Goal: Navigation & Orientation: Find specific page/section

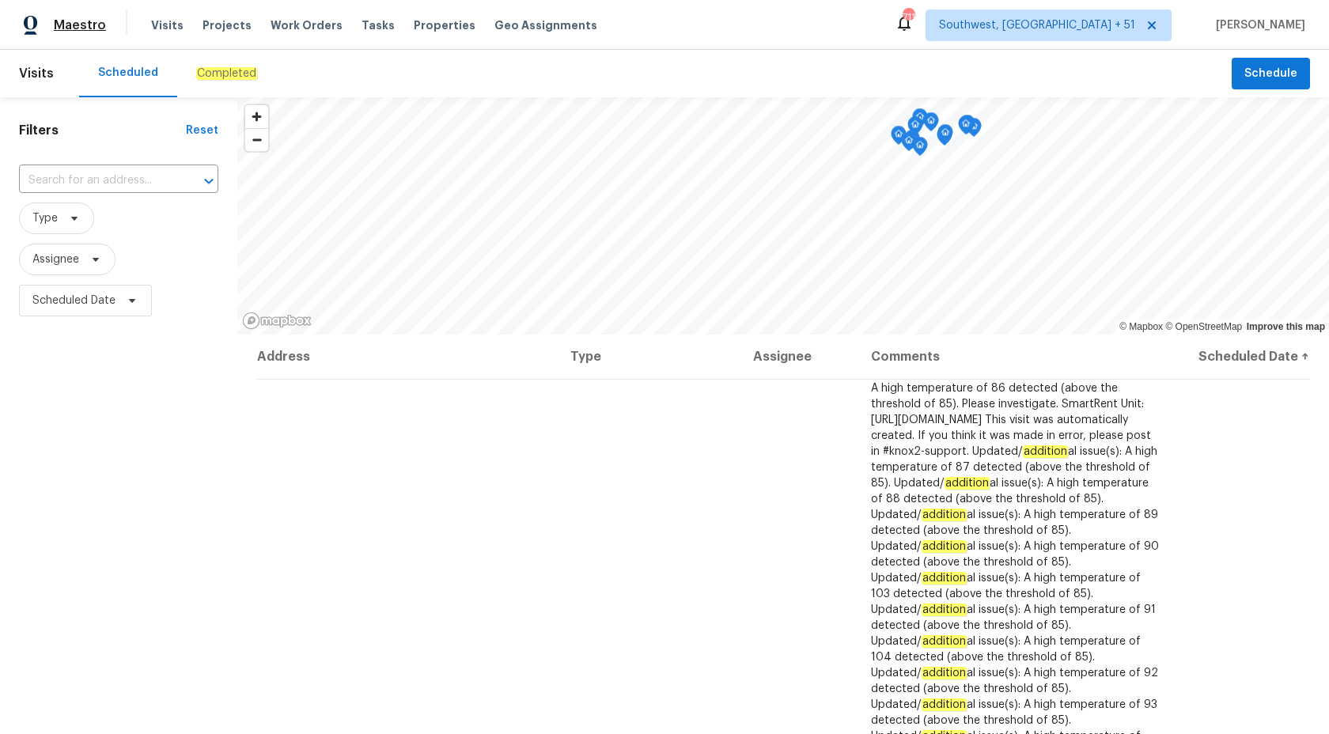
click at [81, 31] on span "Maestro" at bounding box center [80, 25] width 52 height 16
click at [218, 76] on em "Completed" at bounding box center [226, 73] width 61 height 13
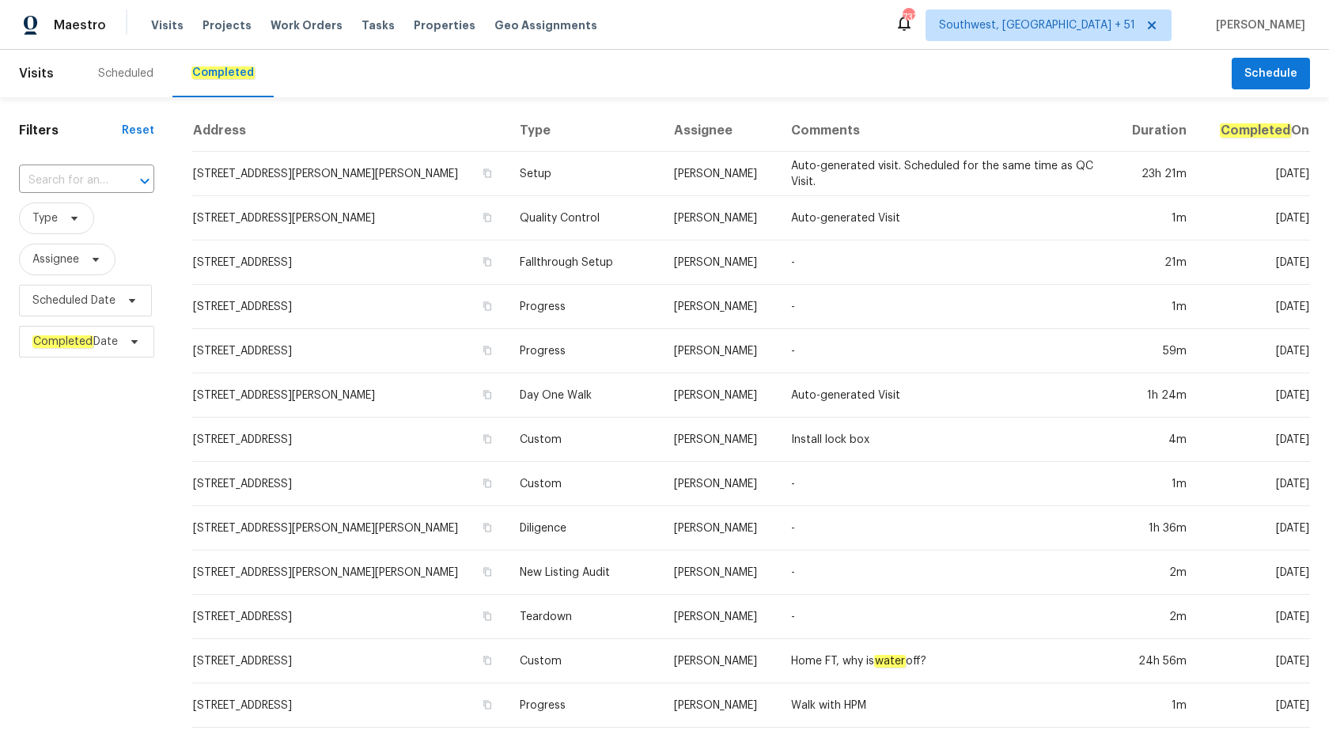
click at [66, 164] on div "​" at bounding box center [86, 181] width 135 height 34
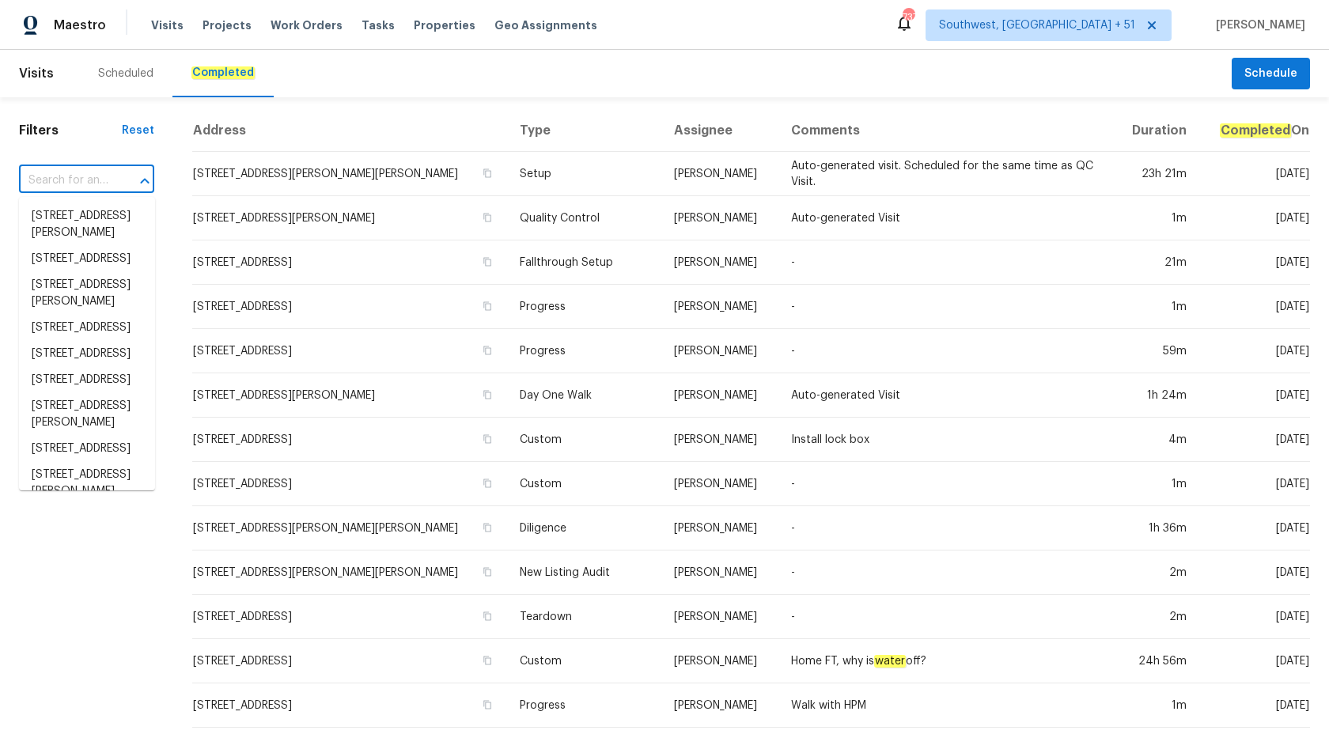
paste input "300 Whisper Wood Way Lebanon, TN 37087"
type input "300 Whisper Wood Way Lebanon, TN 37087"
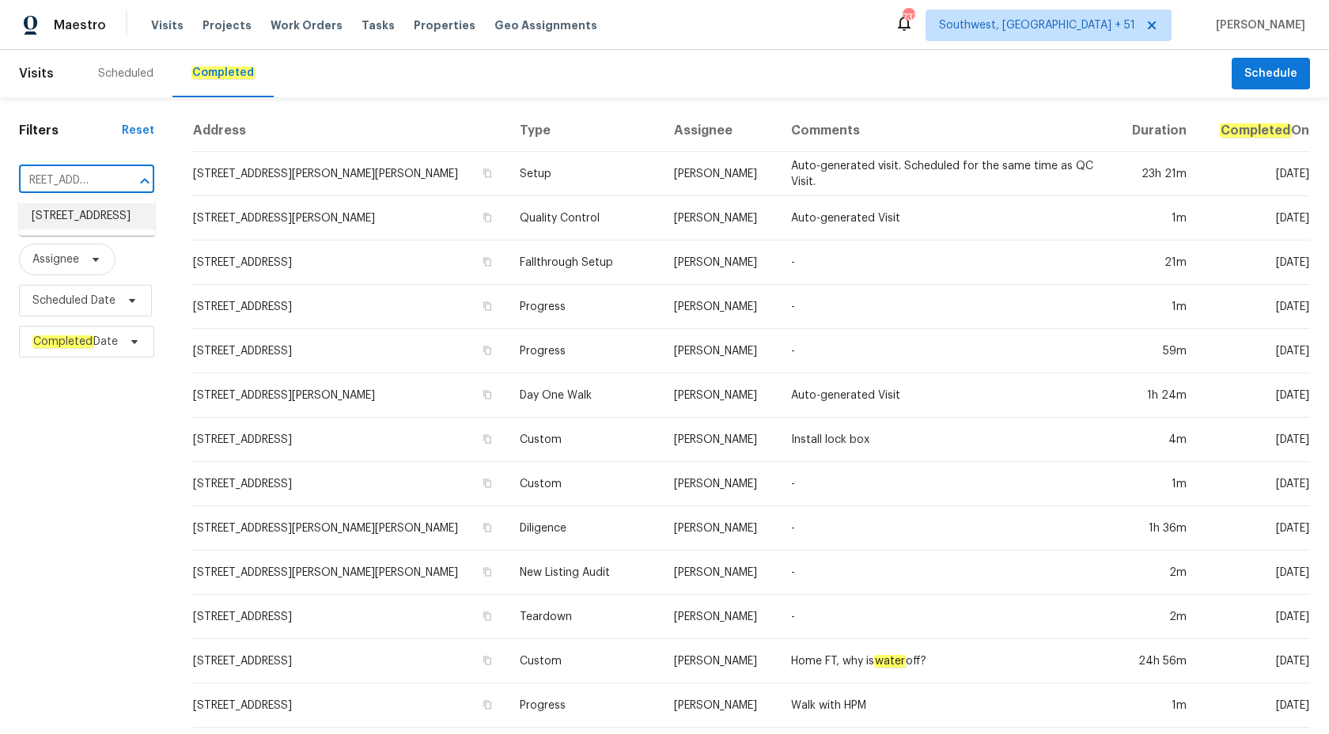
click at [78, 229] on li "300 Whisper Wood Way, Lebanon, TN 37087" at bounding box center [87, 216] width 136 height 26
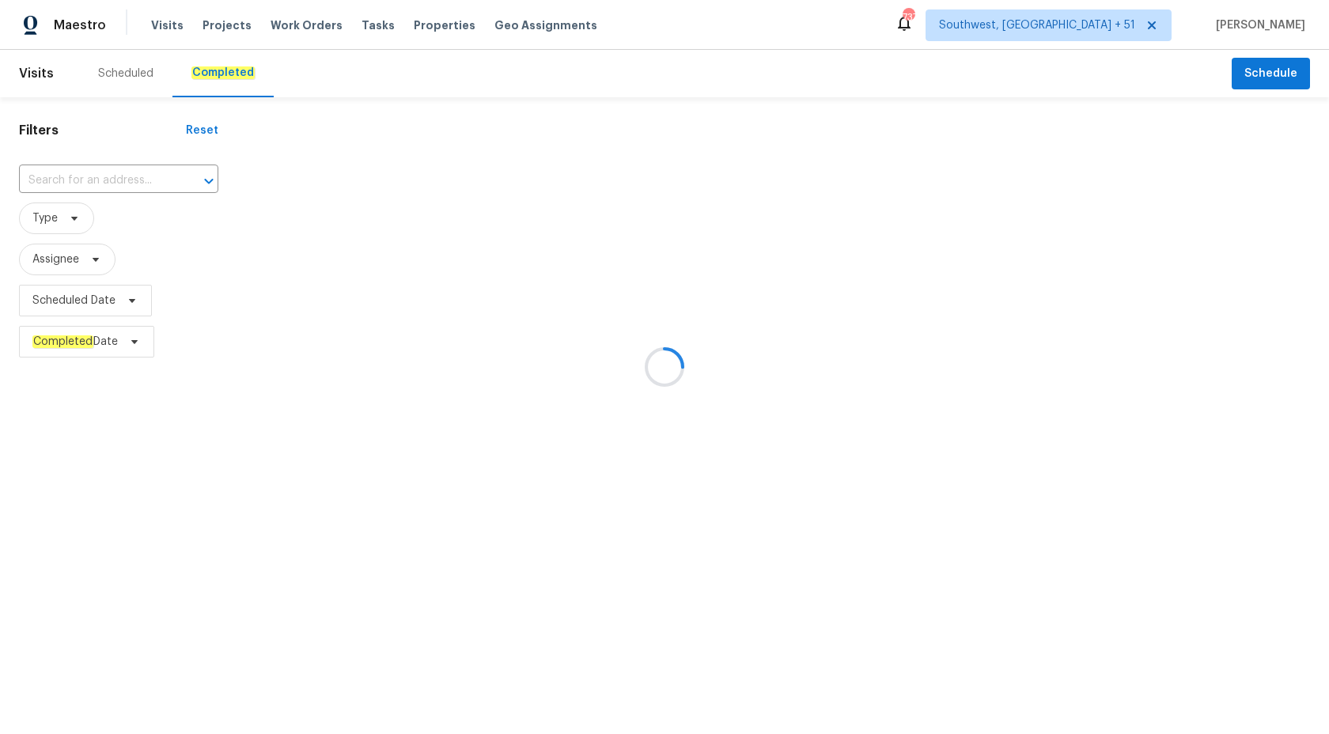
type input "300 Whisper Wood Way, Lebanon, TN 37087"
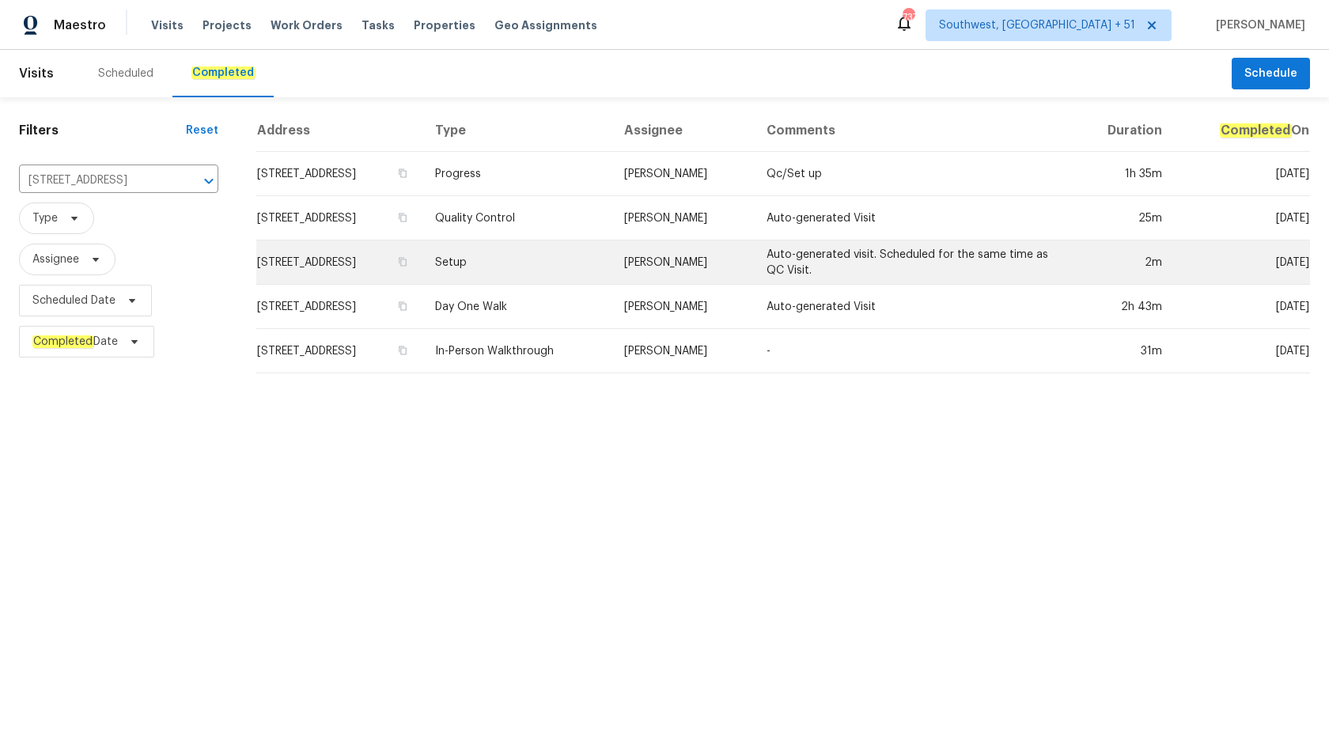
click at [582, 268] on td "Setup" at bounding box center [516, 262] width 189 height 44
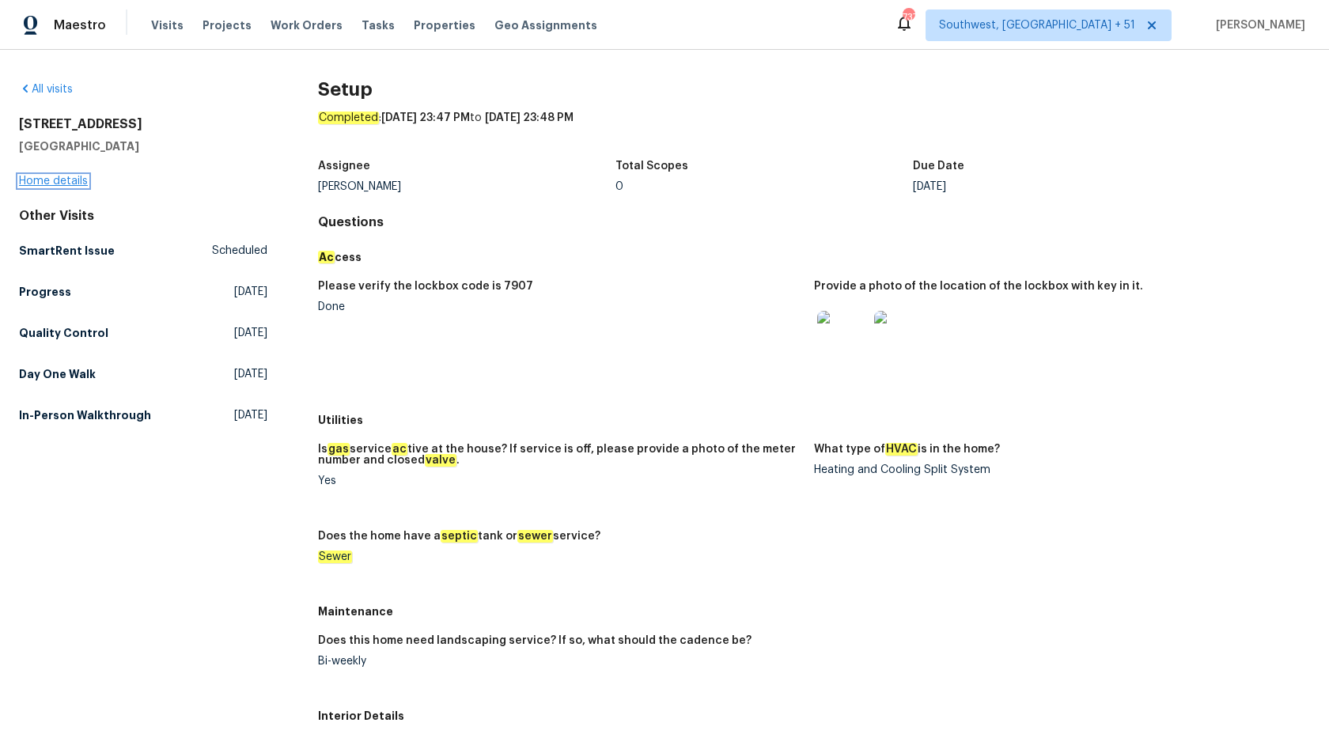
click at [61, 180] on link "Home details" at bounding box center [53, 181] width 69 height 11
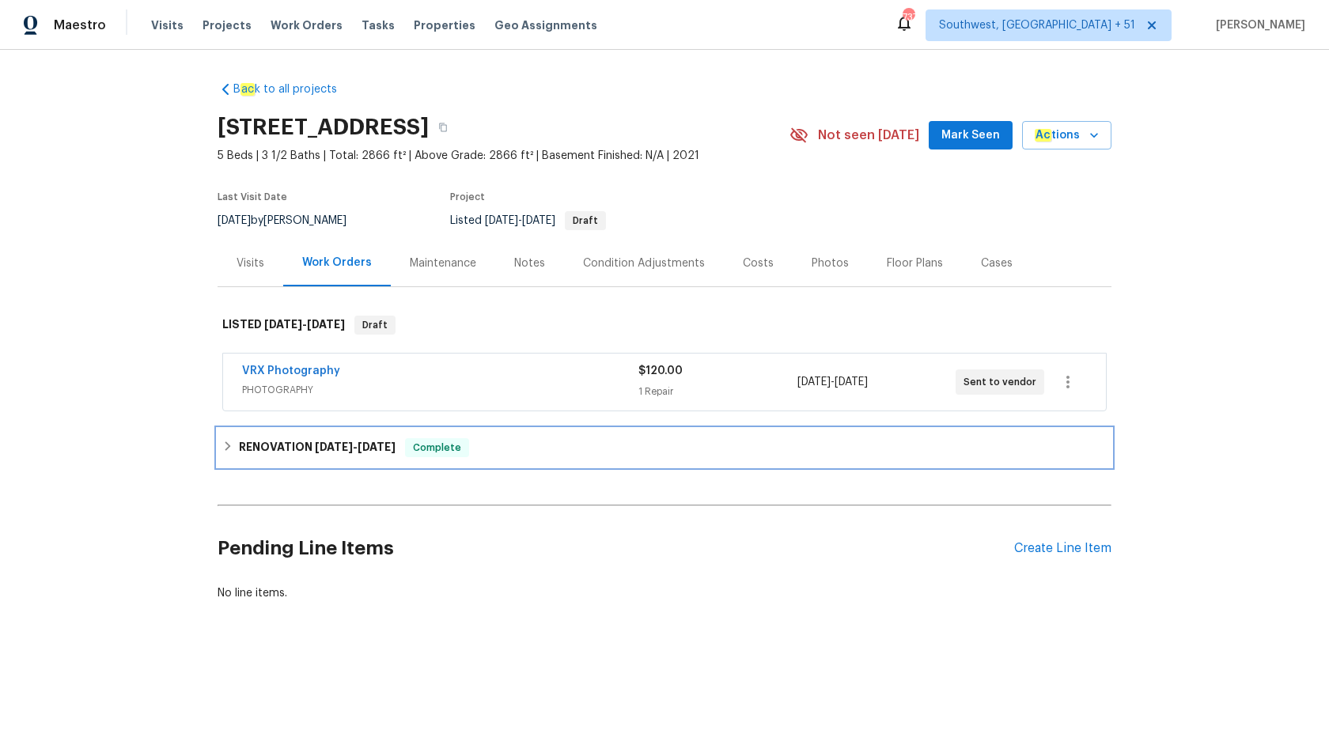
click at [364, 441] on h6 "RENOVATION 9/25/25 - 10/1/25" at bounding box center [317, 447] width 157 height 19
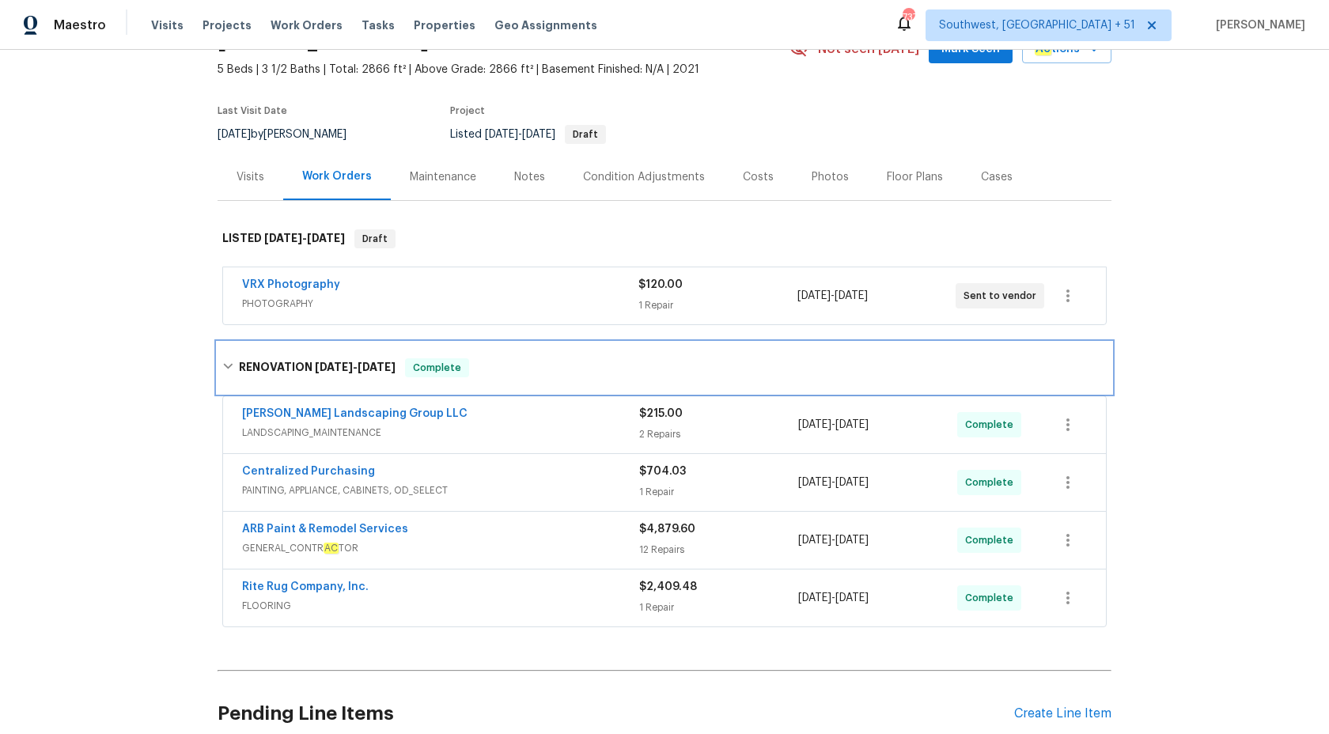
scroll to position [172, 0]
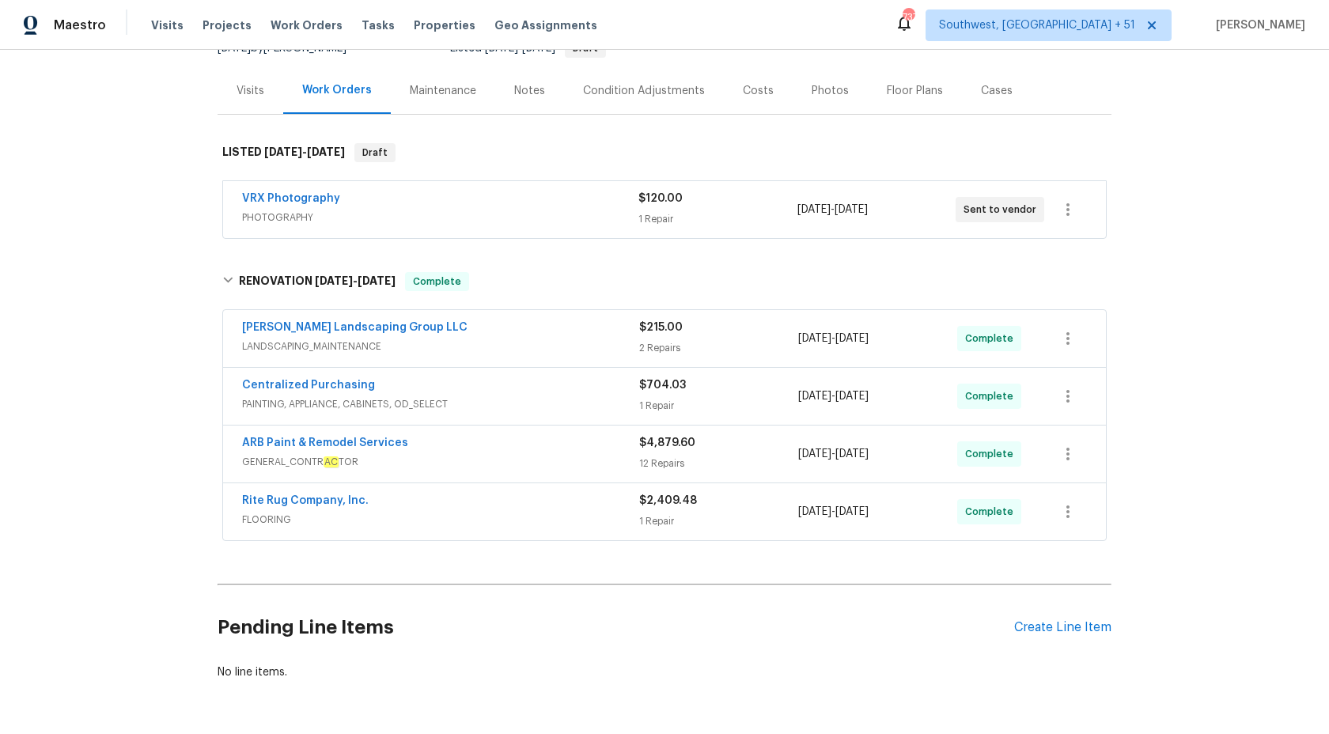
click at [524, 216] on span "PHOTOGRAPHY" at bounding box center [440, 218] width 396 height 16
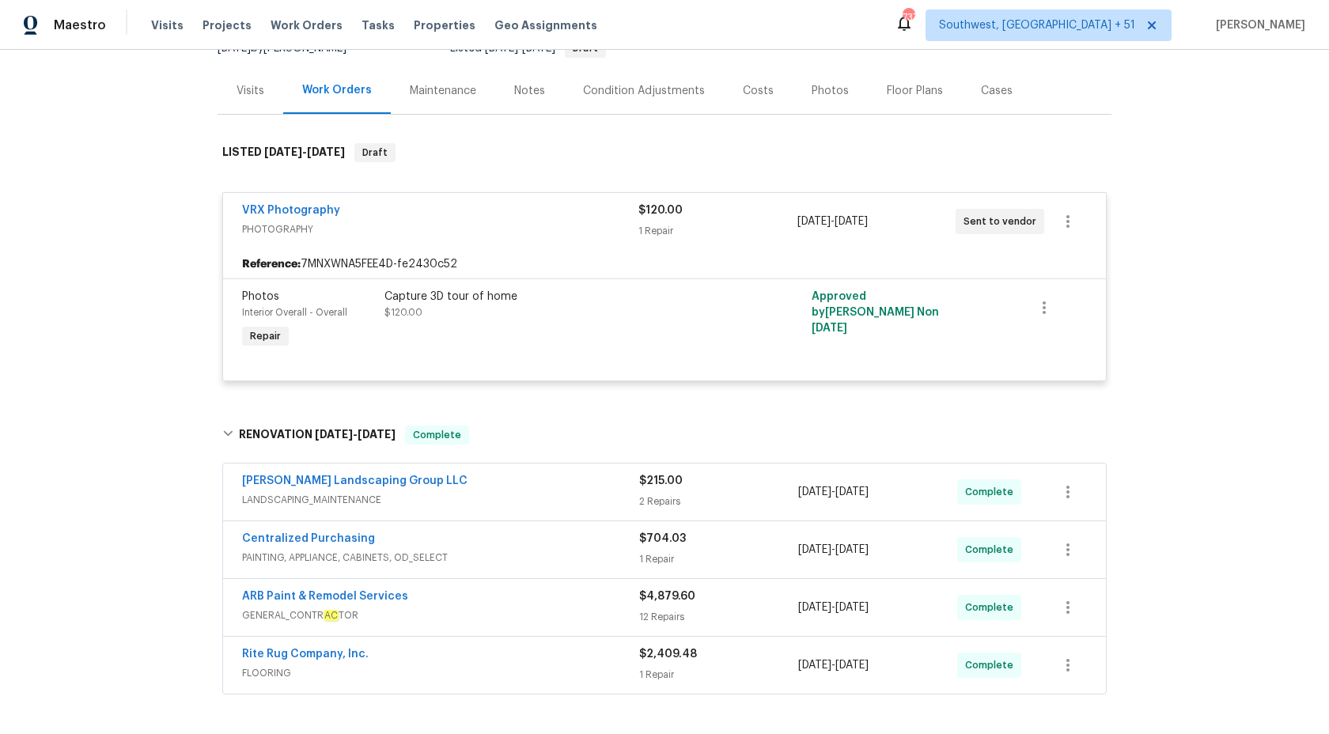
scroll to position [0, 0]
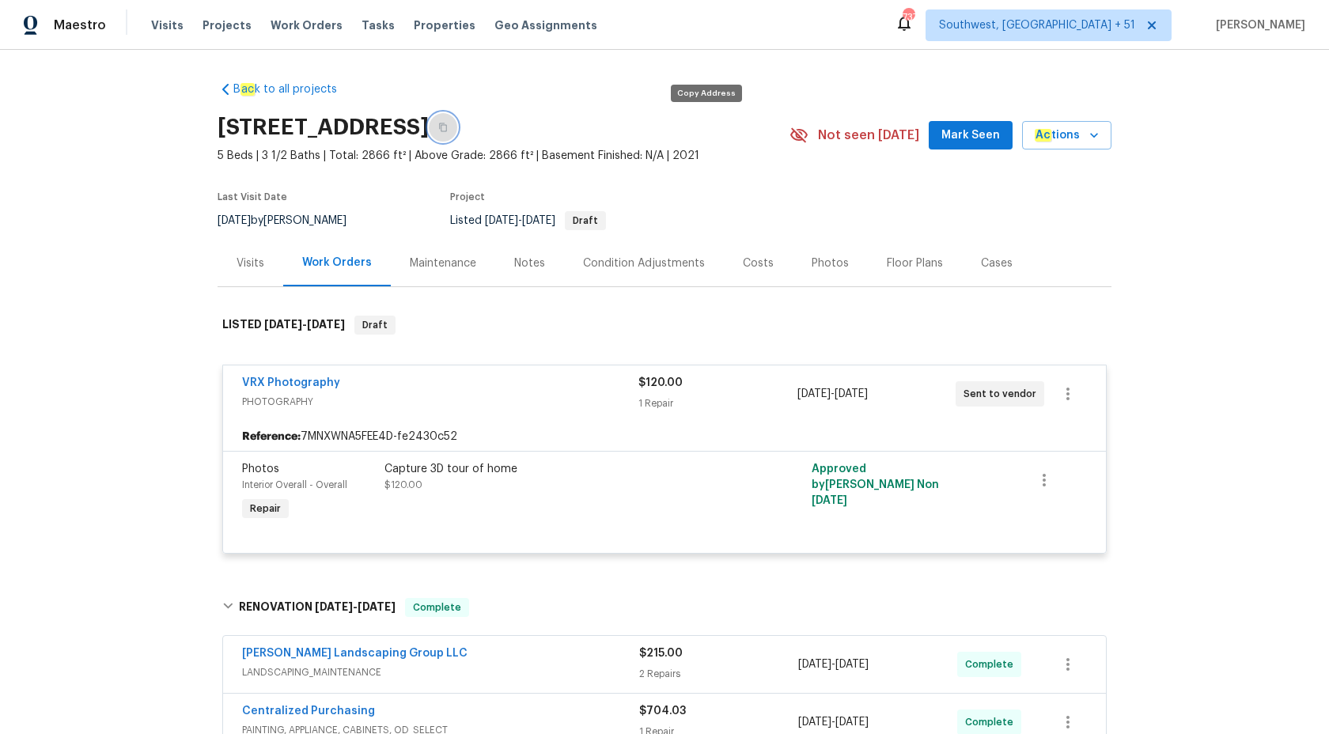
click at [447, 130] on icon "button" at bounding box center [443, 127] width 8 height 9
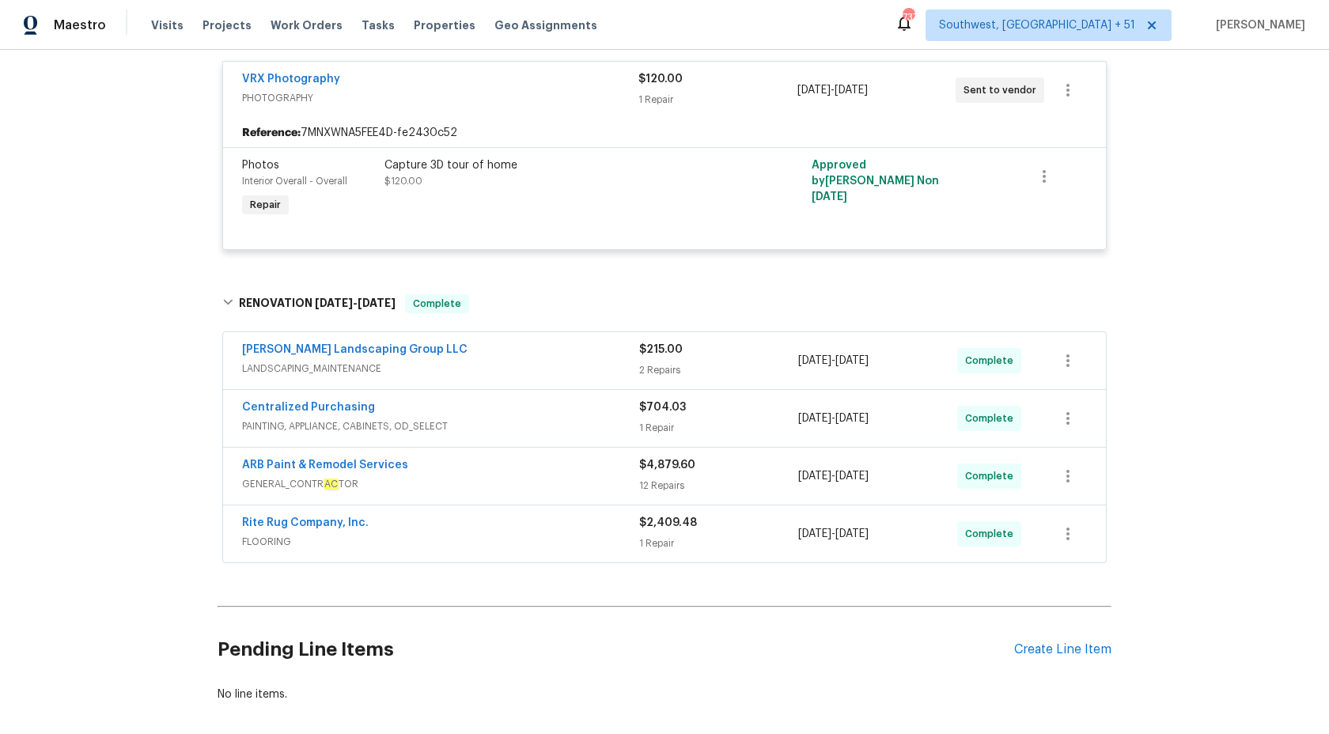
scroll to position [320, 0]
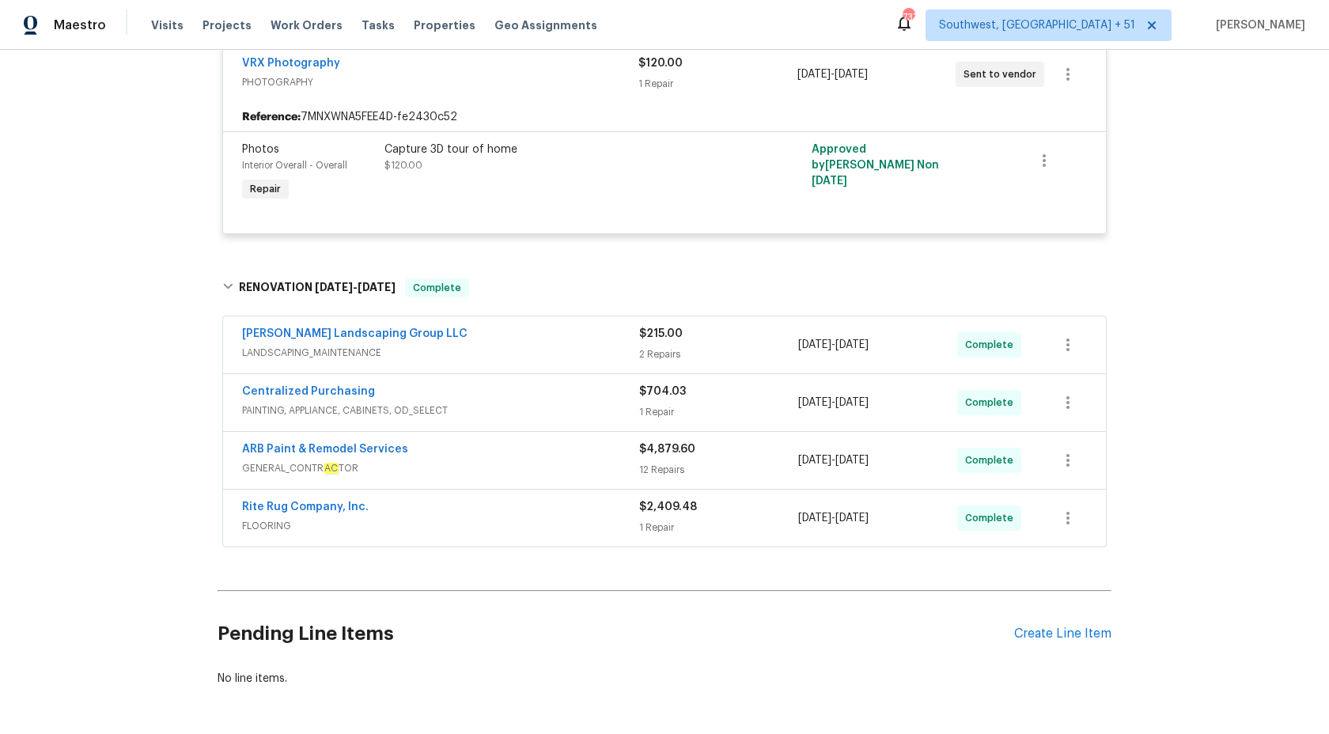
click at [516, 467] on span "GENERAL_CONTR AC TOR" at bounding box center [440, 468] width 397 height 16
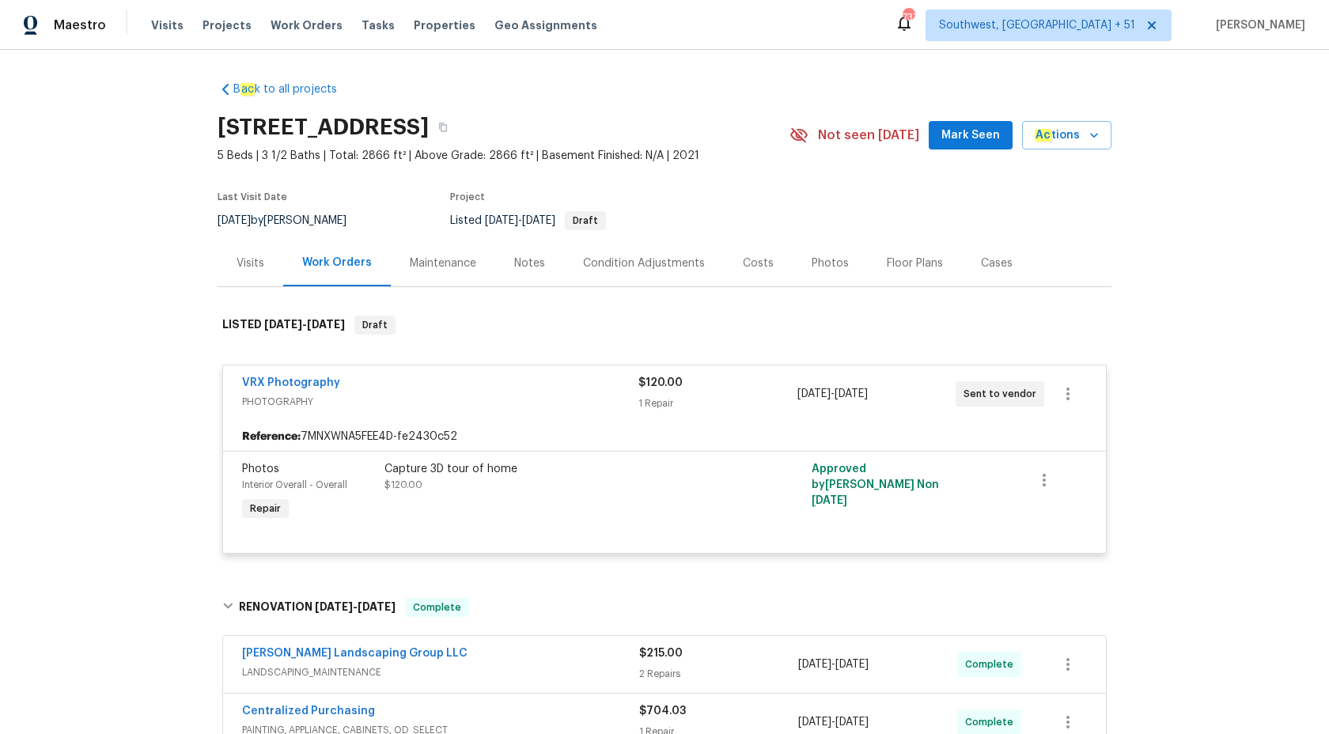
scroll to position [309, 0]
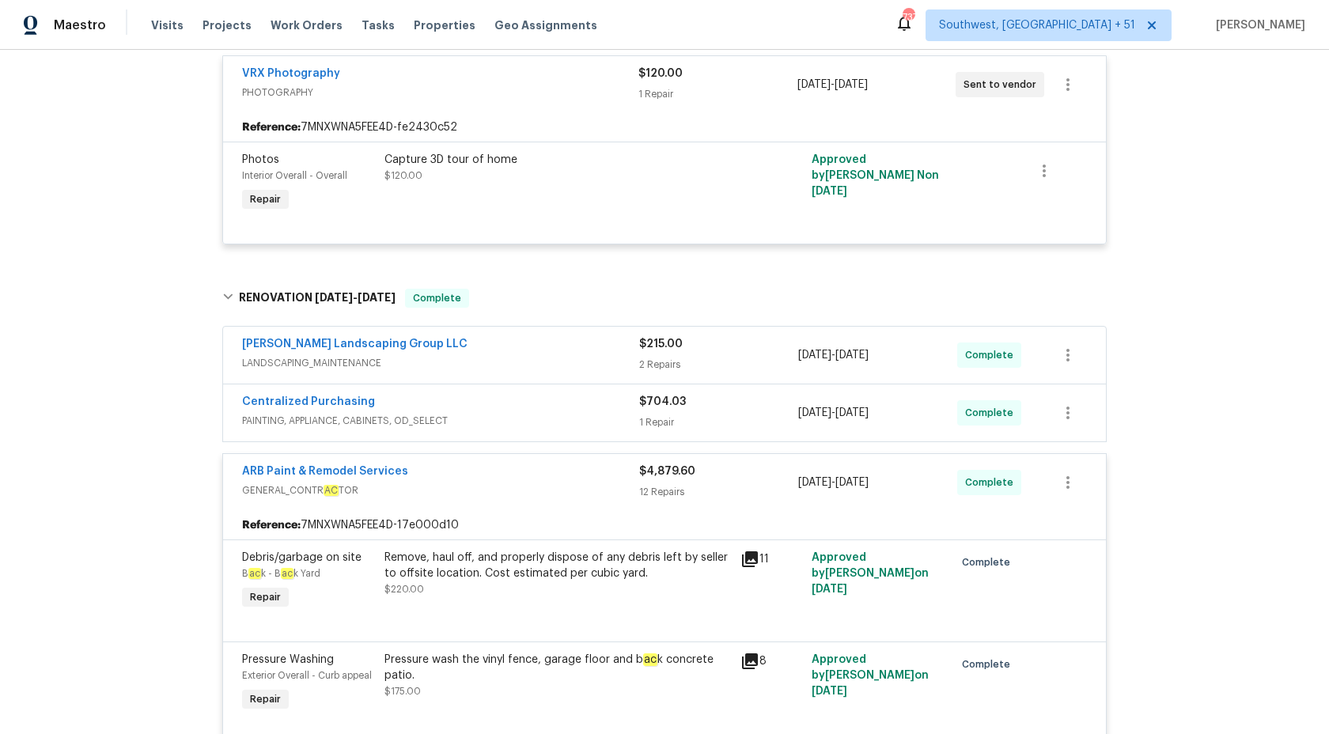
click at [645, 481] on div "$4,879.60 12 Repairs" at bounding box center [718, 482] width 159 height 38
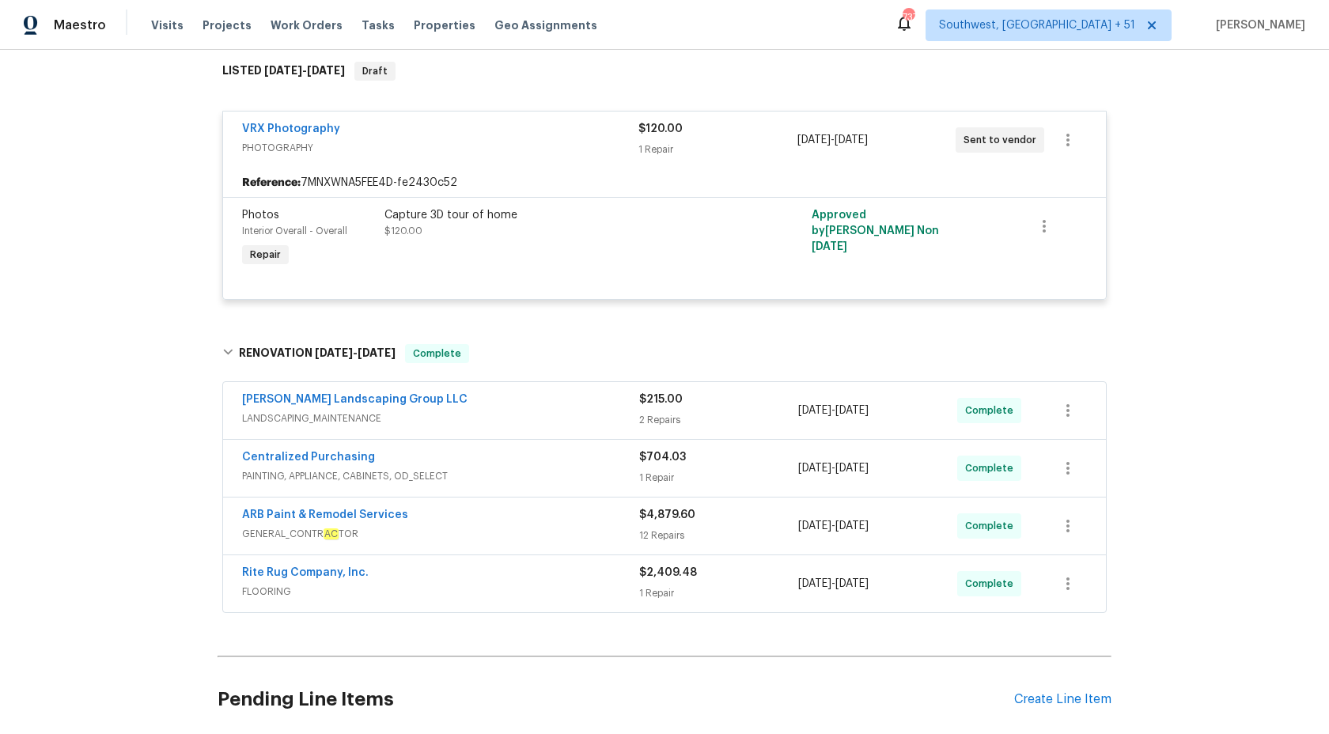
scroll to position [193, 0]
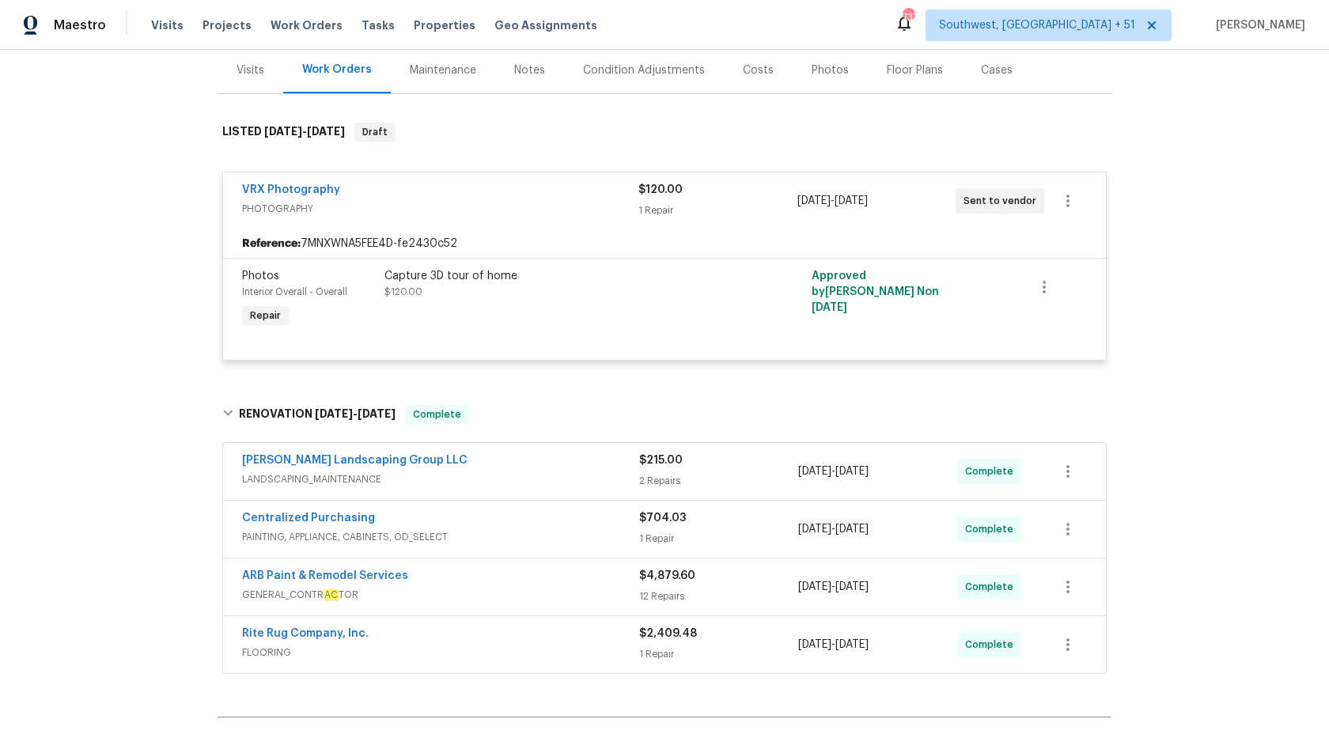
click at [619, 222] on div "VRX Photography PHOTOGRAPHY $120.00 1 Repair 10/3/2025 - 10/4/2025 Sent to vend…" at bounding box center [664, 200] width 883 height 57
click at [618, 194] on div "VRX Photography" at bounding box center [440, 191] width 396 height 19
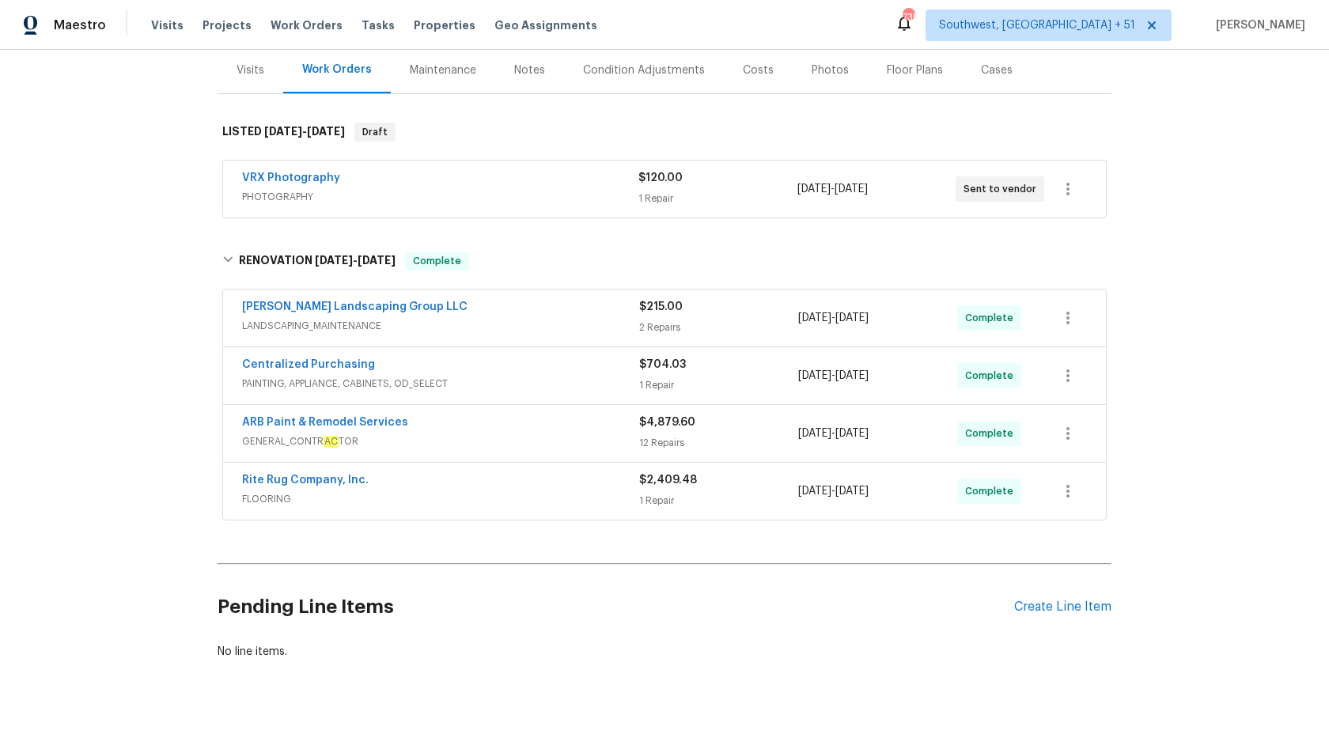
scroll to position [0, 0]
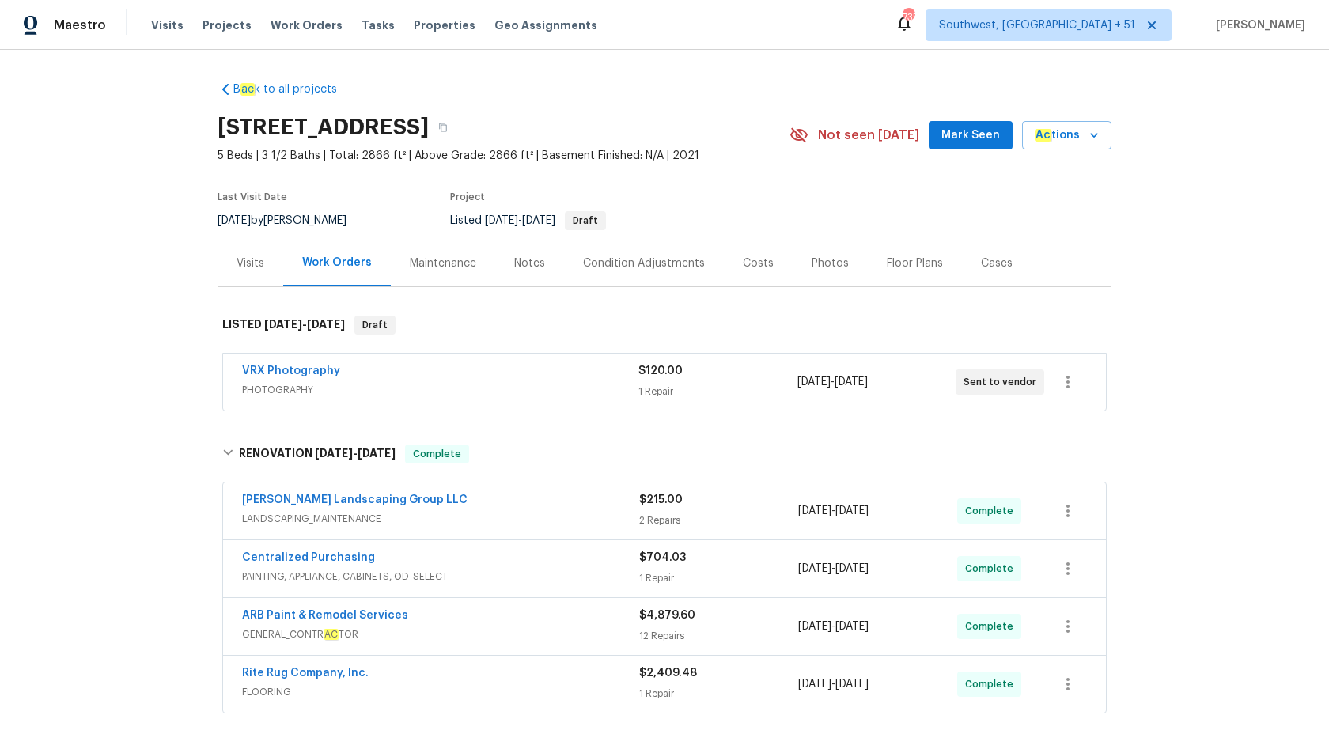
click at [90, 14] on div "Maestro" at bounding box center [53, 25] width 106 height 32
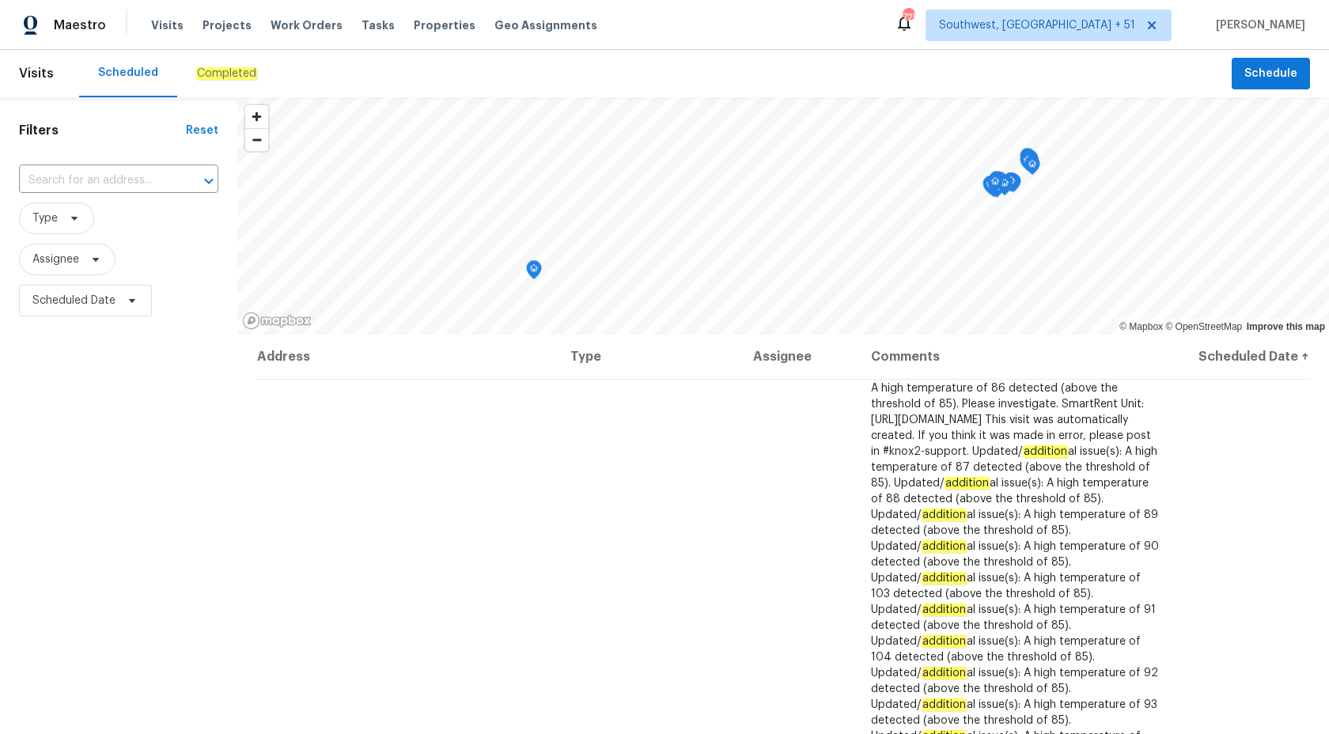
click at [227, 68] on em "Completed" at bounding box center [226, 73] width 61 height 13
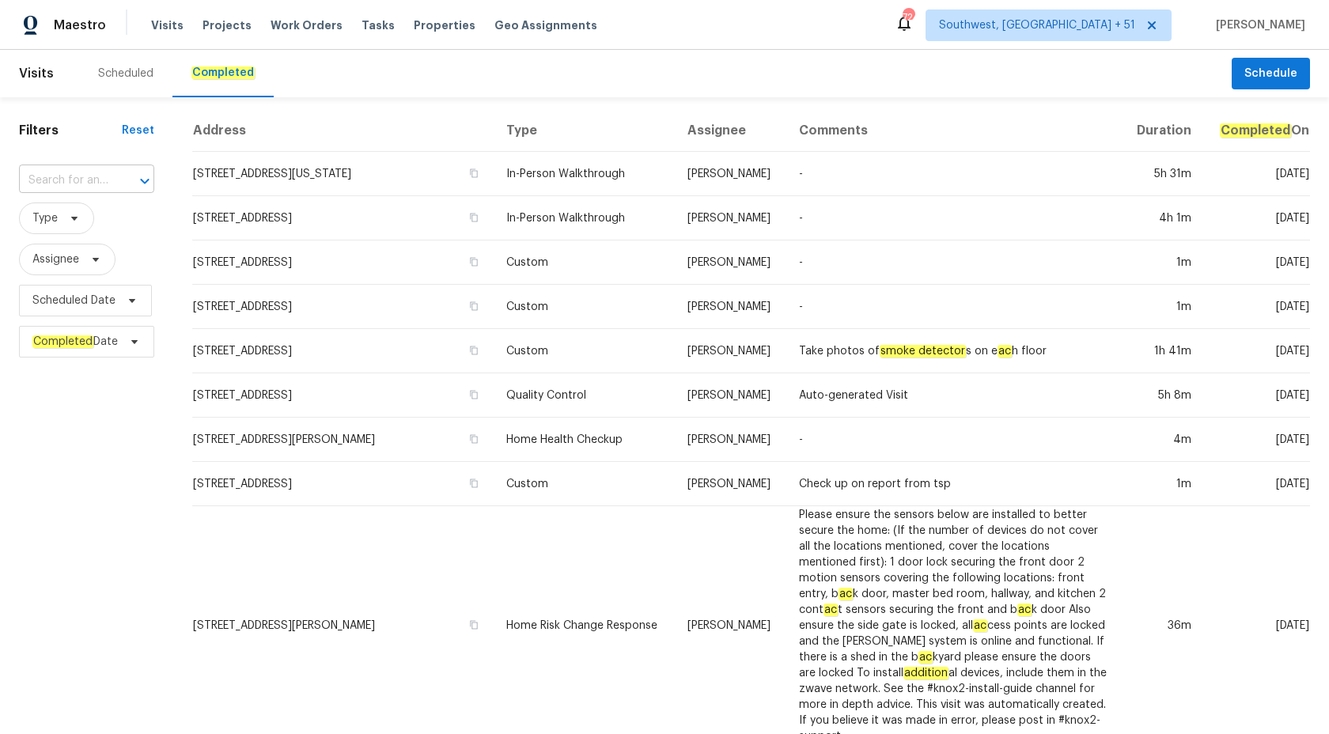
click at [58, 181] on input "text" at bounding box center [64, 180] width 91 height 25
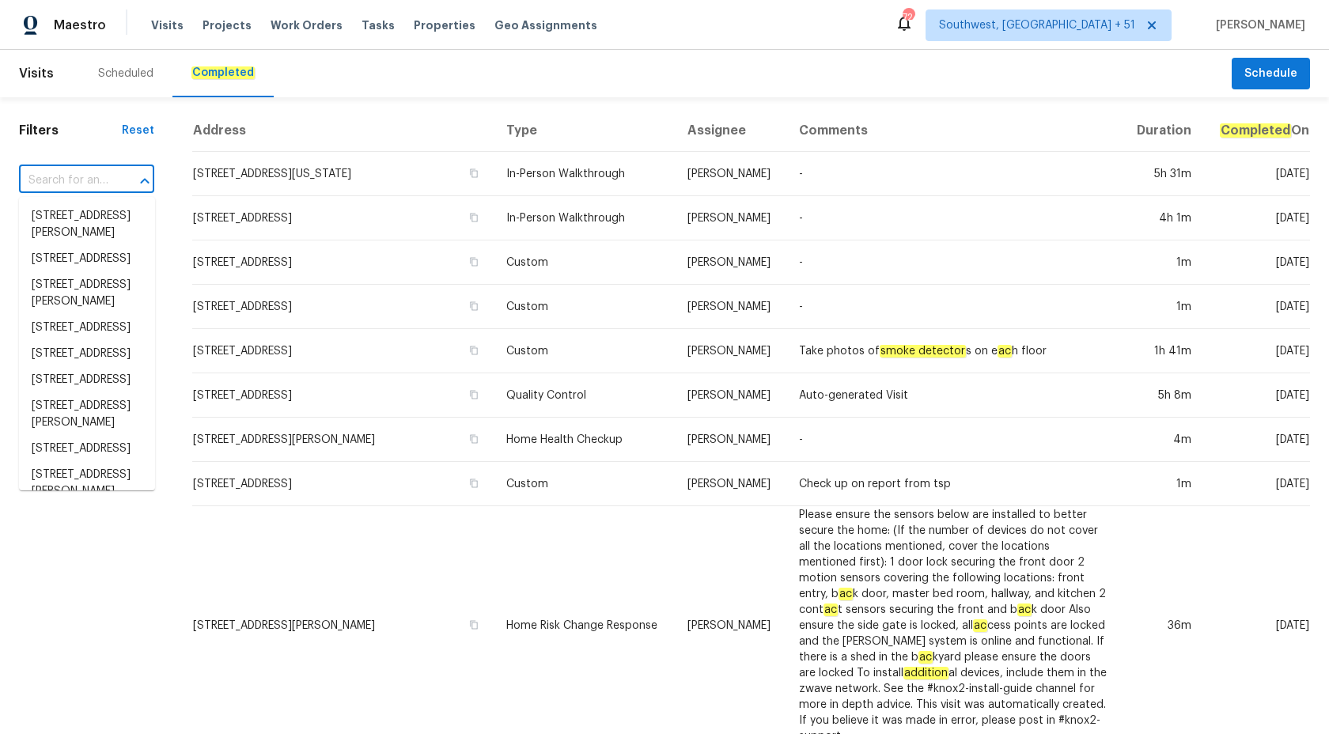
paste input "114 Canterfield Rd, Cary, NC 27513"
type input "114 Canterfield Rd, Cary, NC 27513"
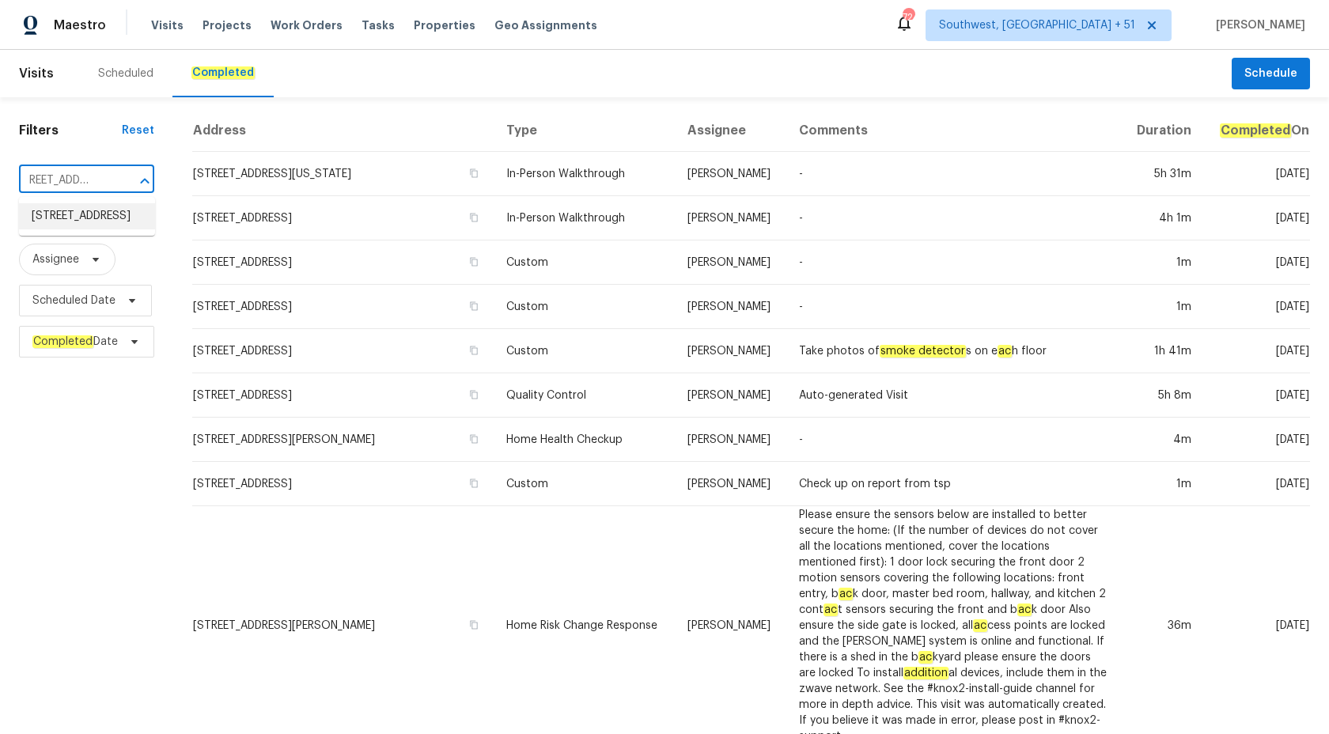
click at [56, 229] on li "114 Canterfield Rd, Cary, NC 27513" at bounding box center [87, 216] width 136 height 26
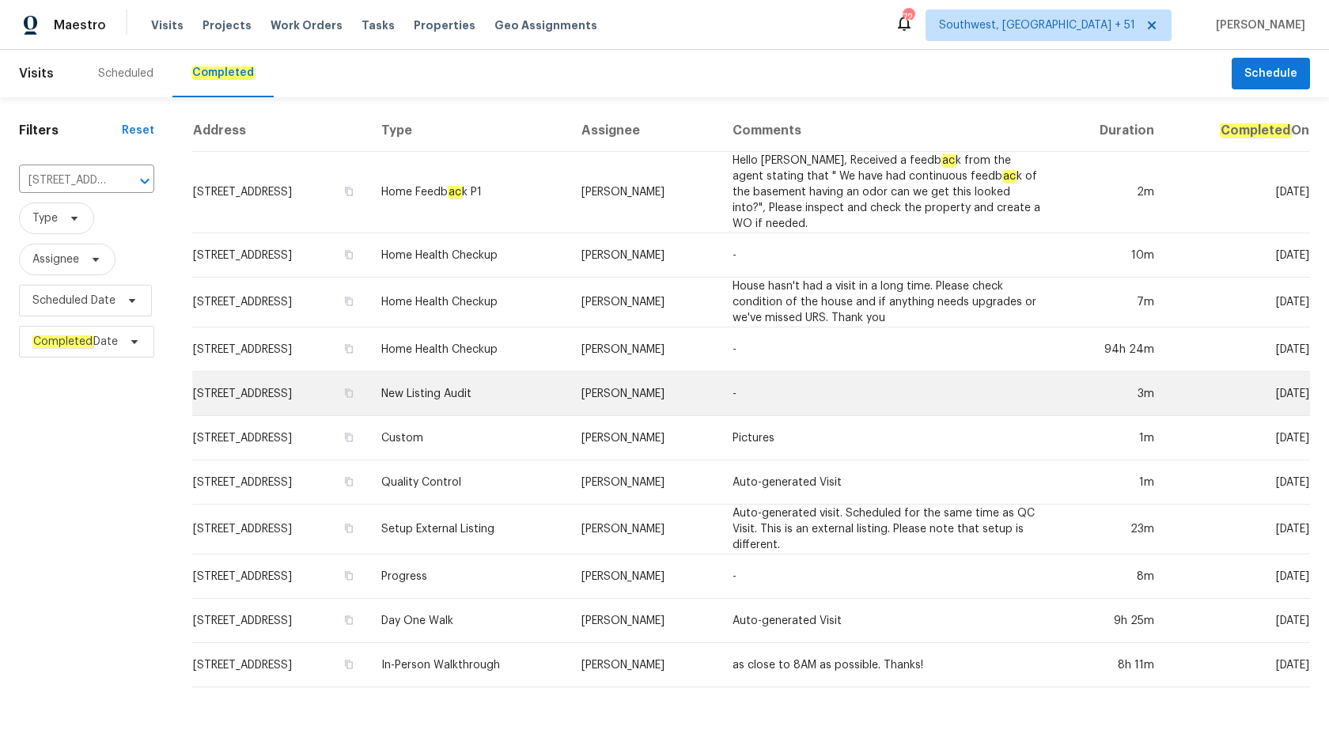
click at [825, 392] on td "-" at bounding box center [887, 394] width 335 height 44
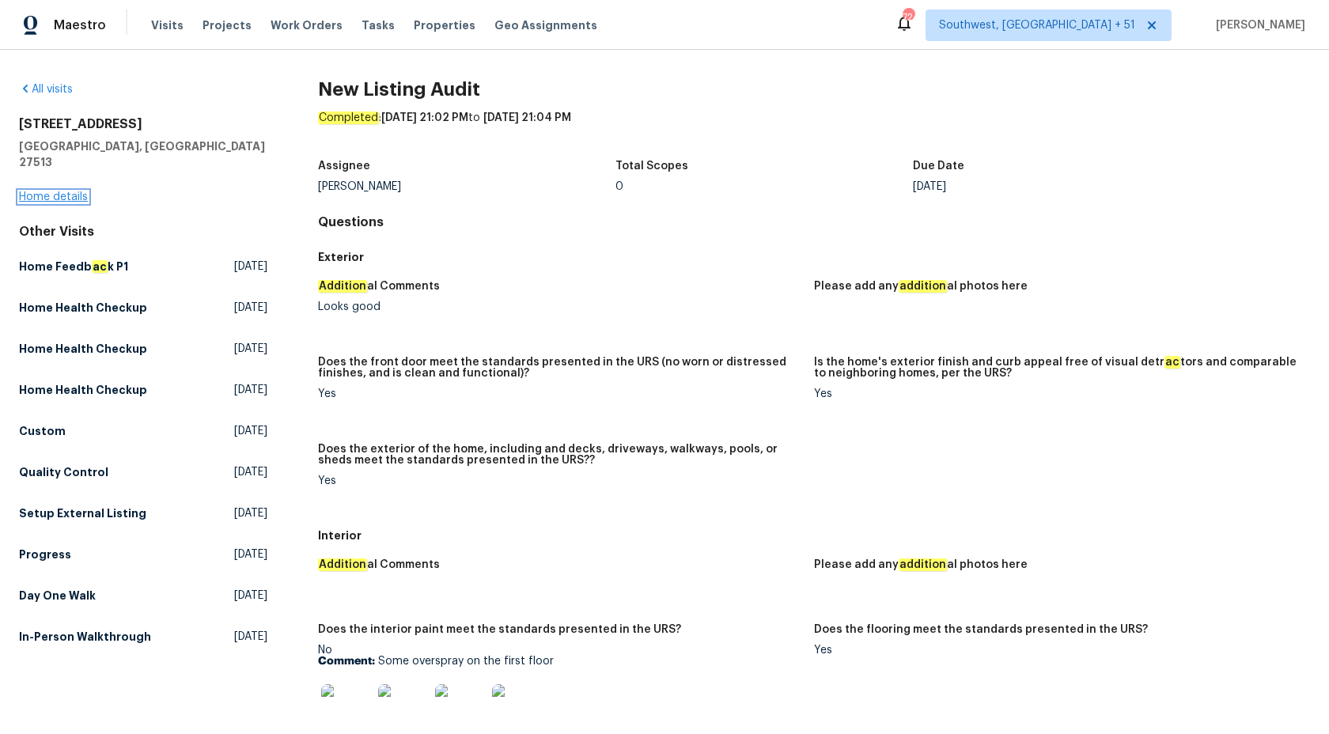
click at [64, 191] on link "Home details" at bounding box center [53, 196] width 69 height 11
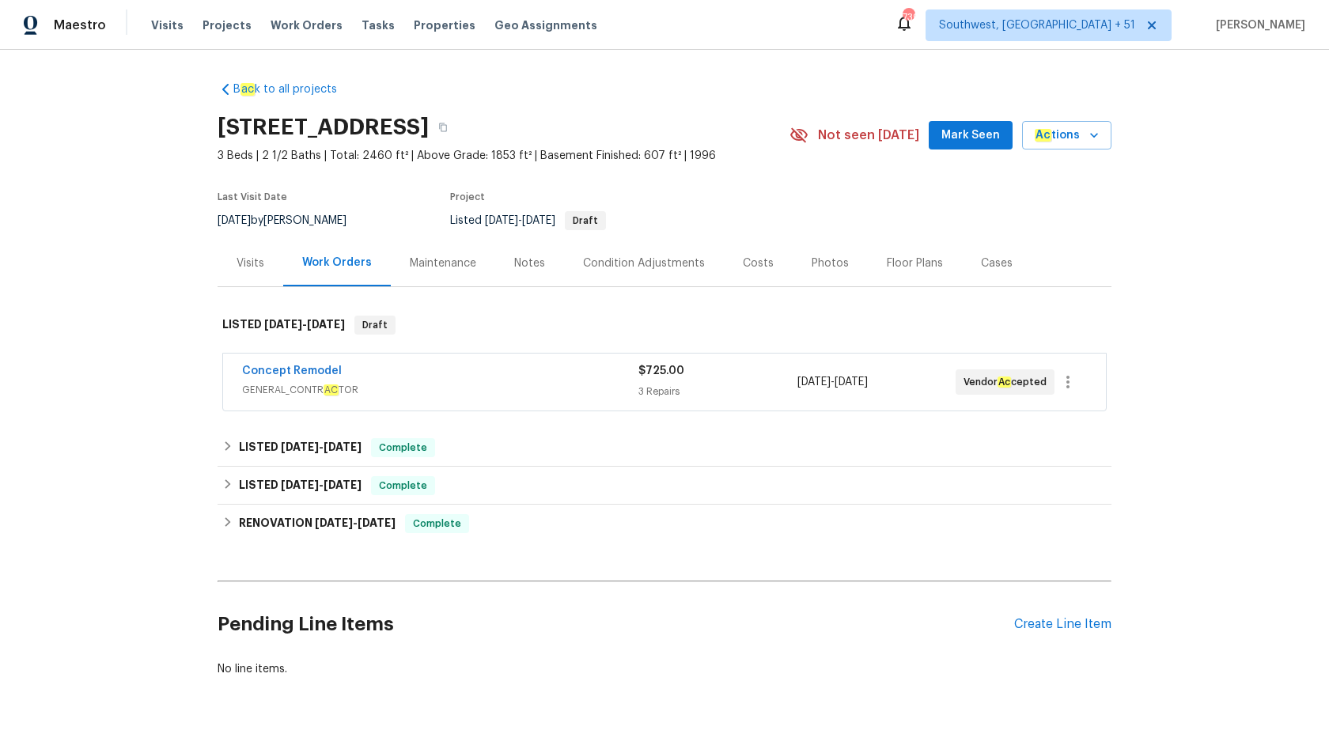
click at [441, 380] on div "Concept Remodel" at bounding box center [440, 372] width 396 height 19
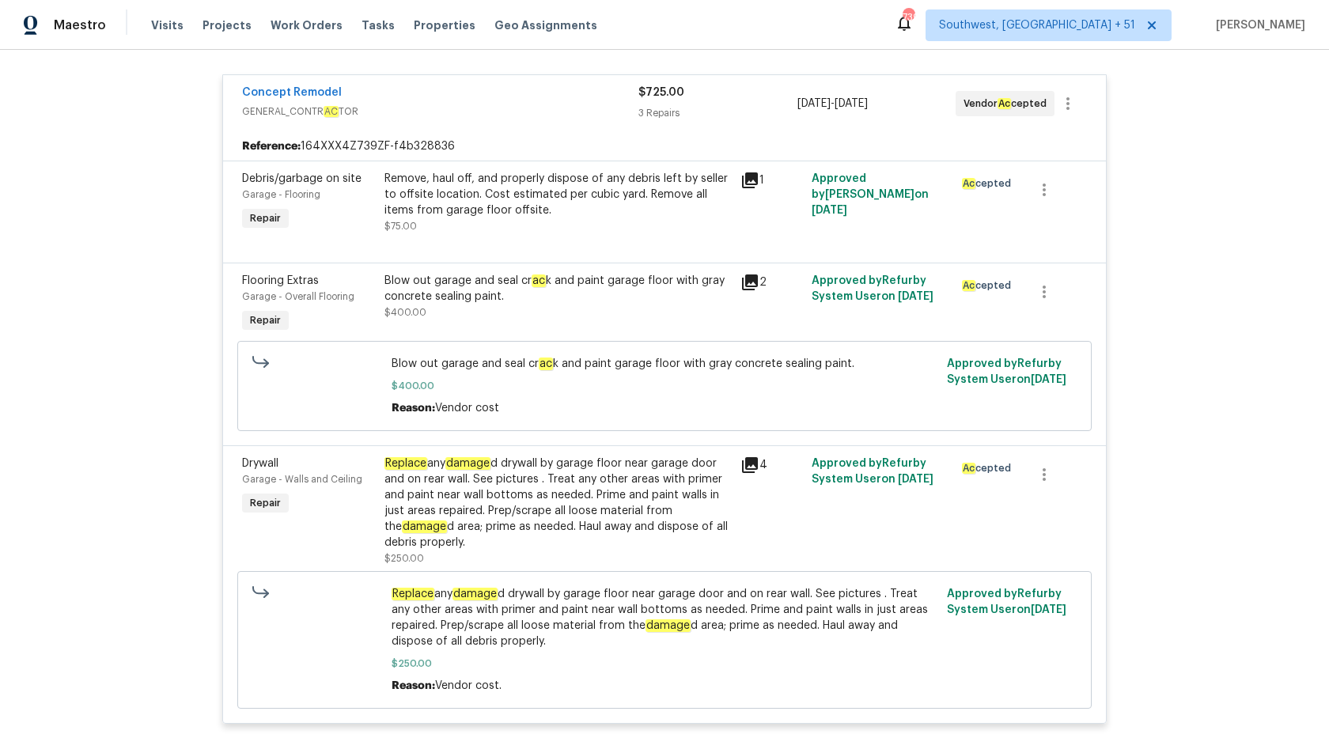
scroll to position [352, 0]
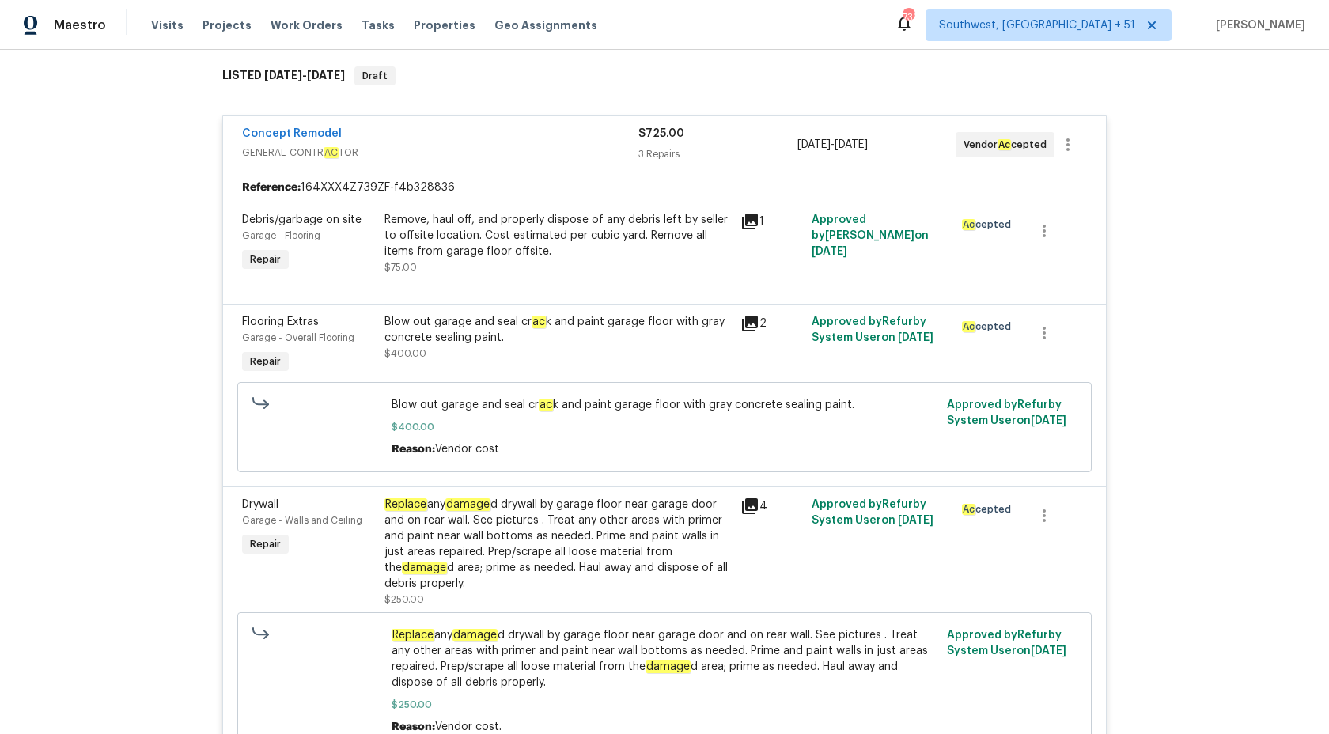
click at [648, 139] on div "$725.00" at bounding box center [717, 134] width 158 height 16
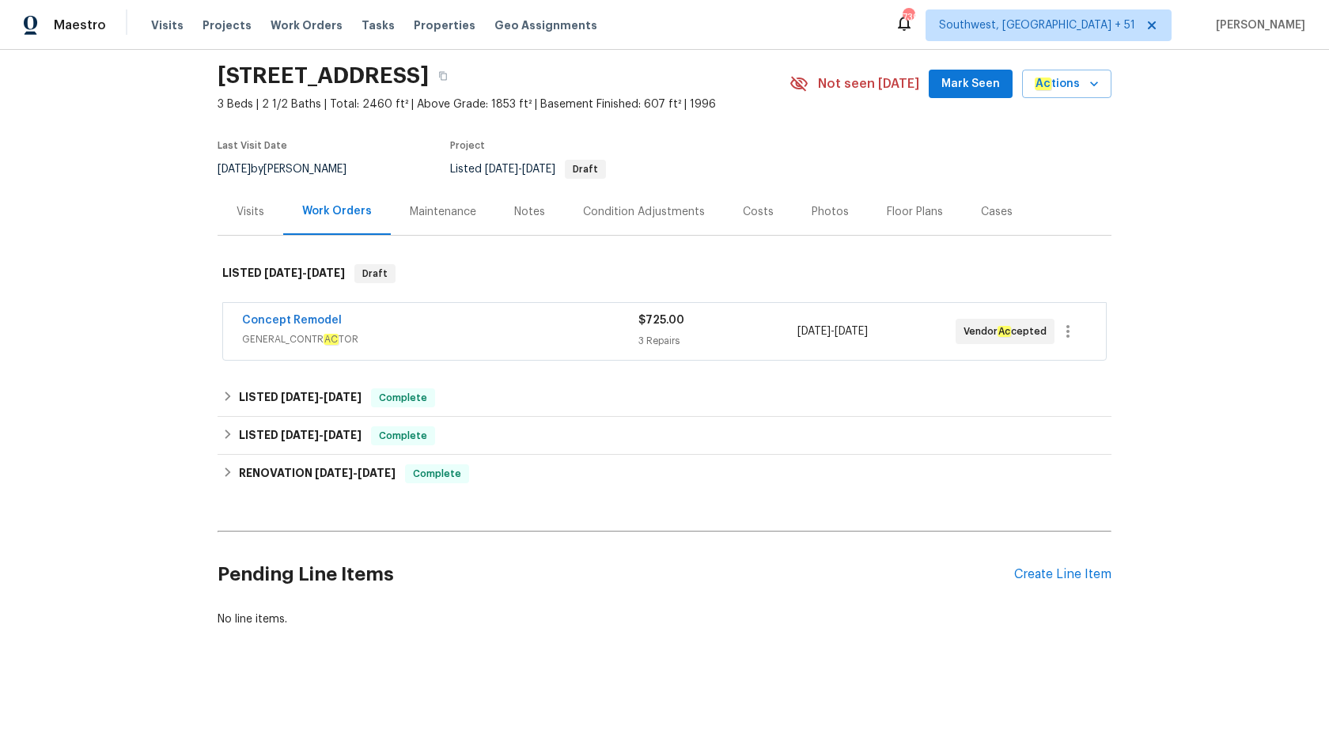
scroll to position [51, 0]
click at [374, 401] on div "LISTED 9/30/25 - 10/7/25 Complete" at bounding box center [664, 397] width 884 height 19
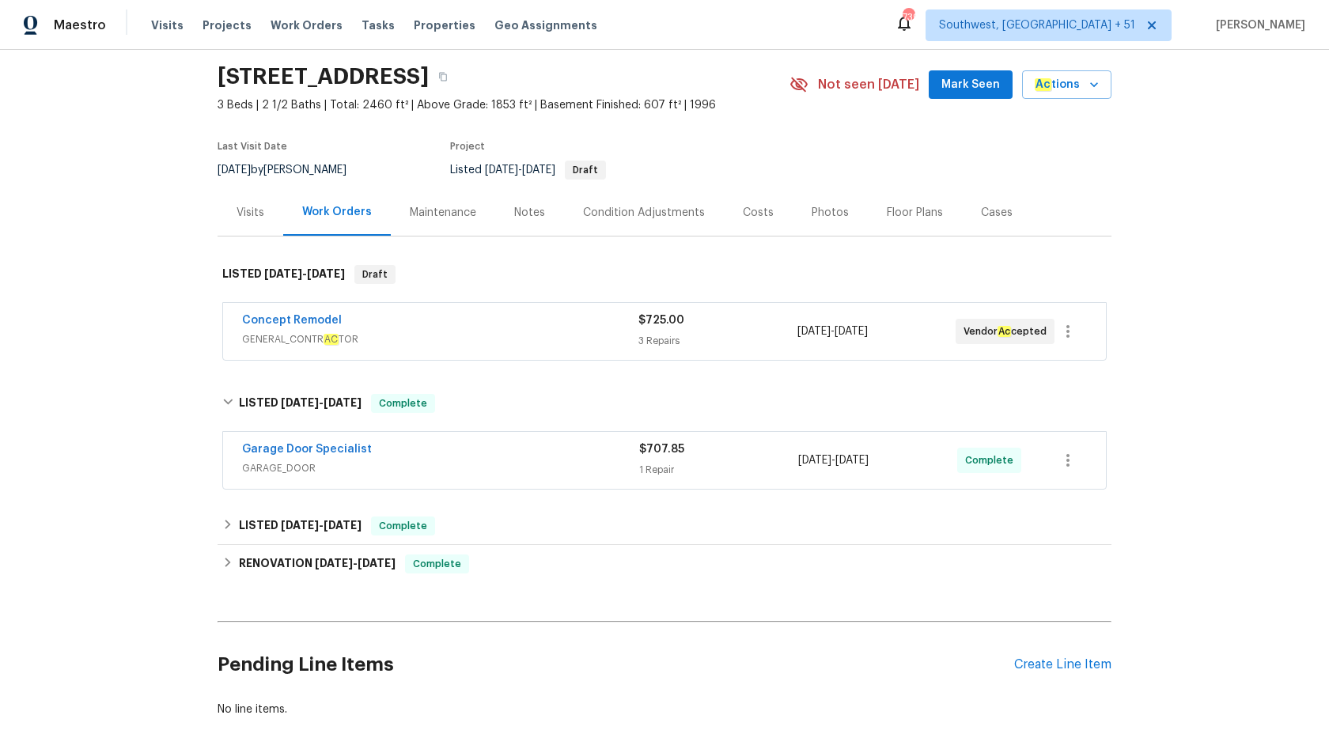
click at [550, 457] on div "Garage Door Specialist" at bounding box center [440, 450] width 397 height 19
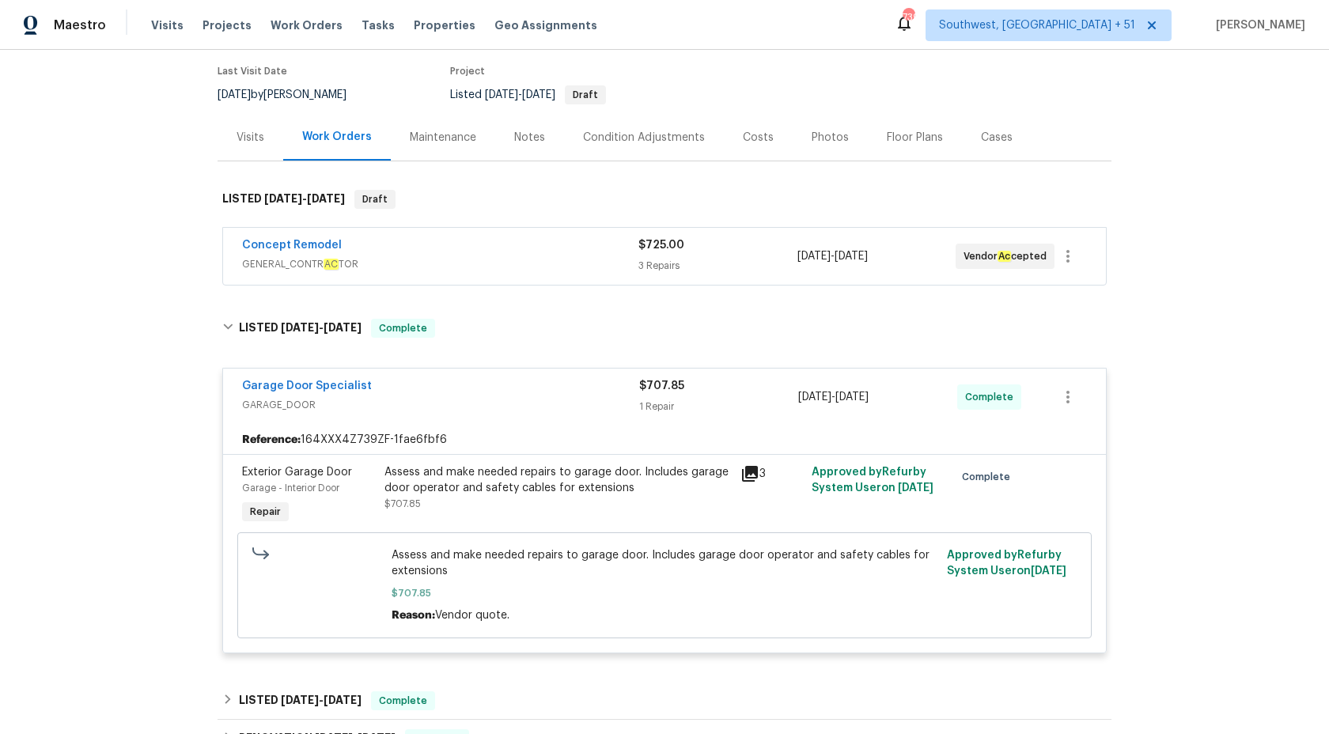
scroll to position [237, 0]
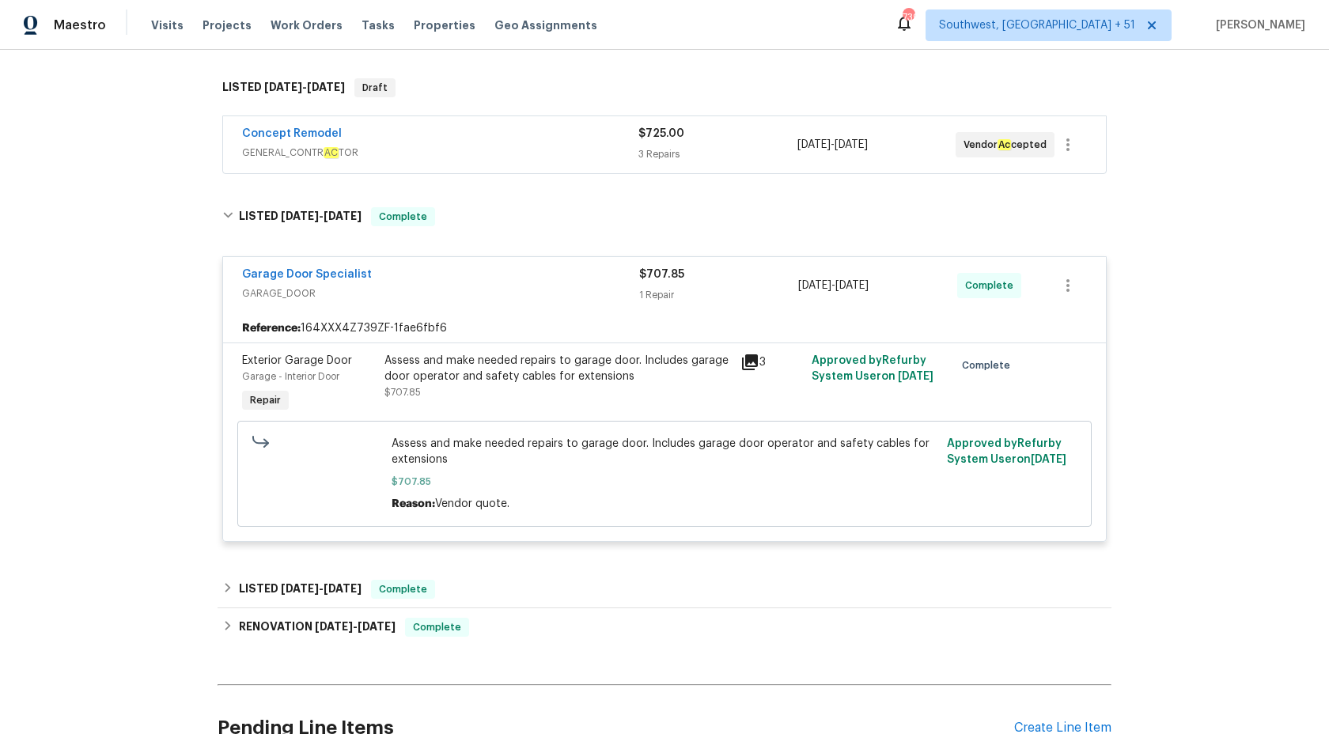
click at [622, 277] on div "Garage Door Specialist" at bounding box center [440, 276] width 397 height 19
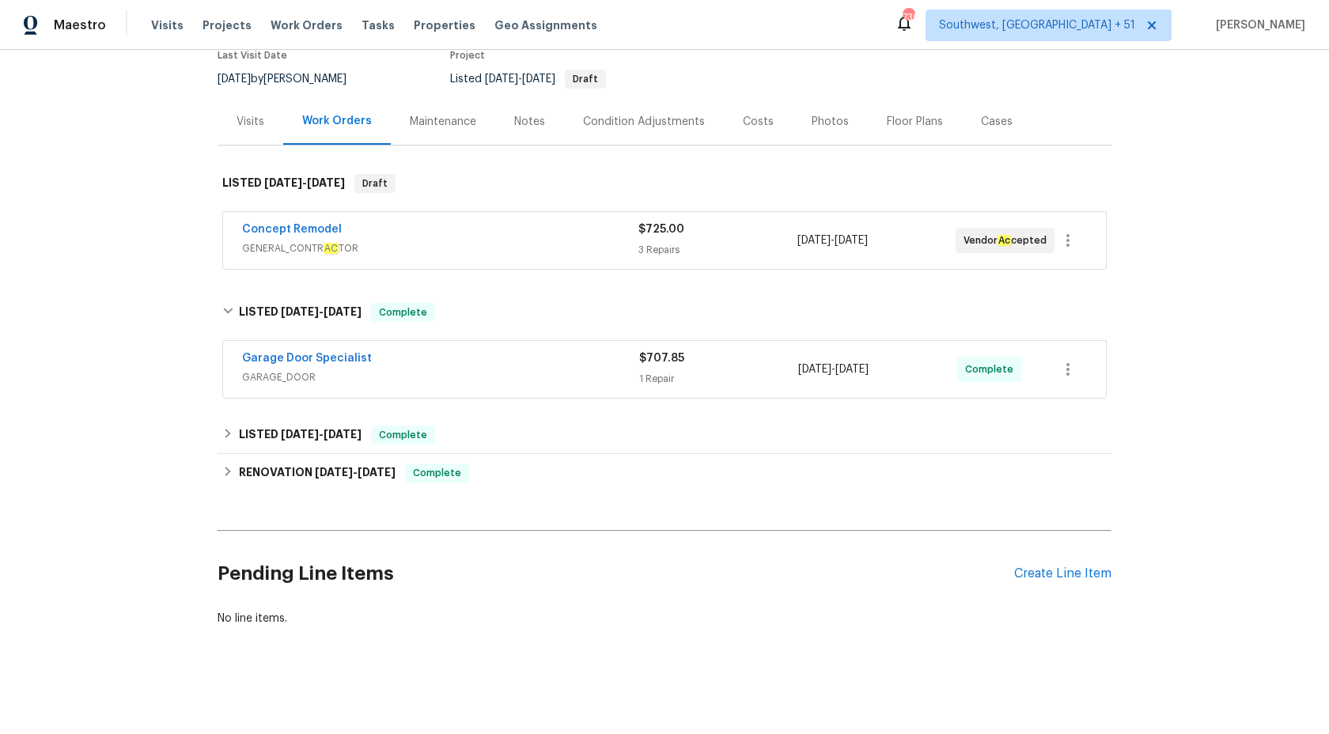
scroll to position [0, 0]
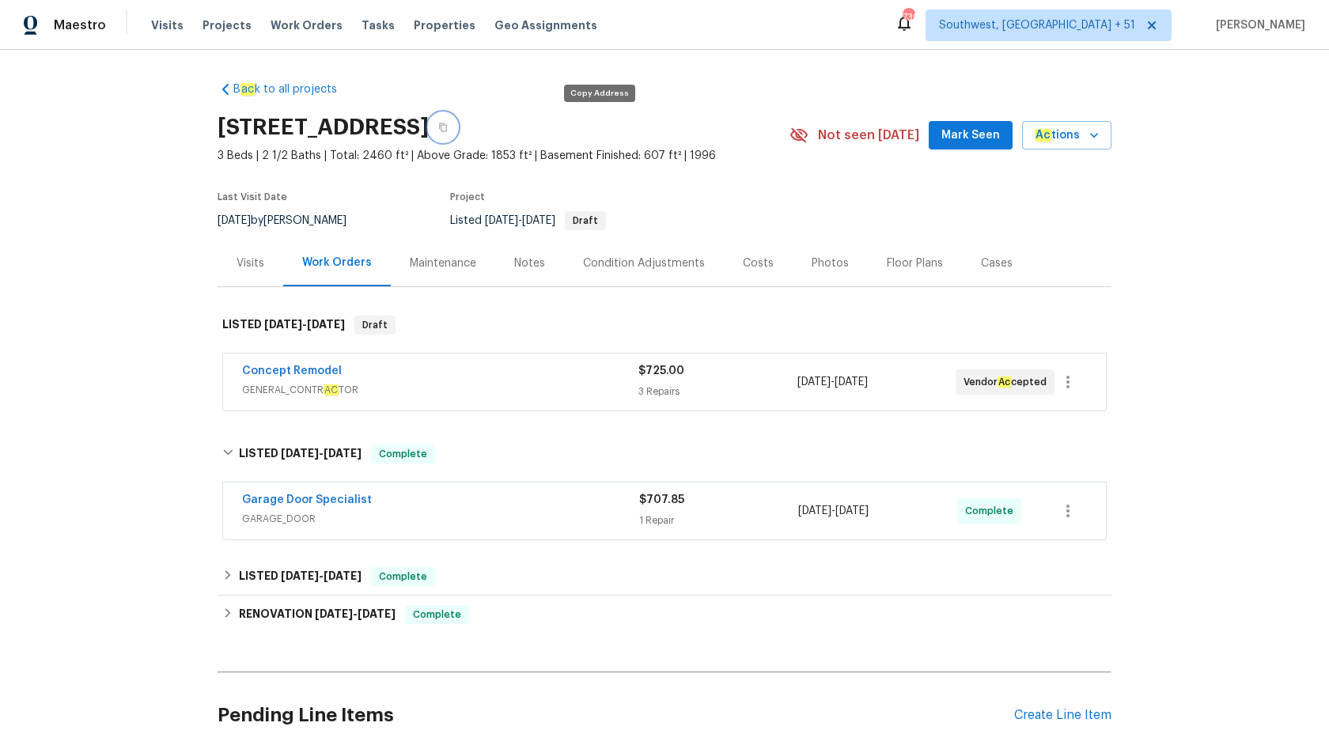
click at [448, 128] on icon "button" at bounding box center [442, 127] width 9 height 9
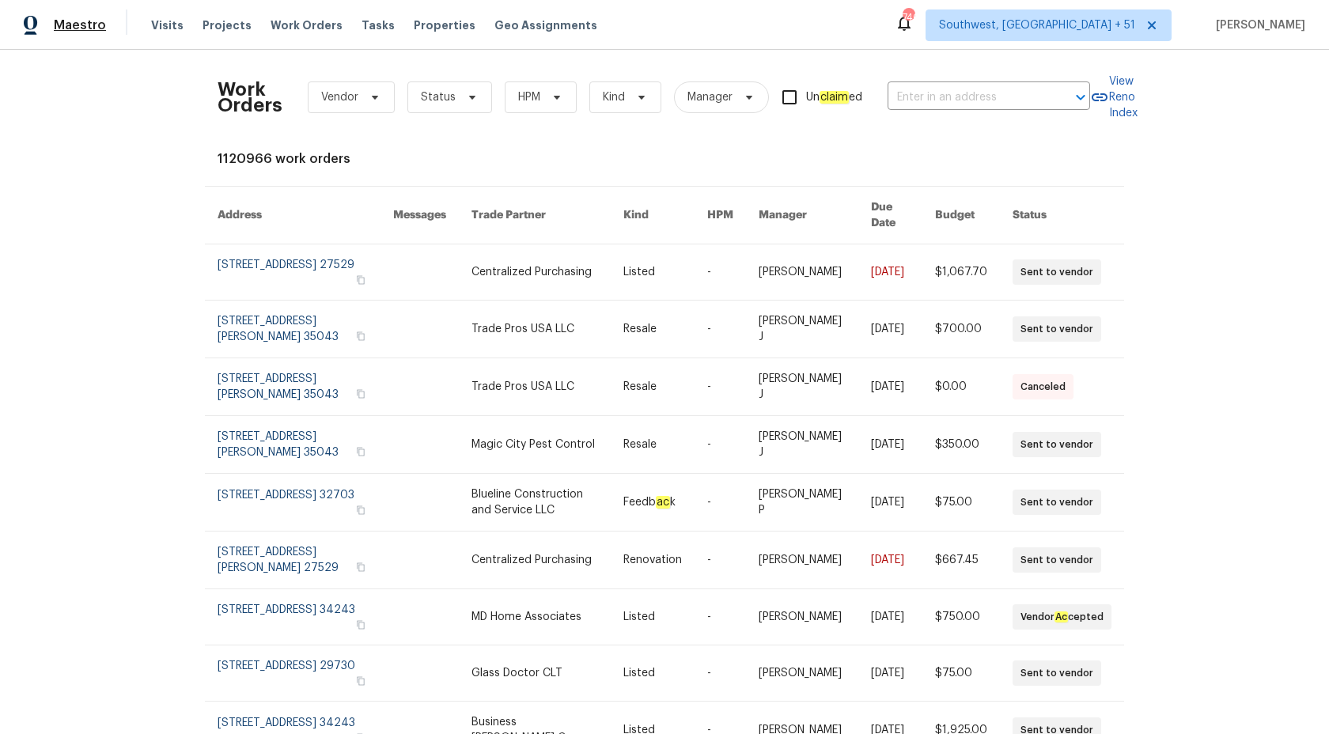
click at [84, 25] on span "Maestro" at bounding box center [80, 25] width 52 height 16
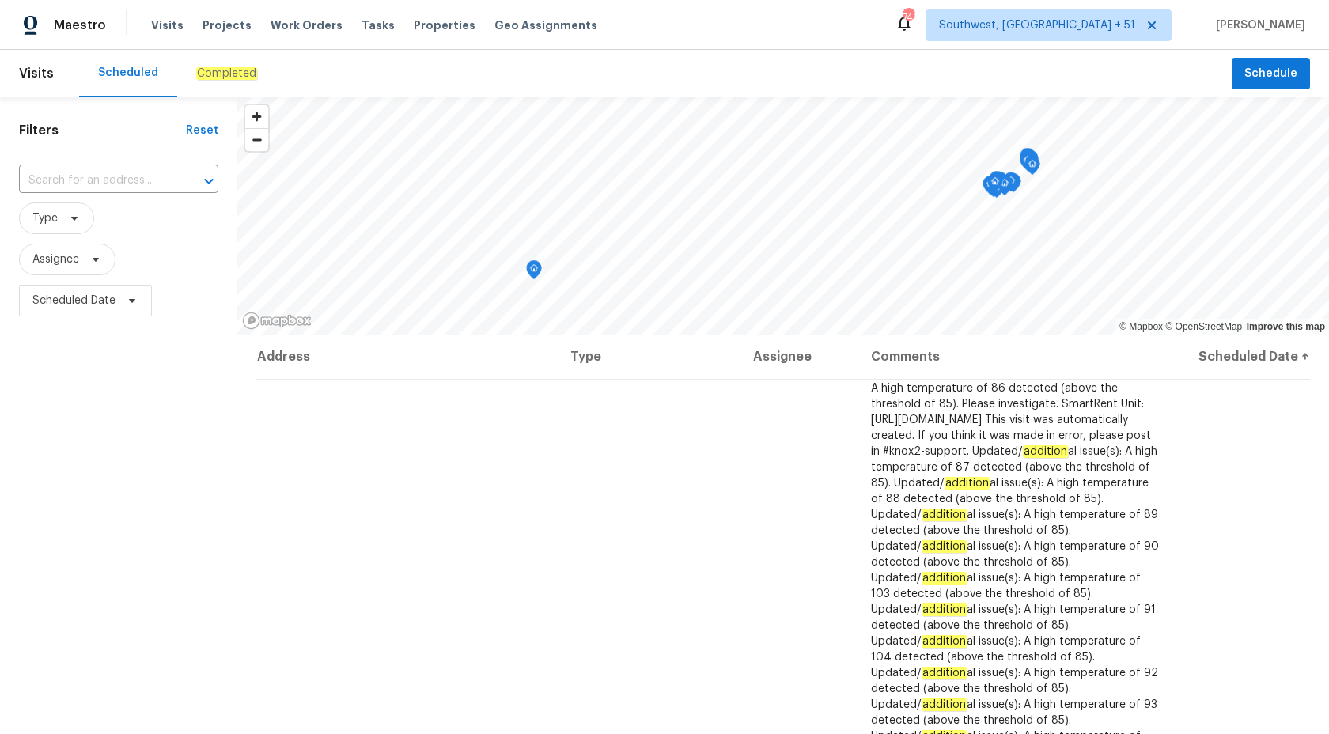
click at [236, 70] on em "Completed" at bounding box center [226, 73] width 61 height 13
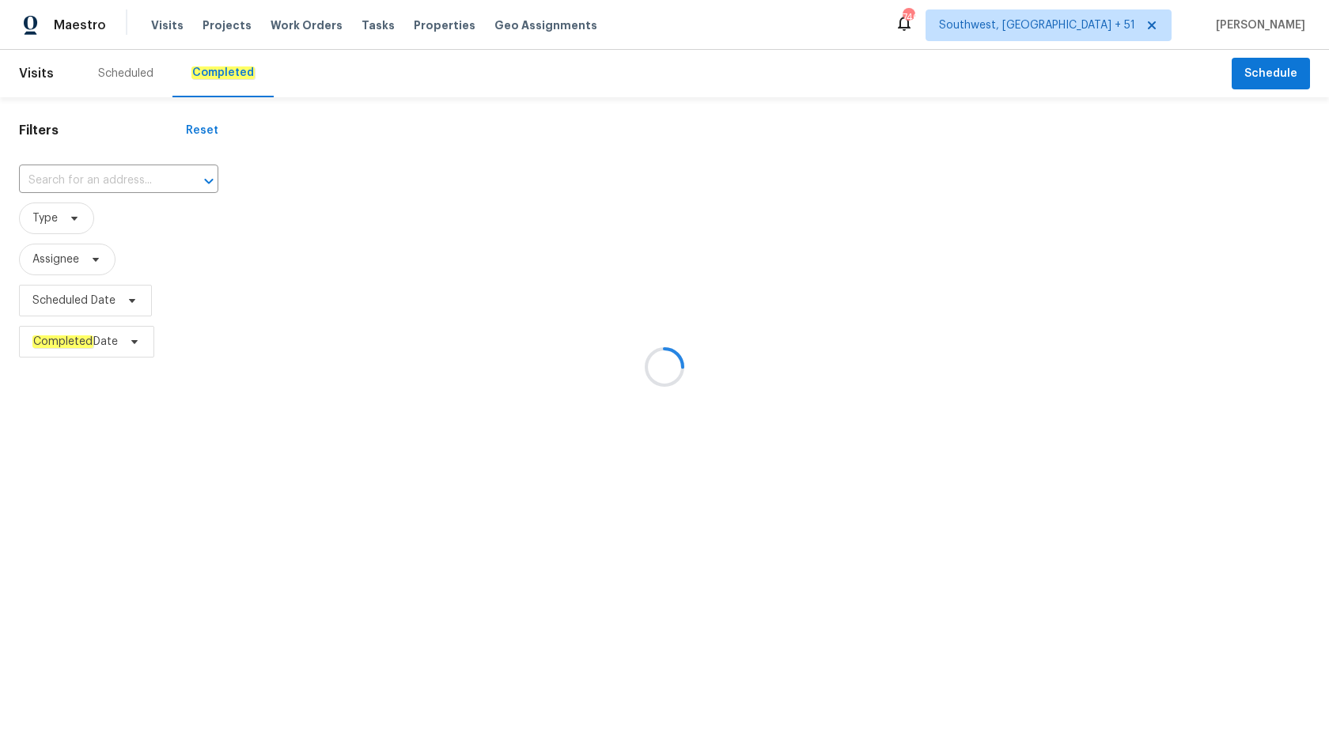
click at [82, 182] on div at bounding box center [664, 367] width 1329 height 734
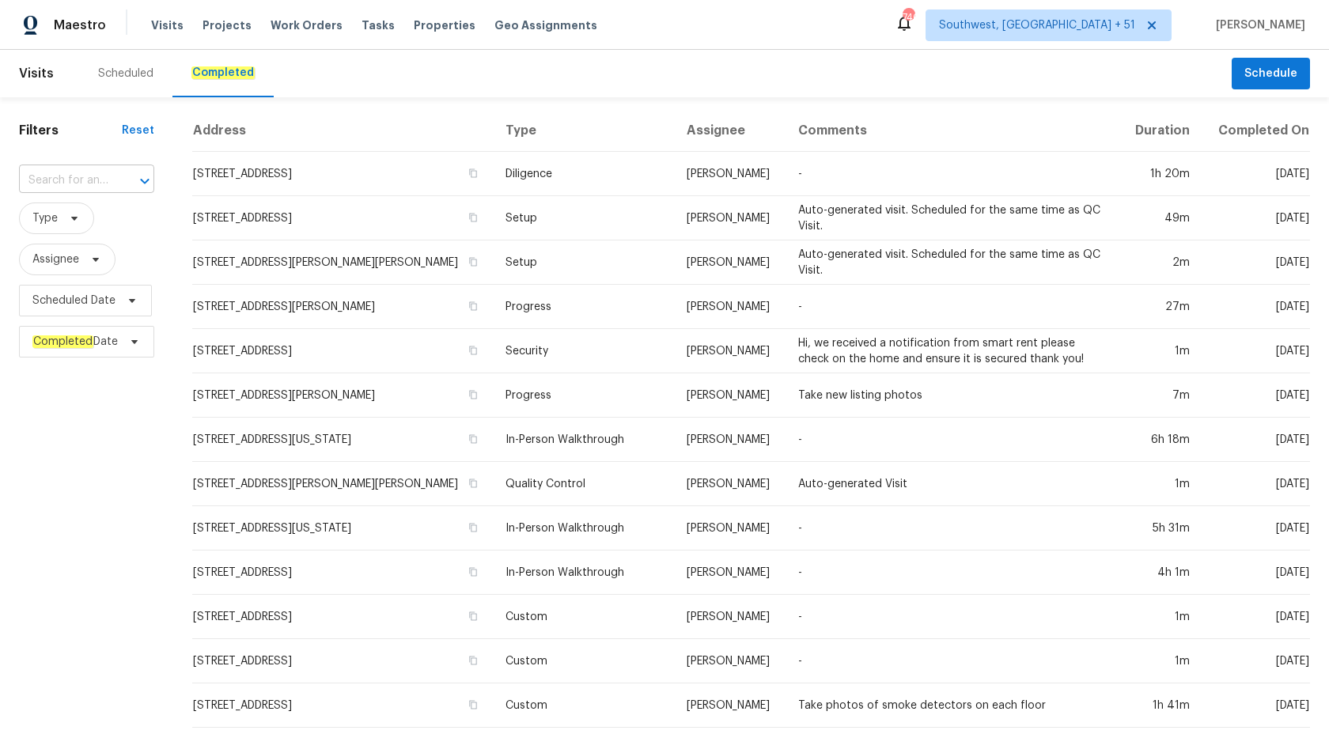
click at [82, 183] on input "text" at bounding box center [64, 180] width 91 height 25
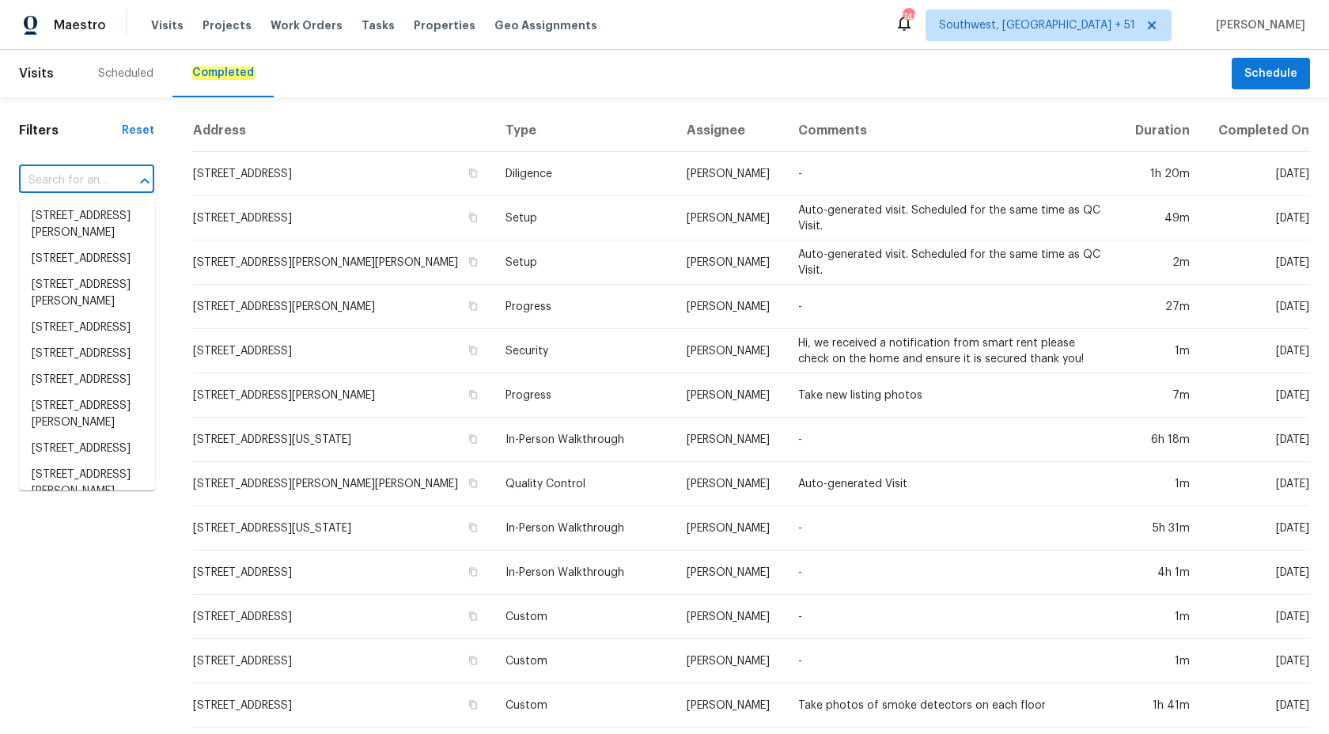
paste input "[STREET_ADDRESS][PERSON_NAME]"
type input "[STREET_ADDRESS][PERSON_NAME]"
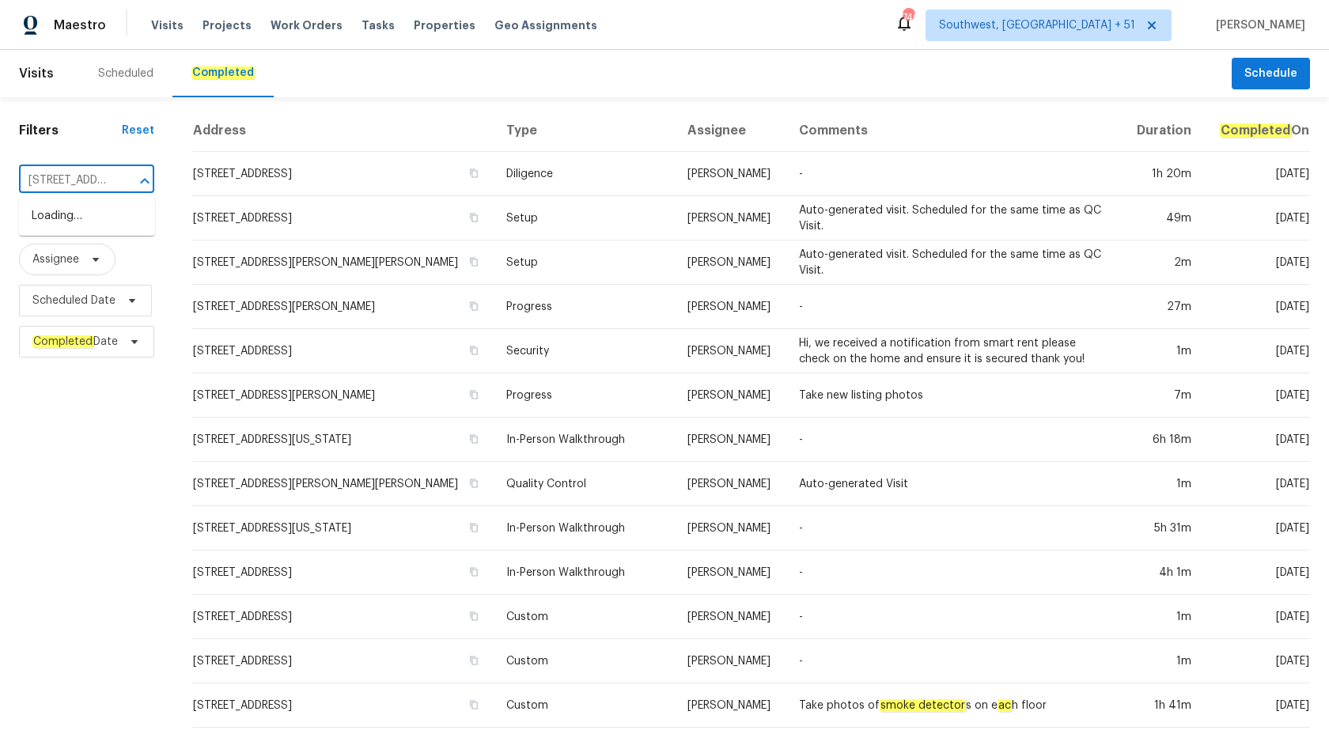
scroll to position [0, 111]
click at [81, 224] on li "[STREET_ADDRESS][PERSON_NAME]" at bounding box center [87, 224] width 136 height 43
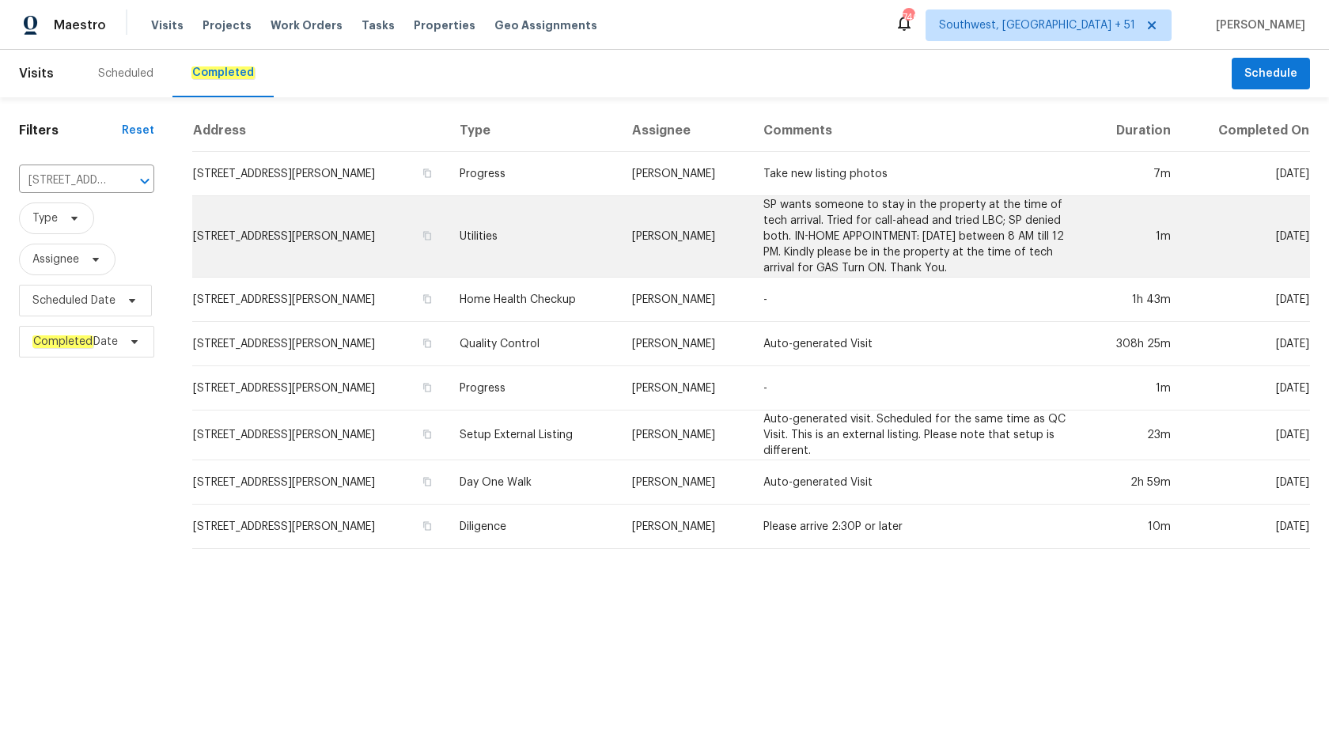
click at [617, 252] on td "Utilities" at bounding box center [533, 236] width 172 height 81
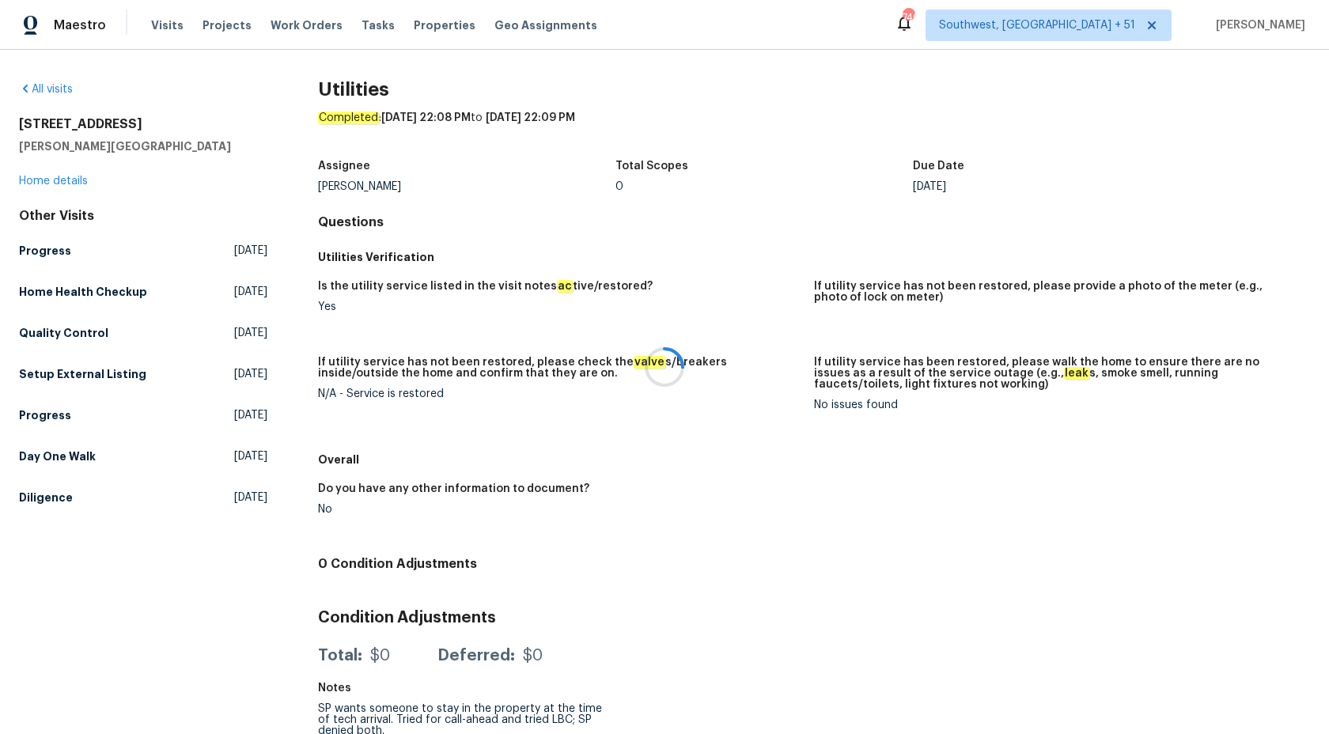
click at [57, 179] on div at bounding box center [664, 367] width 1329 height 734
click at [55, 179] on link "Home details" at bounding box center [53, 181] width 69 height 11
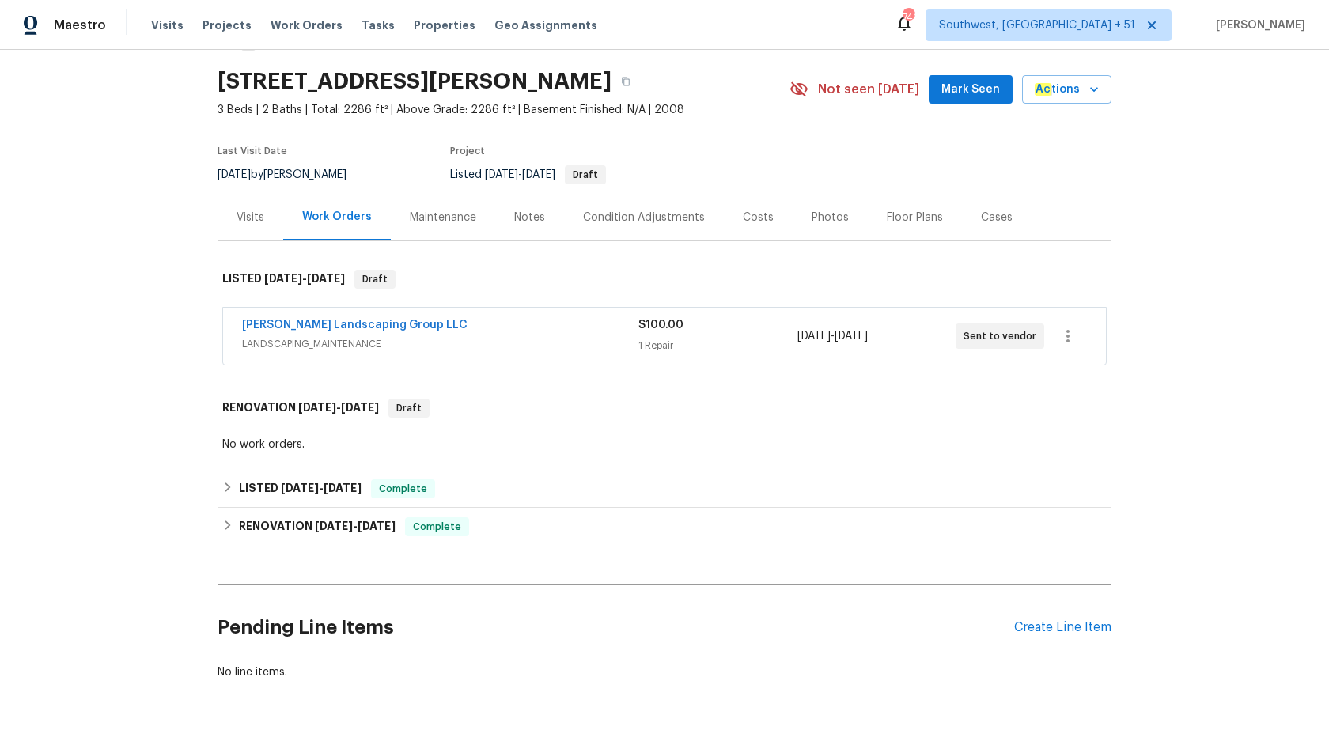
scroll to position [100, 0]
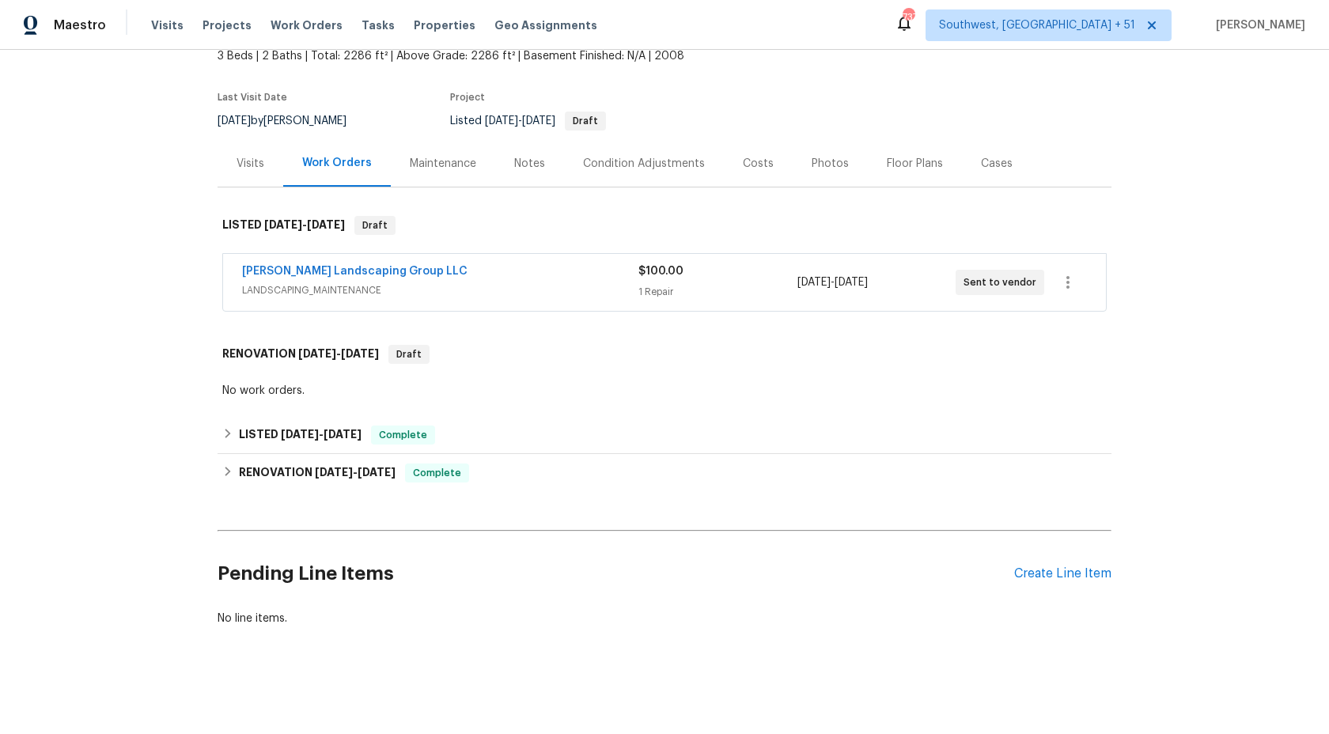
click at [600, 273] on div "Sandoval Landscaping Group LLC" at bounding box center [440, 272] width 396 height 19
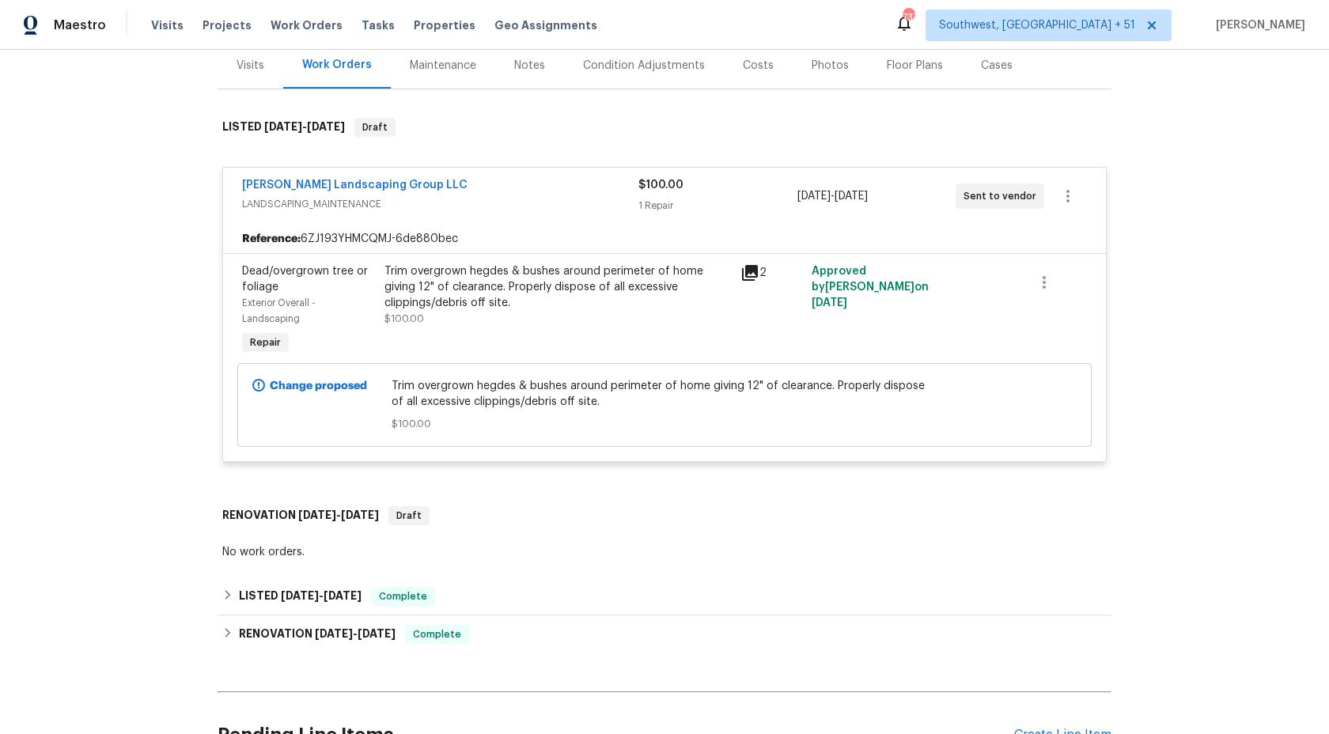
scroll to position [360, 0]
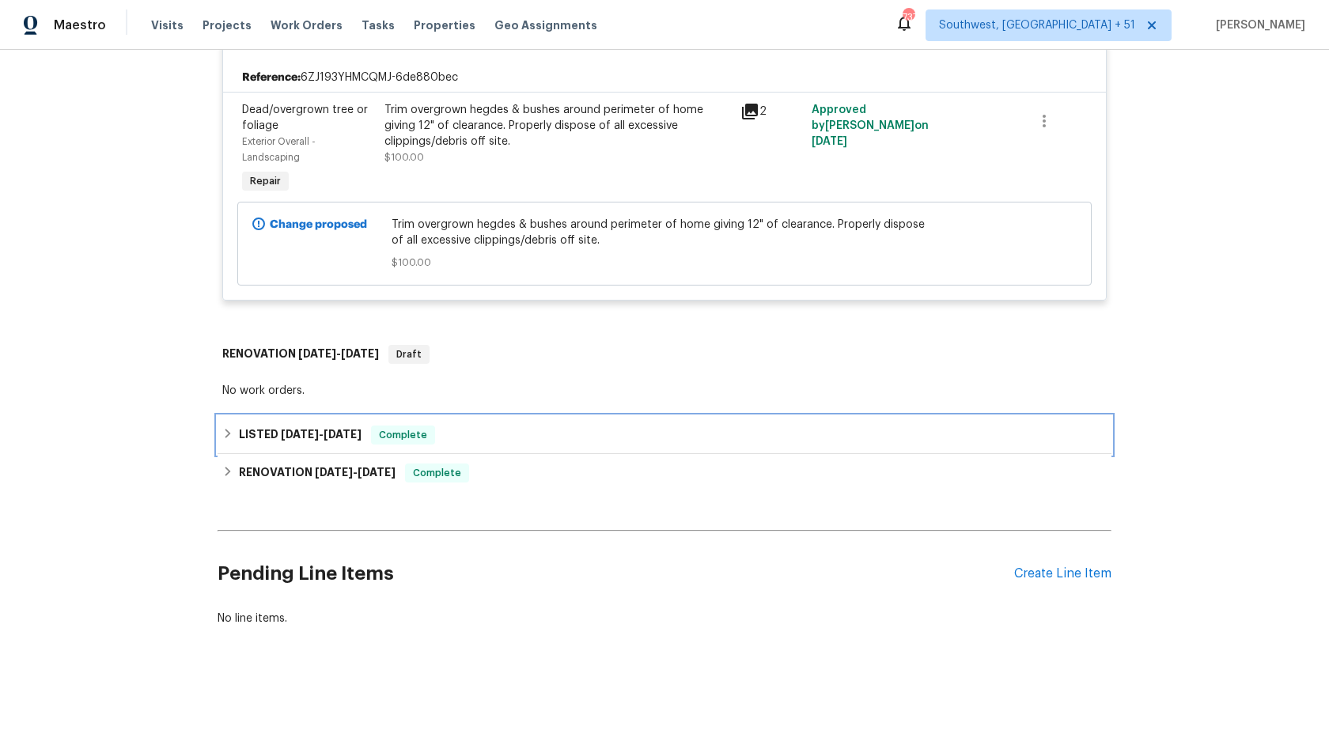
click at [315, 433] on span "9/24/25" at bounding box center [300, 434] width 38 height 11
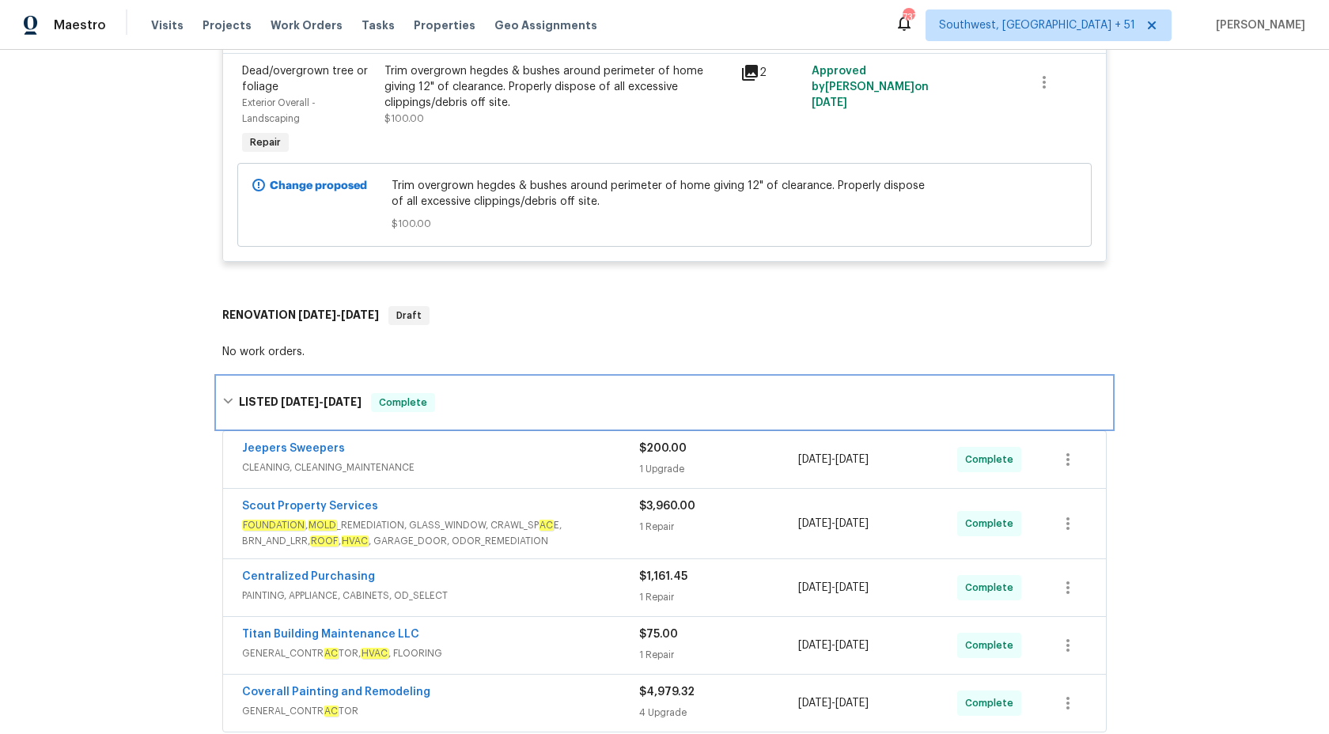
scroll to position [422, 0]
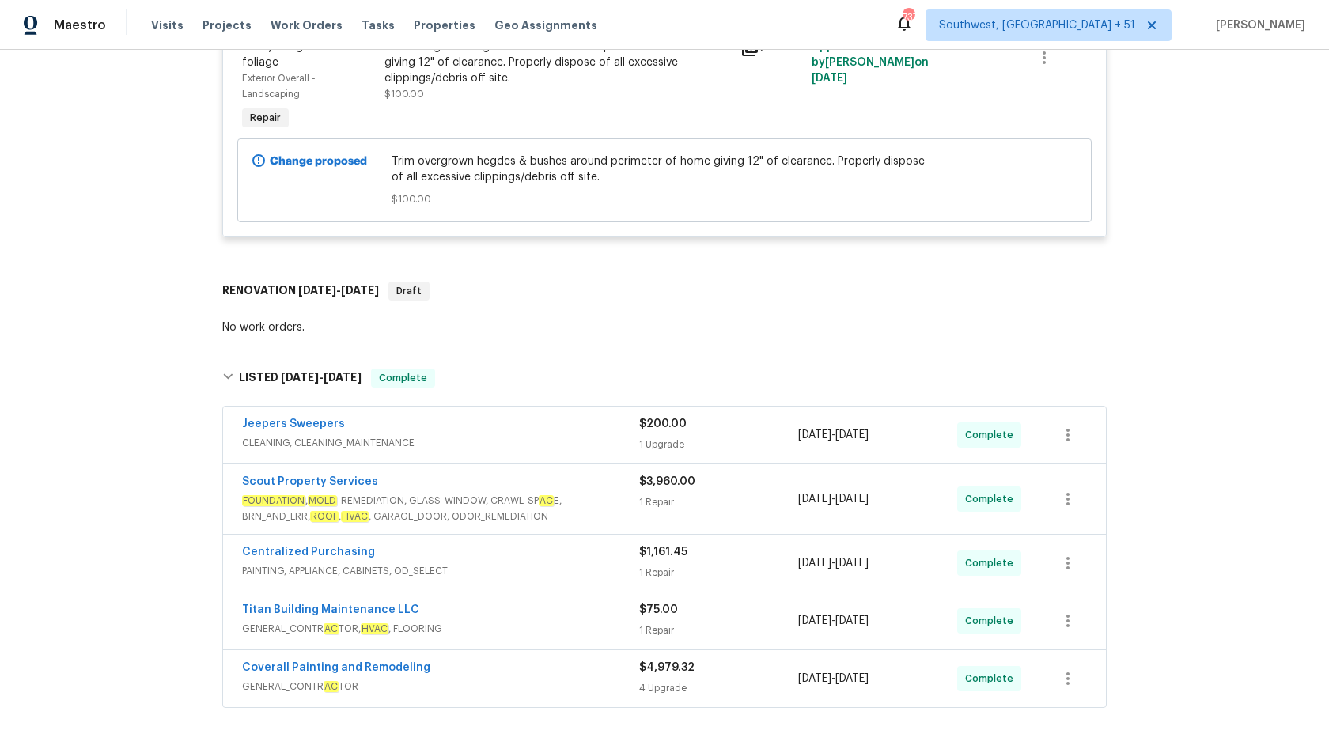
click at [501, 492] on div "Scout Property Services" at bounding box center [440, 483] width 397 height 19
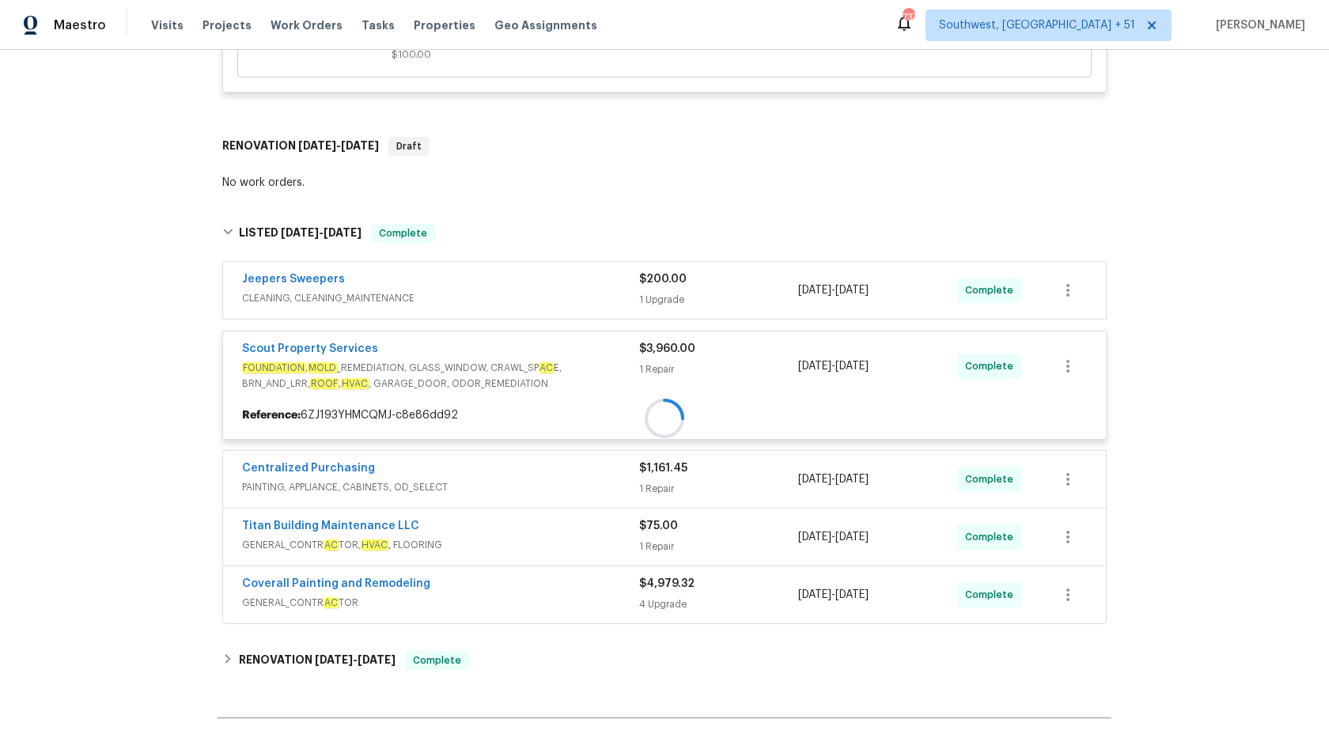
scroll to position [642, 0]
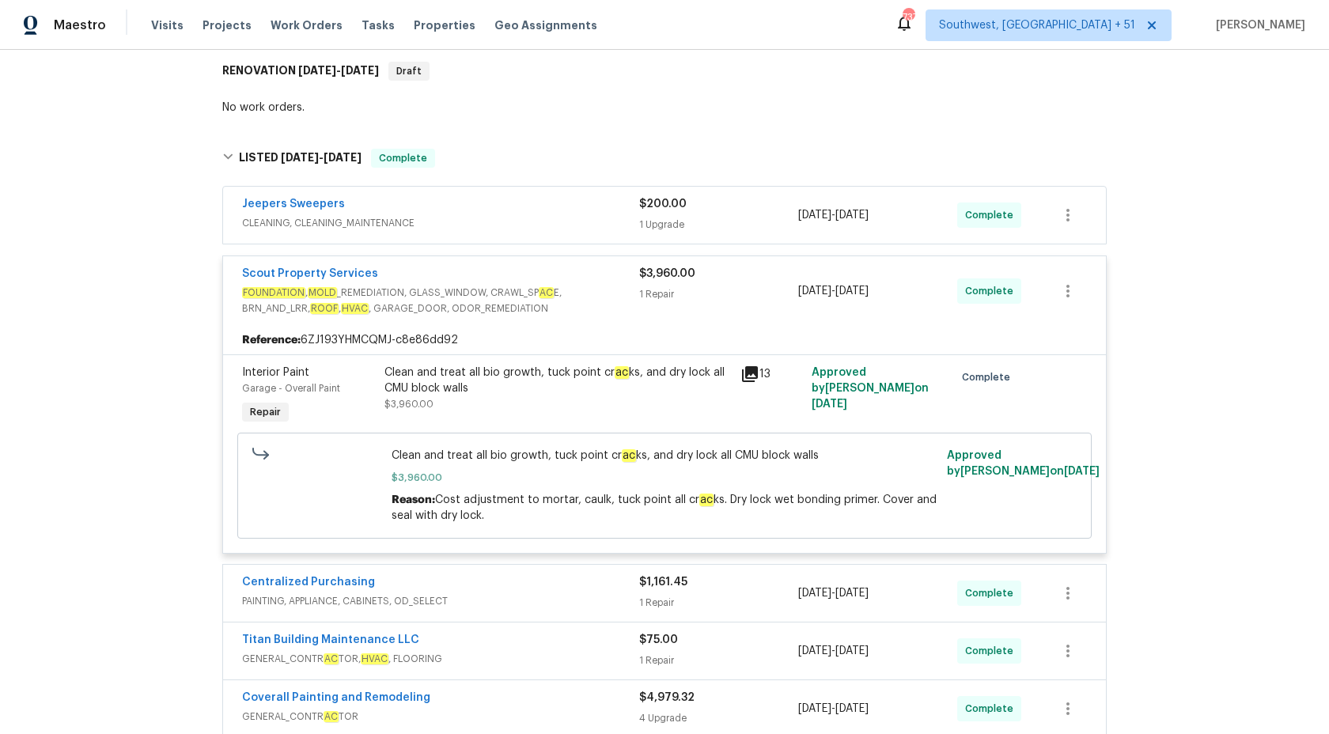
click at [665, 289] on div "1 Repair" at bounding box center [718, 294] width 159 height 16
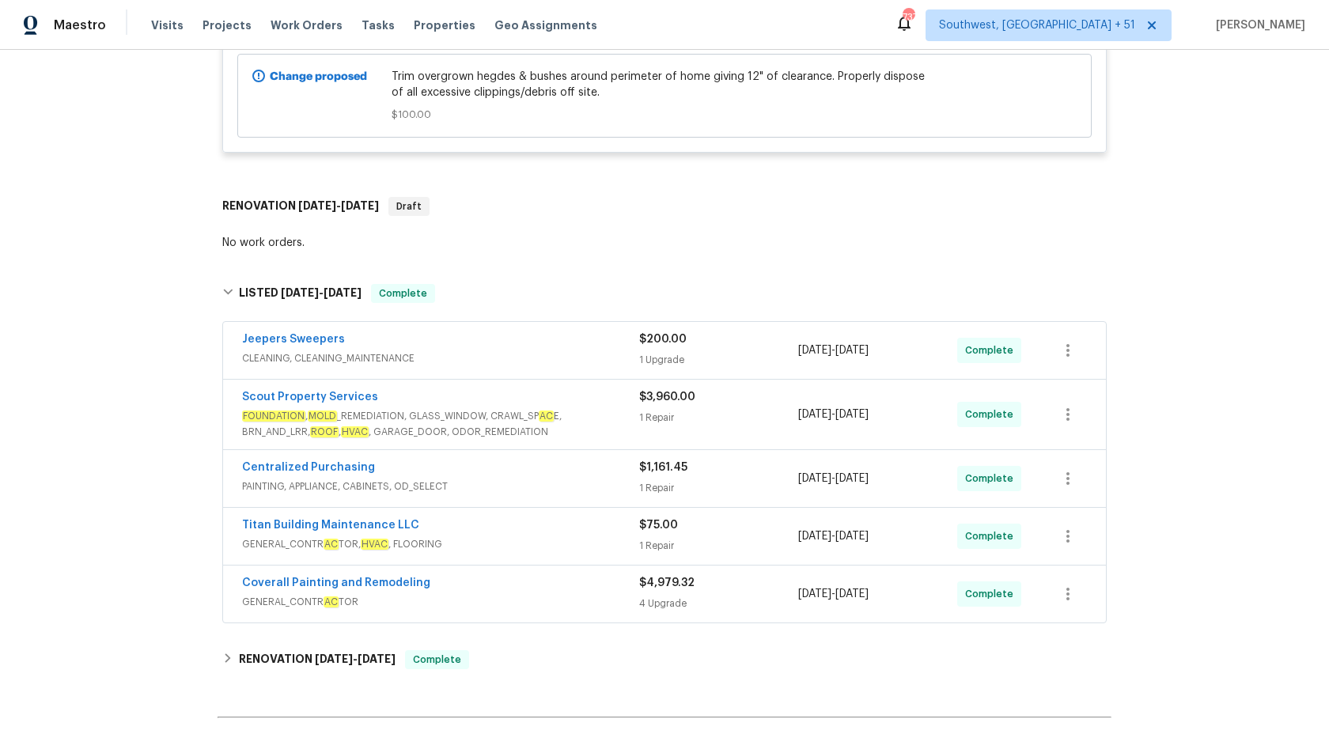
scroll to position [200, 0]
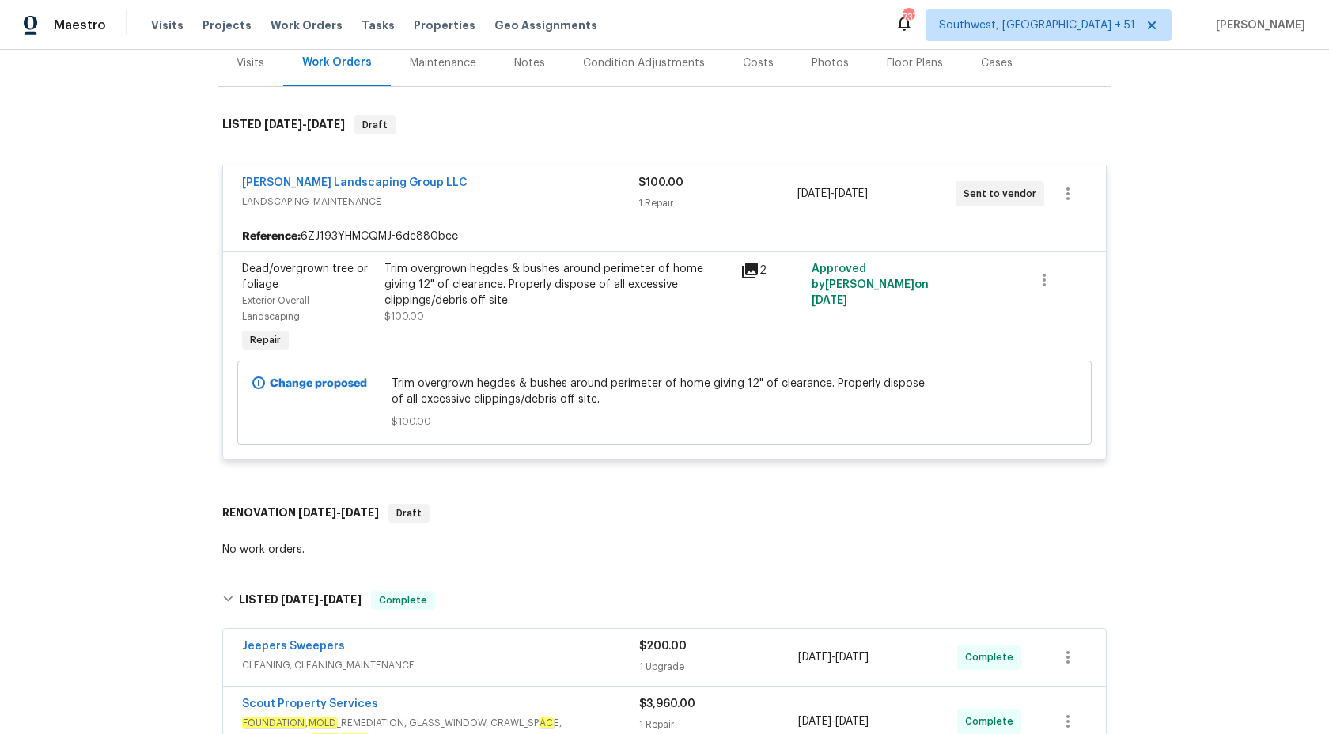
click at [67, 38] on div "Maestro" at bounding box center [53, 25] width 106 height 32
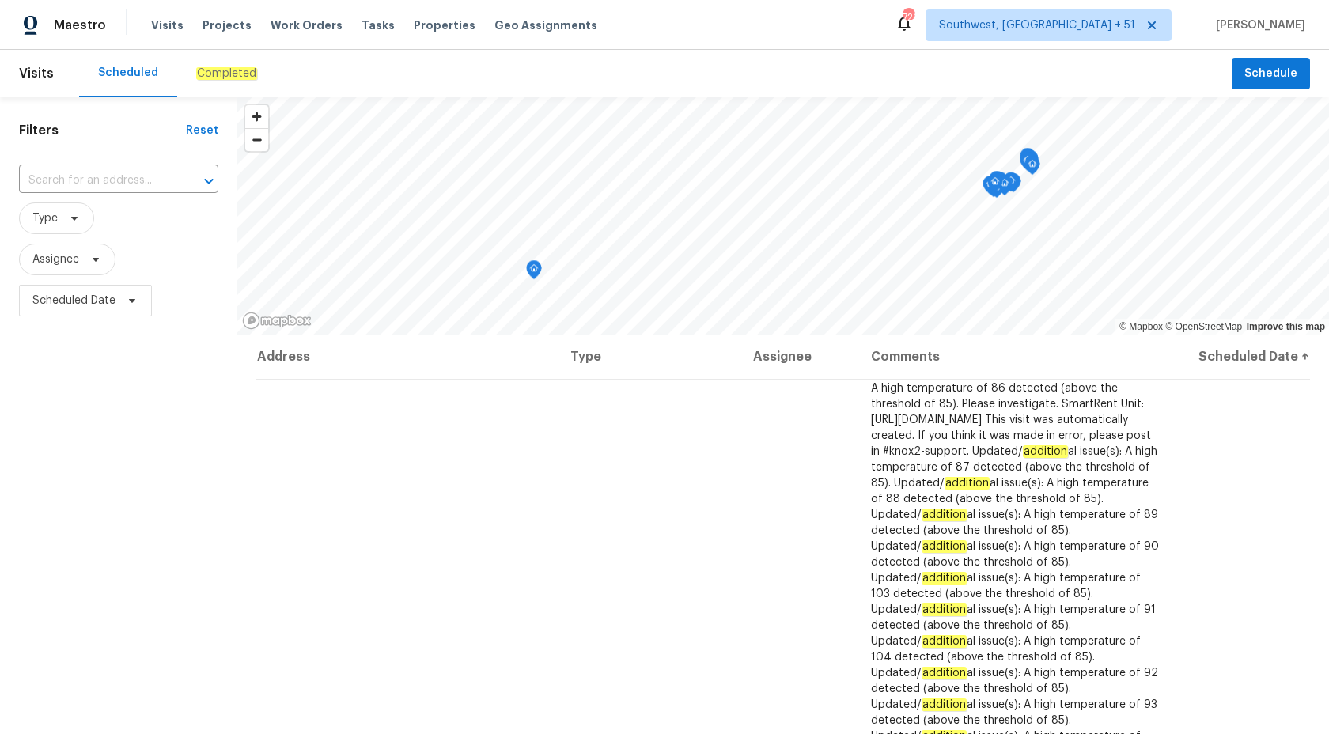
click at [206, 65] on div "Completed" at bounding box center [226, 73] width 99 height 47
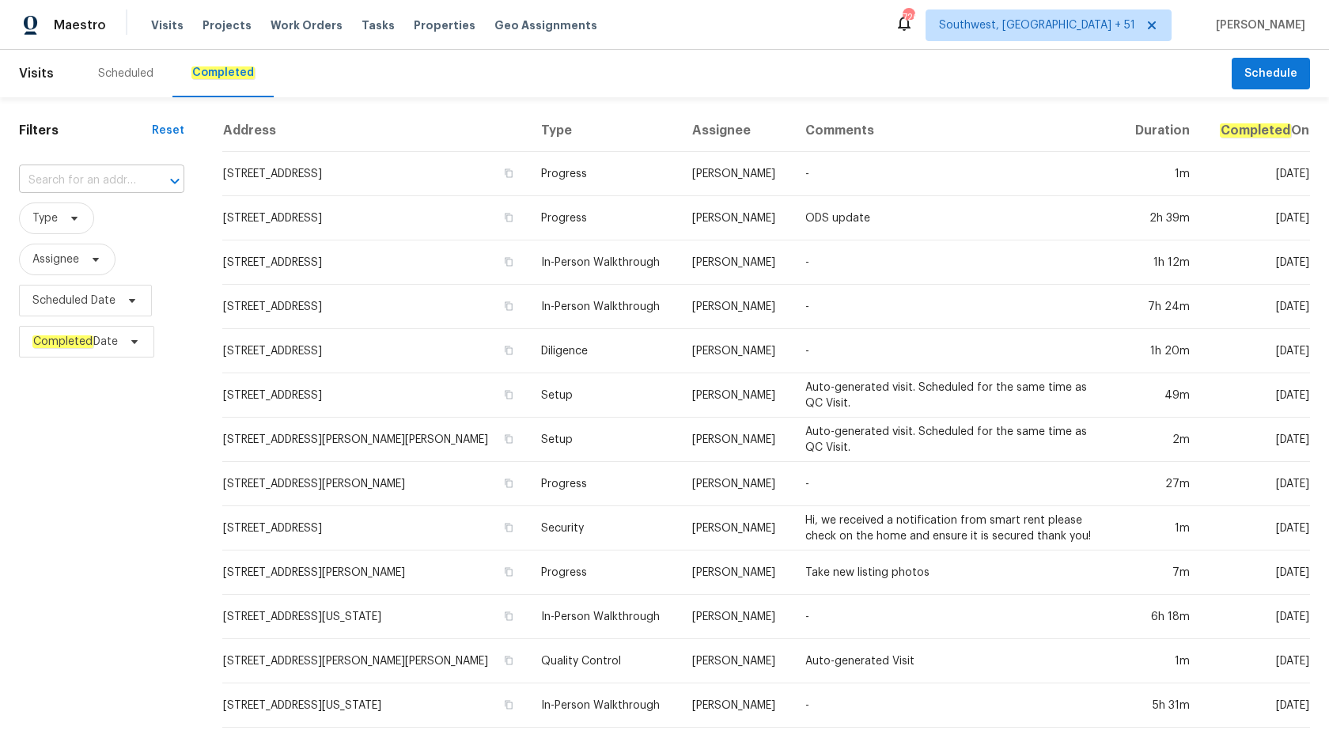
click at [59, 187] on input "text" at bounding box center [79, 180] width 121 height 25
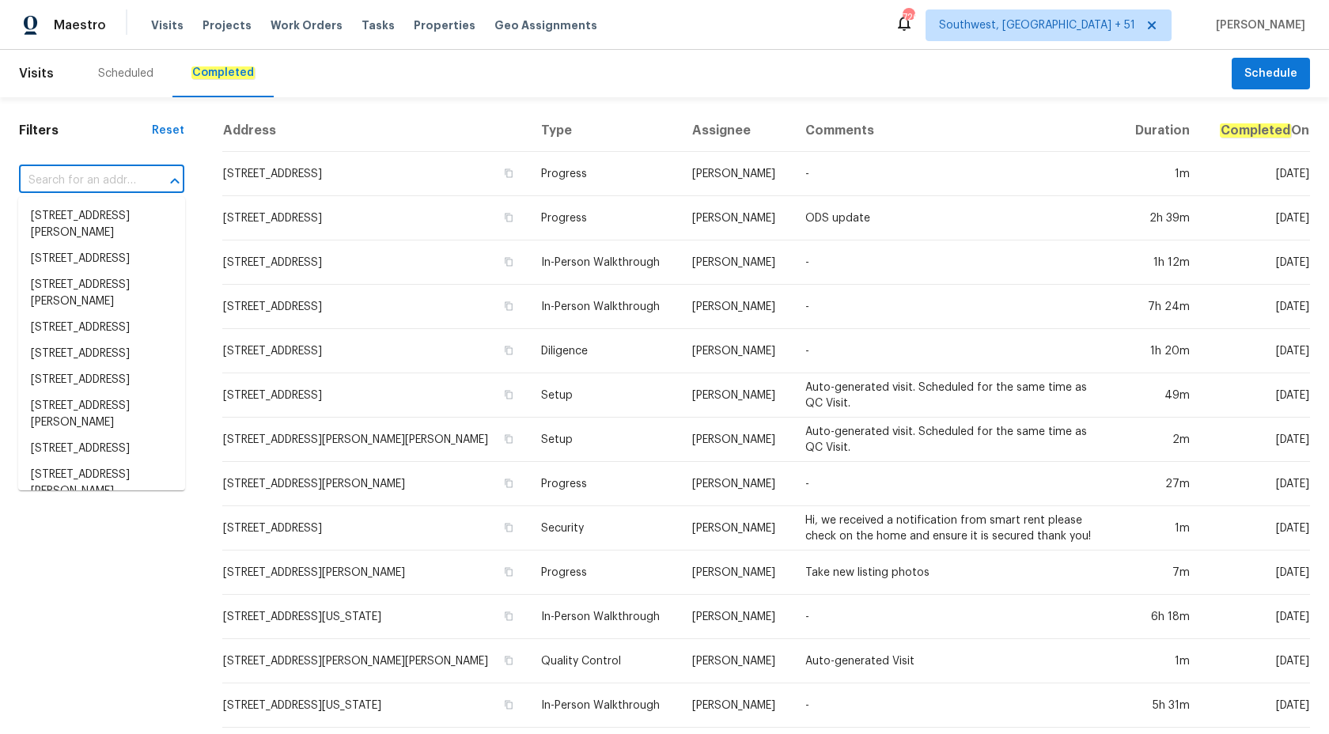
paste input "[STREET_ADDRESS]"
type input "[STREET_ADDRESS]"
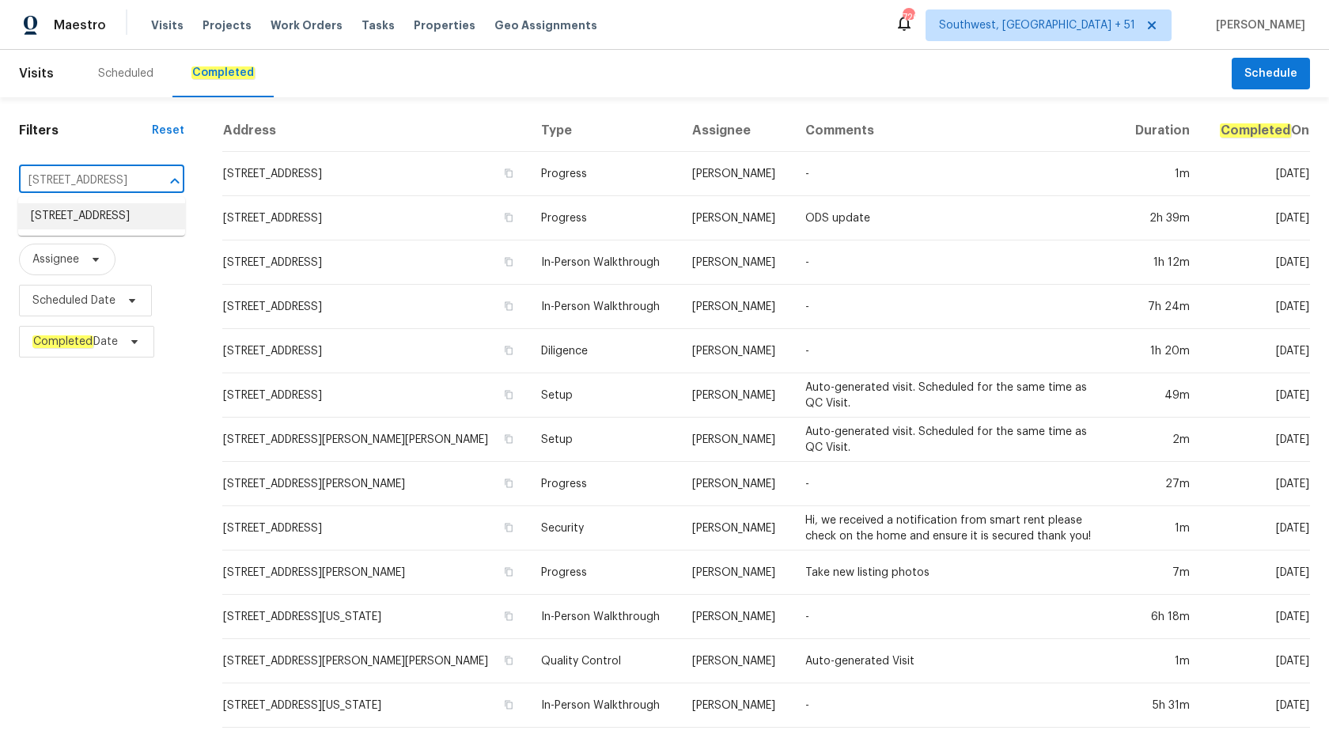
click at [85, 216] on li "27118 Fernery Ave, Brooksville, FL 34602" at bounding box center [101, 216] width 167 height 26
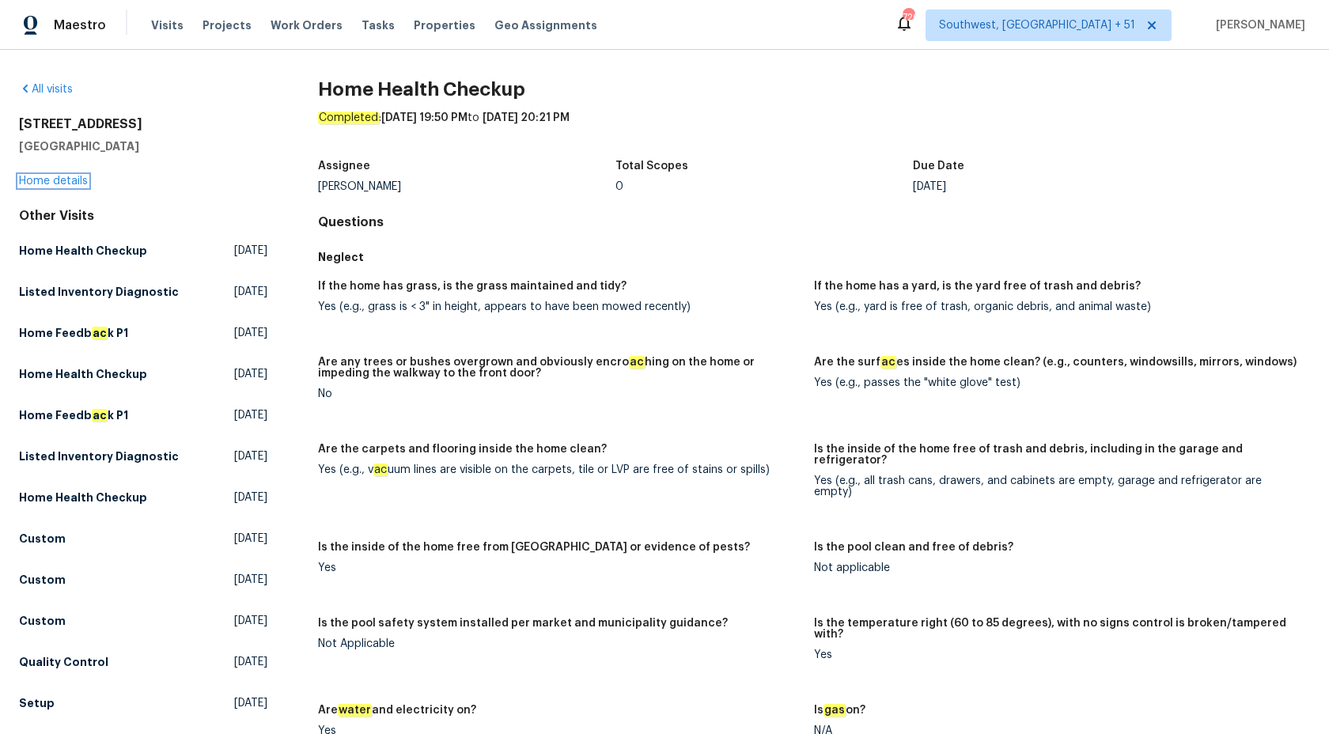
click at [51, 180] on link "Home details" at bounding box center [53, 181] width 69 height 11
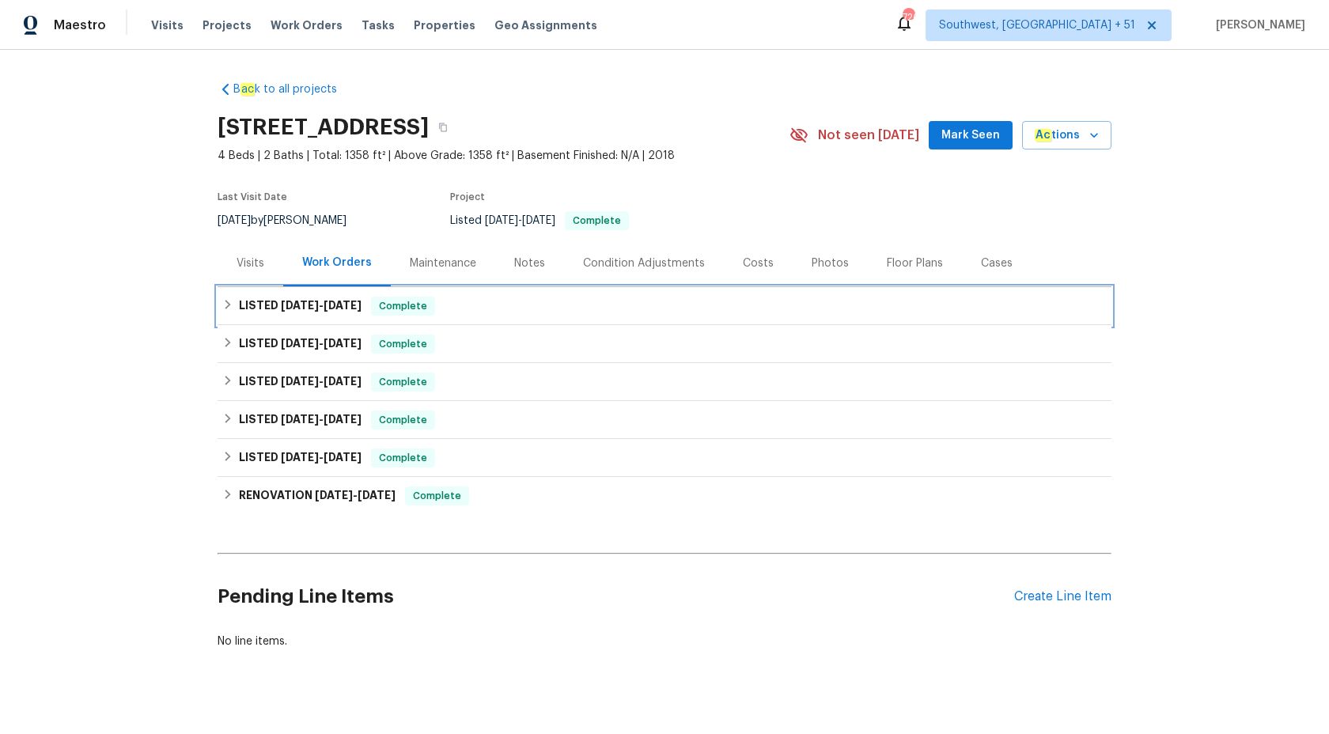
click at [342, 306] on span "[DATE]" at bounding box center [342, 305] width 38 height 11
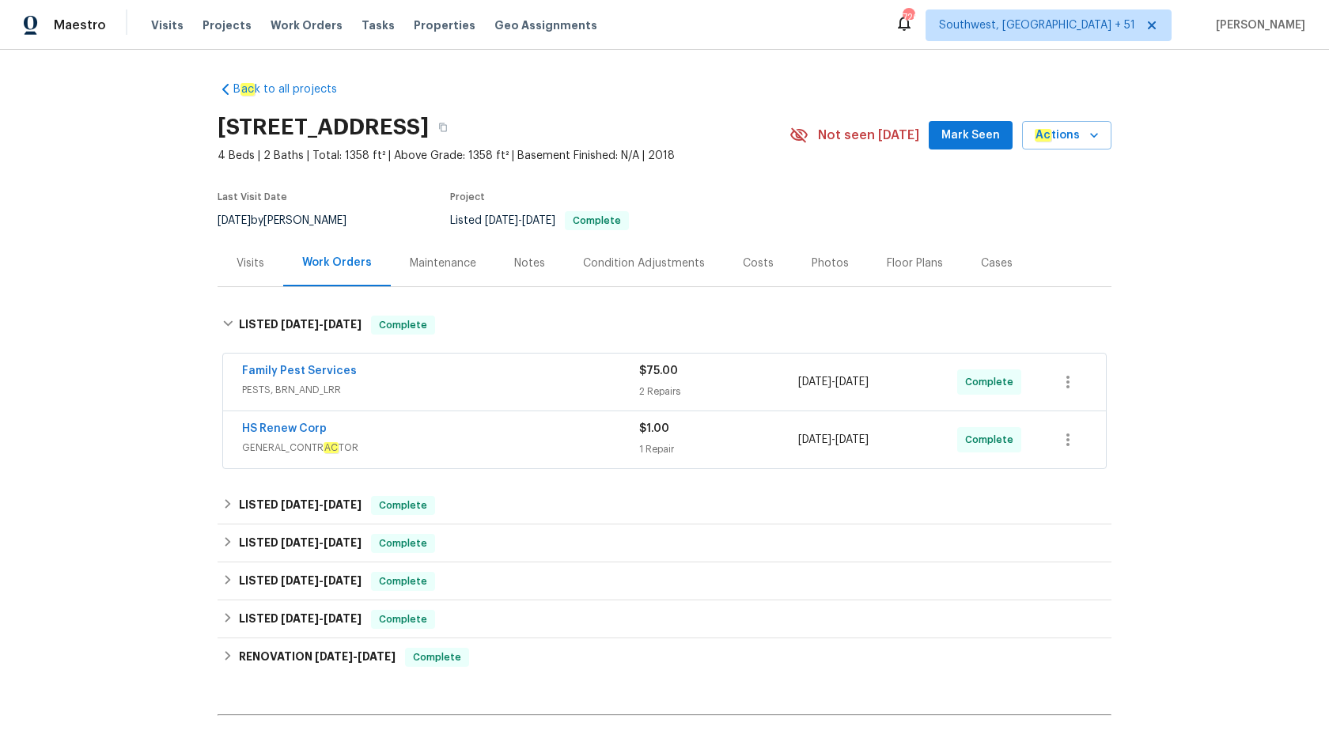
click at [534, 441] on span "GENERAL_CONTR AC TOR" at bounding box center [440, 448] width 397 height 16
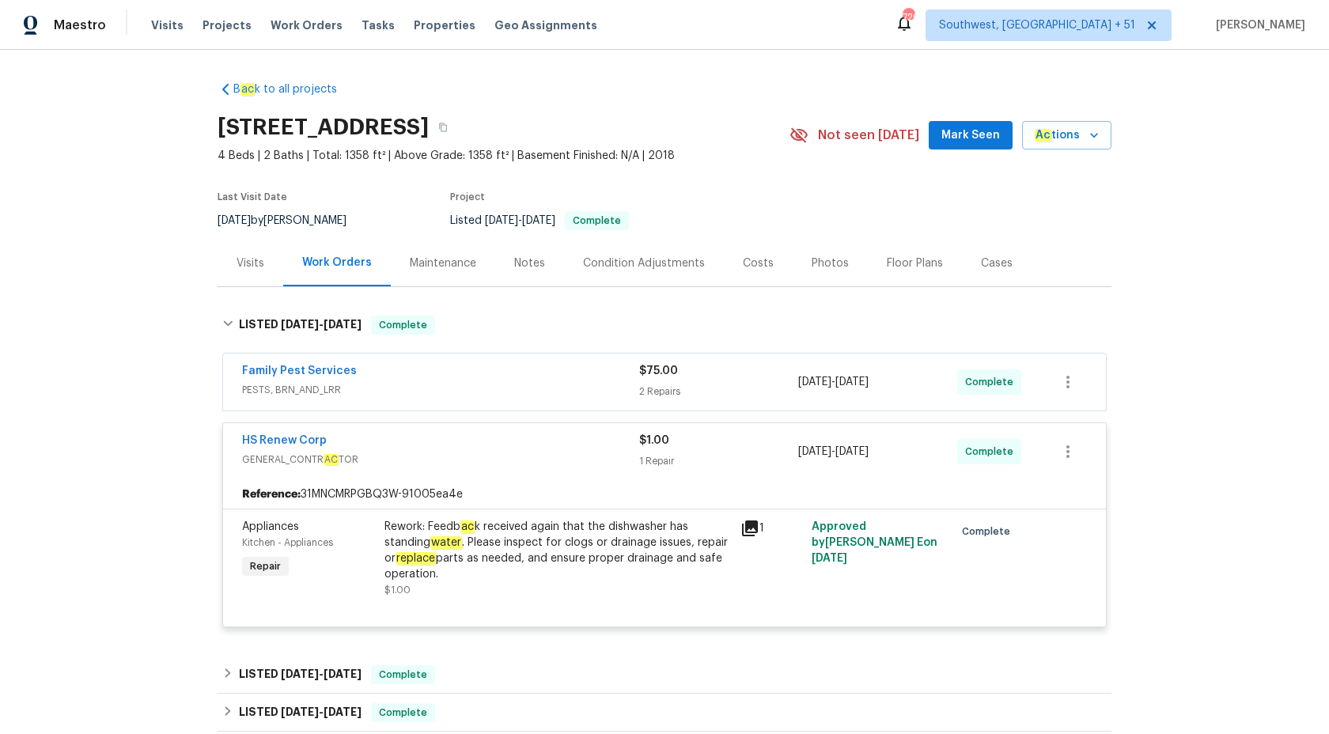
click at [546, 380] on div "Family Pest Services" at bounding box center [440, 372] width 397 height 19
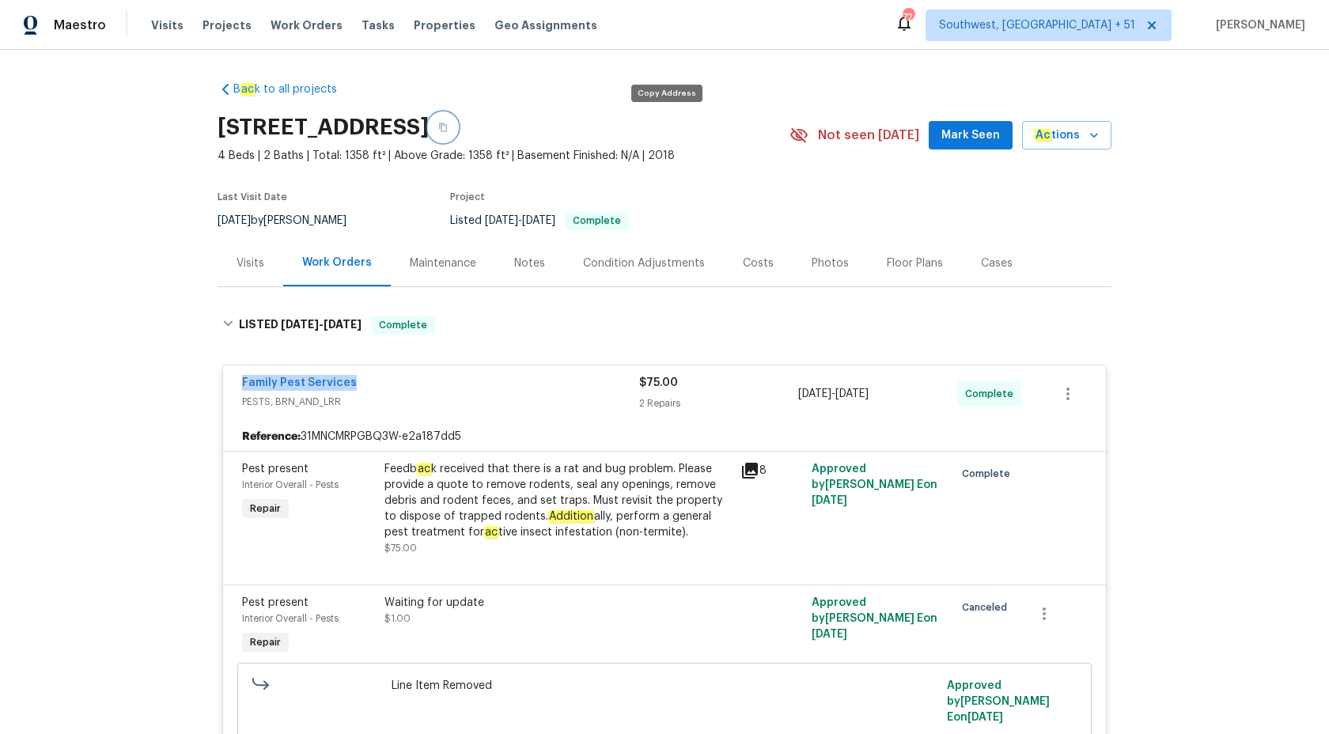
click at [457, 126] on button "button" at bounding box center [443, 127] width 28 height 28
click at [96, 18] on span "Maestro" at bounding box center [80, 25] width 52 height 16
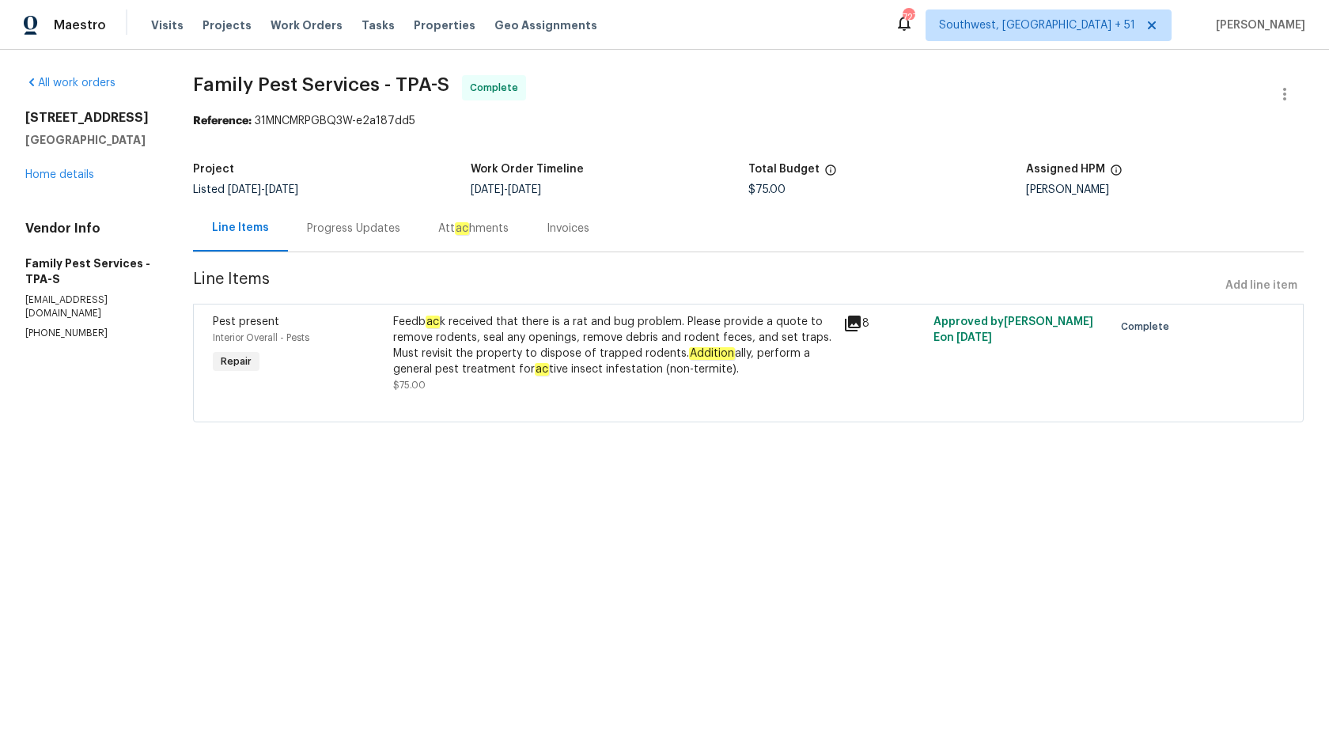
click at [599, 236] on div "Invoices" at bounding box center [567, 228] width 81 height 47
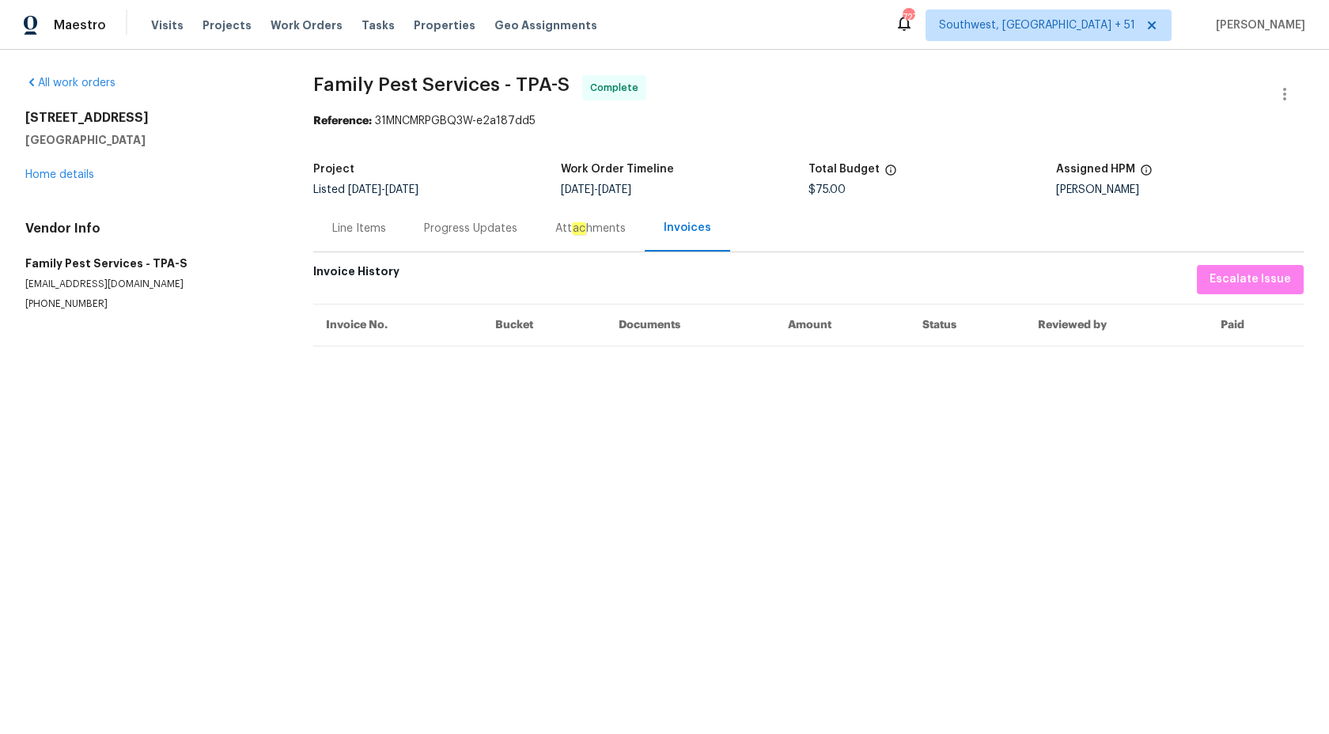
click at [449, 236] on div "Progress Updates" at bounding box center [470, 229] width 93 height 16
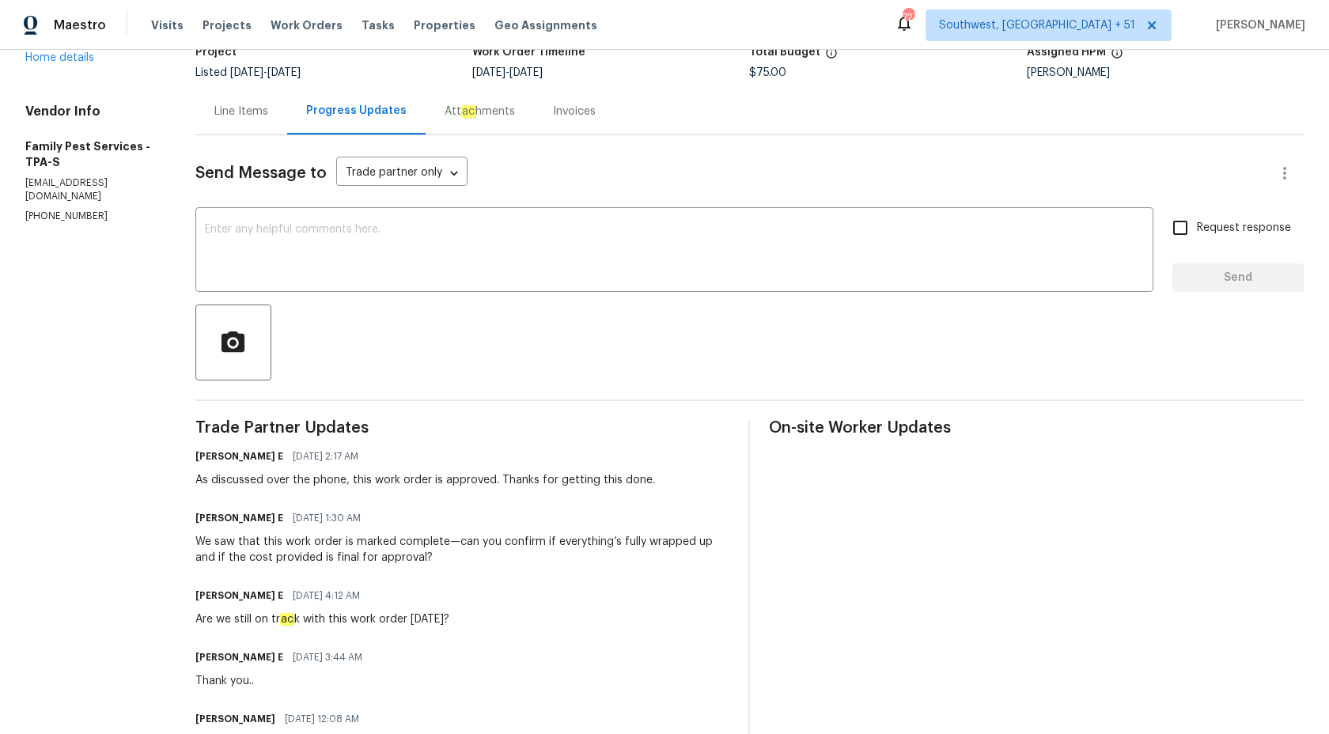
scroll to position [100, 0]
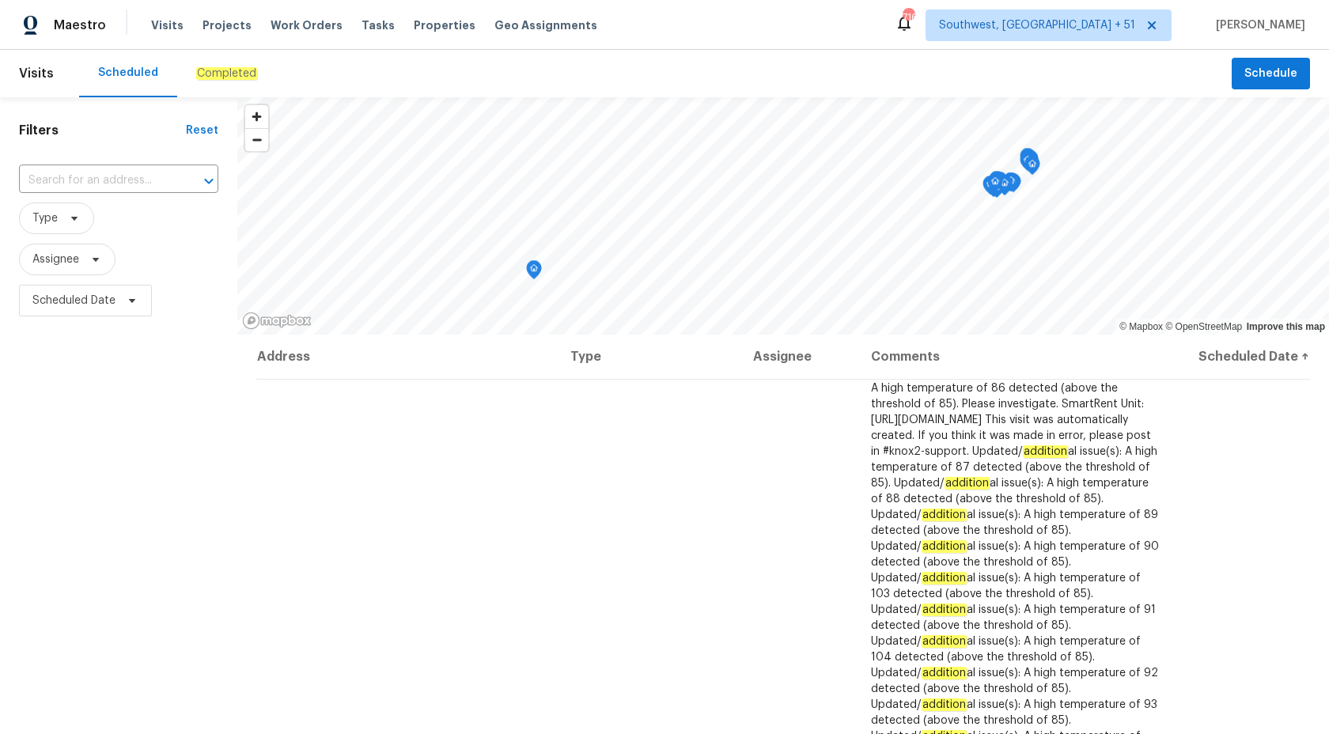
click at [236, 61] on div "Completed" at bounding box center [226, 73] width 99 height 47
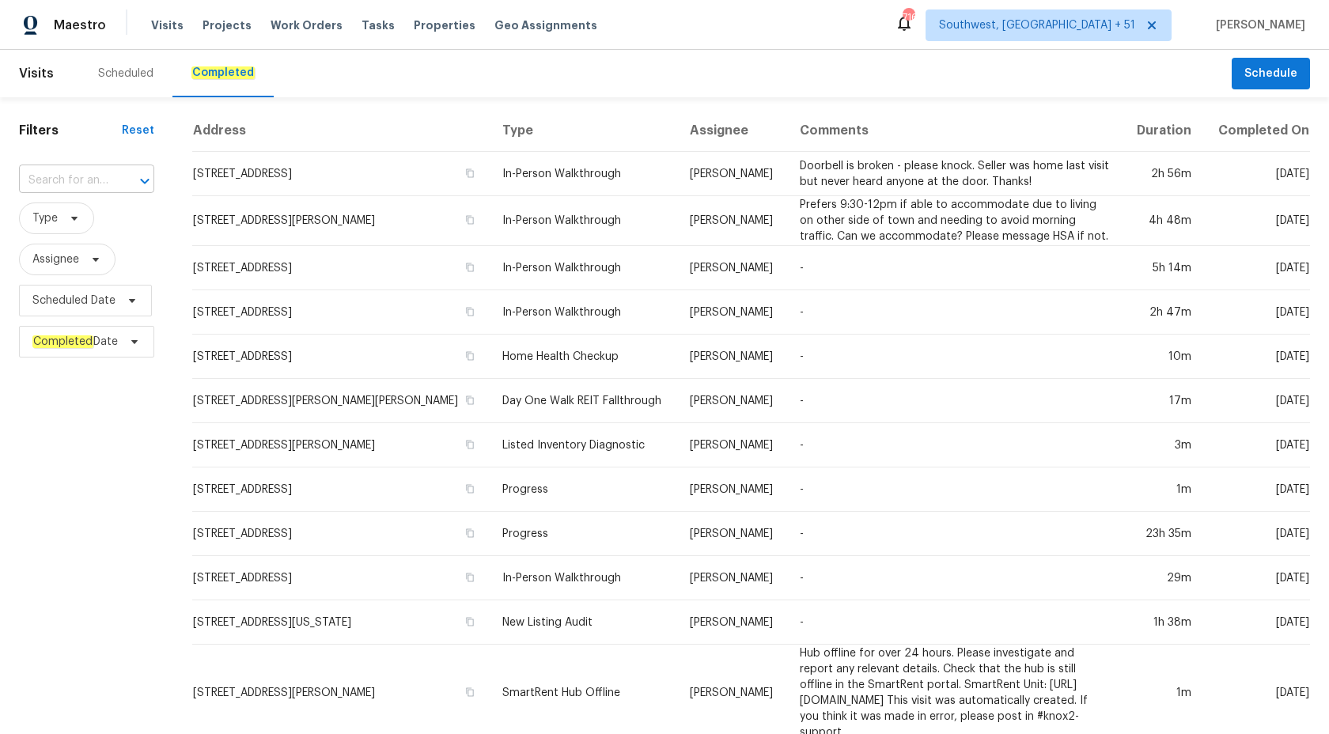
click at [89, 185] on input "text" at bounding box center [64, 180] width 91 height 25
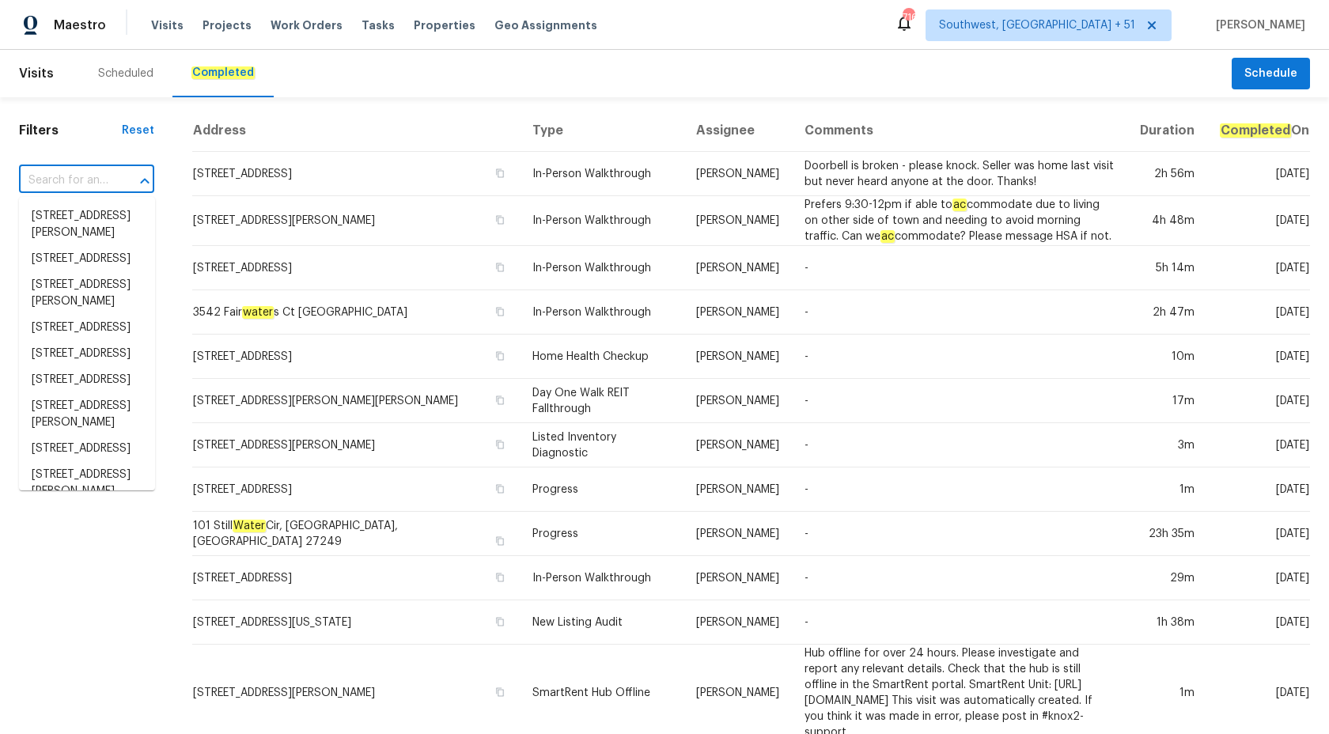
paste input "[STREET_ADDRESS][PERSON_NAME]"
type input "[STREET_ADDRESS][PERSON_NAME]"
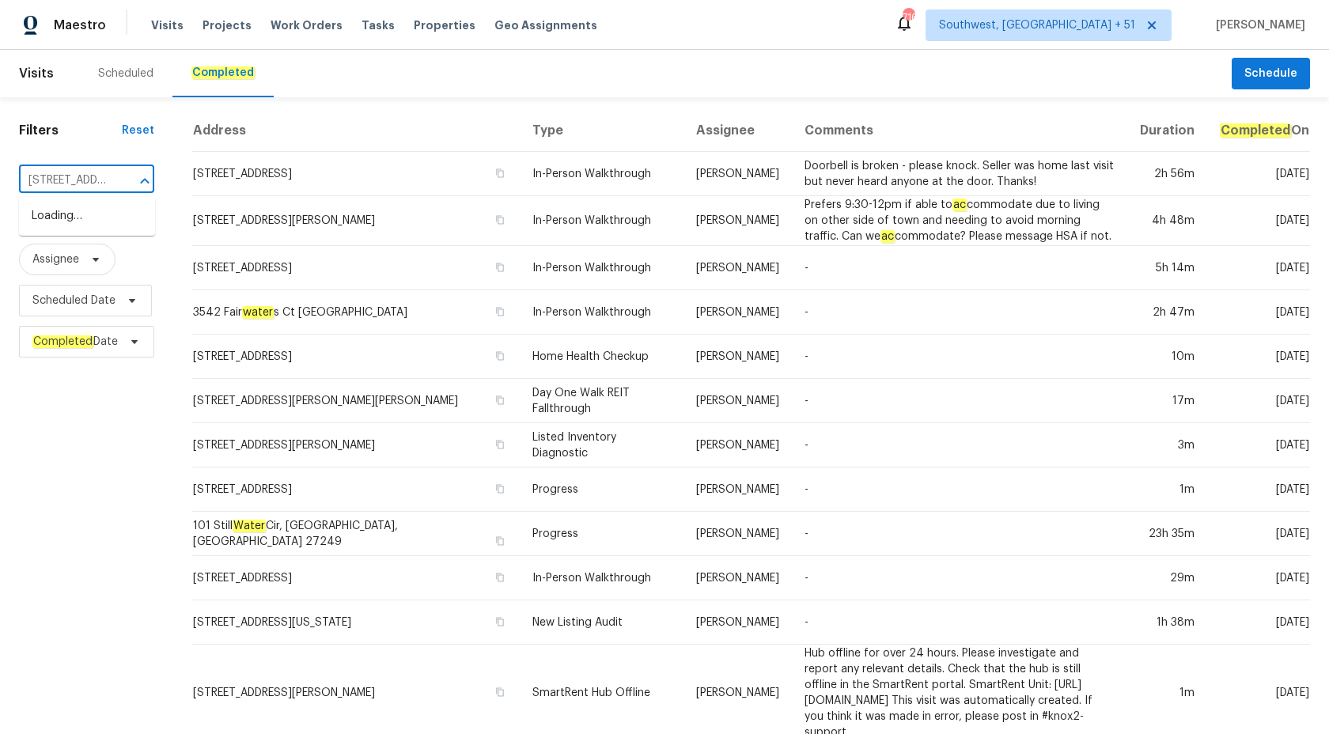
scroll to position [0, 149]
click at [107, 225] on li "[STREET_ADDRESS][PERSON_NAME]" at bounding box center [87, 224] width 136 height 43
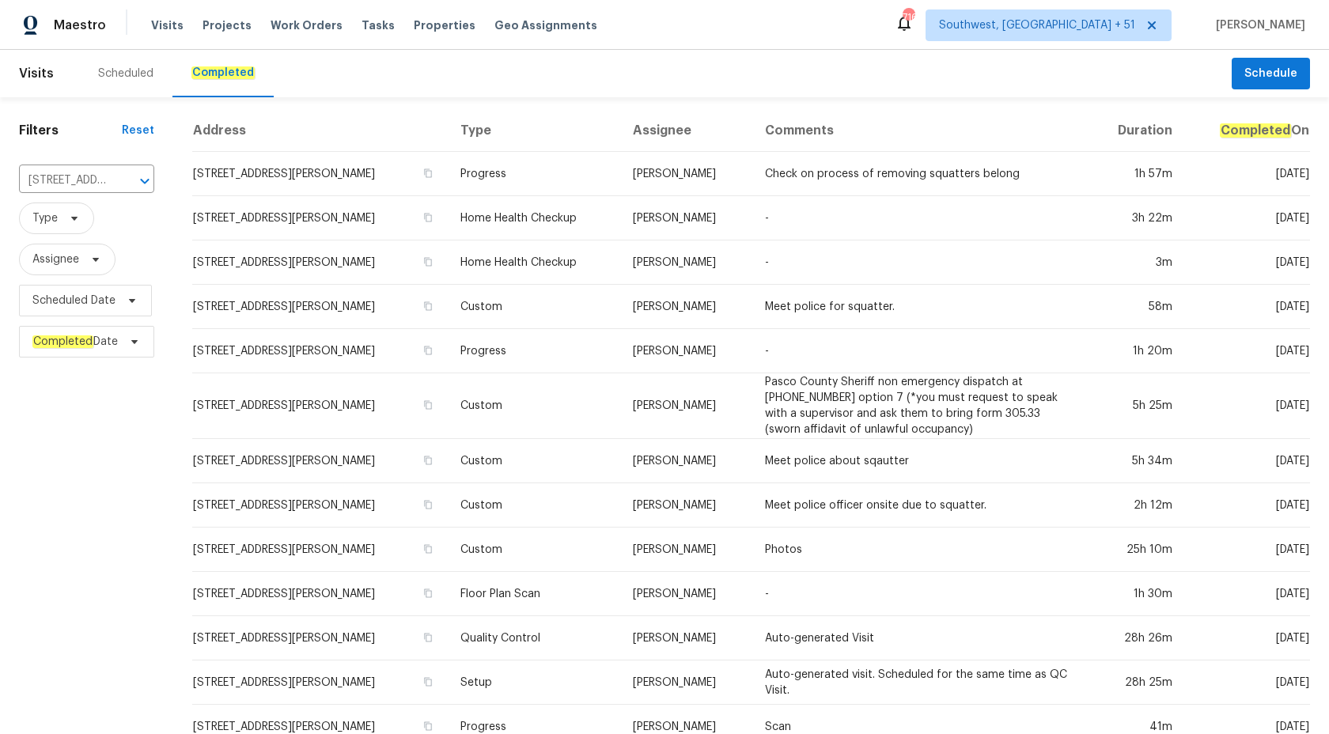
click at [668, 187] on td "[PERSON_NAME]" at bounding box center [686, 174] width 132 height 44
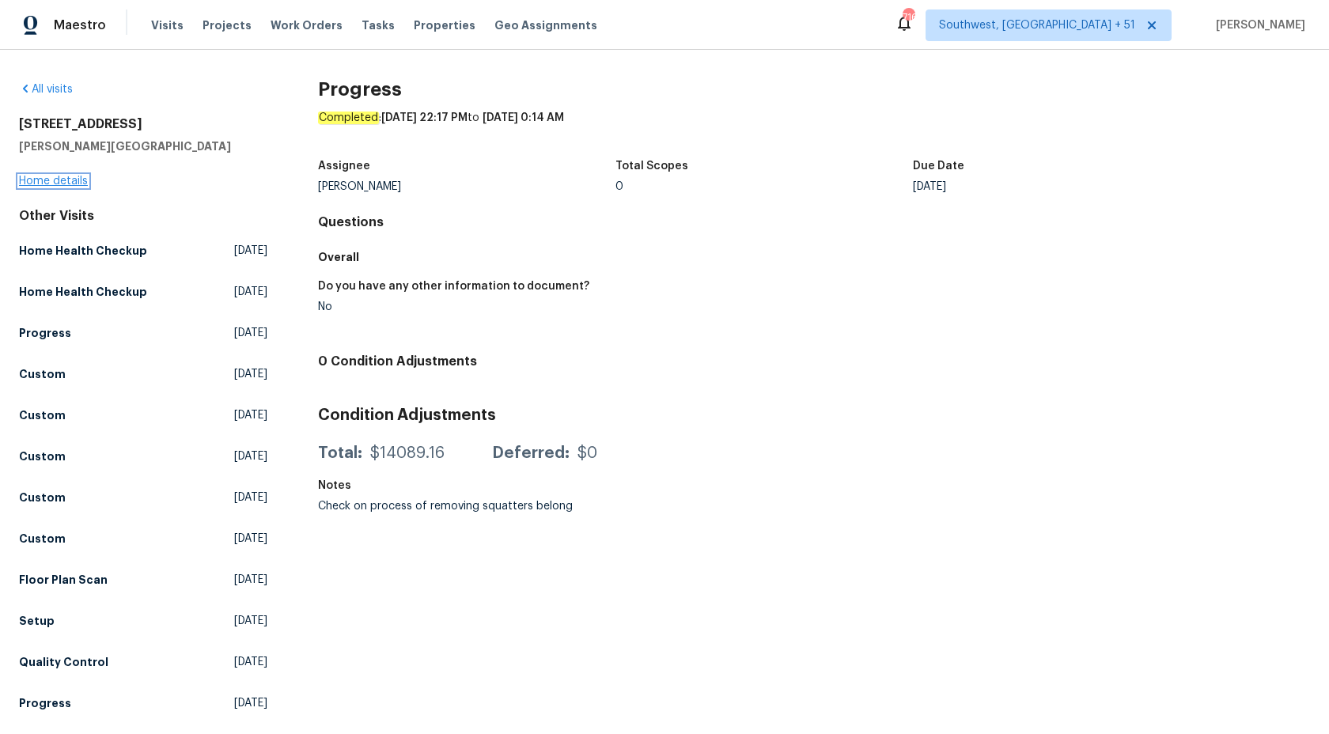
click at [63, 183] on link "Home details" at bounding box center [53, 181] width 69 height 11
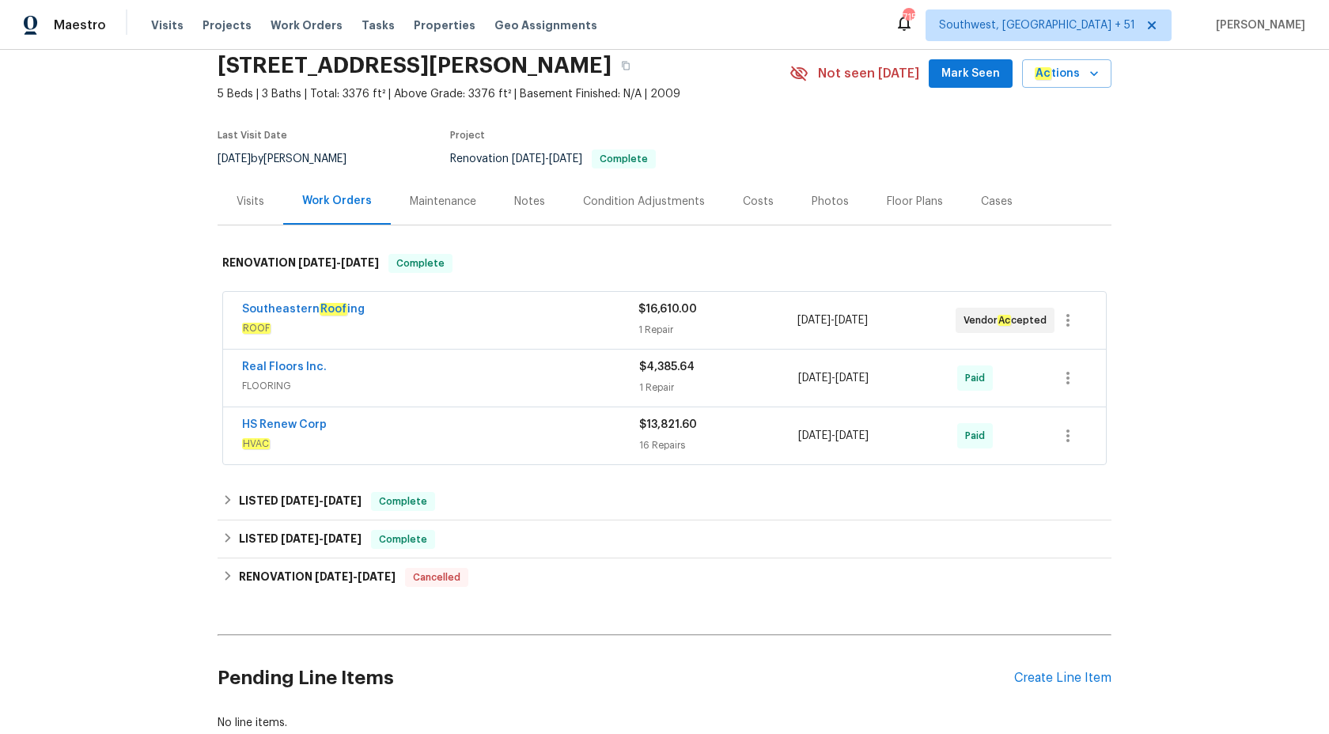
scroll to position [166, 0]
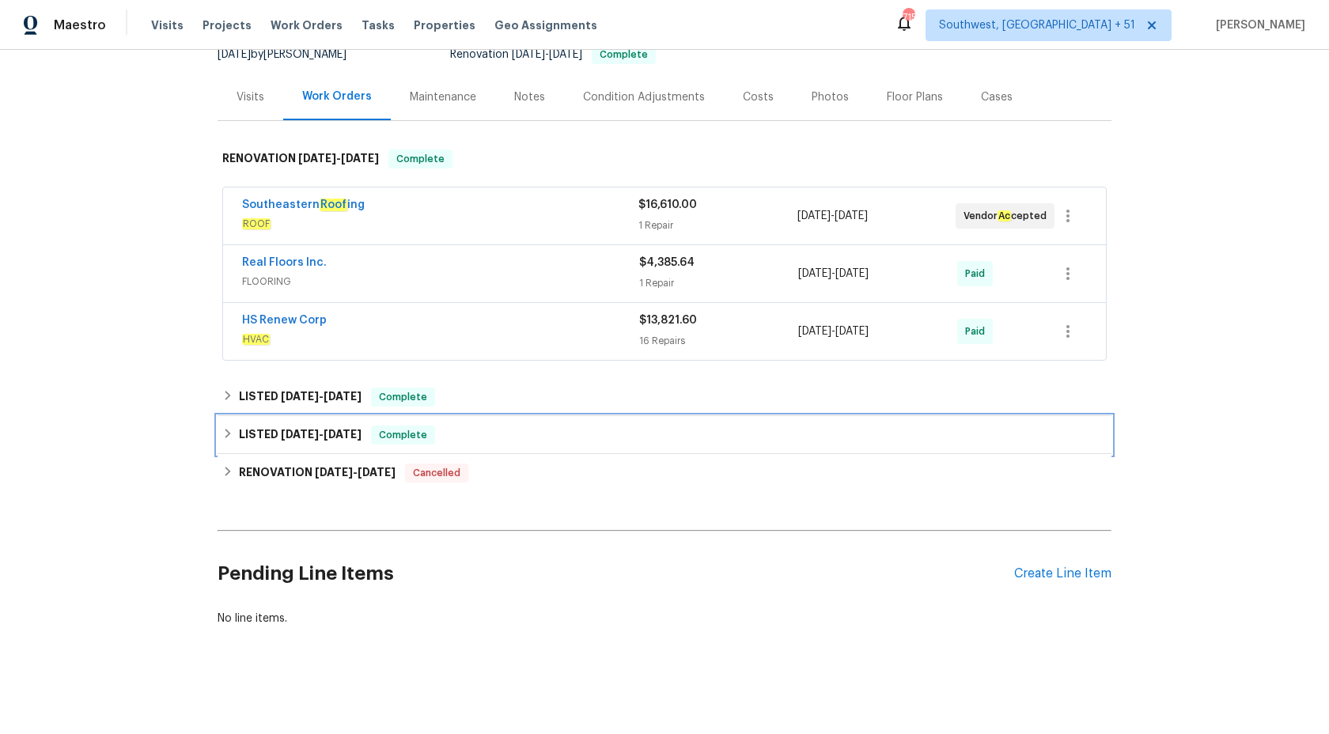
click at [410, 438] on span "Complete" at bounding box center [402, 435] width 61 height 16
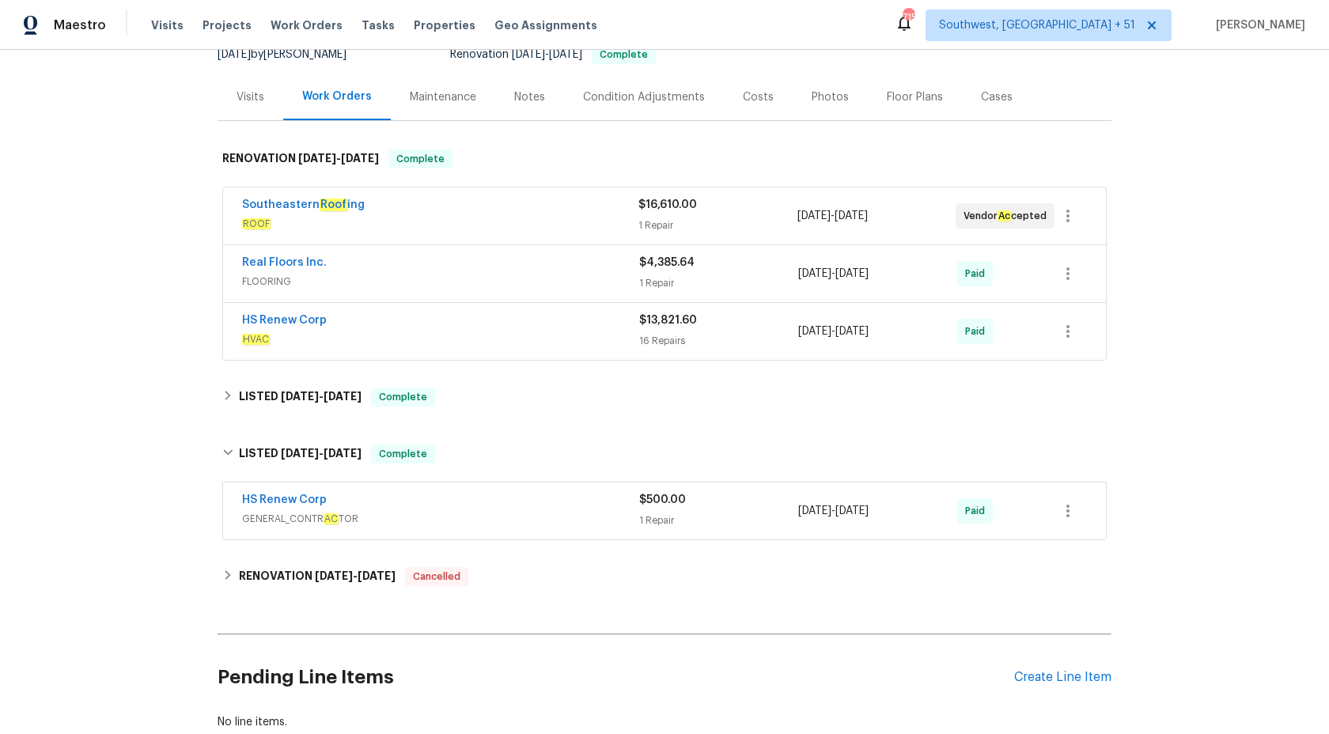
click at [554, 519] on span "GENERAL_CONTR AC TOR" at bounding box center [440, 519] width 397 height 16
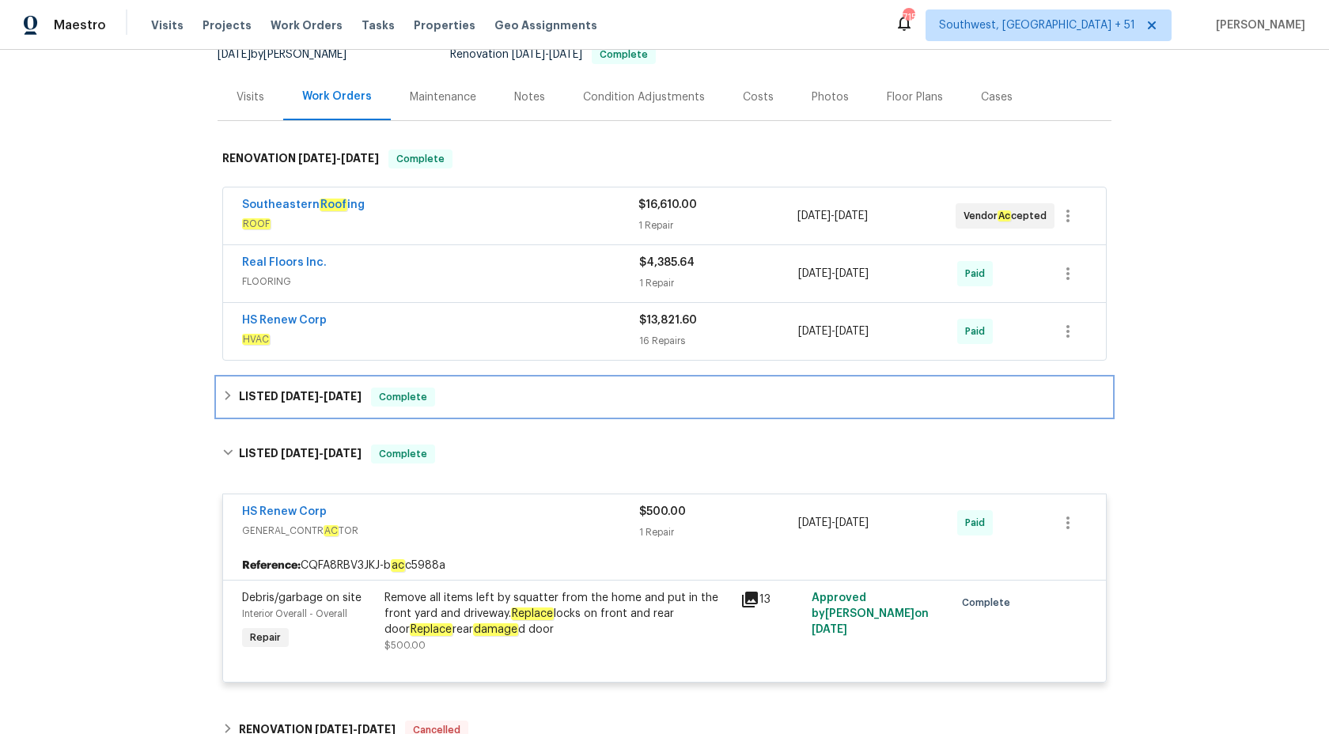
click at [504, 391] on div "LISTED 10/1/25 - 10/2/25 Complete" at bounding box center [664, 397] width 884 height 19
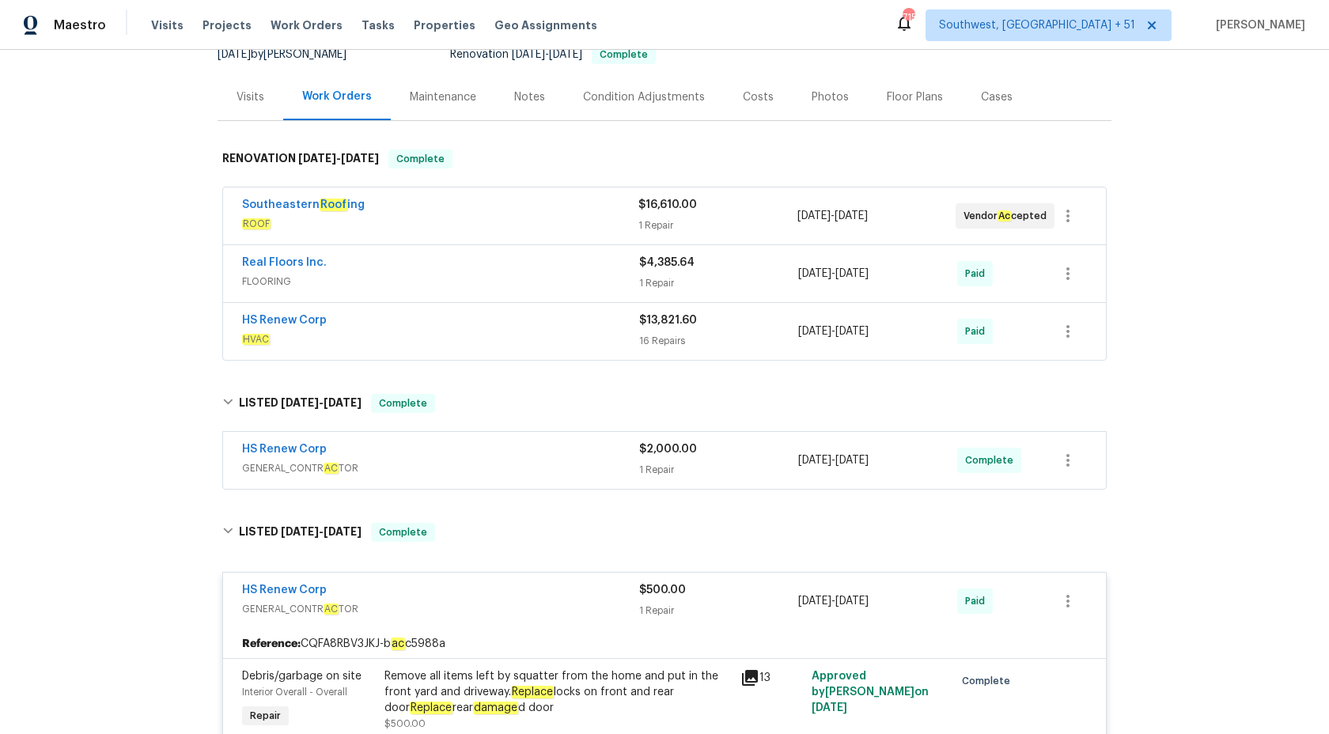
click at [562, 467] on span "GENERAL_CONTR AC TOR" at bounding box center [440, 468] width 397 height 16
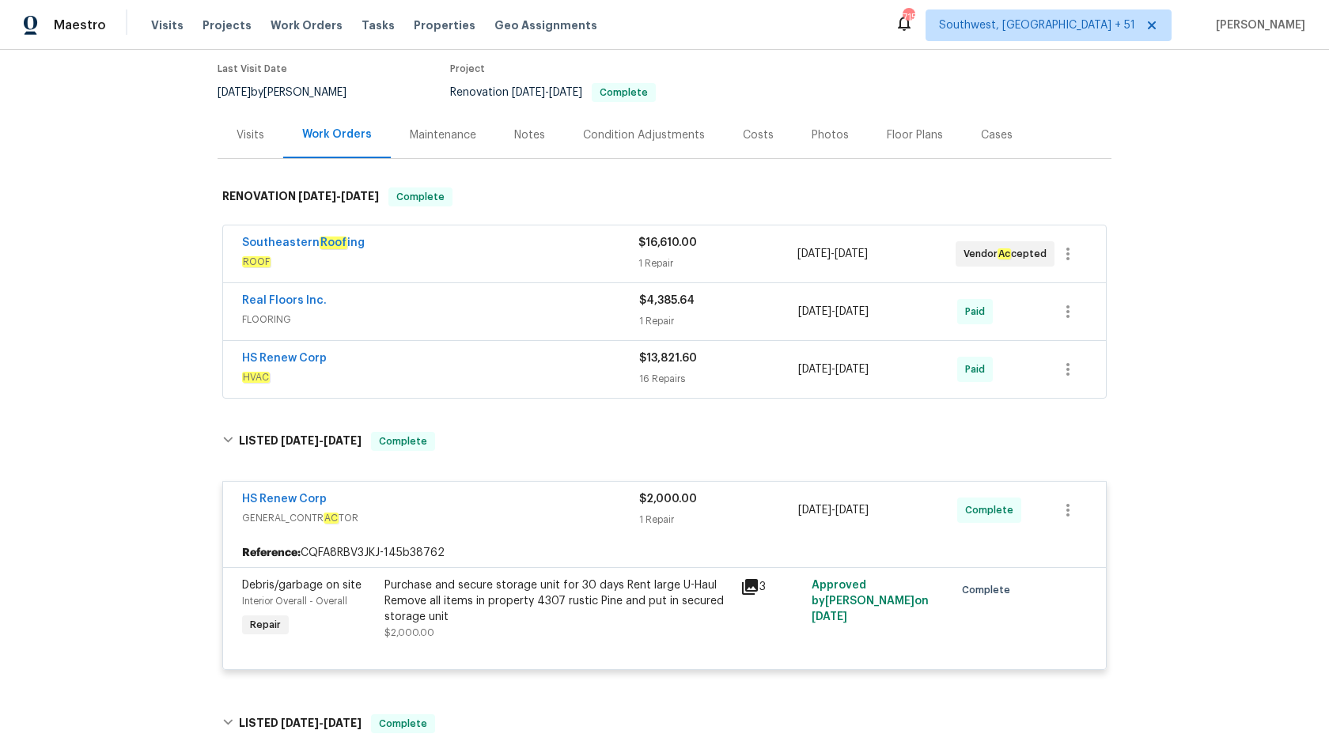
scroll to position [105, 0]
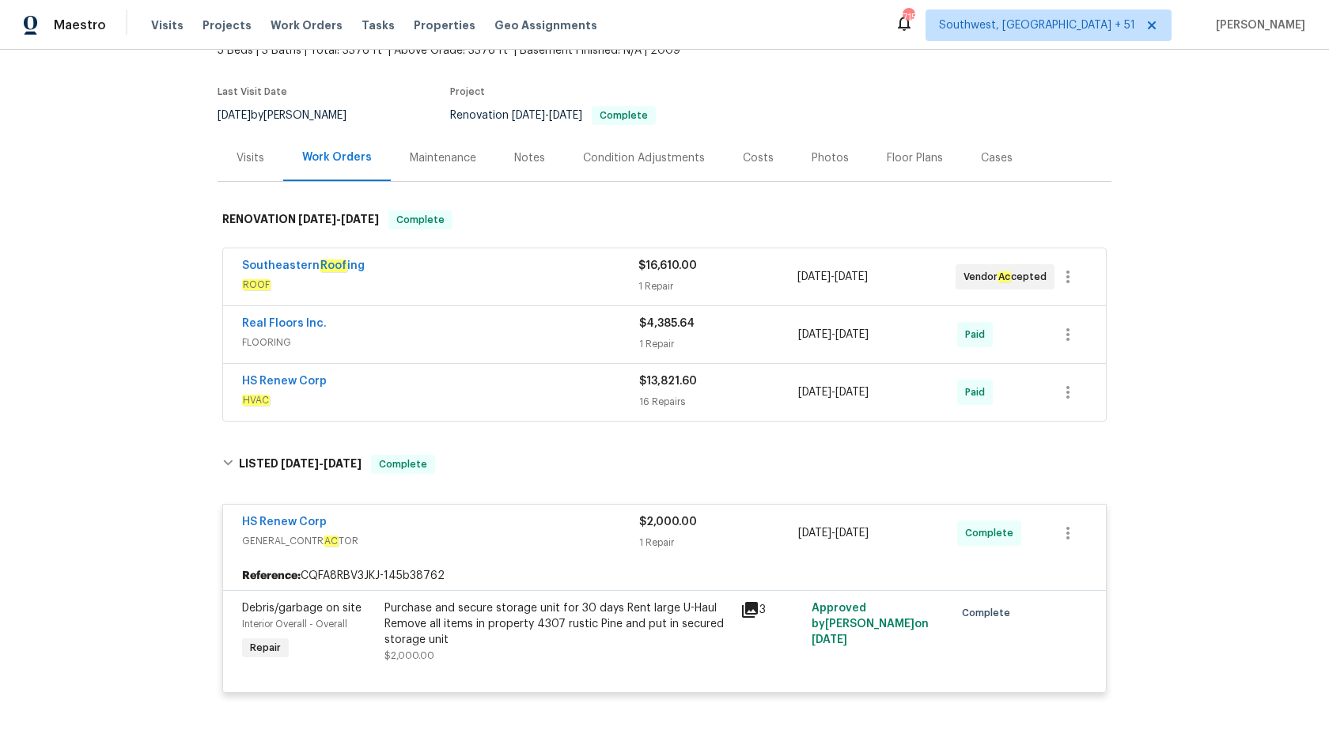
click at [631, 402] on span "HVAC" at bounding box center [440, 400] width 397 height 16
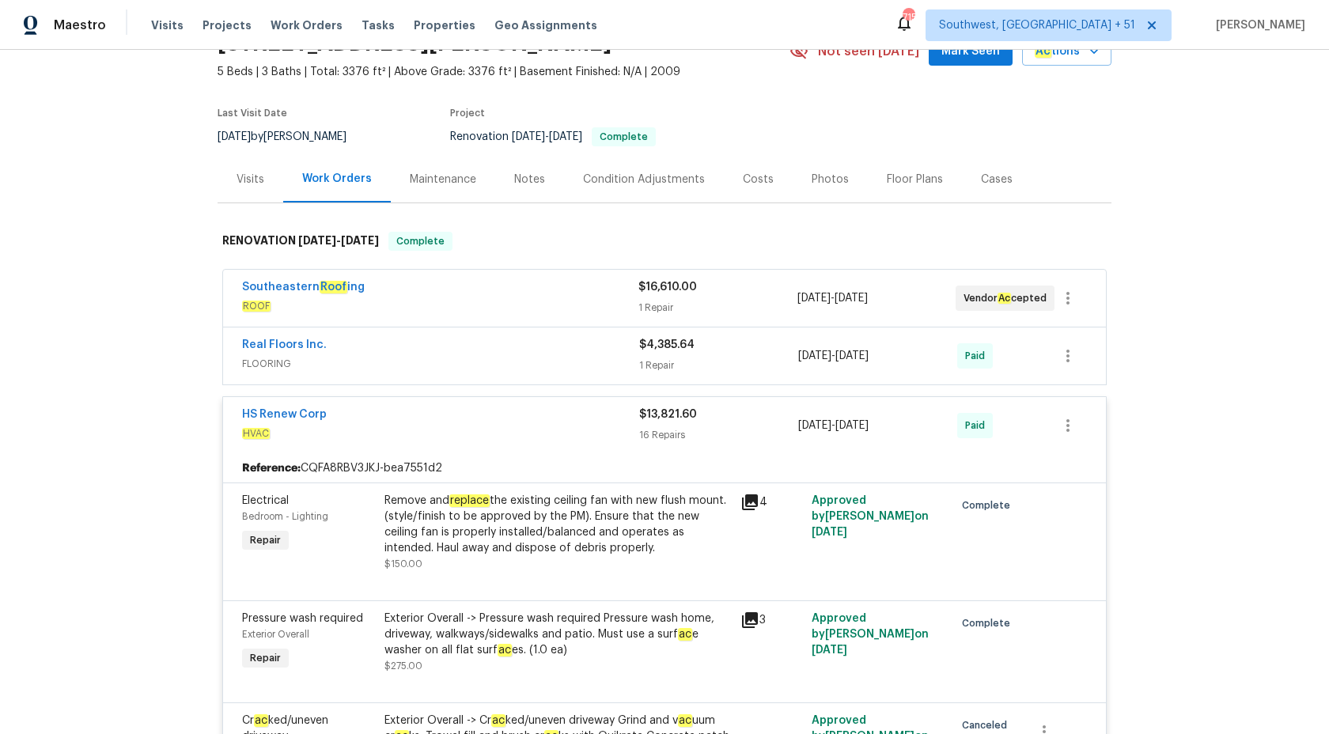
scroll to position [0, 0]
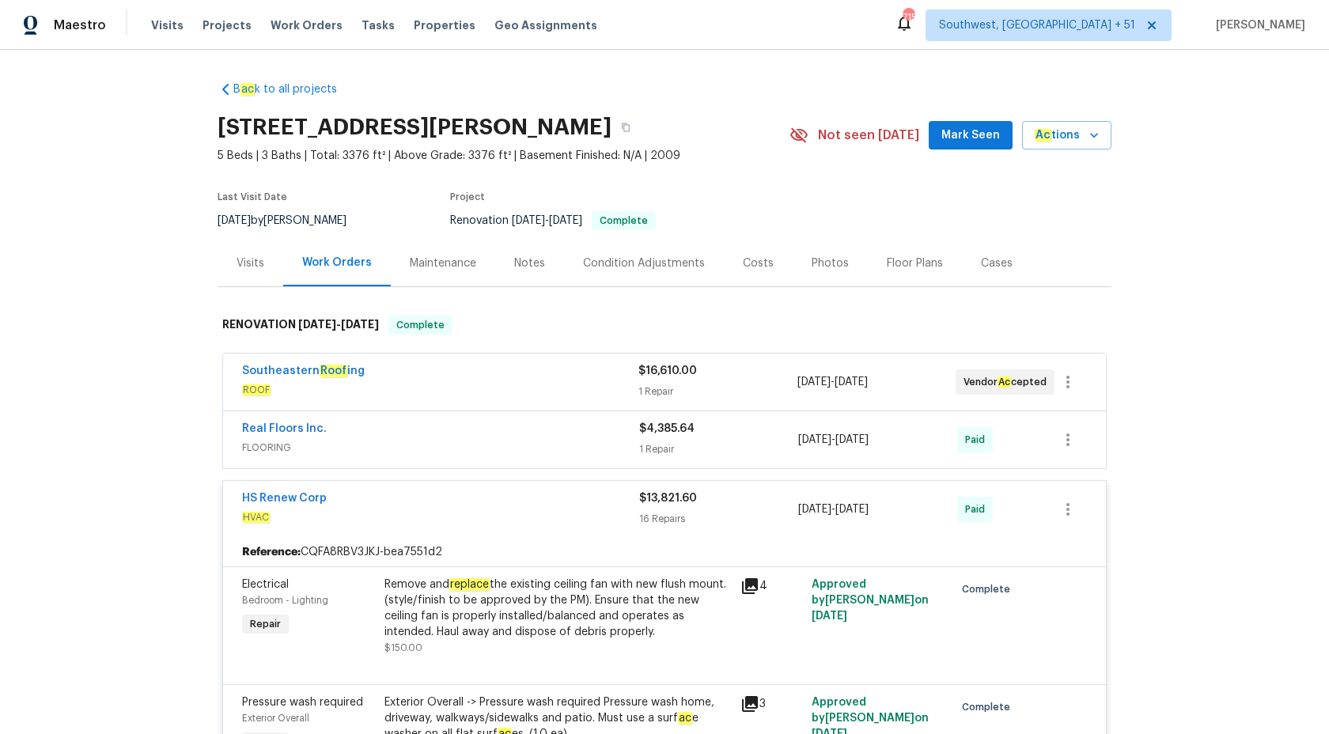
click at [628, 513] on span "HVAC" at bounding box center [440, 517] width 397 height 16
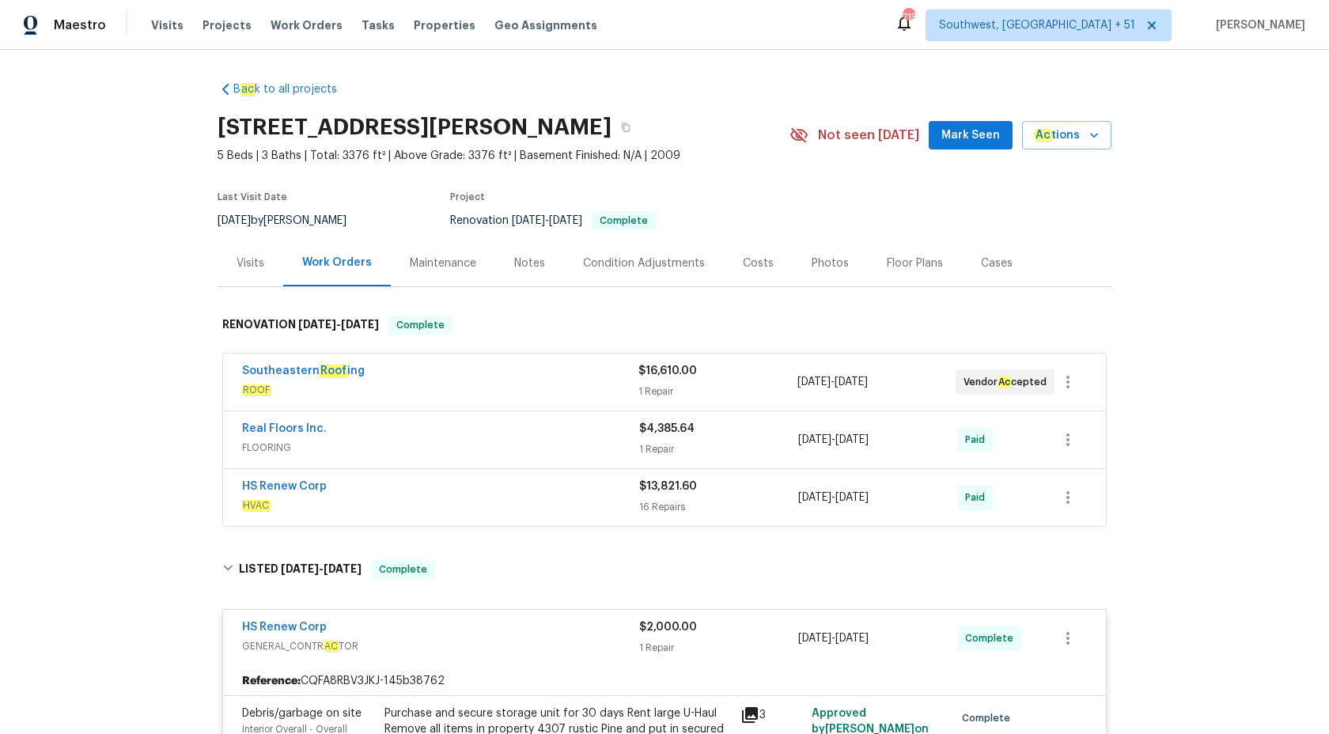
click at [558, 433] on div "Real Floors Inc." at bounding box center [440, 430] width 397 height 19
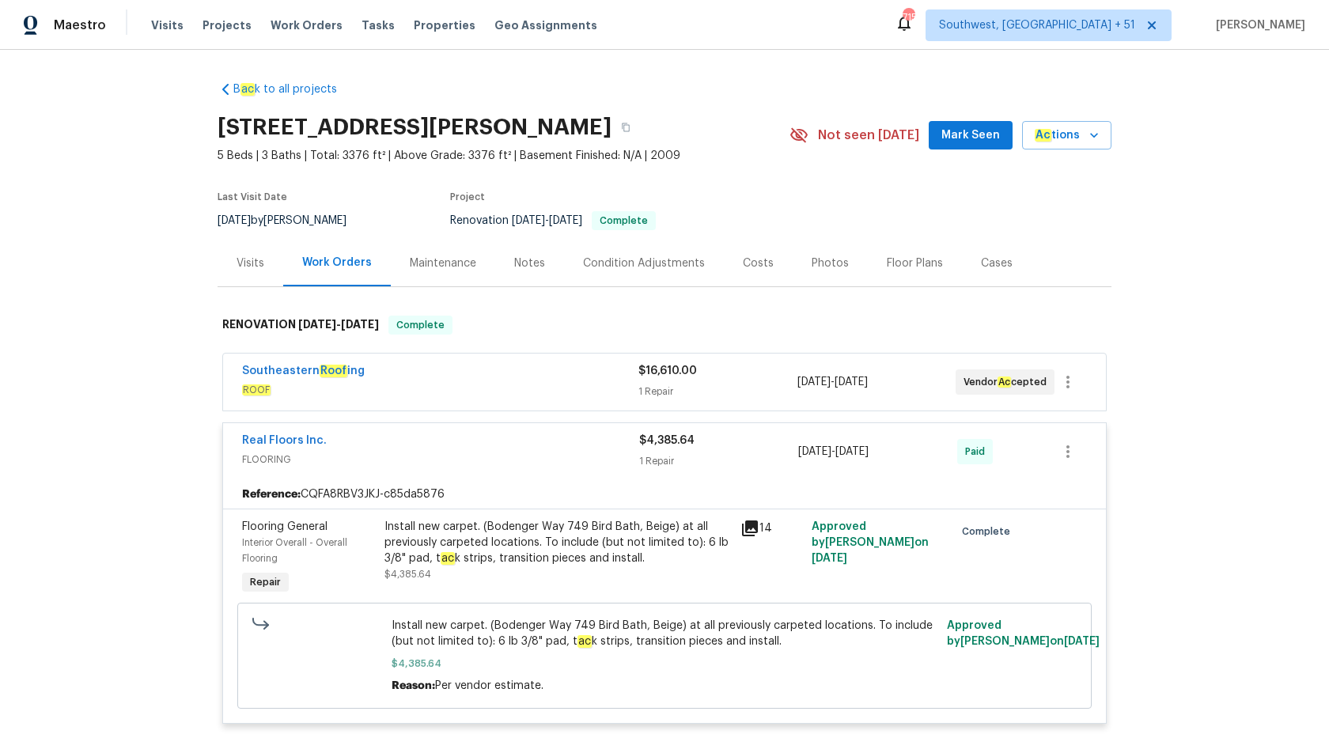
click at [555, 361] on div "Southeastern Roof ing ROOF $16,610.00 1 Repair 12/2/2024 - 12/11/2024 Vendor Ac…" at bounding box center [664, 382] width 883 height 57
click at [555, 380] on div "Southeastern Roof ing" at bounding box center [440, 372] width 396 height 19
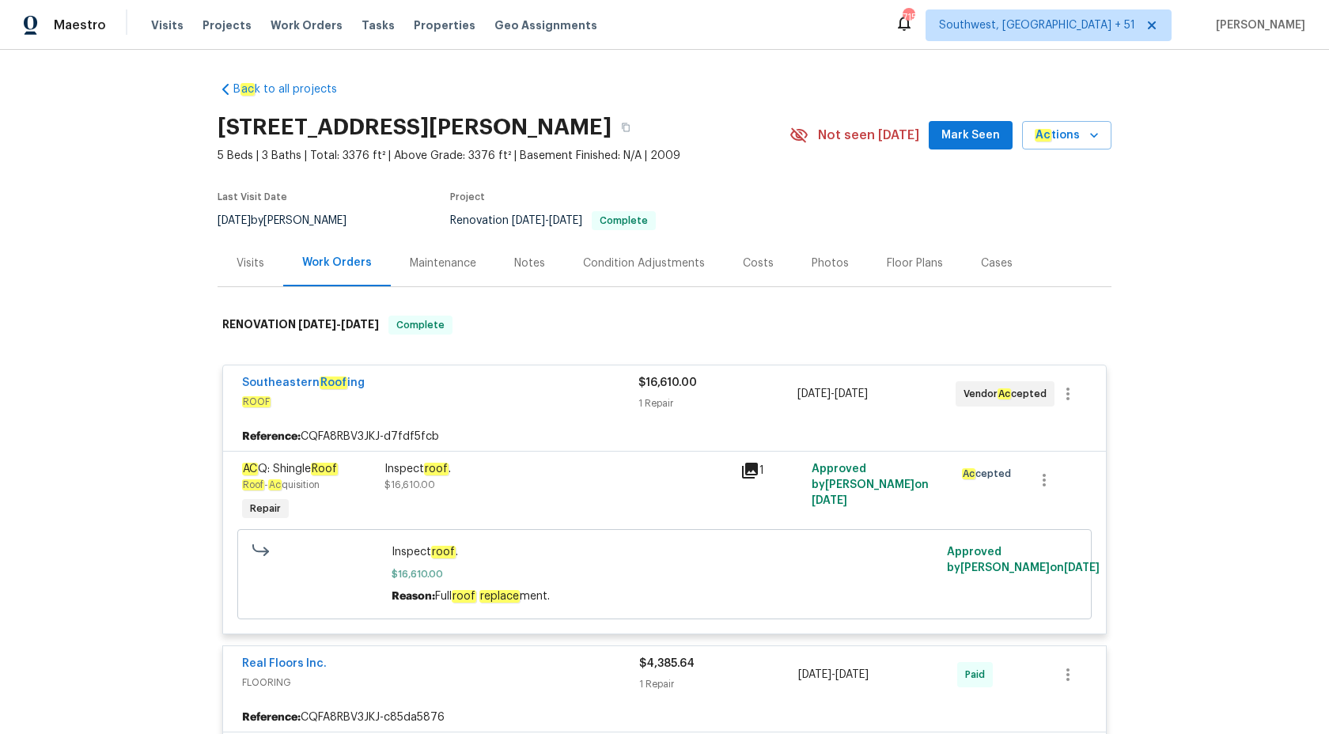
scroll to position [264, 0]
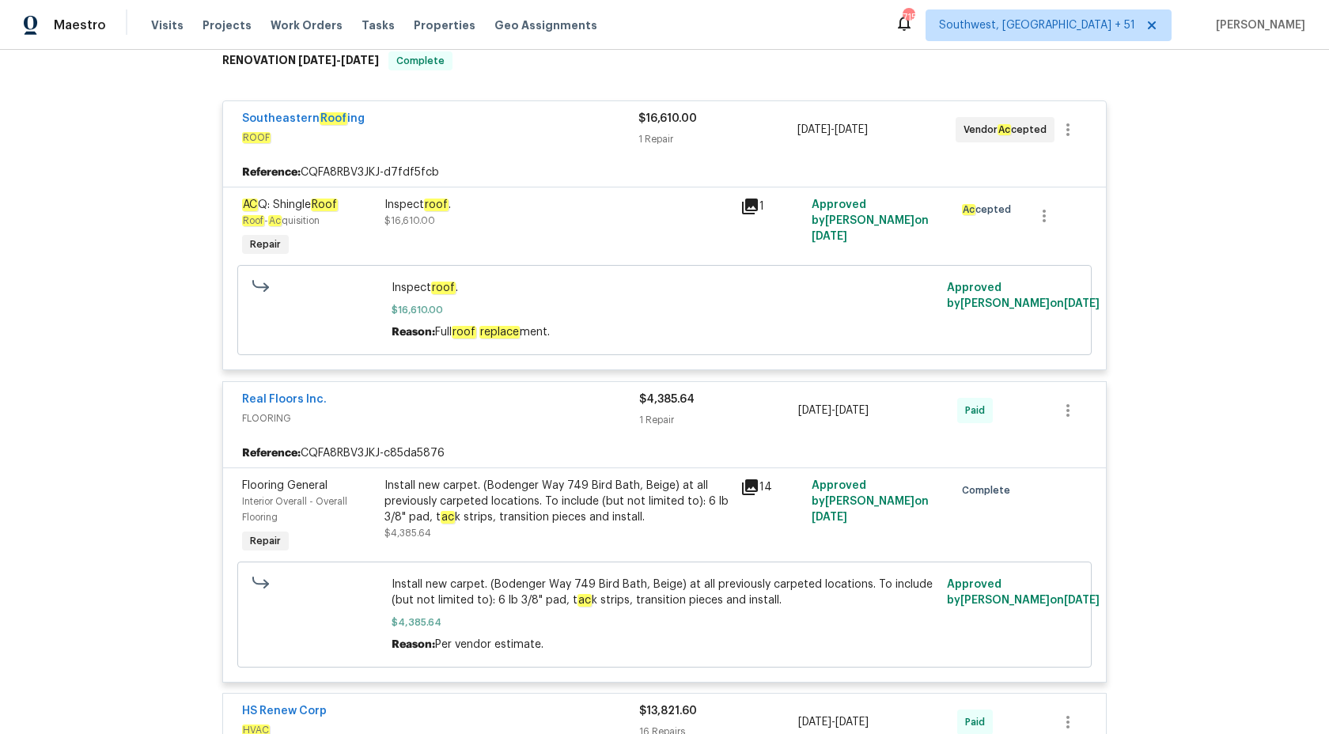
click at [605, 116] on div "Southeastern Roof ing" at bounding box center [440, 120] width 396 height 19
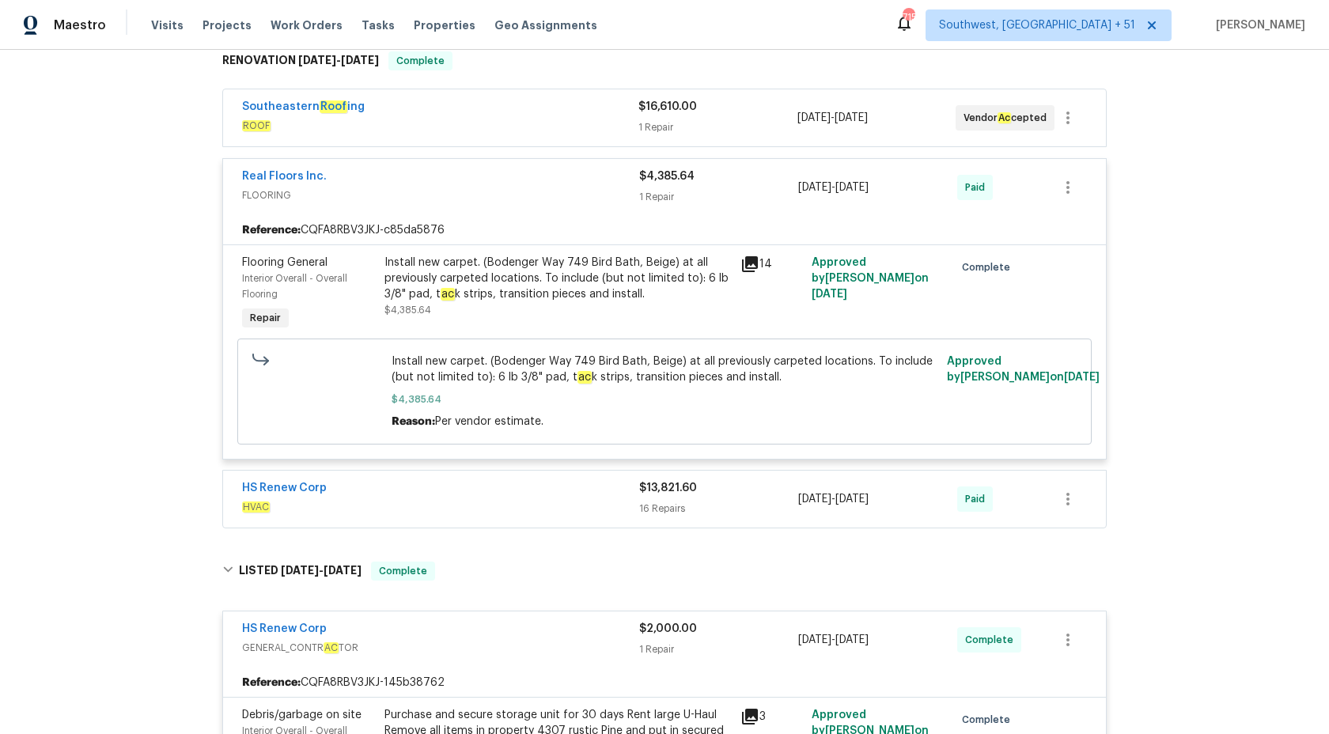
click at [633, 190] on span "FLOORING" at bounding box center [440, 195] width 397 height 16
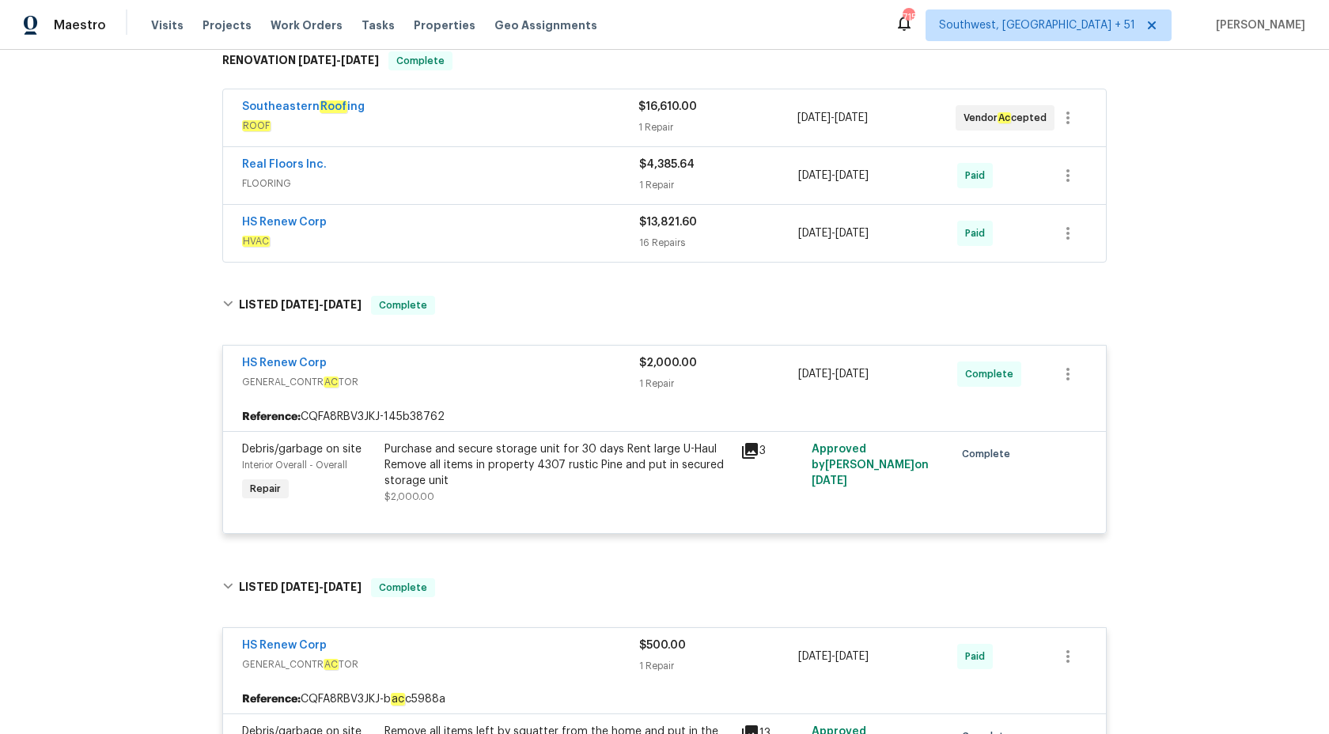
click at [589, 374] on span "GENERAL_CONTR AC TOR" at bounding box center [440, 382] width 397 height 16
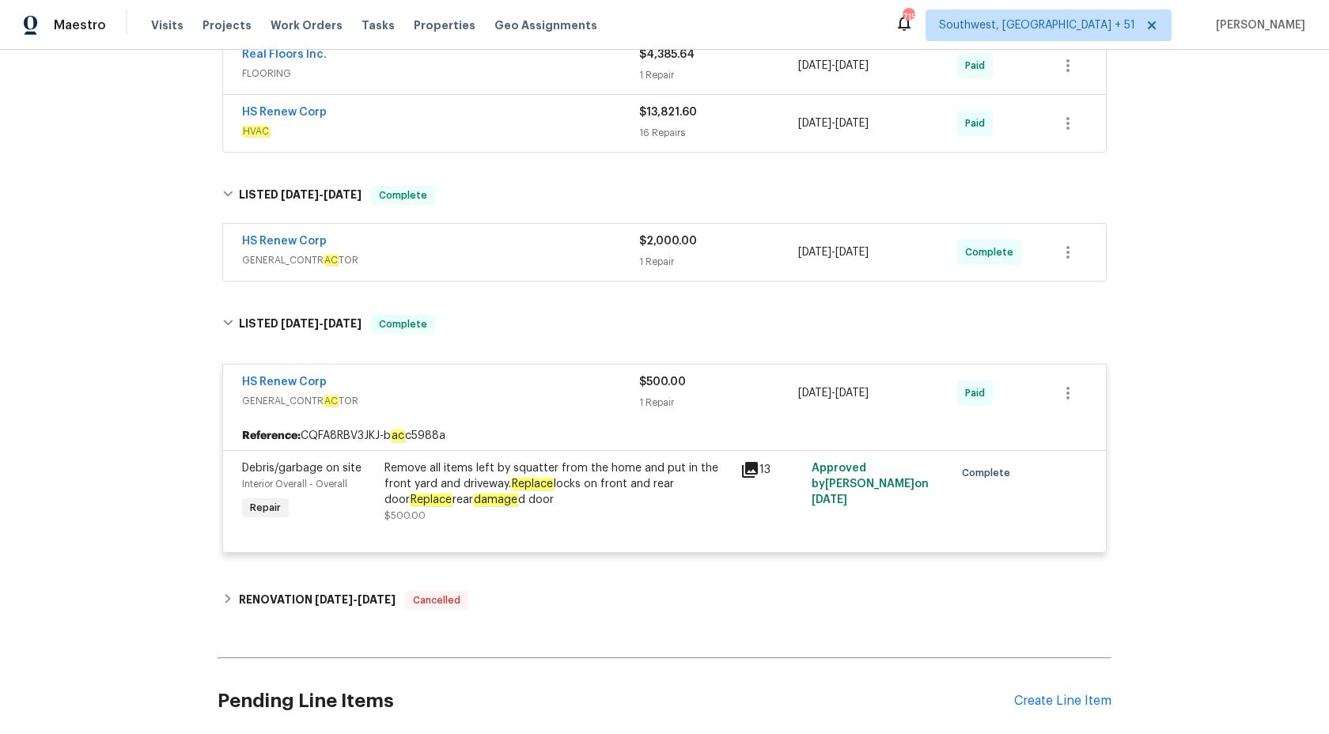
scroll to position [422, 0]
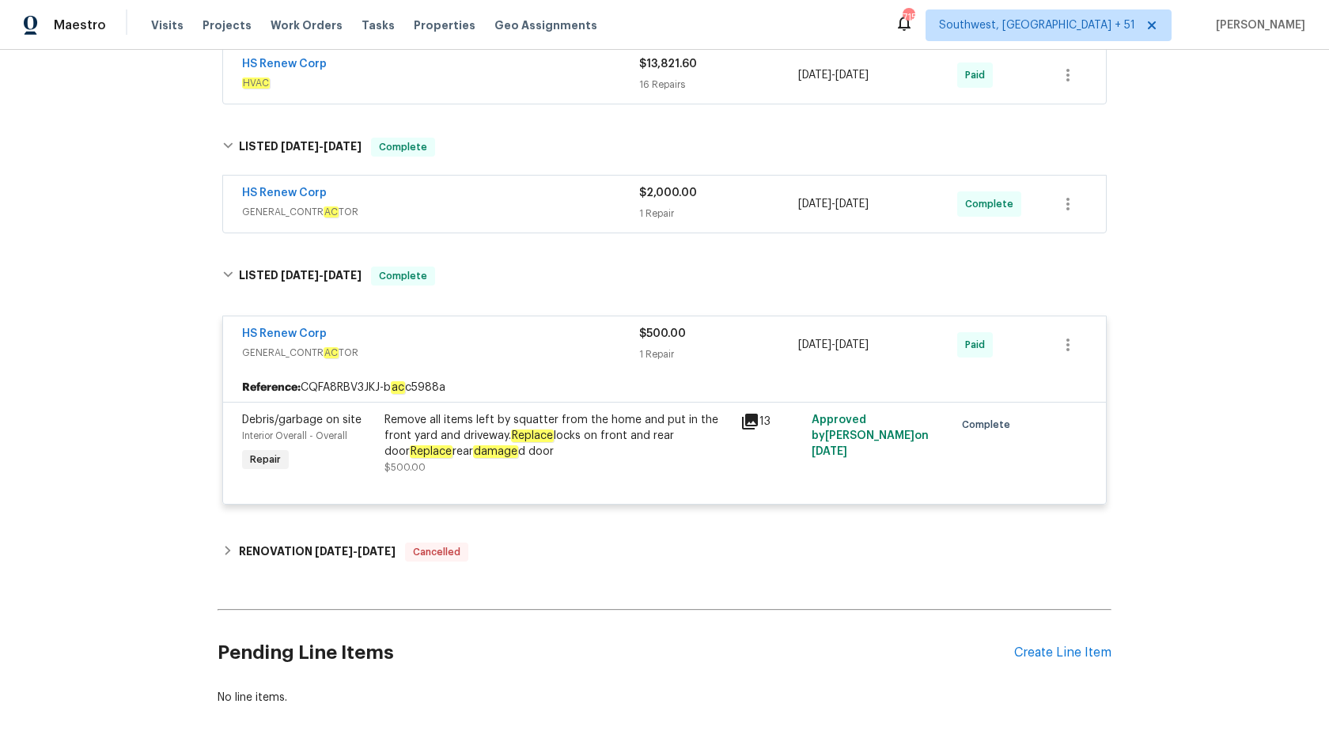
click at [588, 346] on span "GENERAL_CONTR AC TOR" at bounding box center [440, 353] width 397 height 16
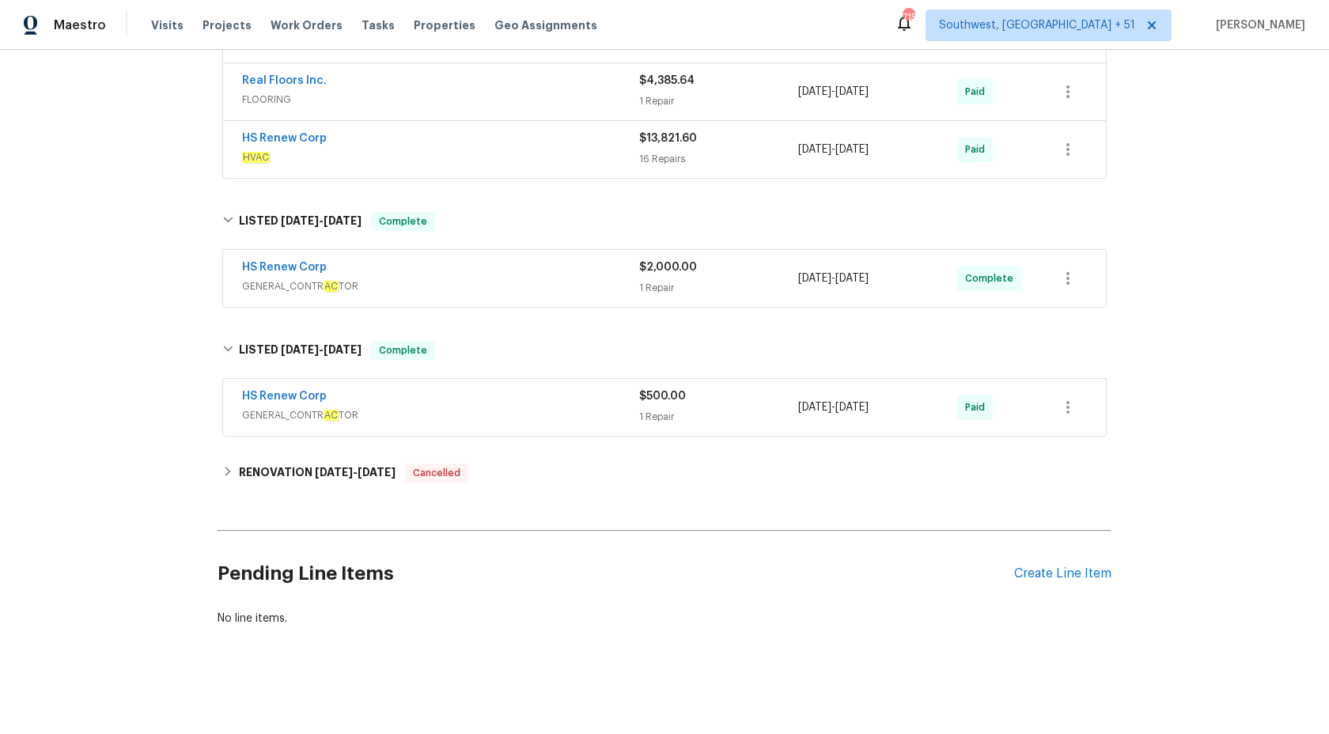
scroll to position [348, 0]
click at [72, 35] on div "Maestro" at bounding box center [53, 25] width 106 height 32
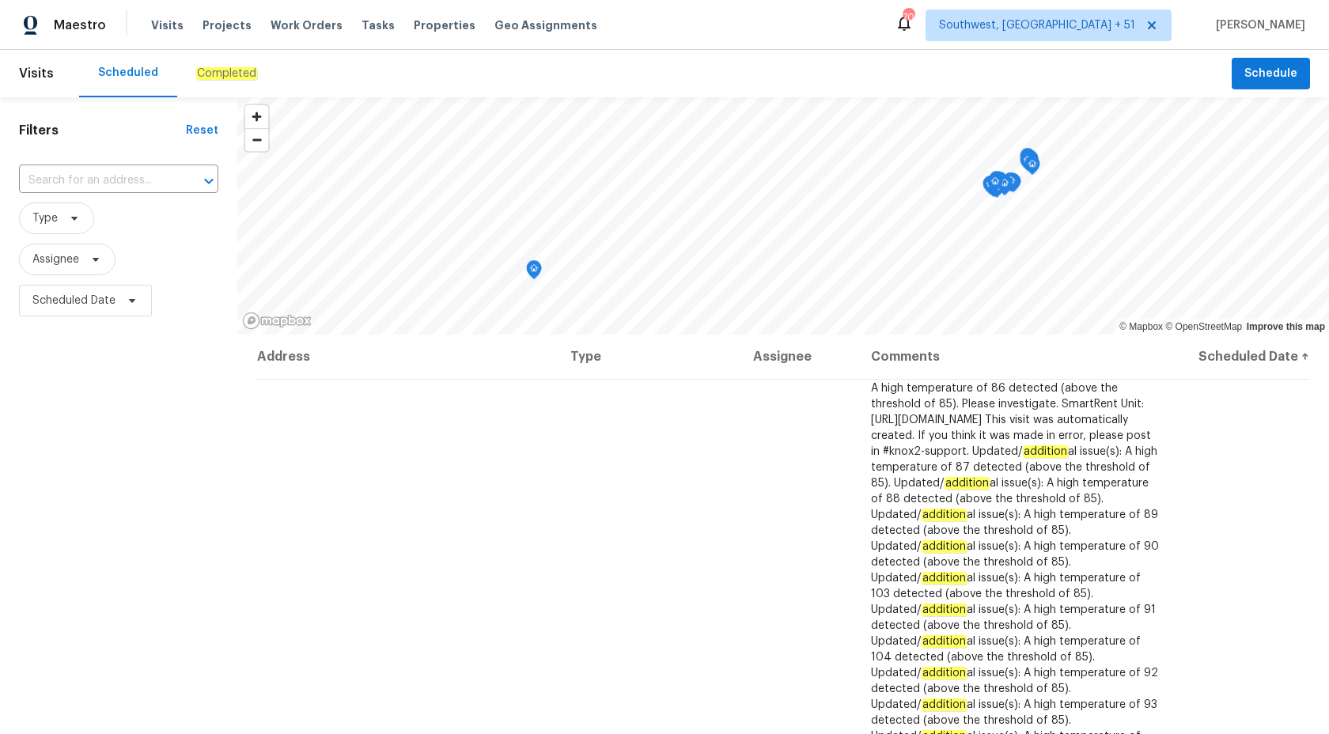
click at [219, 57] on div "Completed" at bounding box center [226, 73] width 99 height 47
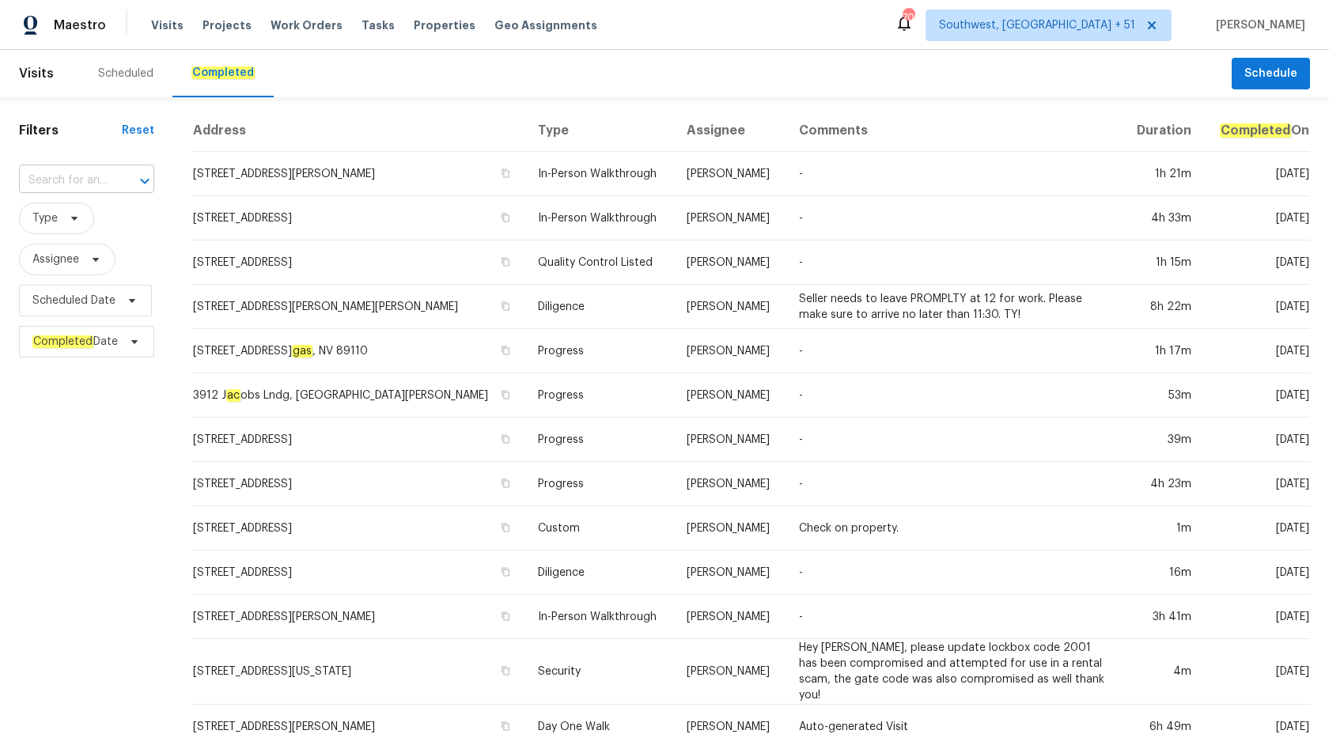
click at [38, 176] on input "text" at bounding box center [64, 180] width 91 height 25
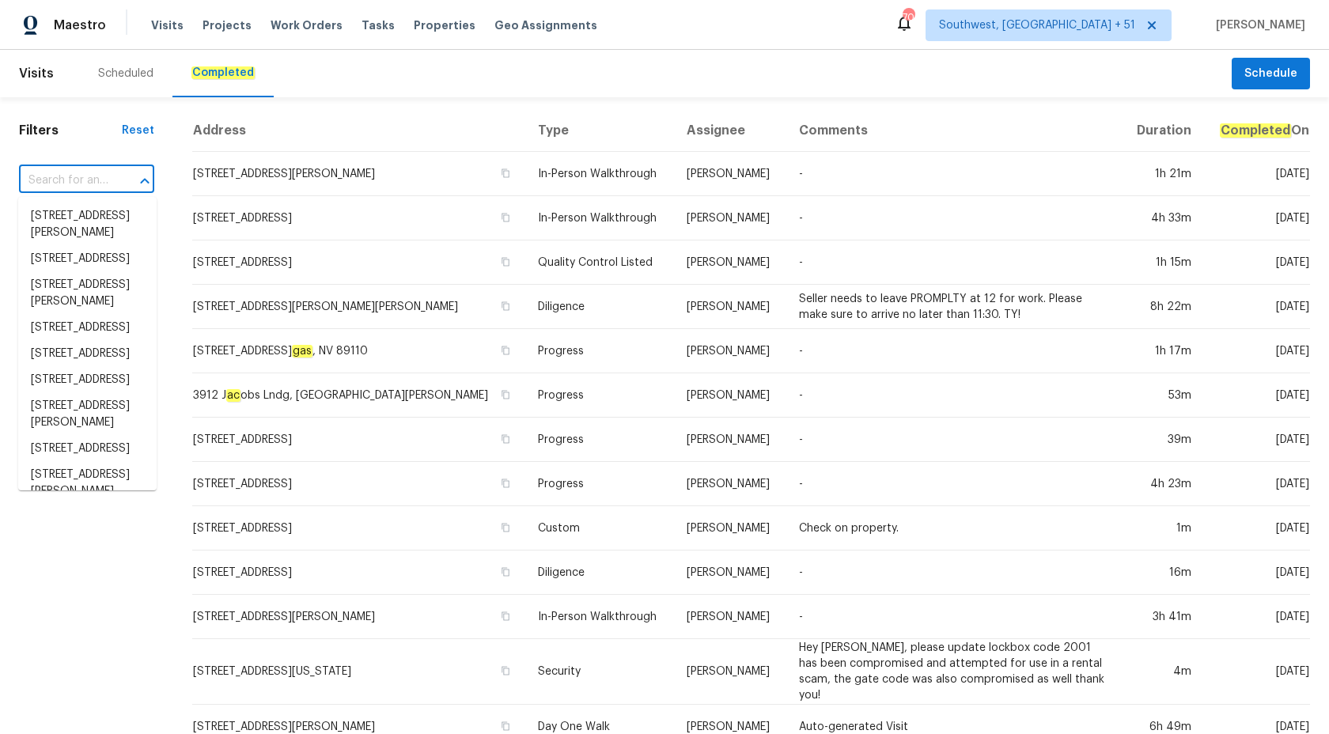
paste input "[STREET_ADDRESS] -"
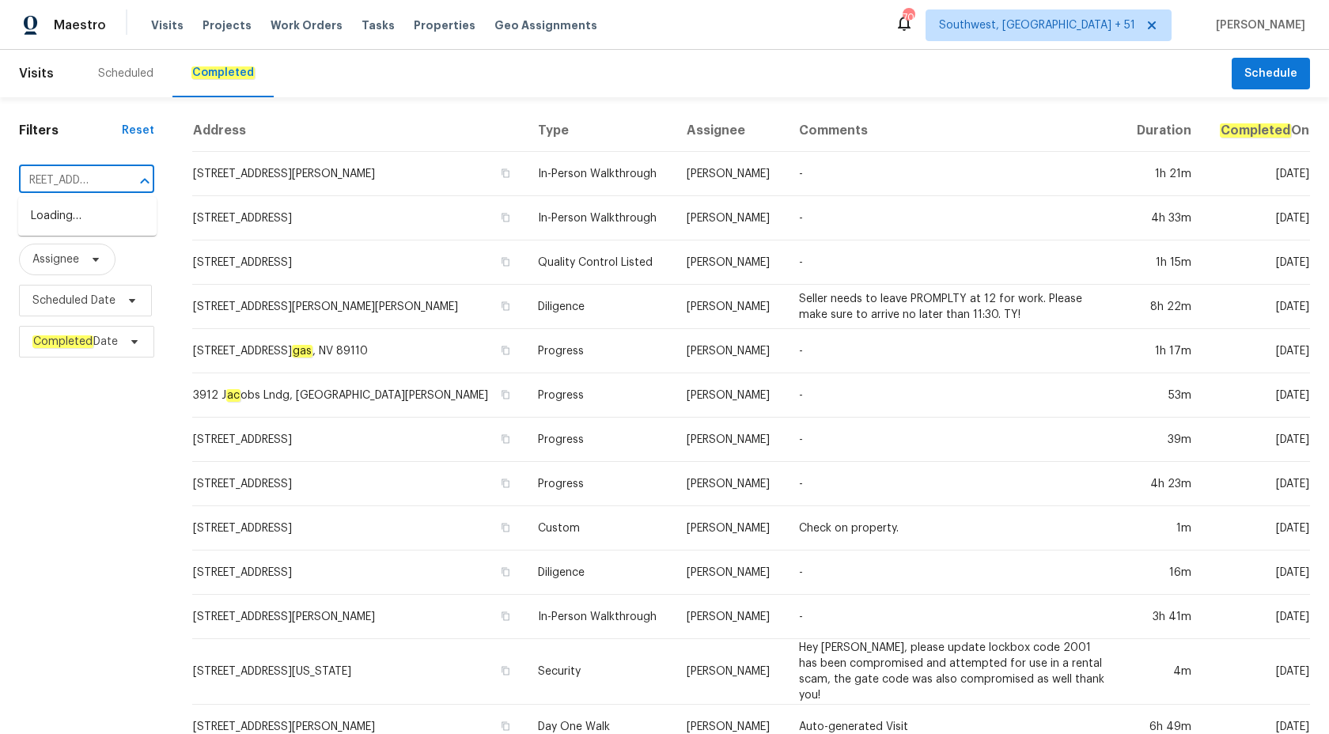
type input "[STREET_ADDRESS]"
click at [90, 216] on li "27118 Fernery Ave, Brooksville, FL 34602" at bounding box center [87, 216] width 138 height 26
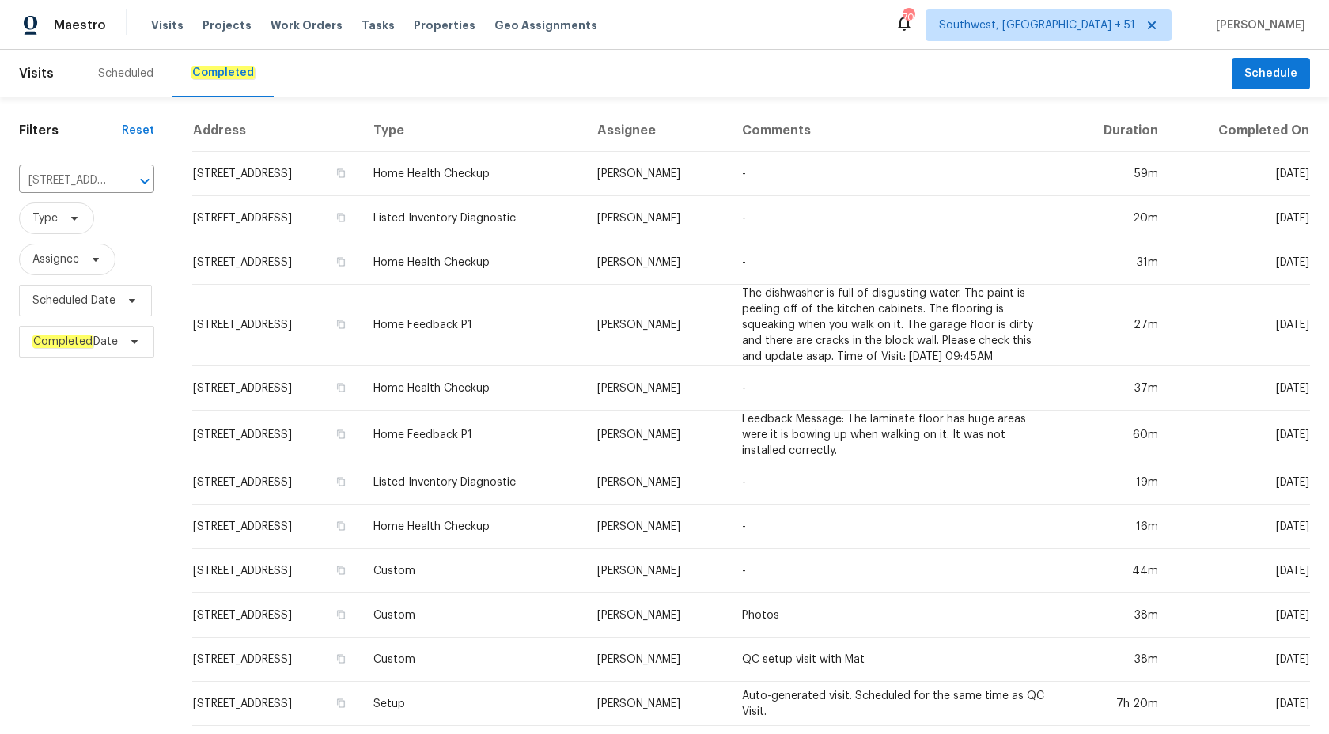
click at [709, 294] on td "Mat Smith" at bounding box center [656, 325] width 145 height 81
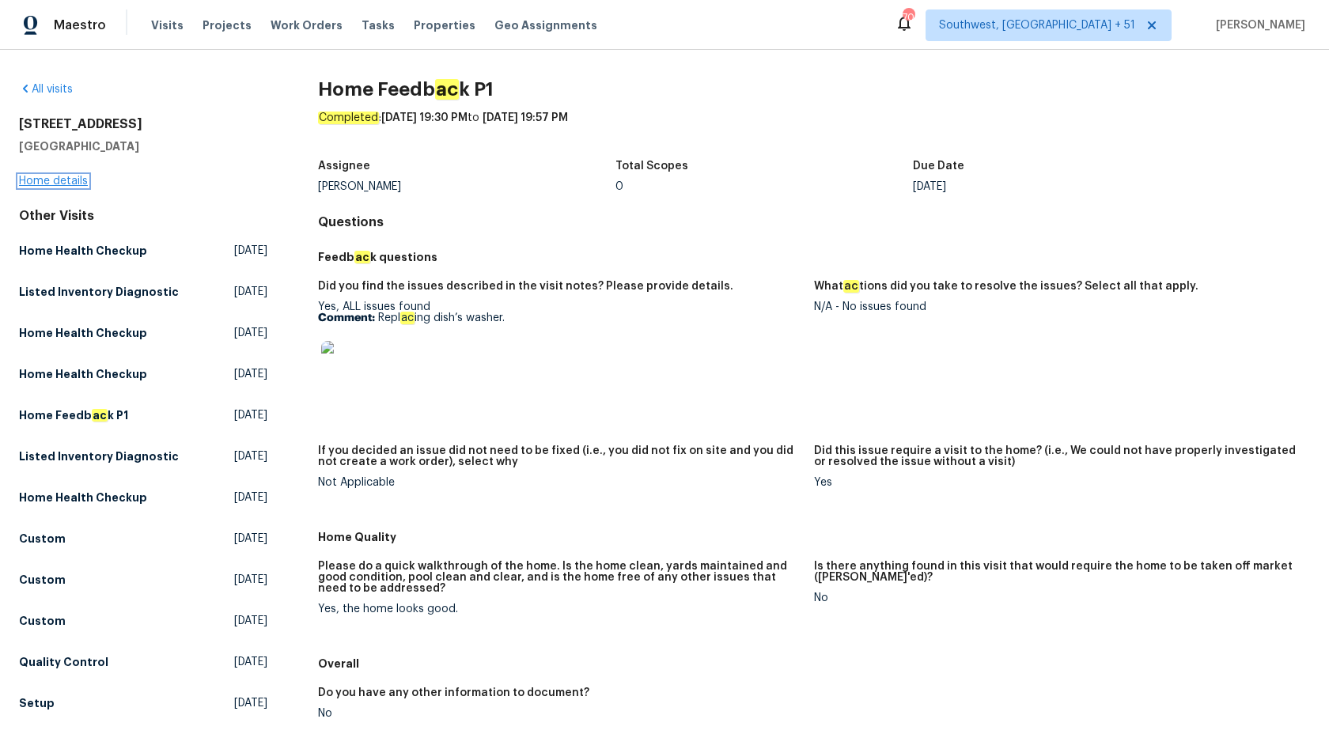
click at [72, 179] on link "Home details" at bounding box center [53, 181] width 69 height 11
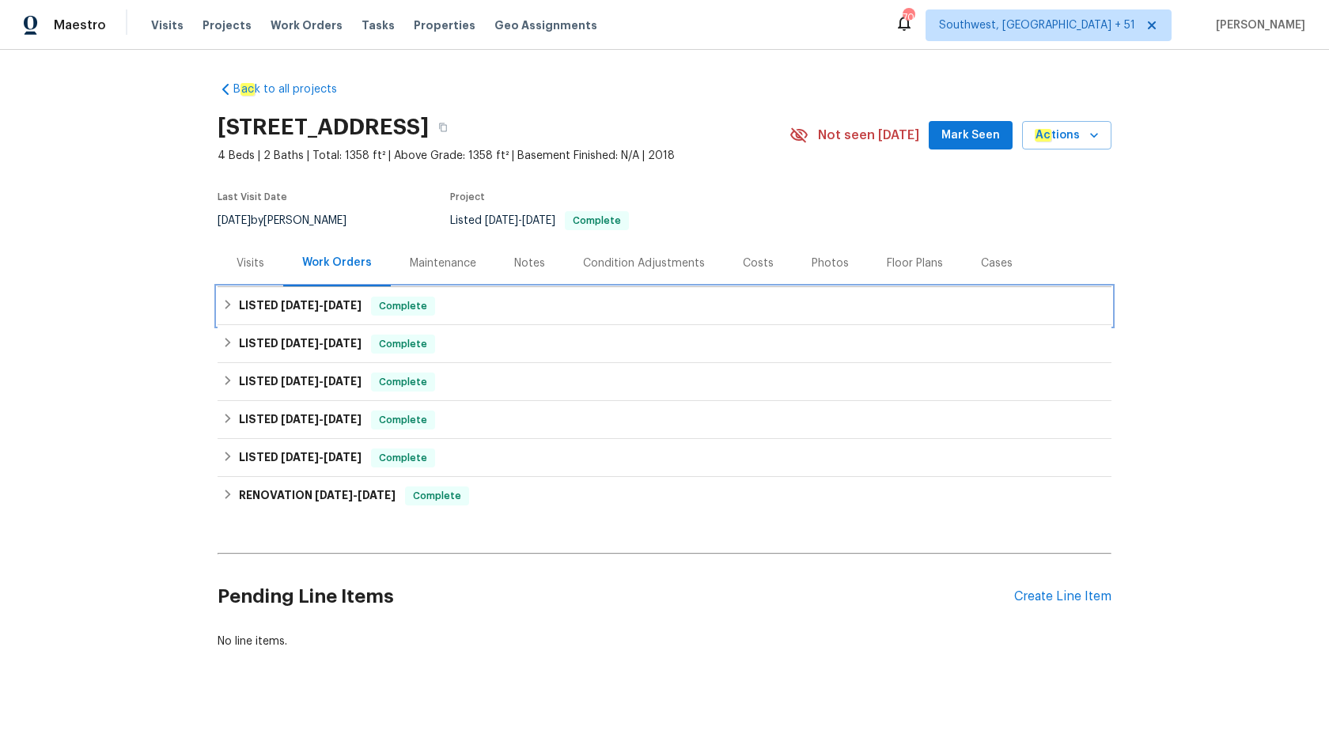
click at [386, 300] on span "Complete" at bounding box center [402, 306] width 61 height 16
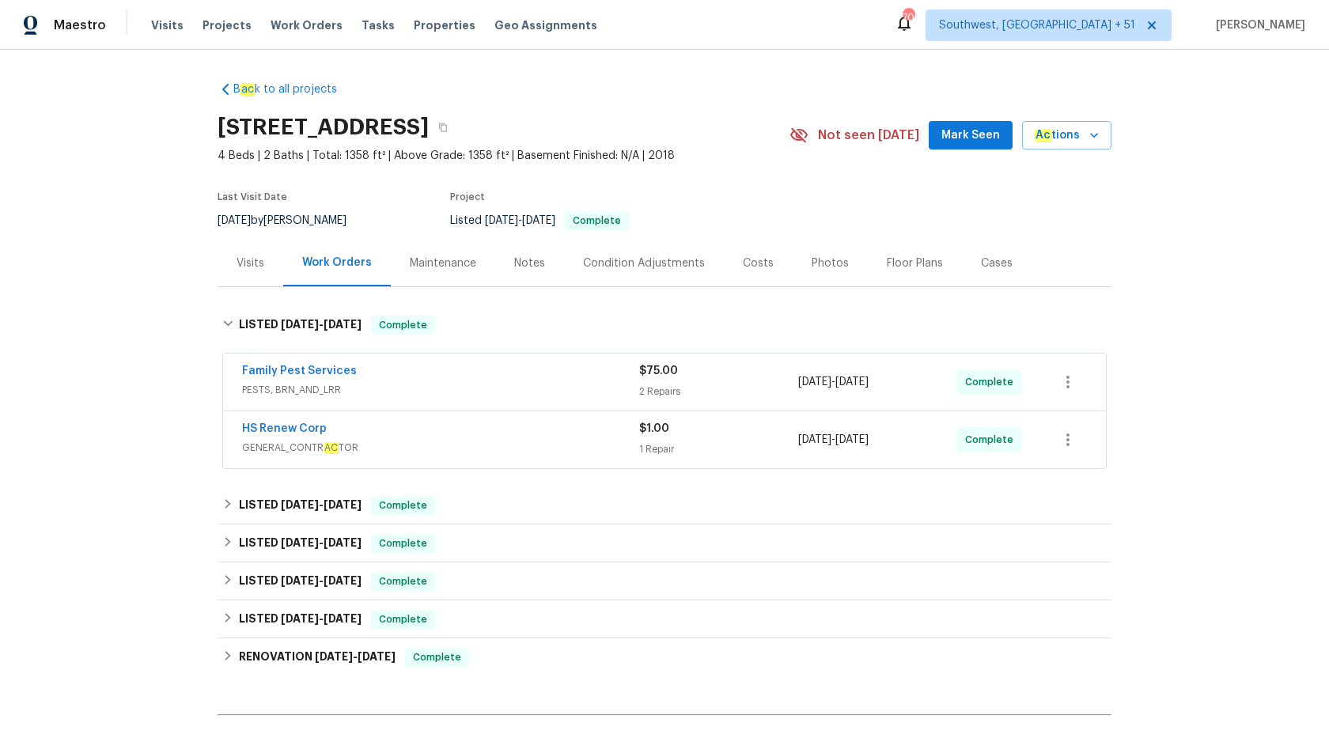
click at [504, 372] on div "Family Pest Services" at bounding box center [440, 372] width 397 height 19
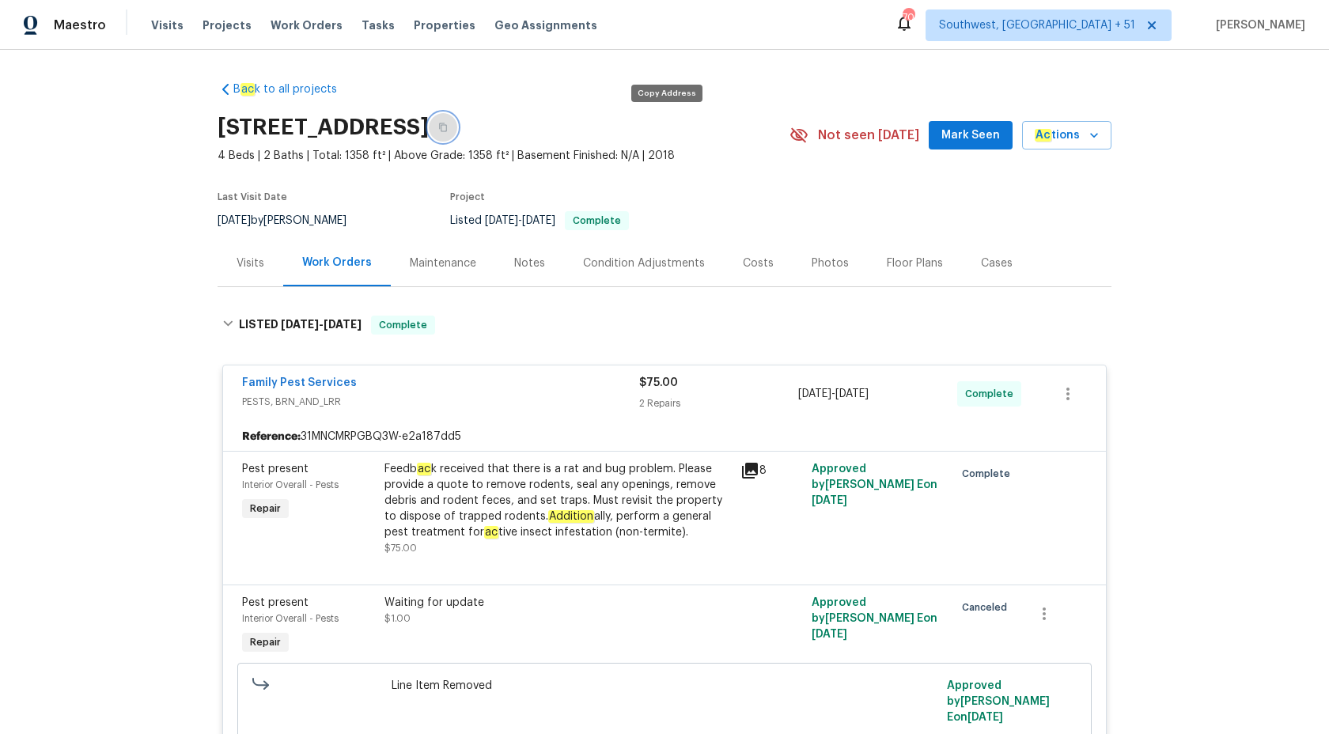
click at [457, 134] on button "button" at bounding box center [443, 127] width 28 height 28
click at [603, 517] on div "Feedb ac k received that there is a rat and bug problem. Please provide a quote…" at bounding box center [557, 500] width 346 height 79
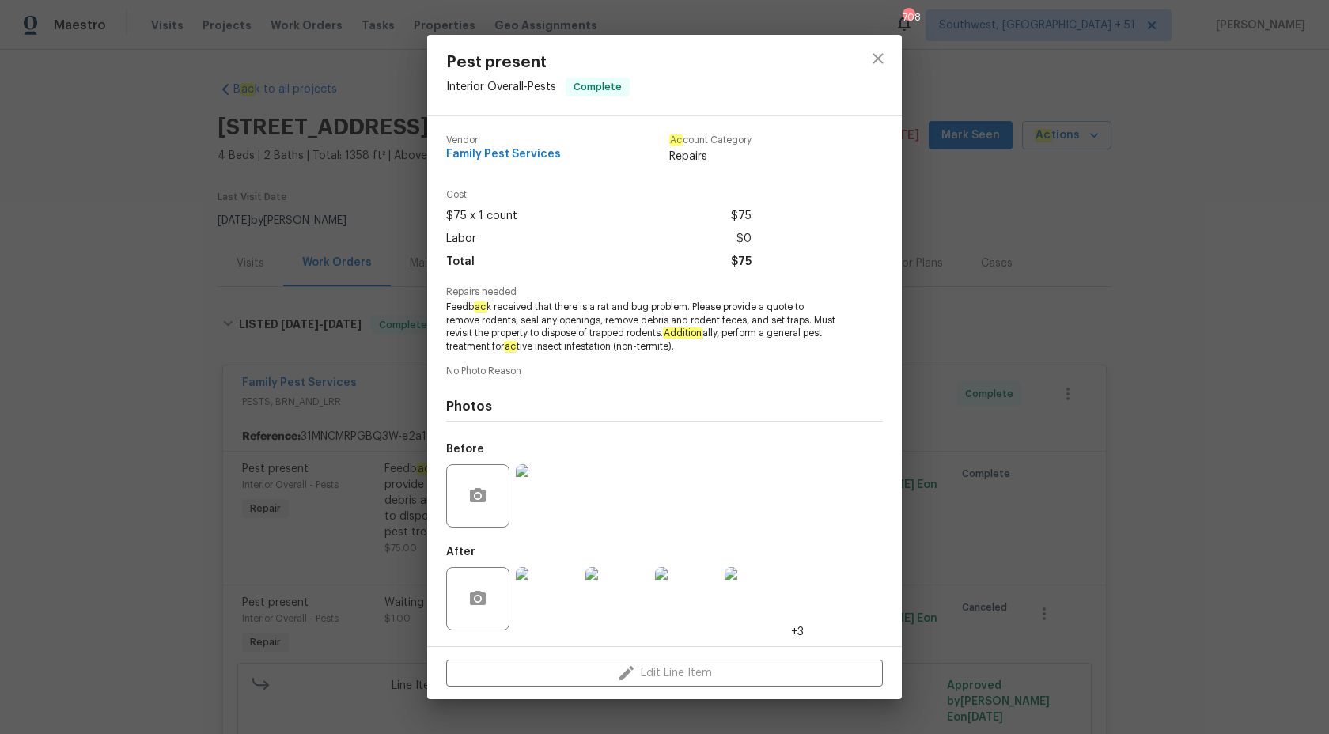
click at [579, 153] on div "Vendor Family Pest Services Ac count Category Repairs" at bounding box center [598, 149] width 305 height 29
copy span "Family Pest Services"
click at [733, 330] on span "Feedb ac k received that there is a rat and bug problem. Please provide a quote…" at bounding box center [642, 327] width 393 height 53
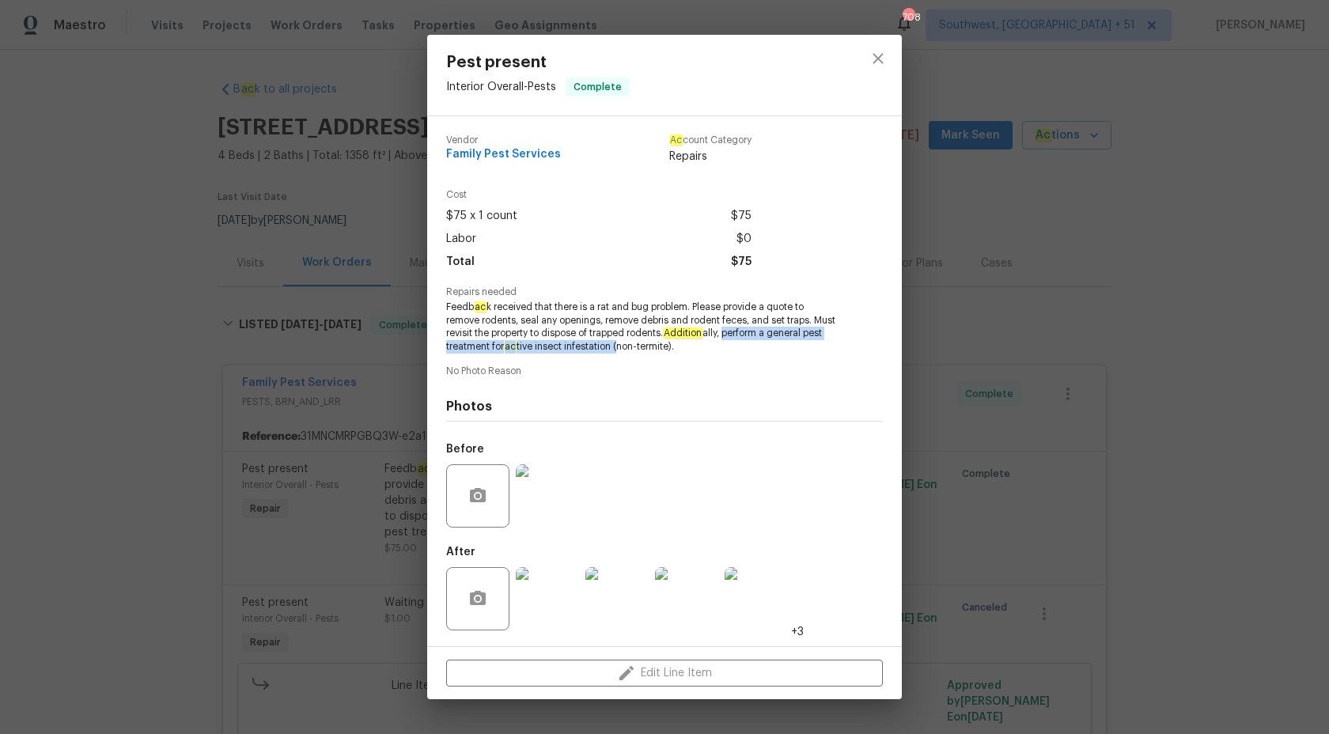
copy span "perform a general pest treatment for ac tive insect infestation ("
drag, startPoint x: 729, startPoint y: 335, endPoint x: 617, endPoint y: 346, distance: 112.8
click at [617, 346] on span "Feedb ac k received that there is a rat and bug problem. Please provide a quote…" at bounding box center [642, 327] width 393 height 53
click at [1314, 354] on div "Pest present Interior Overall - Pests Complete Vendor Family Pest Services Ac c…" at bounding box center [664, 367] width 1329 height 734
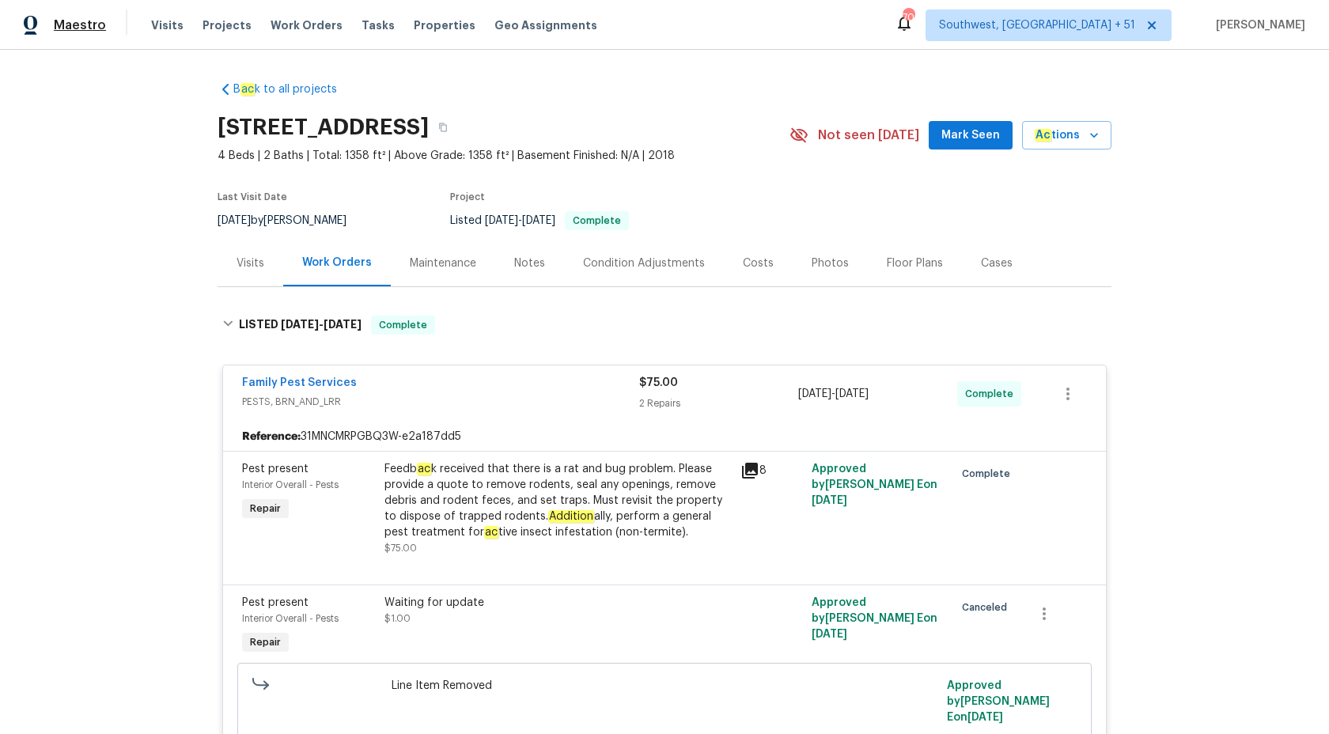
click at [81, 28] on span "Maestro" at bounding box center [80, 25] width 52 height 16
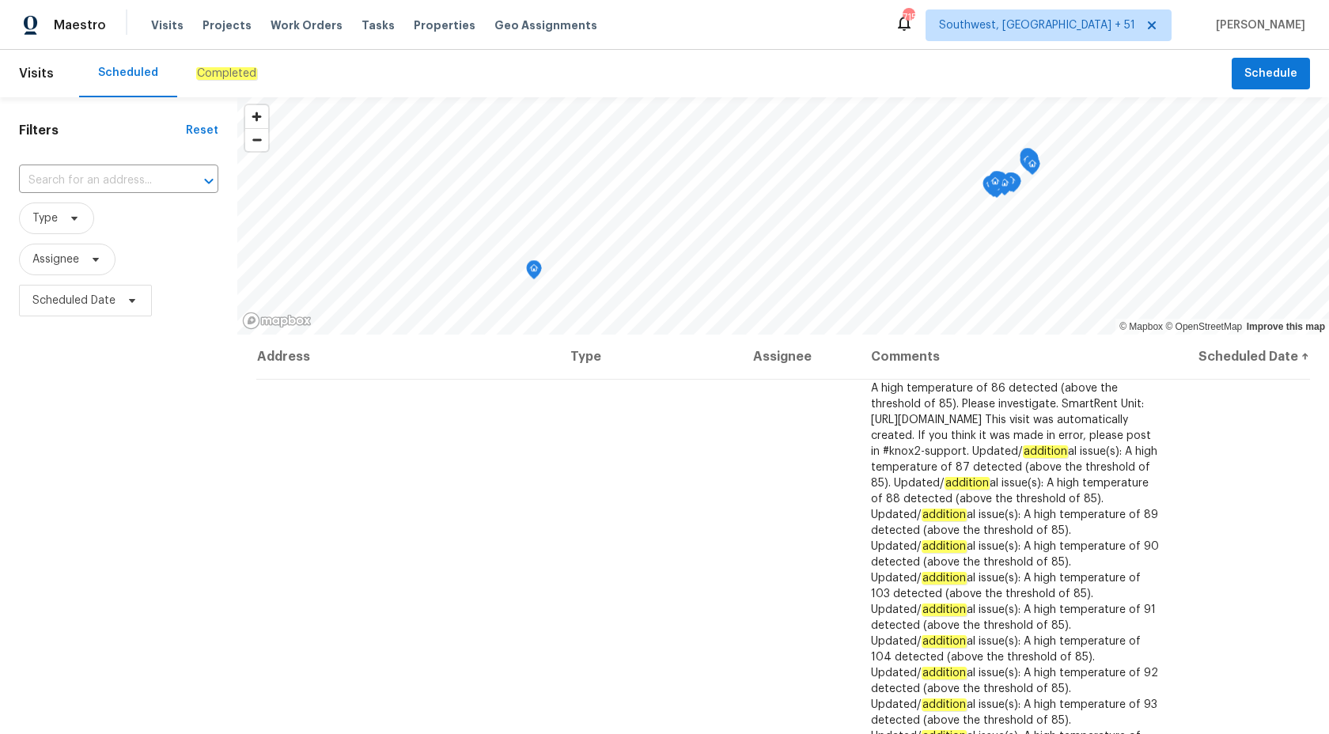
click at [204, 62] on div "Completed" at bounding box center [226, 73] width 99 height 47
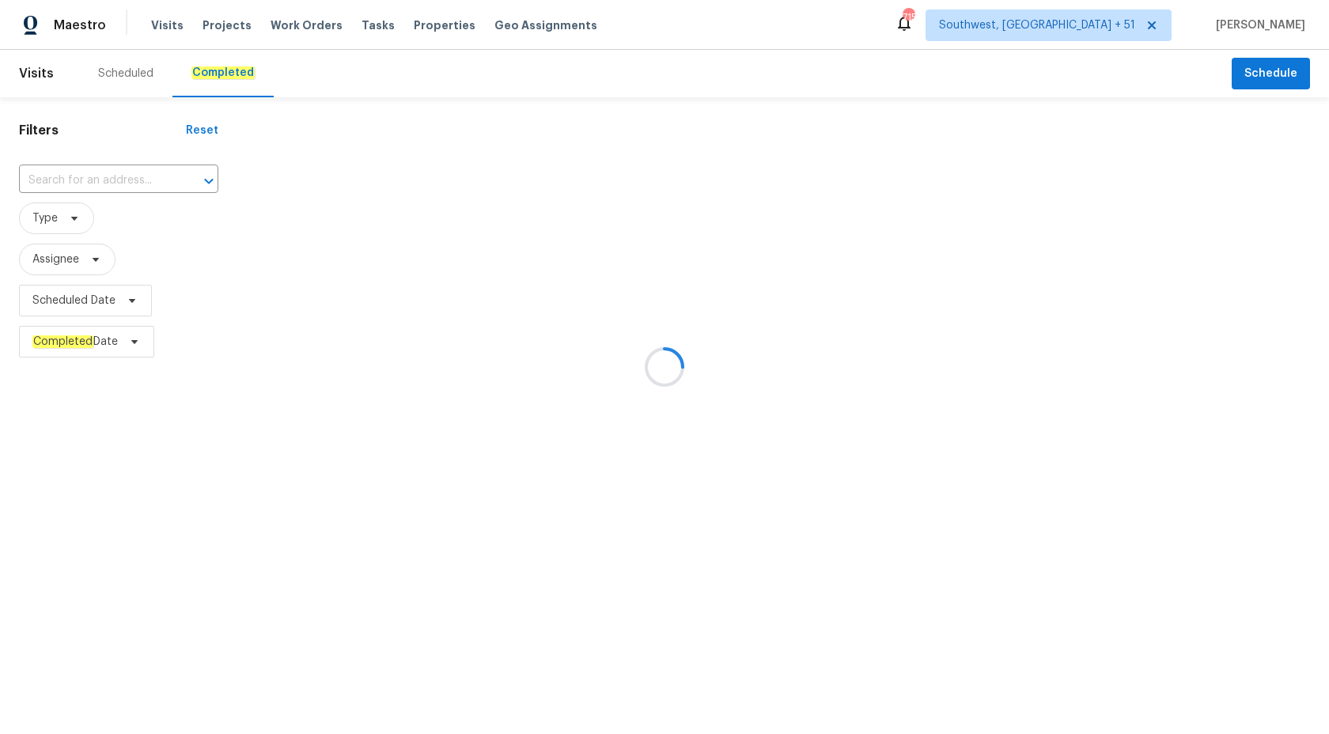
click at [73, 186] on div at bounding box center [664, 367] width 1329 height 734
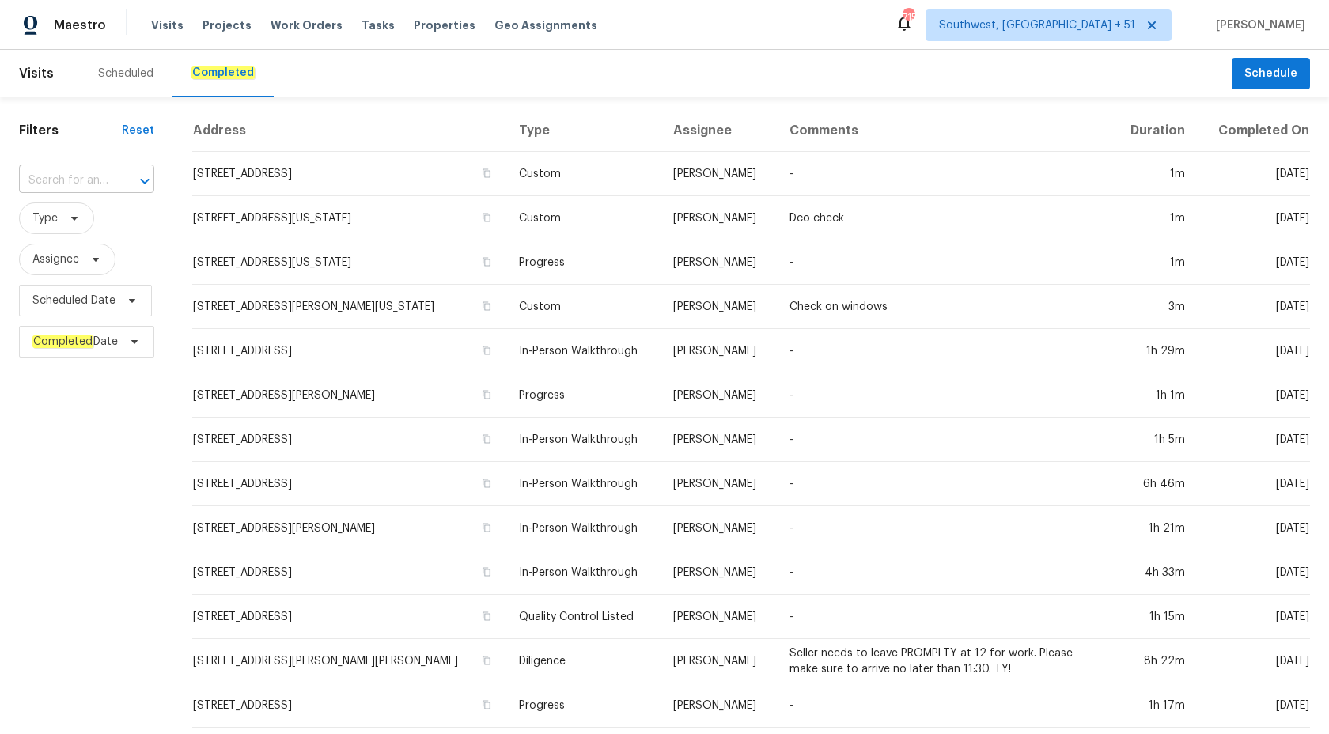
click at [74, 180] on input "text" at bounding box center [64, 180] width 91 height 25
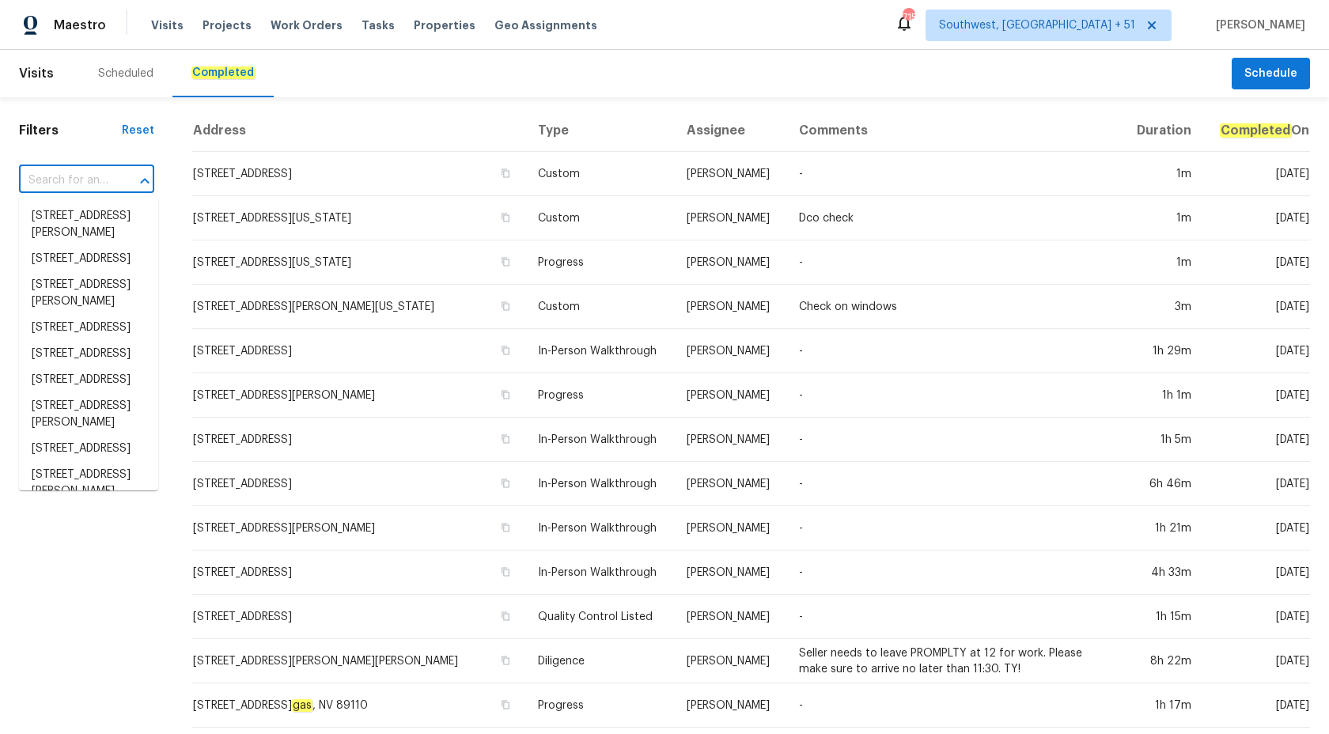
paste input "[STREET_ADDRESS]"
type input "[STREET_ADDRESS]"
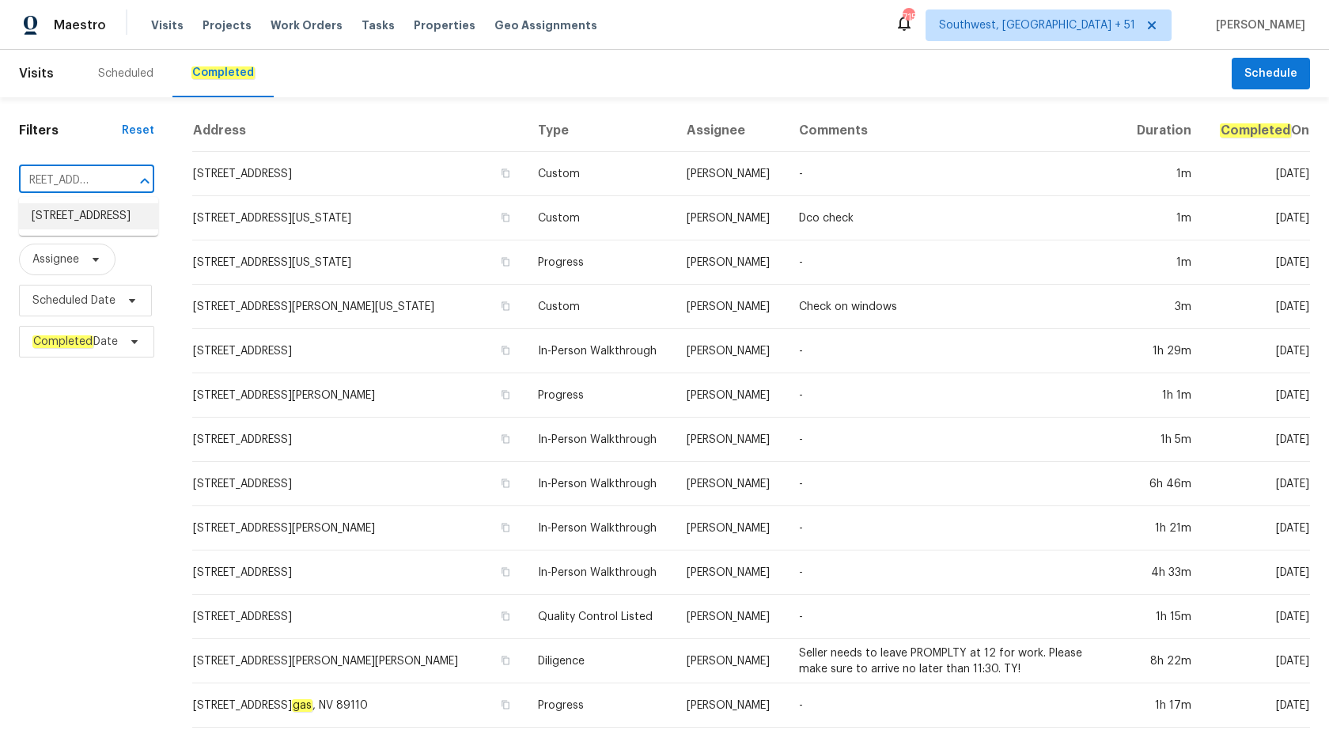
click at [90, 216] on li "[STREET_ADDRESS]" at bounding box center [88, 216] width 139 height 26
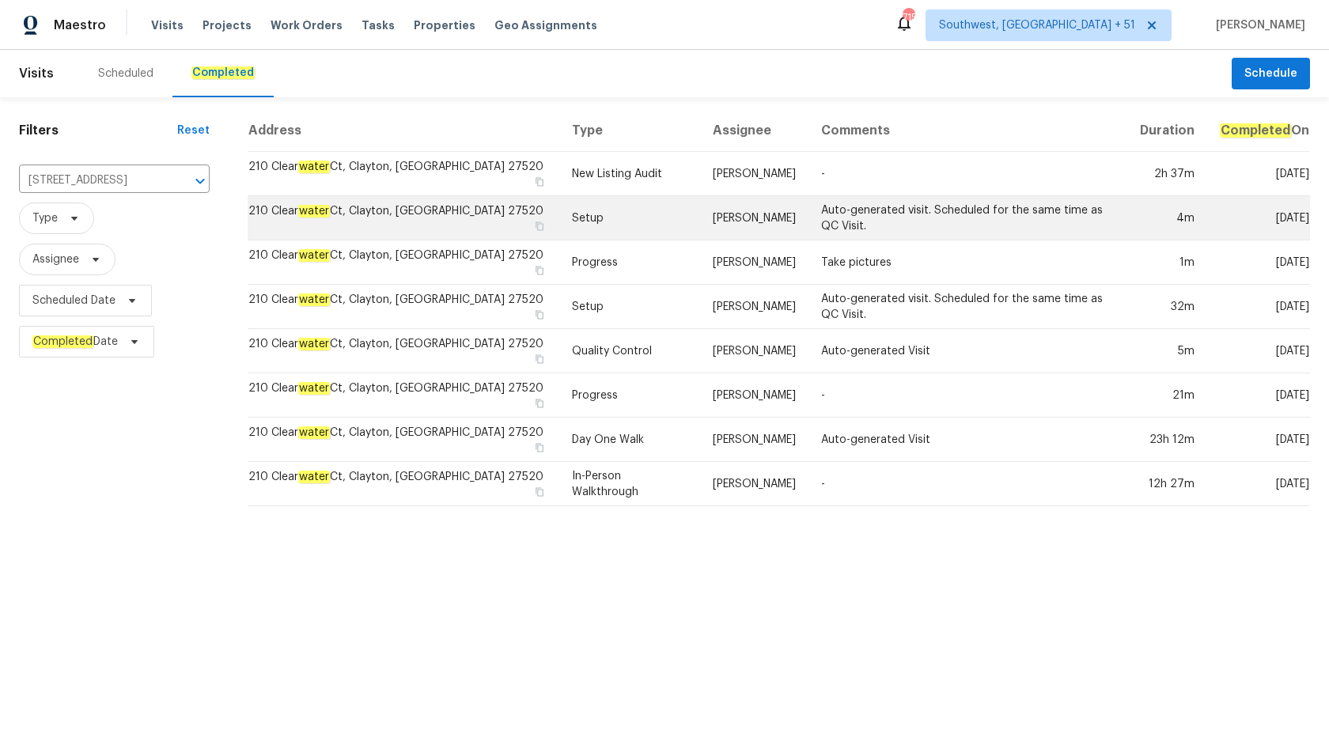
click at [702, 217] on td "[PERSON_NAME]" at bounding box center [754, 218] width 108 height 44
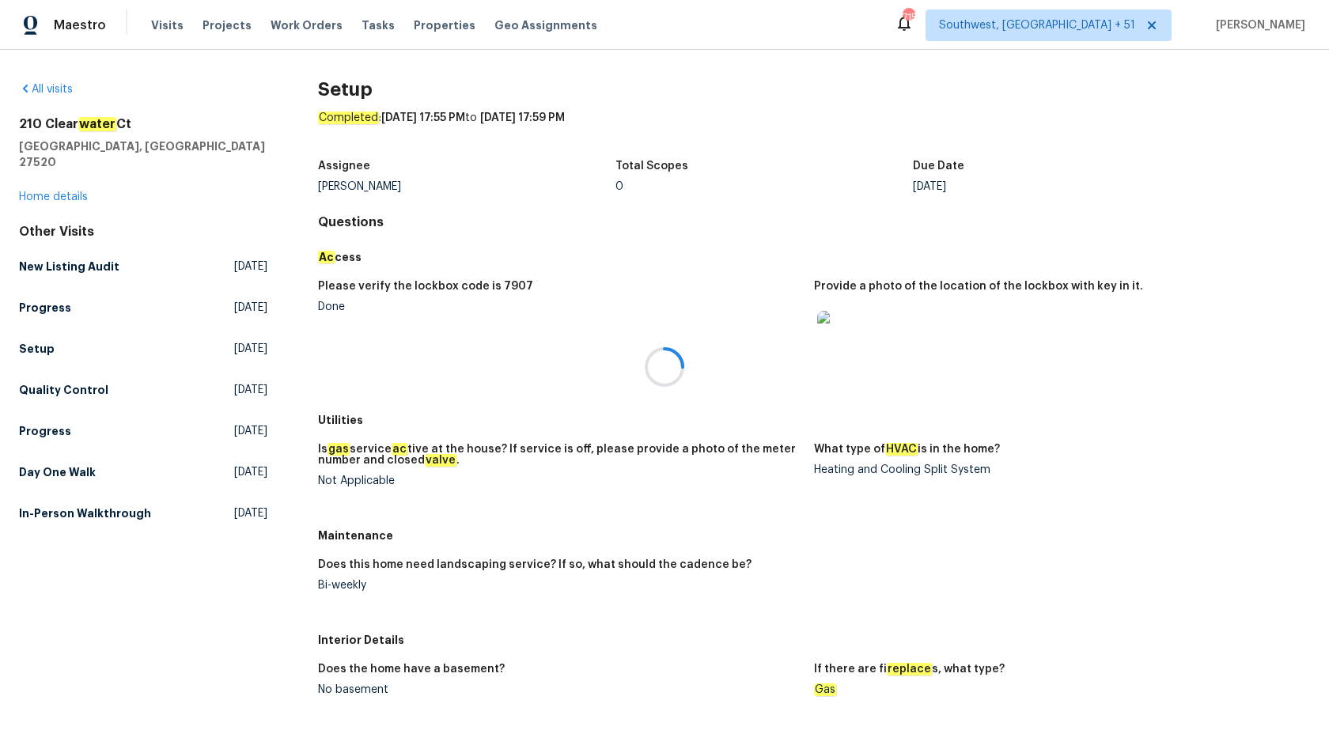
click at [56, 174] on div at bounding box center [664, 367] width 1329 height 734
click at [56, 191] on link "Home details" at bounding box center [53, 196] width 69 height 11
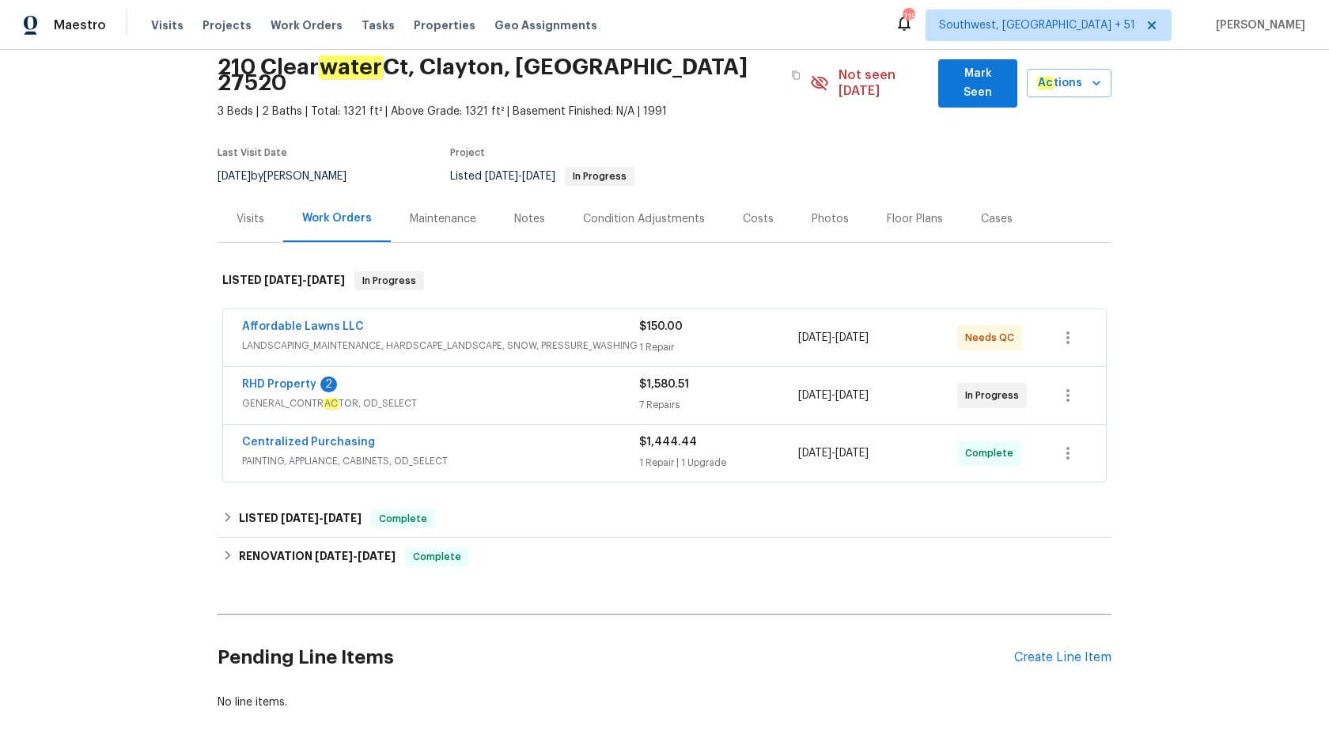
scroll to position [69, 0]
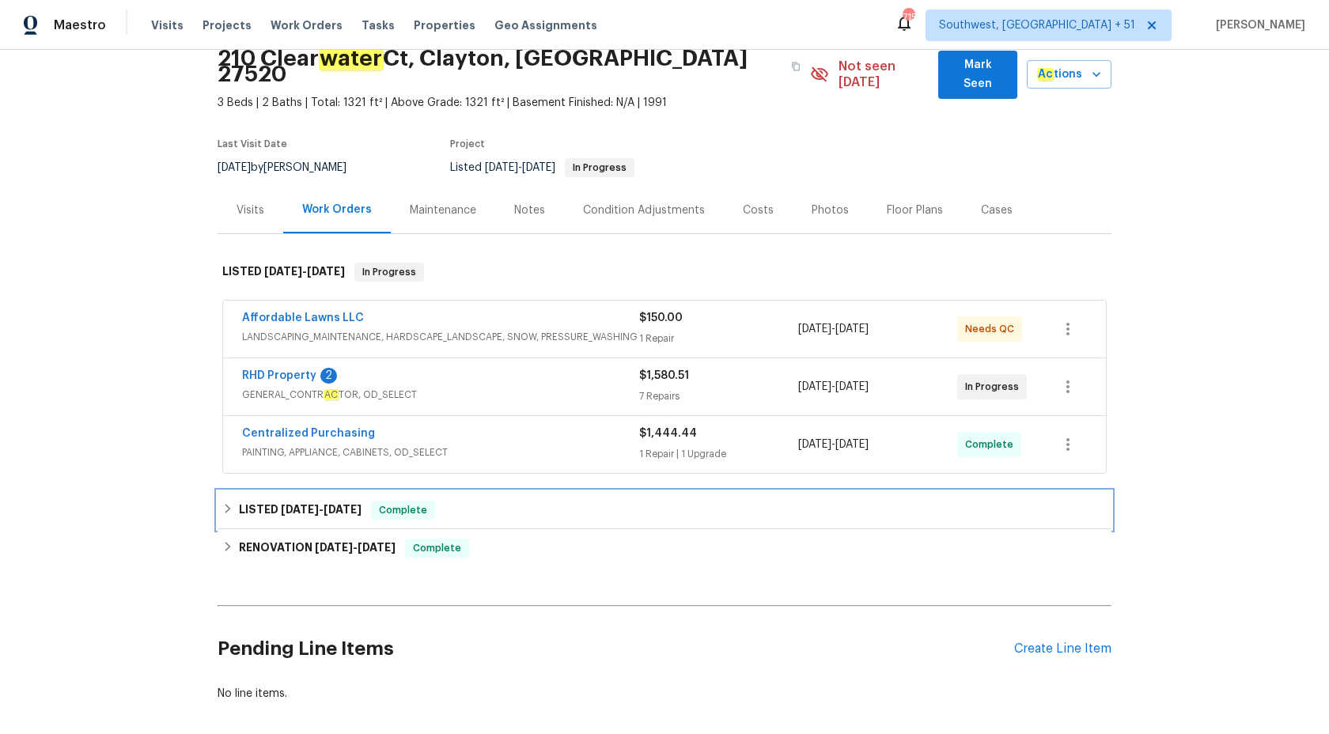
click at [388, 502] on span "Complete" at bounding box center [402, 510] width 61 height 16
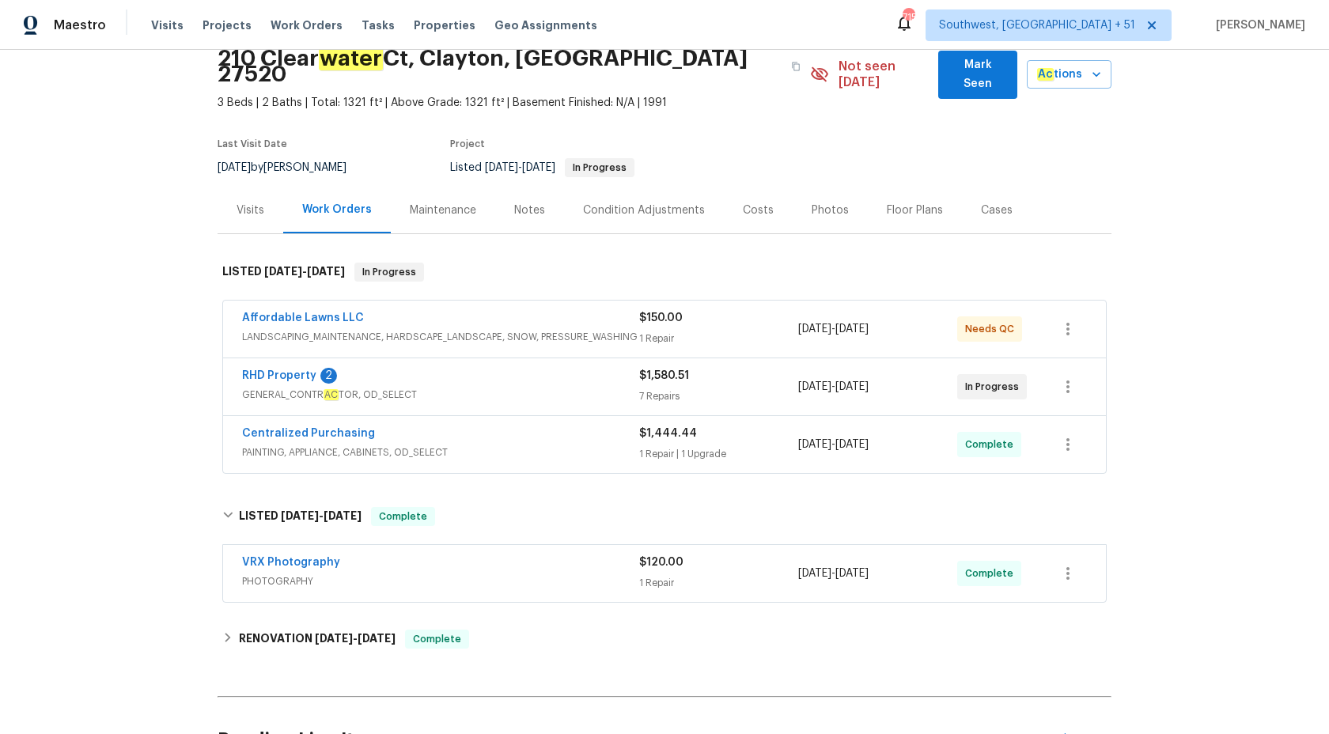
click at [574, 444] on span "PAINTING, APPLIANCE, CABINETS, OD_SELECT" at bounding box center [440, 452] width 397 height 16
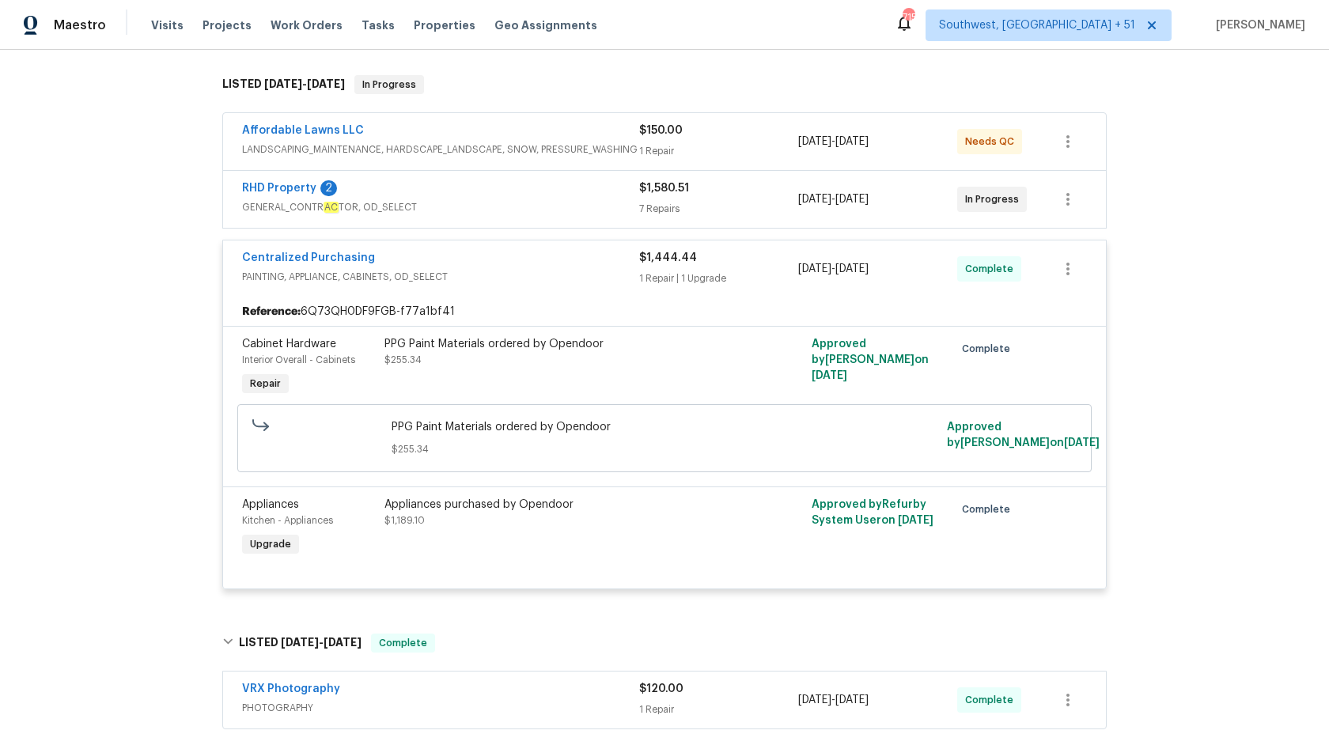
scroll to position [252, 0]
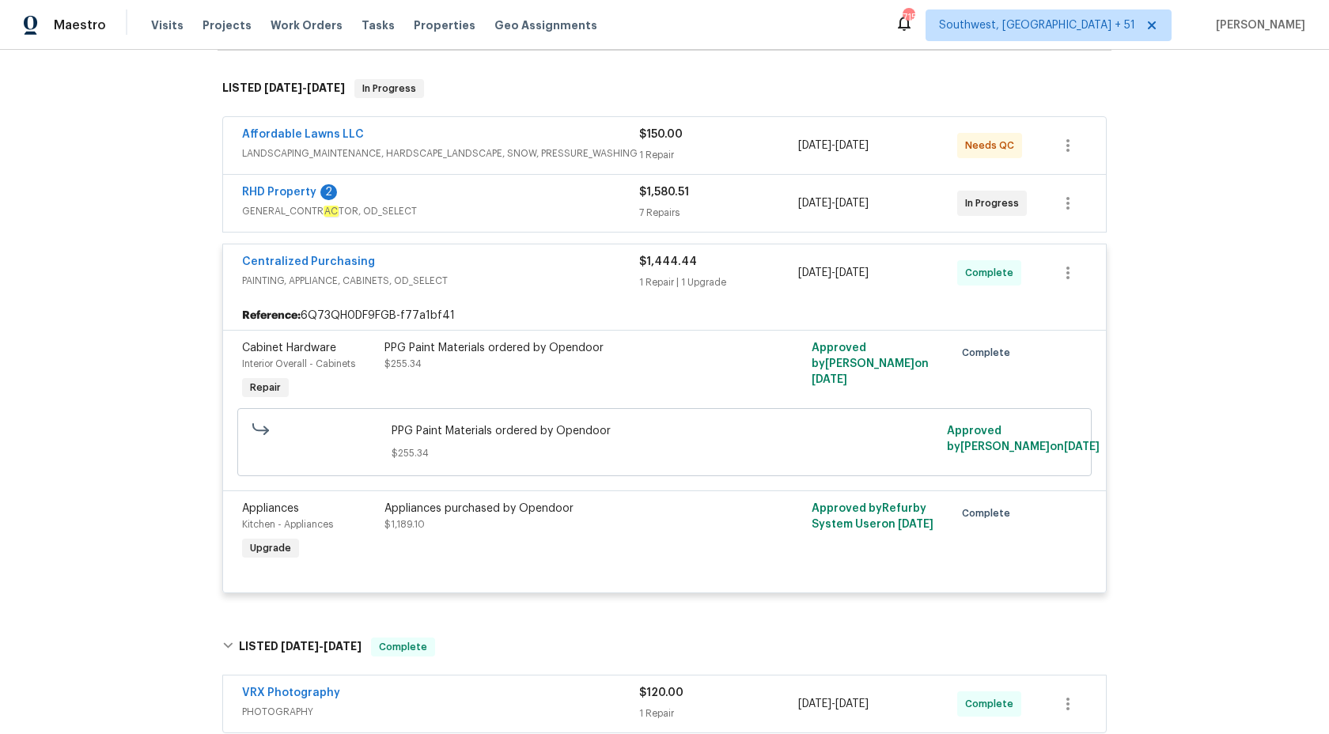
click at [629, 254] on div "Centralized Purchasing" at bounding box center [440, 263] width 397 height 19
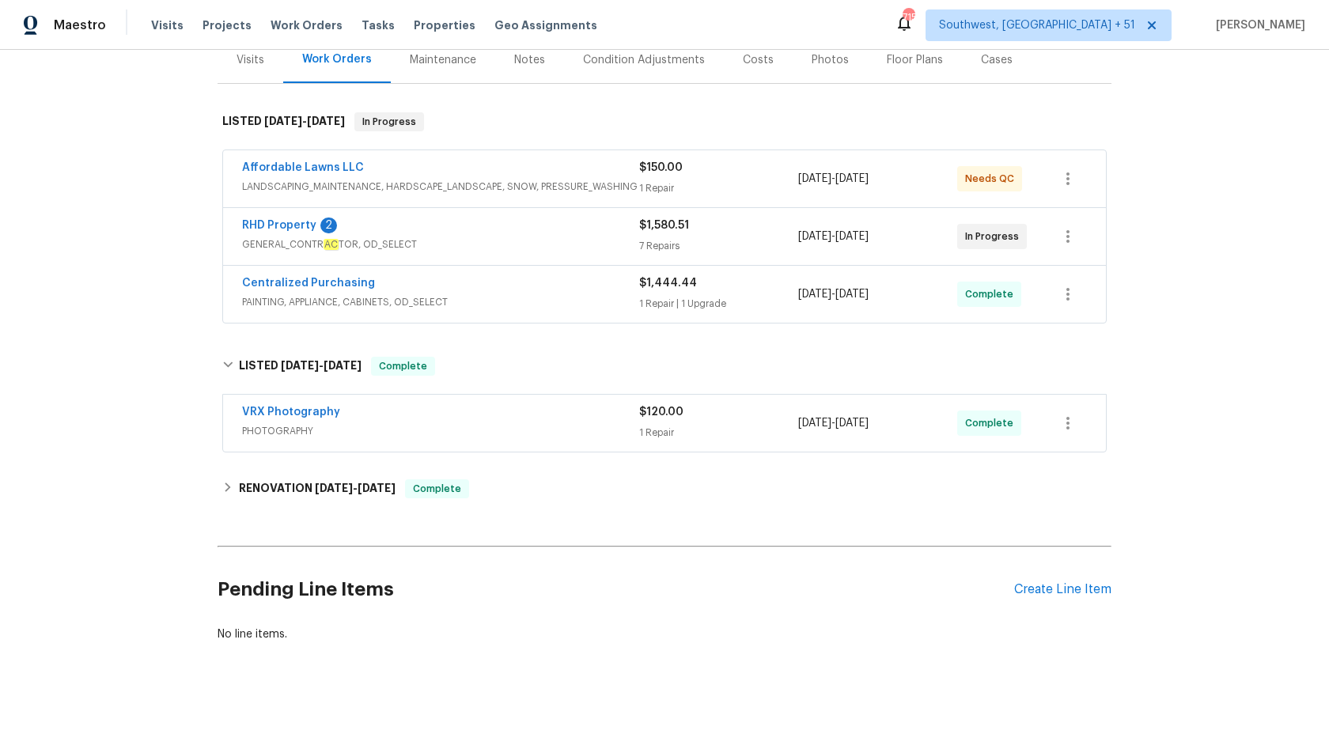
click at [612, 236] on span "GENERAL_CONTR AC TOR, OD_SELECT" at bounding box center [440, 244] width 397 height 16
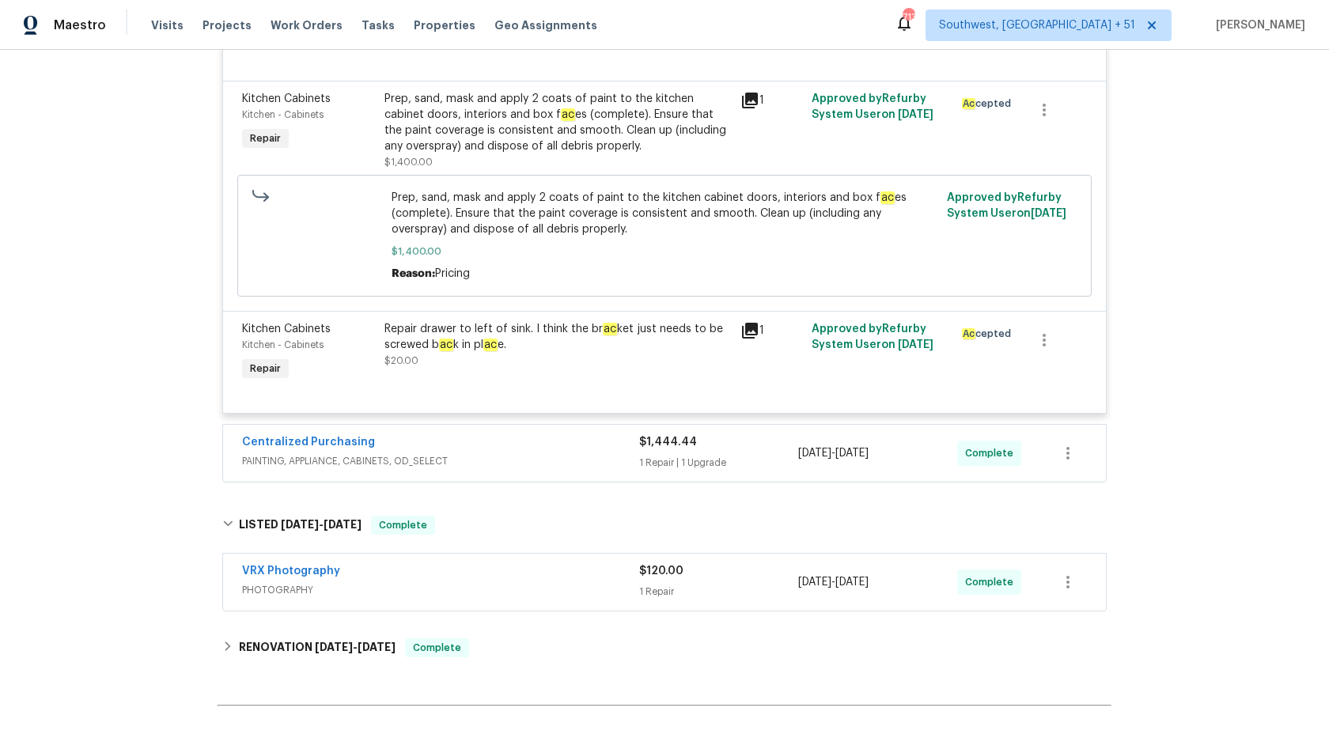
scroll to position [1098, 0]
click at [531, 452] on span "PAINTING, APPLIANCE, CABINETS, OD_SELECT" at bounding box center [440, 459] width 397 height 16
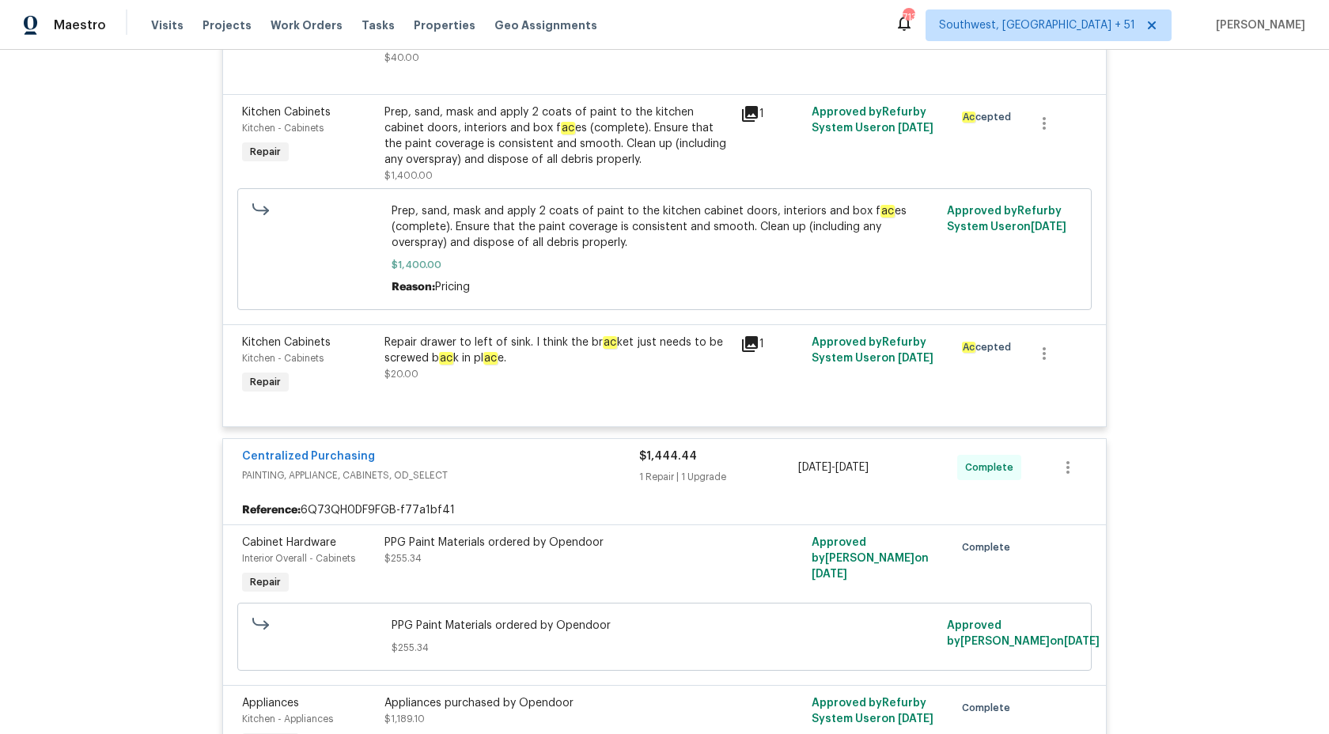
scroll to position [926, 0]
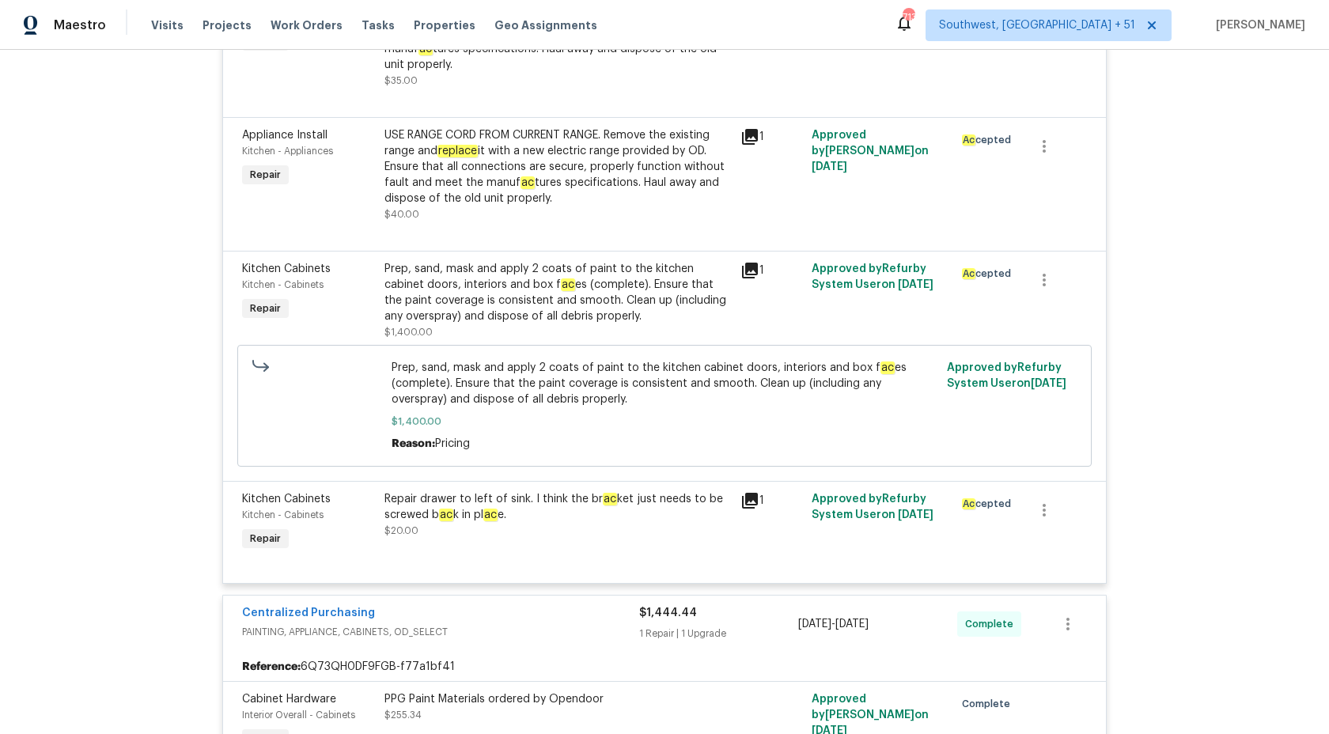
click at [651, 607] on span "$1,444.44" at bounding box center [668, 612] width 58 height 11
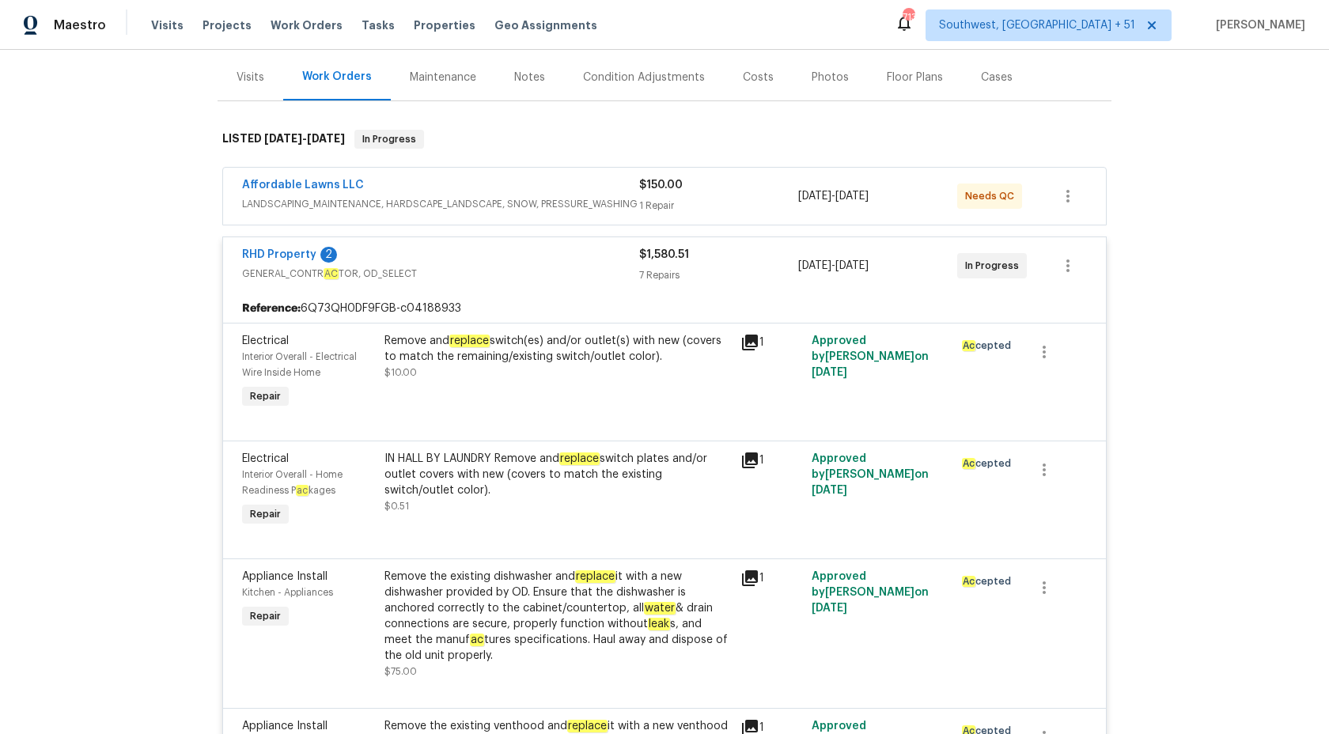
scroll to position [103, 0]
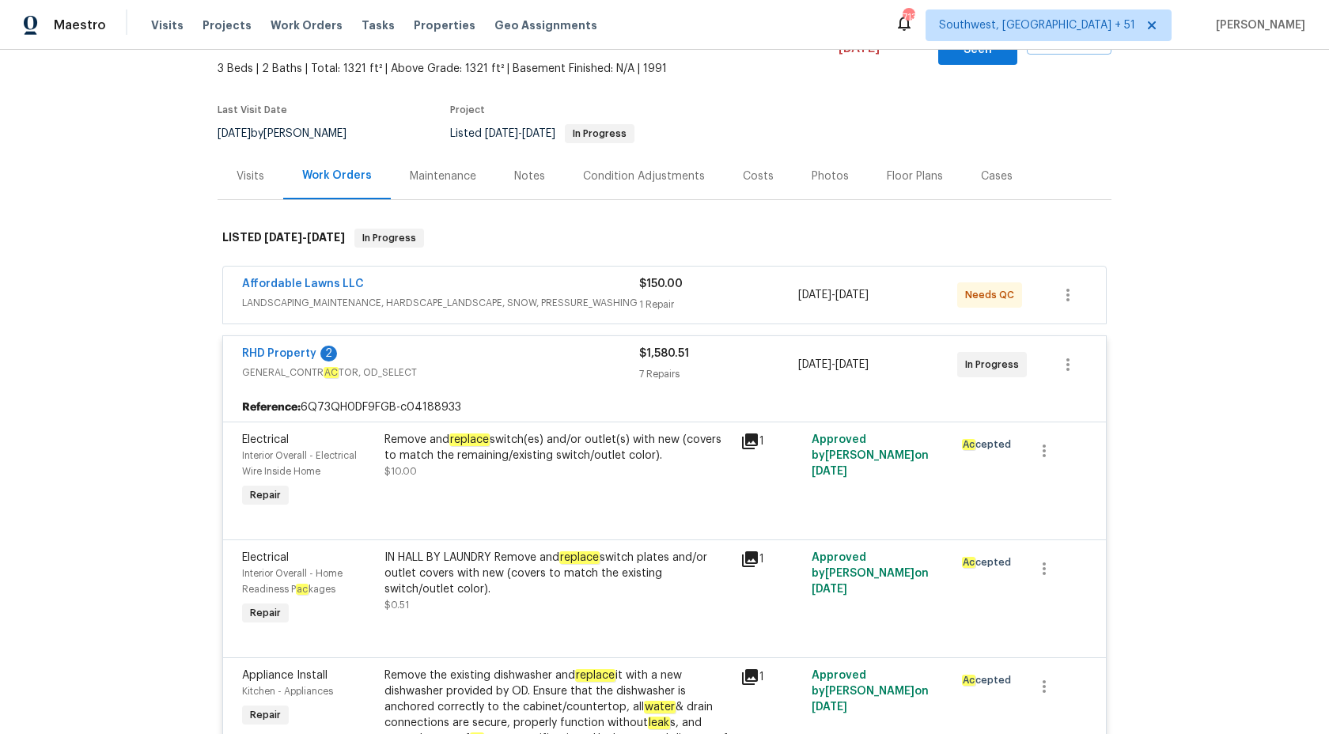
click at [661, 366] on div "7 Repairs" at bounding box center [718, 374] width 159 height 16
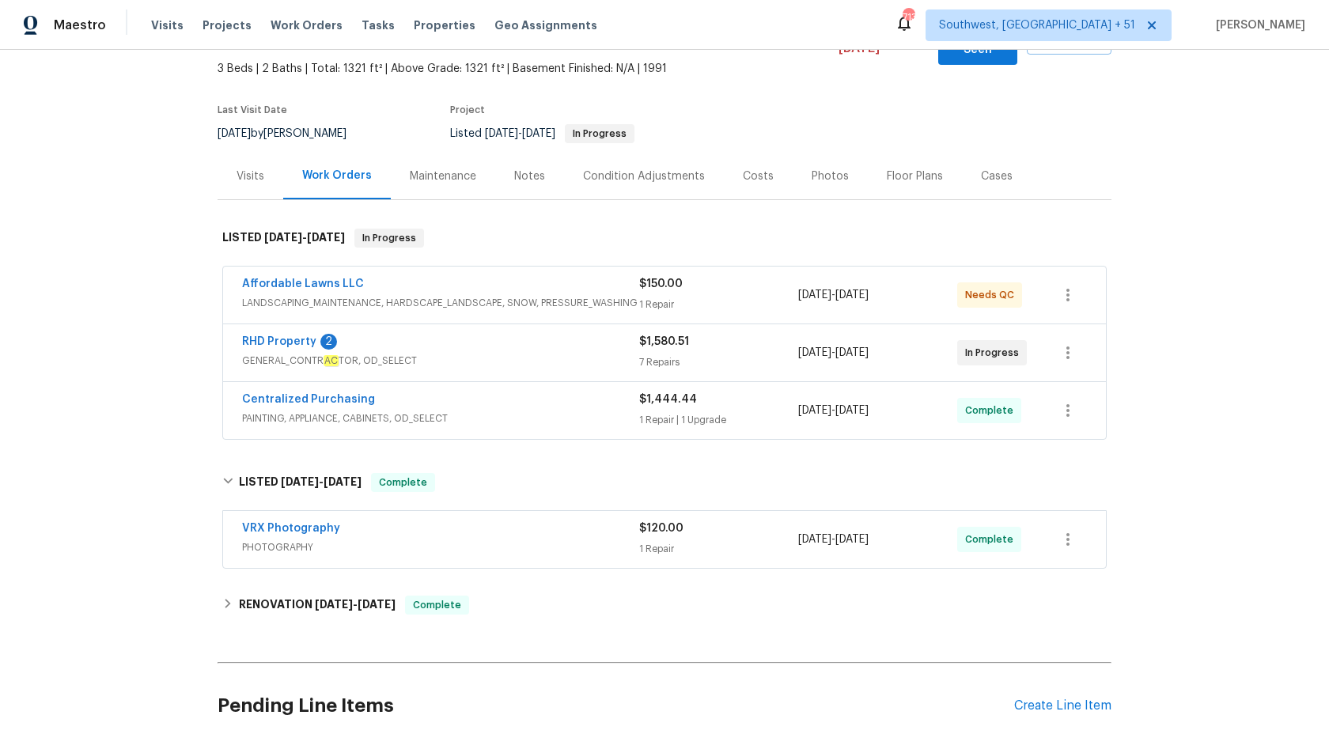
click at [656, 297] on div "1 Repair" at bounding box center [718, 305] width 159 height 16
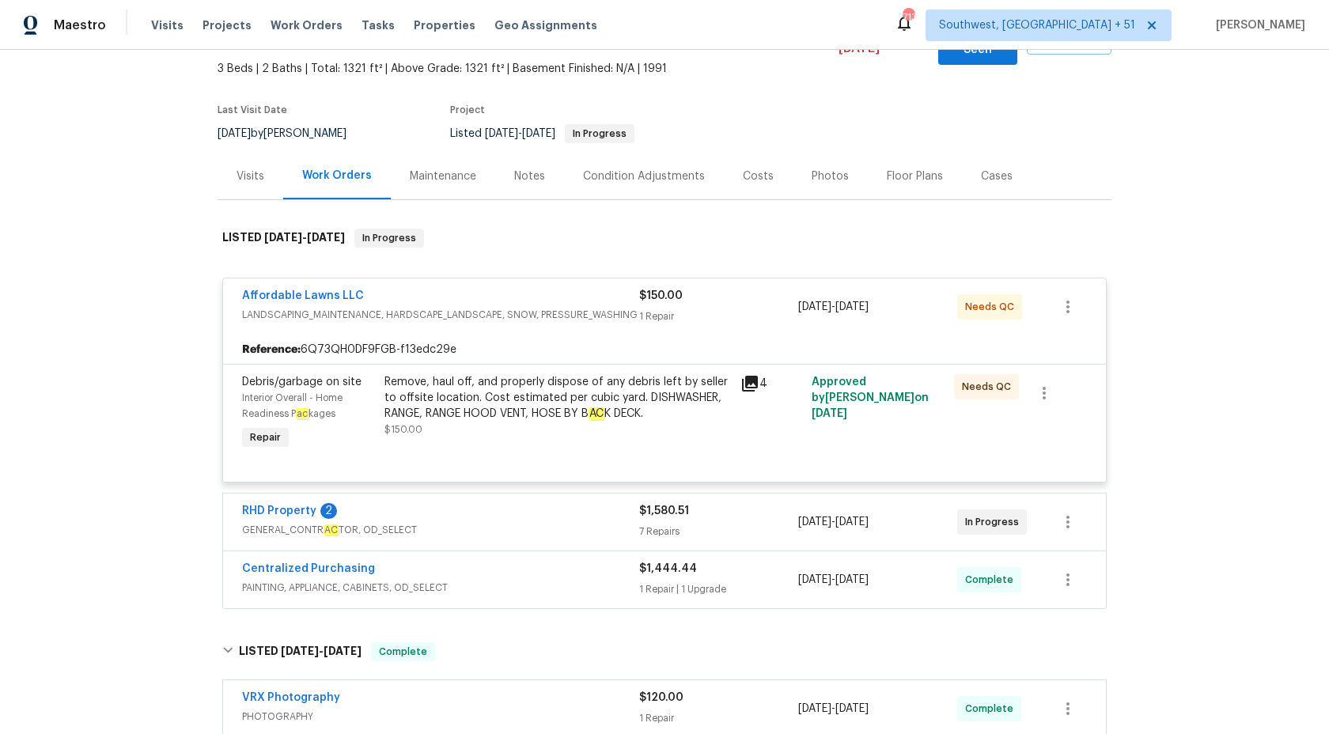
click at [656, 290] on span "$150.00" at bounding box center [660, 295] width 43 height 11
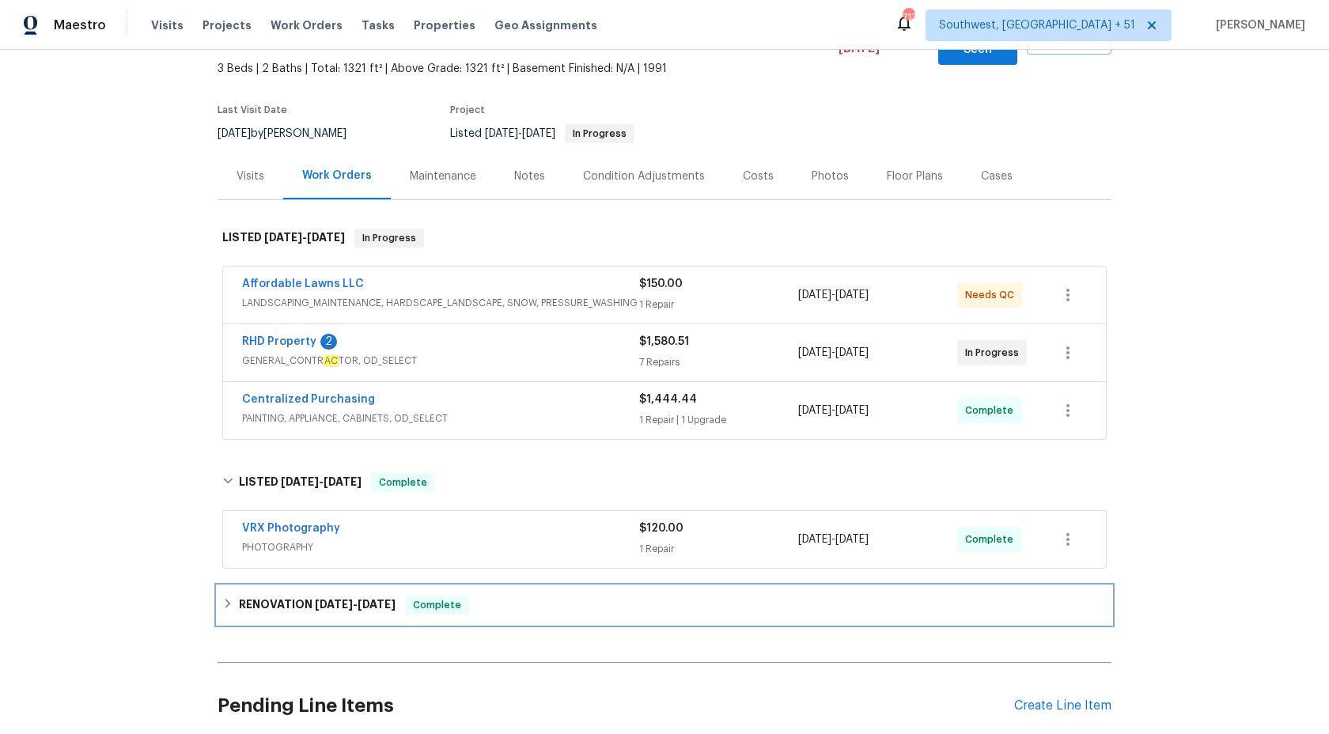
click at [350, 599] on span "[DATE]" at bounding box center [334, 604] width 38 height 11
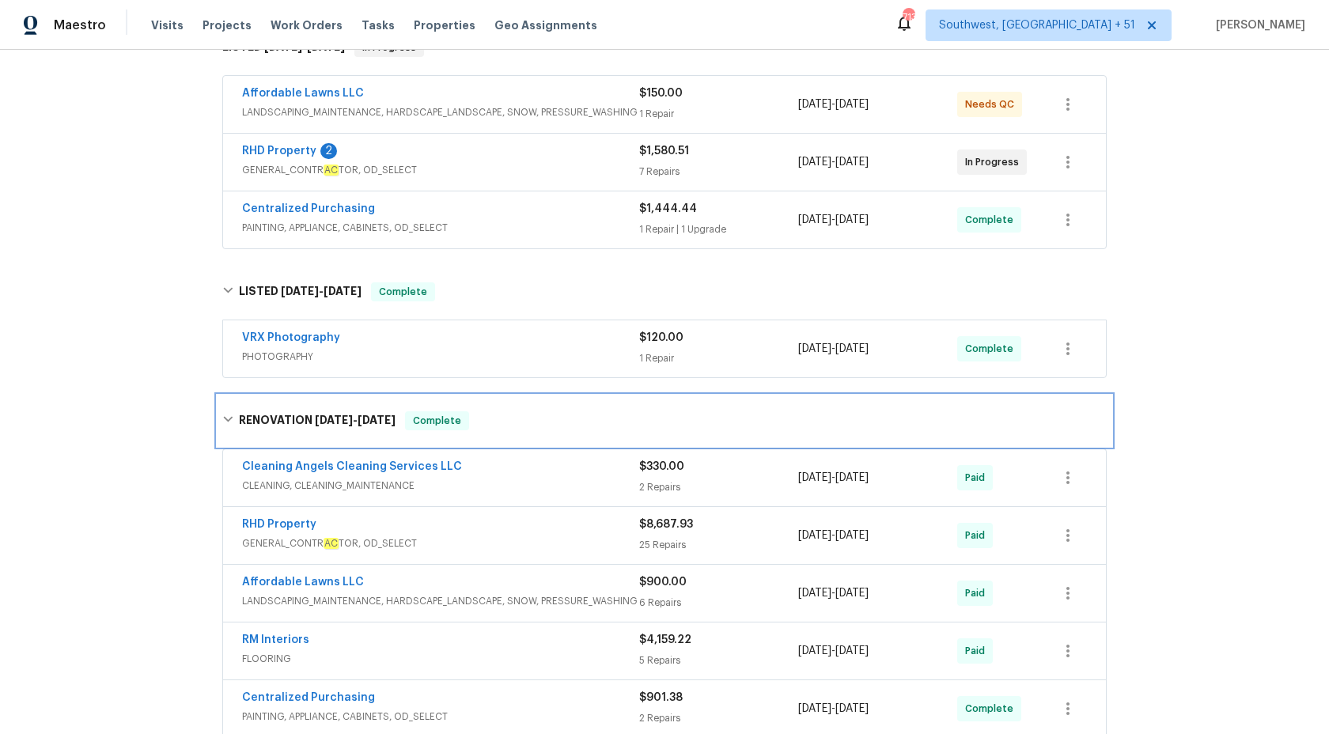
scroll to position [467, 0]
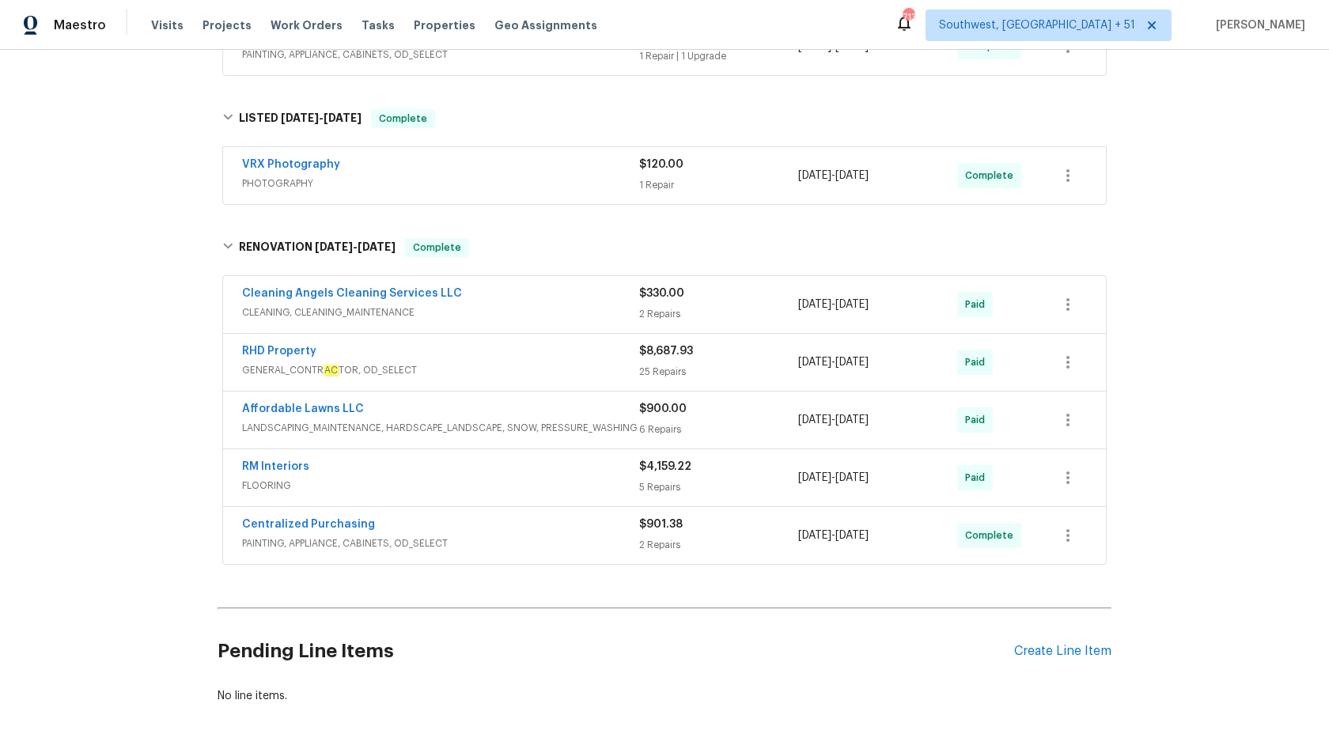
click at [568, 304] on span "CLEANING, CLEANING_MAINTENANCE" at bounding box center [440, 312] width 397 height 16
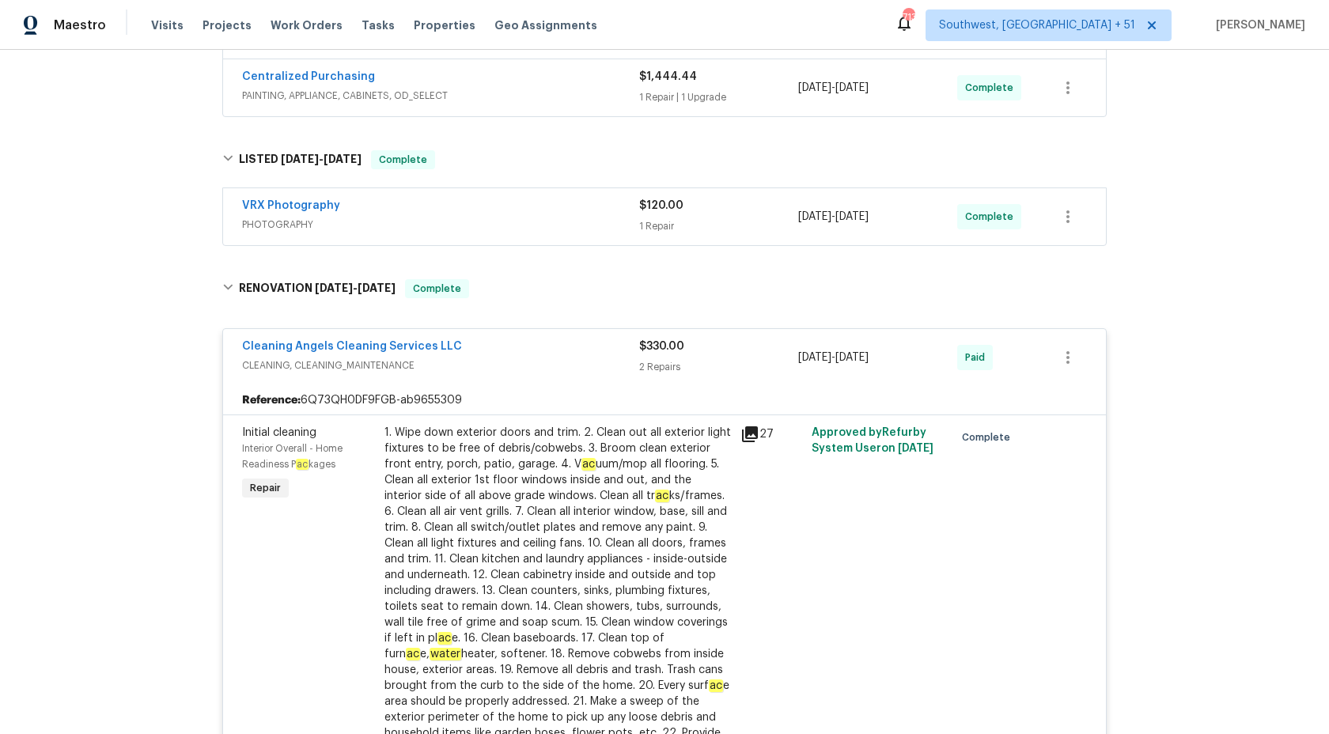
click at [603, 338] on div "Cleaning Angels Cleaning Services LLC" at bounding box center [440, 347] width 397 height 19
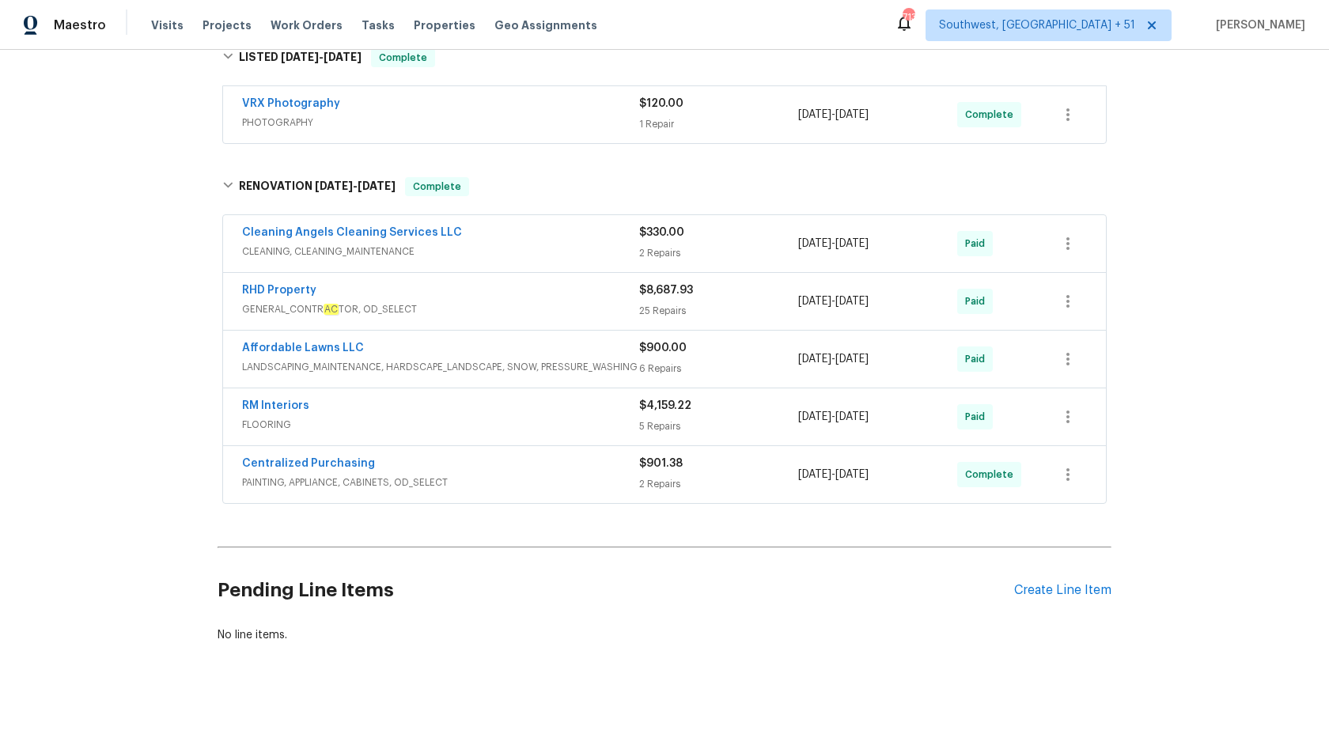
scroll to position [528, 0]
click at [545, 397] on div "RM Interiors" at bounding box center [440, 406] width 397 height 19
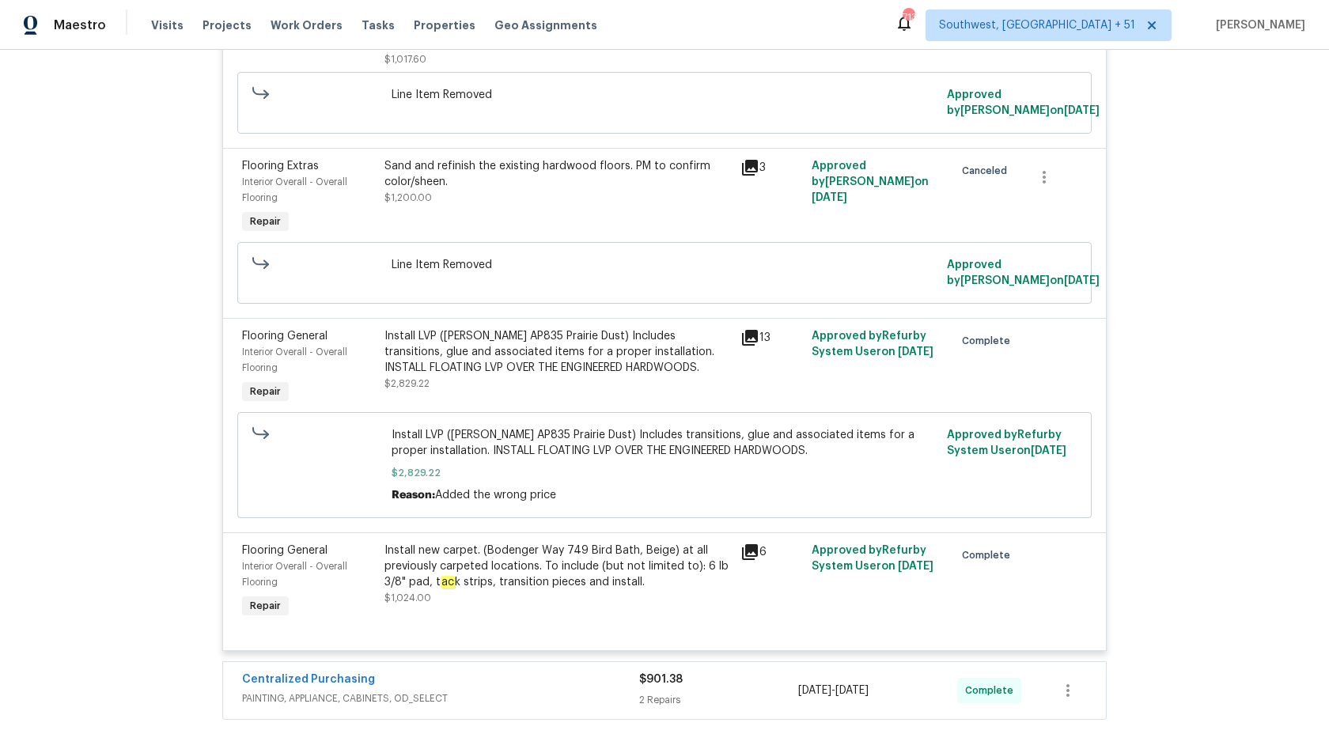
scroll to position [1374, 0]
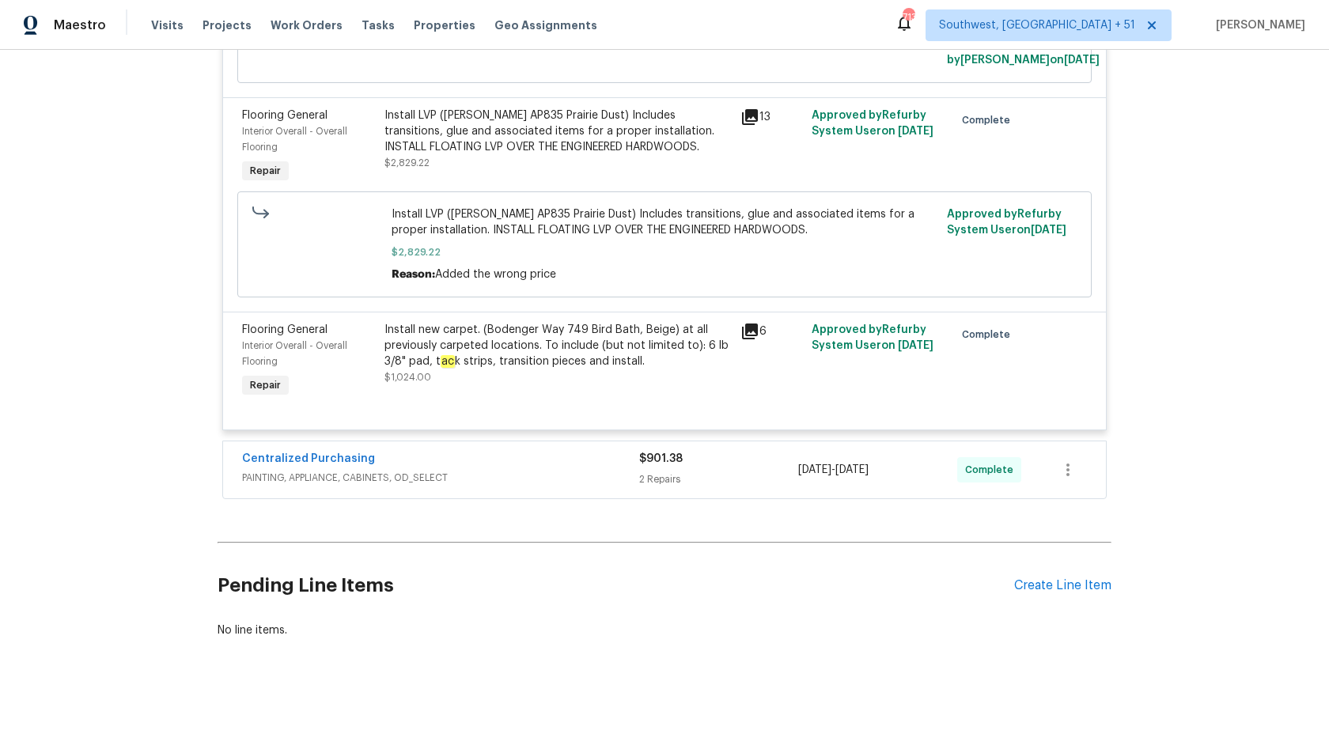
click at [556, 451] on div "Centralized Purchasing" at bounding box center [440, 460] width 397 height 19
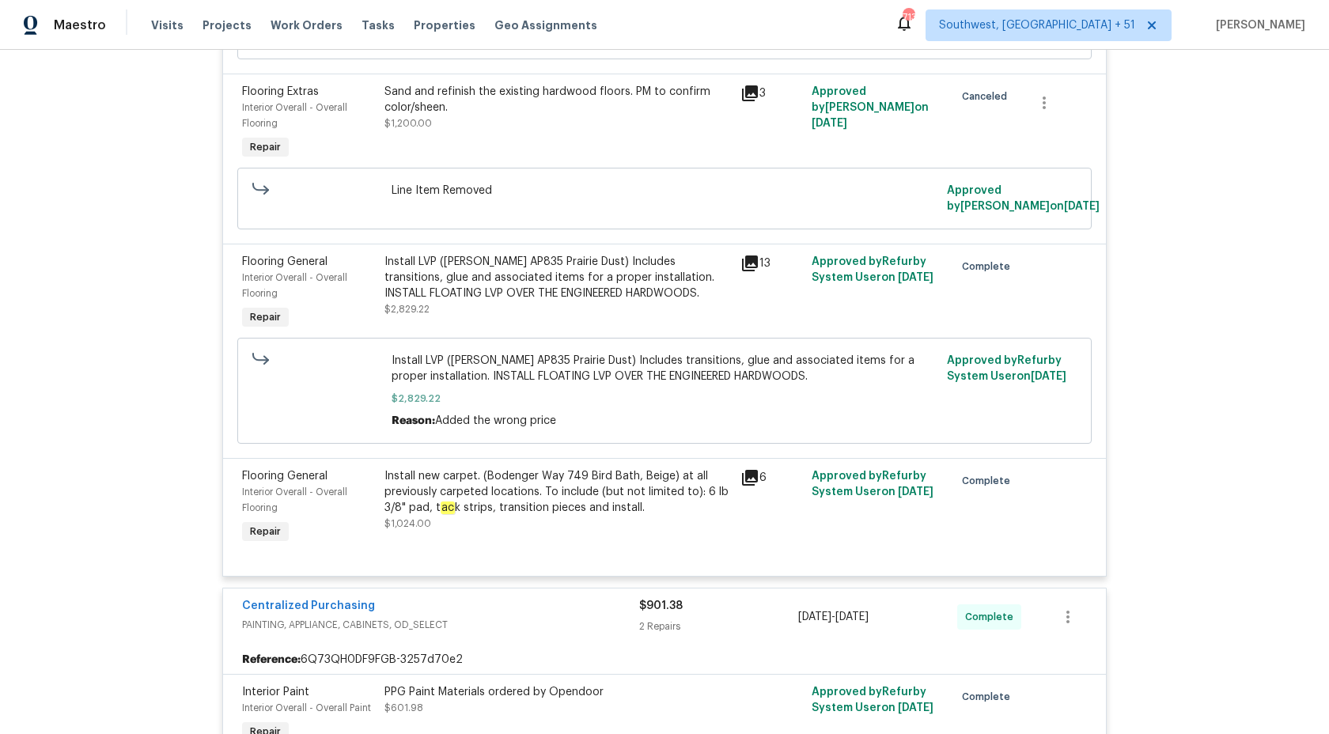
click at [614, 617] on span "PAINTING, APPLIANCE, CABINETS, OD_SELECT" at bounding box center [440, 625] width 397 height 16
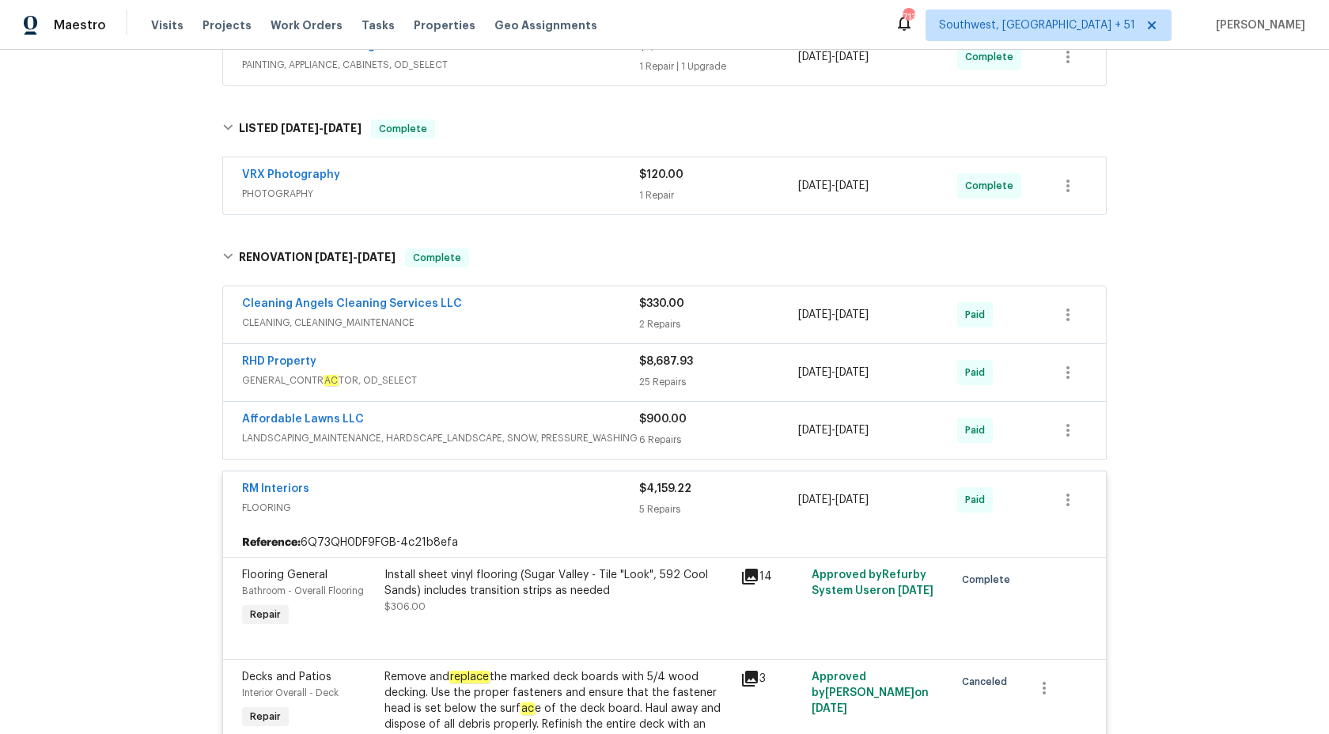
scroll to position [397, 0]
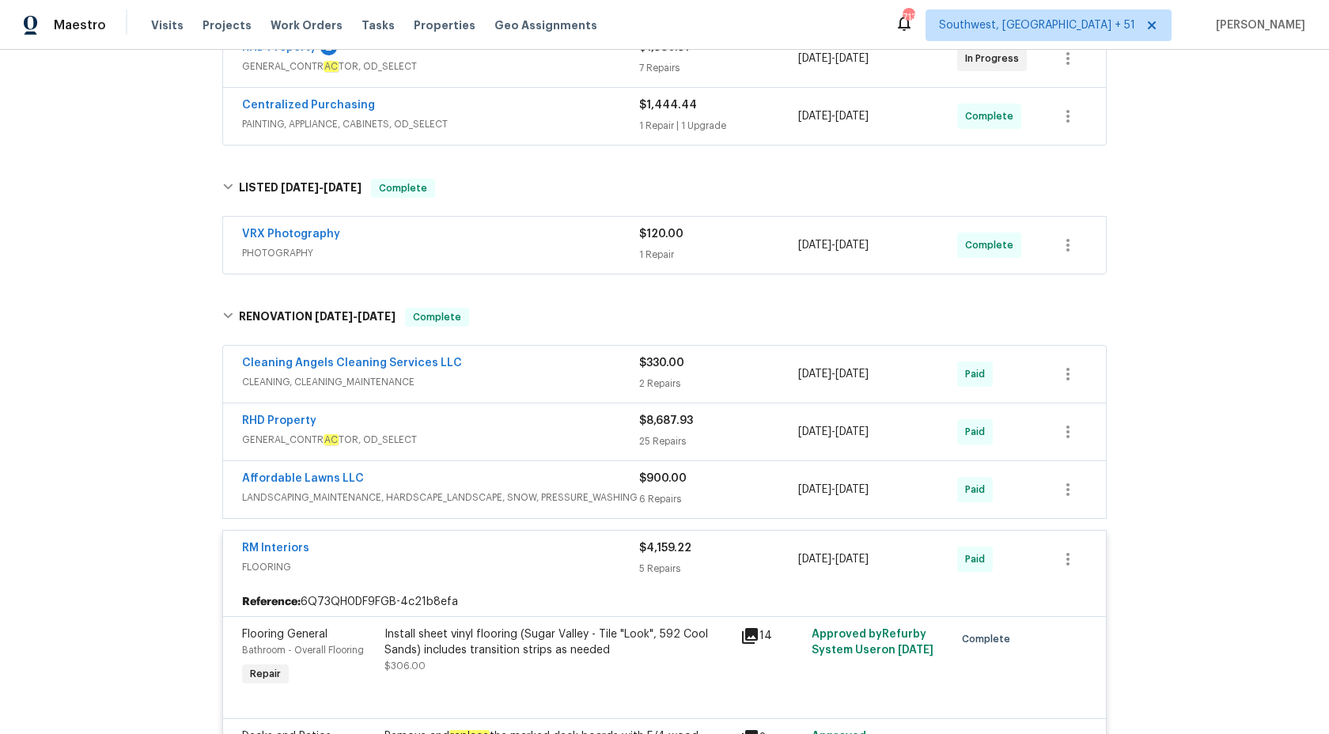
click at [638, 562] on div "RM Interiors FLOORING $4,159.22 5 Repairs 8/22/2025 - 8/22/2025 Paid" at bounding box center [664, 559] width 883 height 57
click at [637, 541] on div "RM Interiors" at bounding box center [440, 549] width 397 height 19
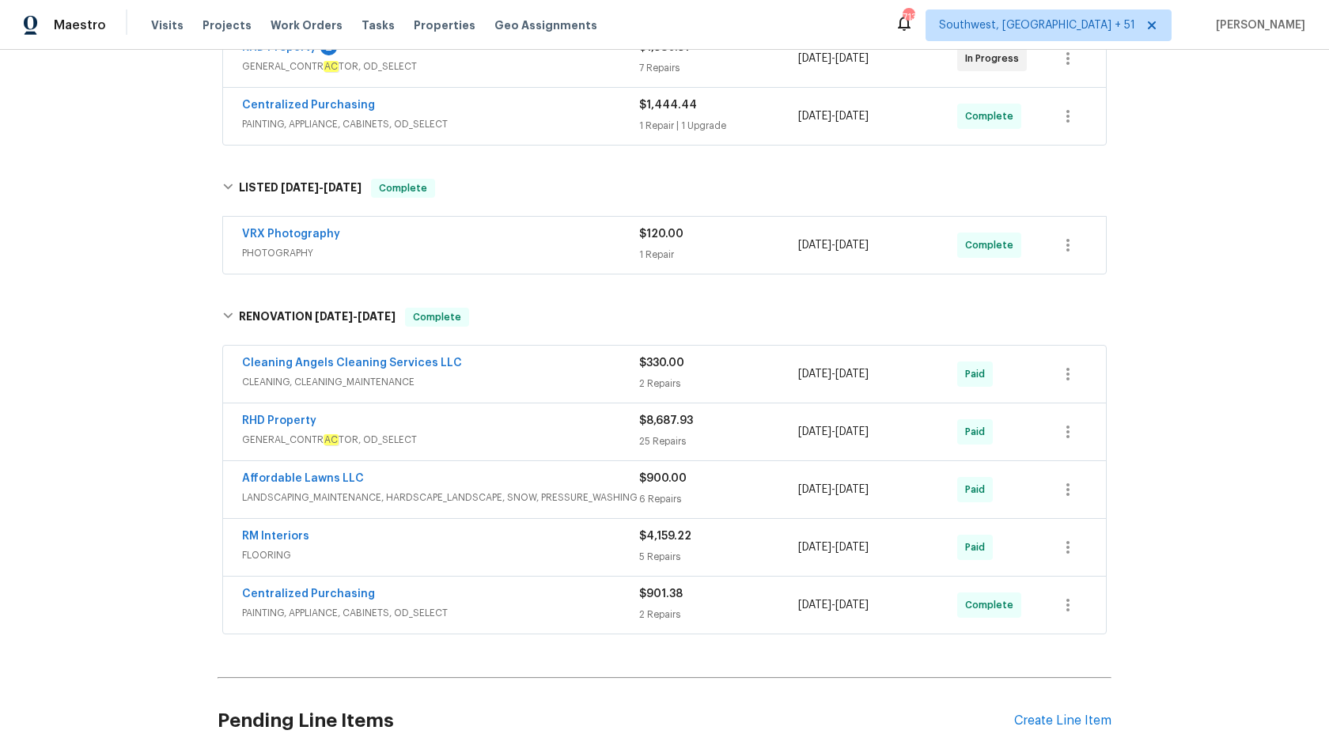
click at [603, 413] on div "RHD Property" at bounding box center [440, 422] width 397 height 19
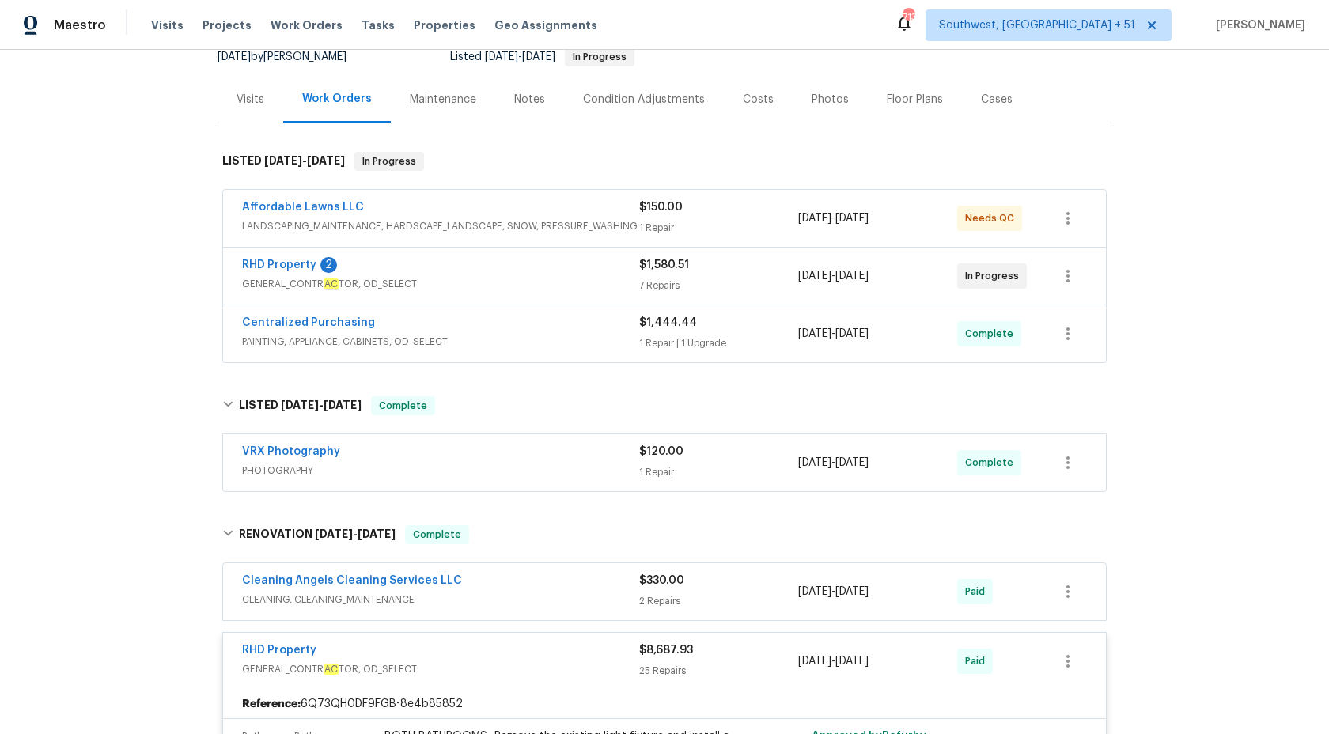
scroll to position [333, 0]
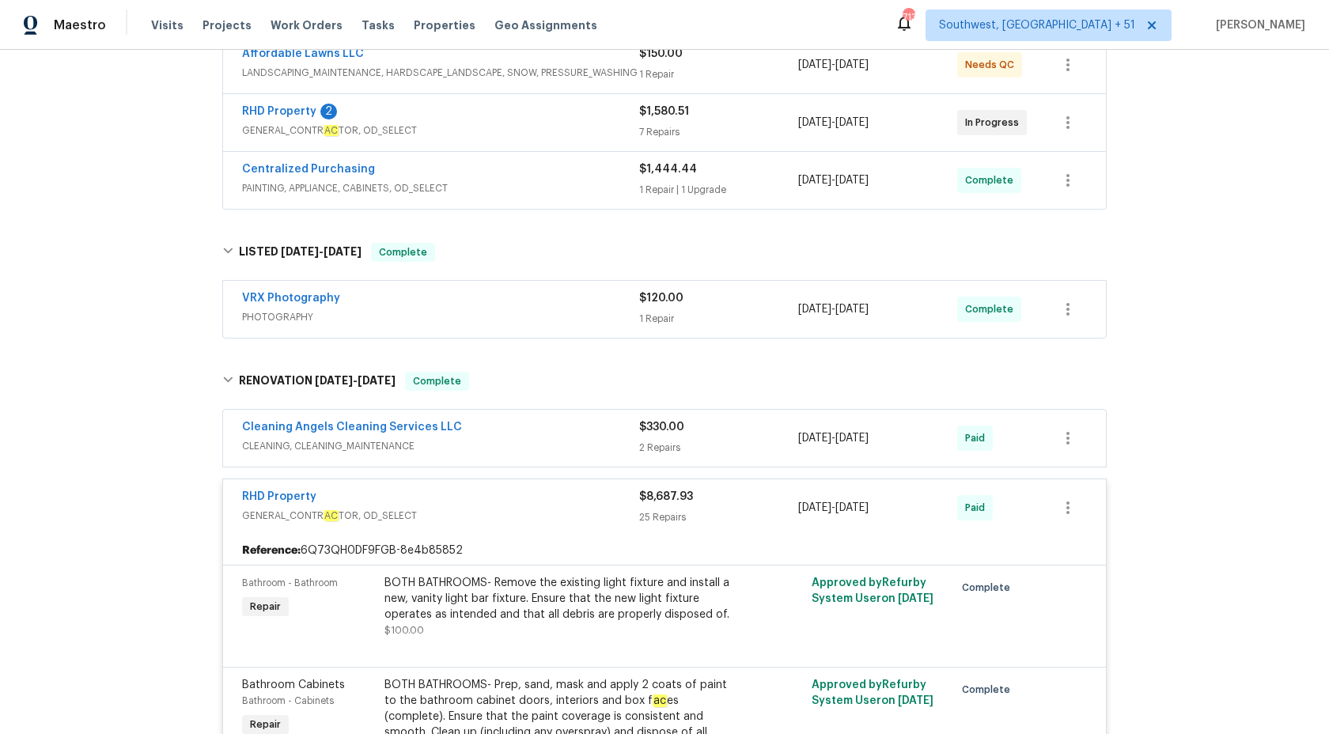
click at [646, 516] on div "RHD Property GENERAL_CONTR AC TOR, OD_SELECT $8,687.93 25 Repairs 8/18/2025 - 8…" at bounding box center [664, 507] width 883 height 57
click at [90, 26] on span "Maestro" at bounding box center [80, 25] width 52 height 16
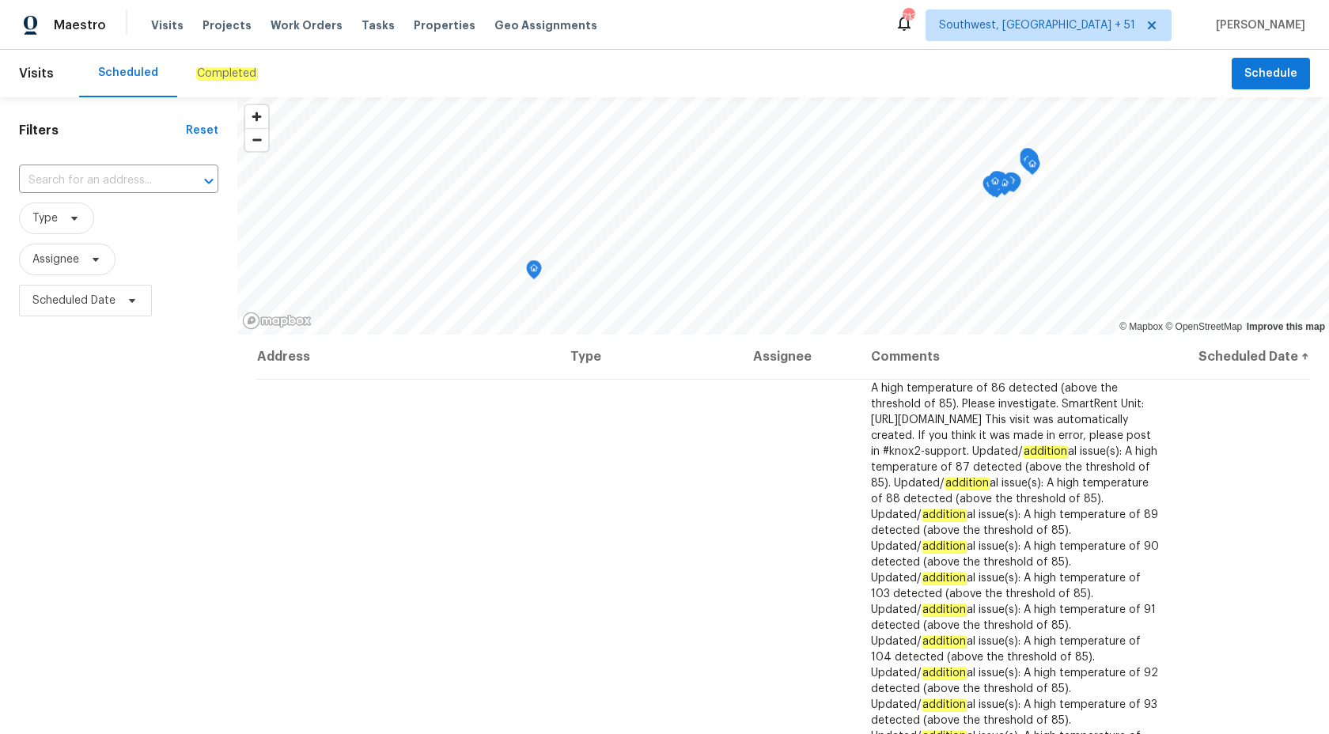
click at [240, 63] on div "Completed" at bounding box center [226, 73] width 99 height 47
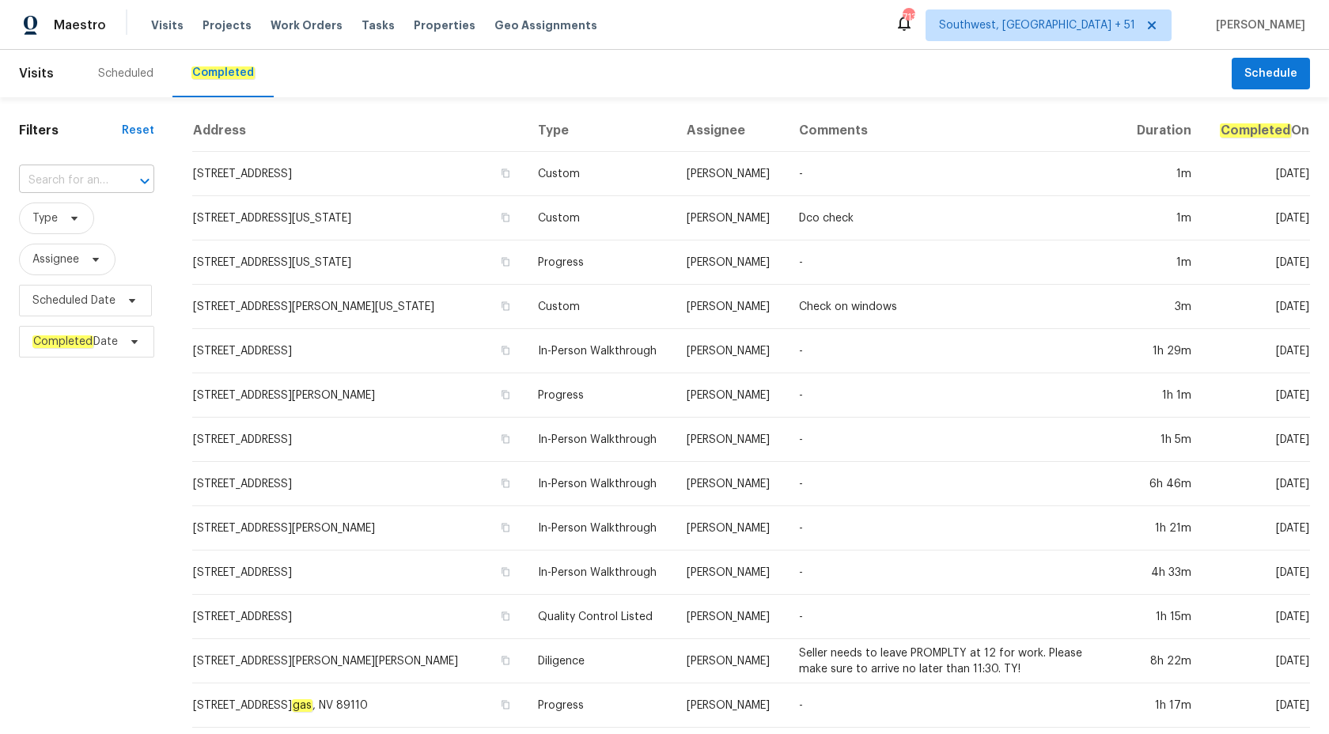
click at [83, 175] on input "text" at bounding box center [64, 180] width 91 height 25
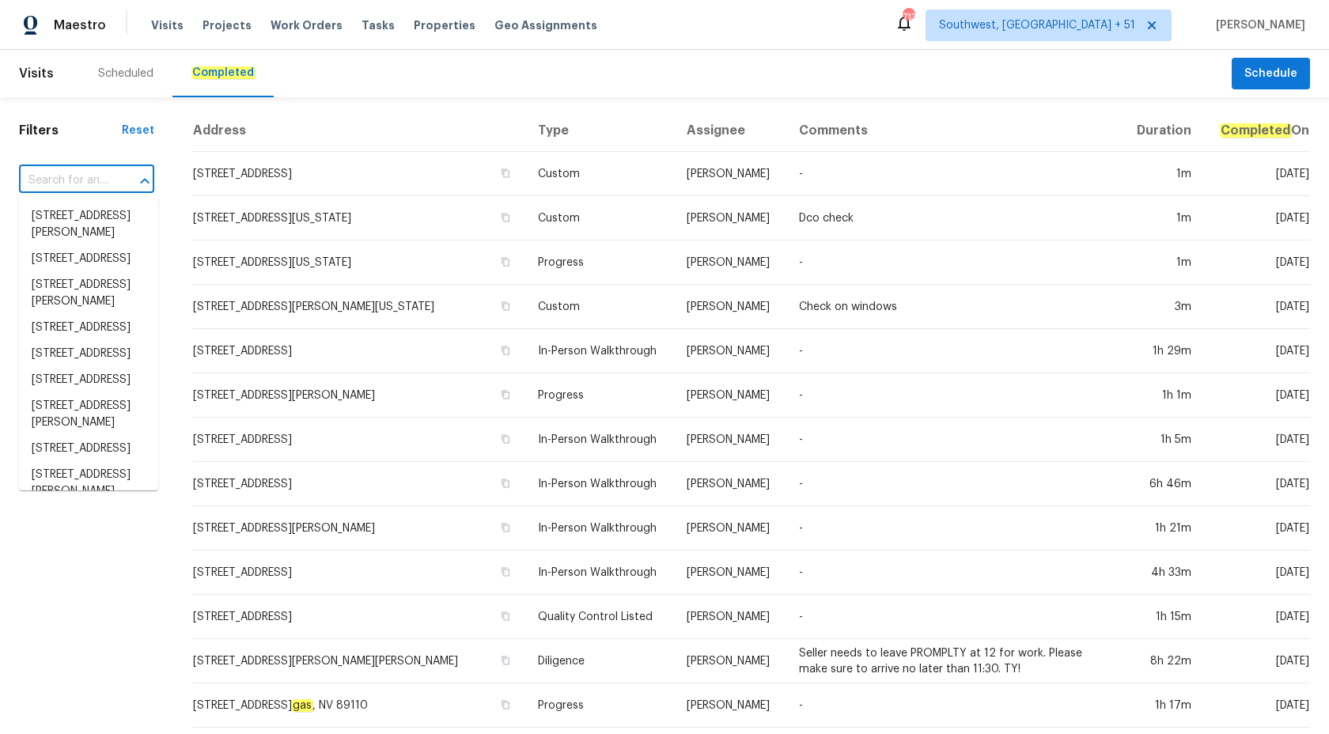
paste input "2522 W Brisa Dr, Phoenix, AZ 85085"
type input "2522 W Brisa Dr, Phoenix, AZ 85085"
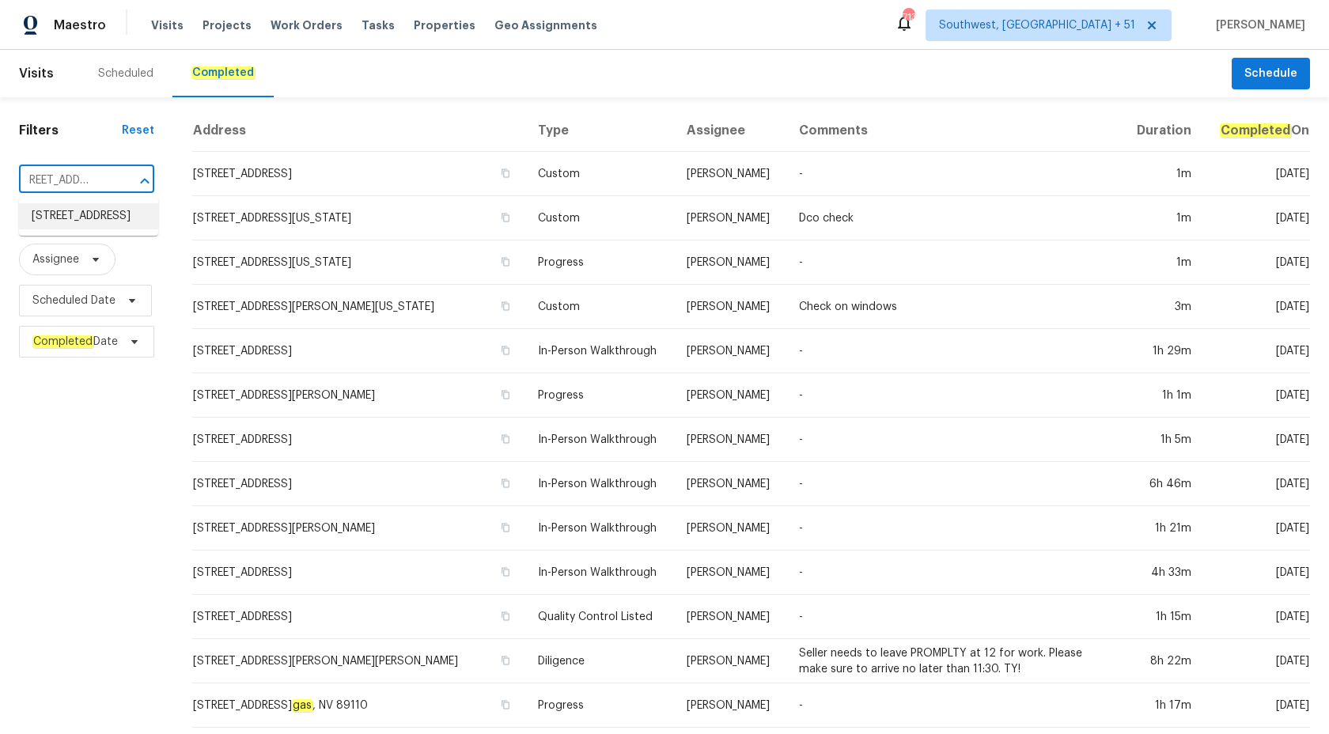
click at [89, 228] on li "2522 W Brisa Dr, Phoenix, AZ 85085" at bounding box center [88, 216] width 139 height 26
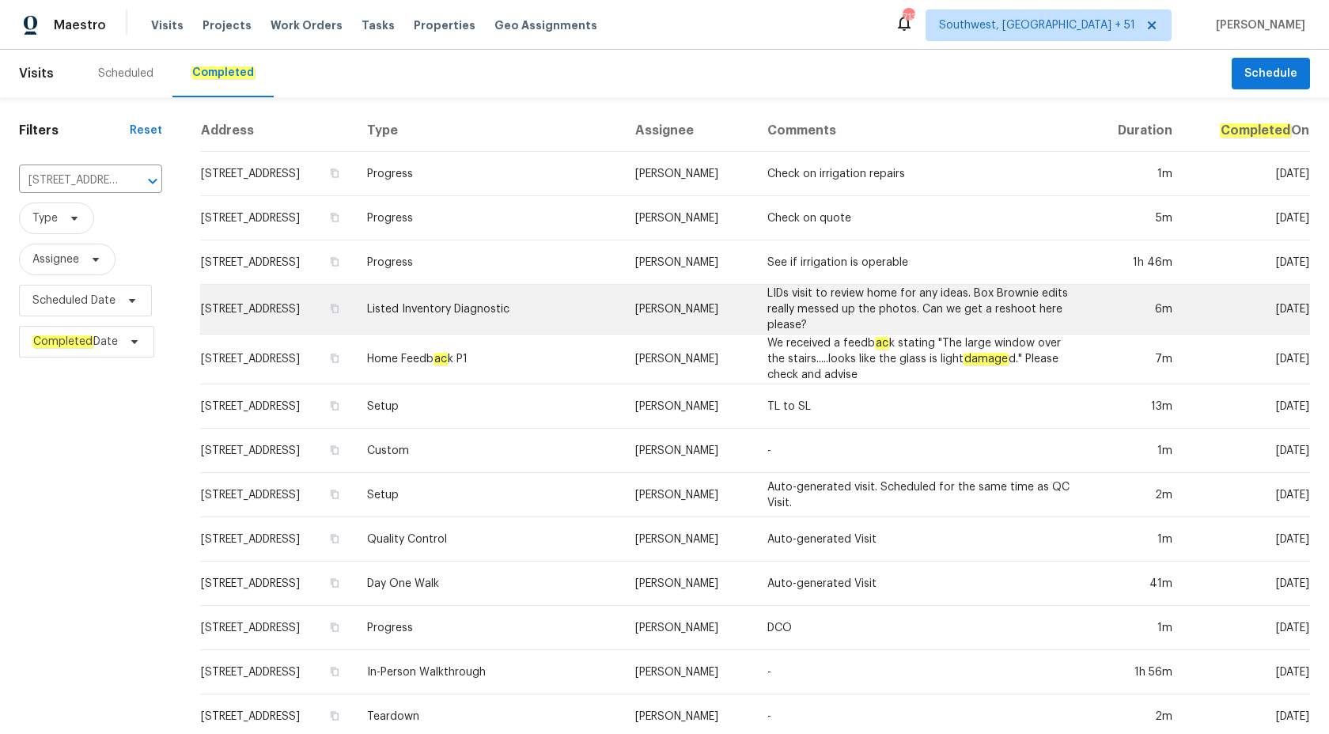
click at [743, 298] on td "Jeremy Van Kirk" at bounding box center [688, 310] width 132 height 50
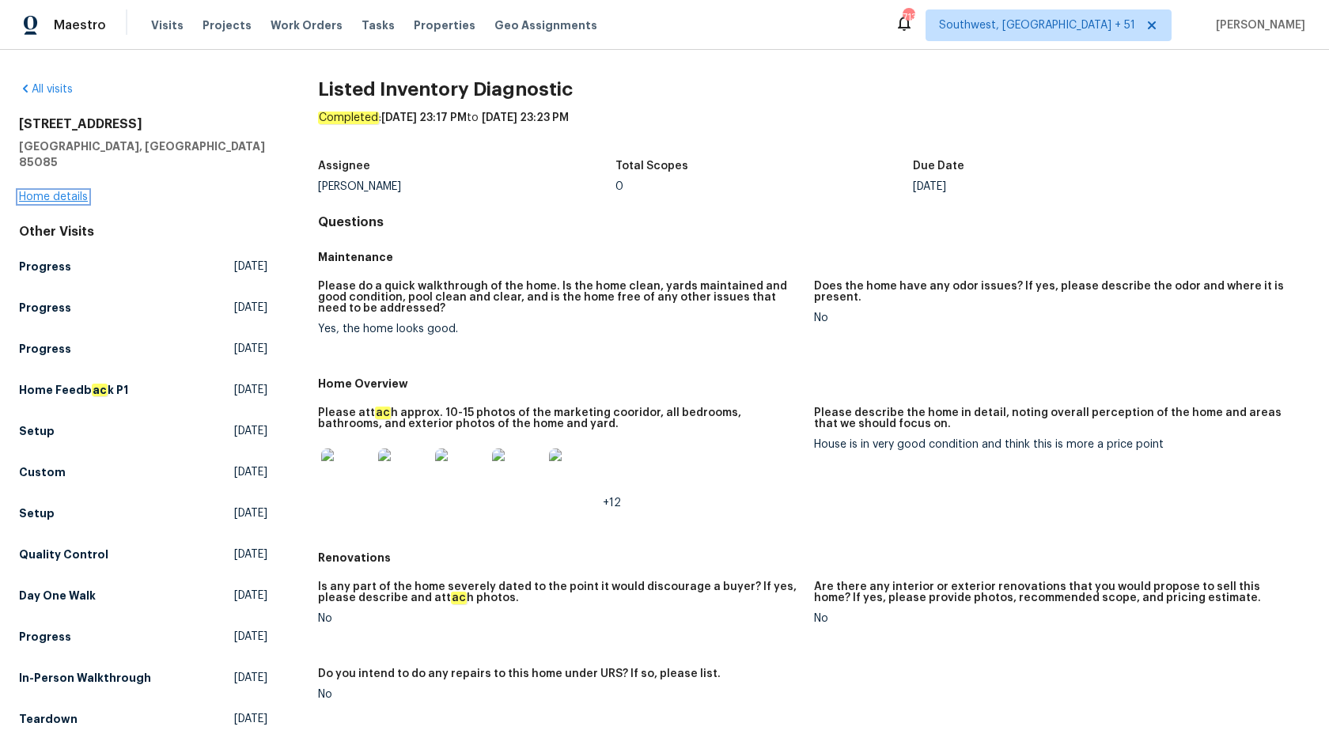
click at [54, 191] on link "Home details" at bounding box center [53, 196] width 69 height 11
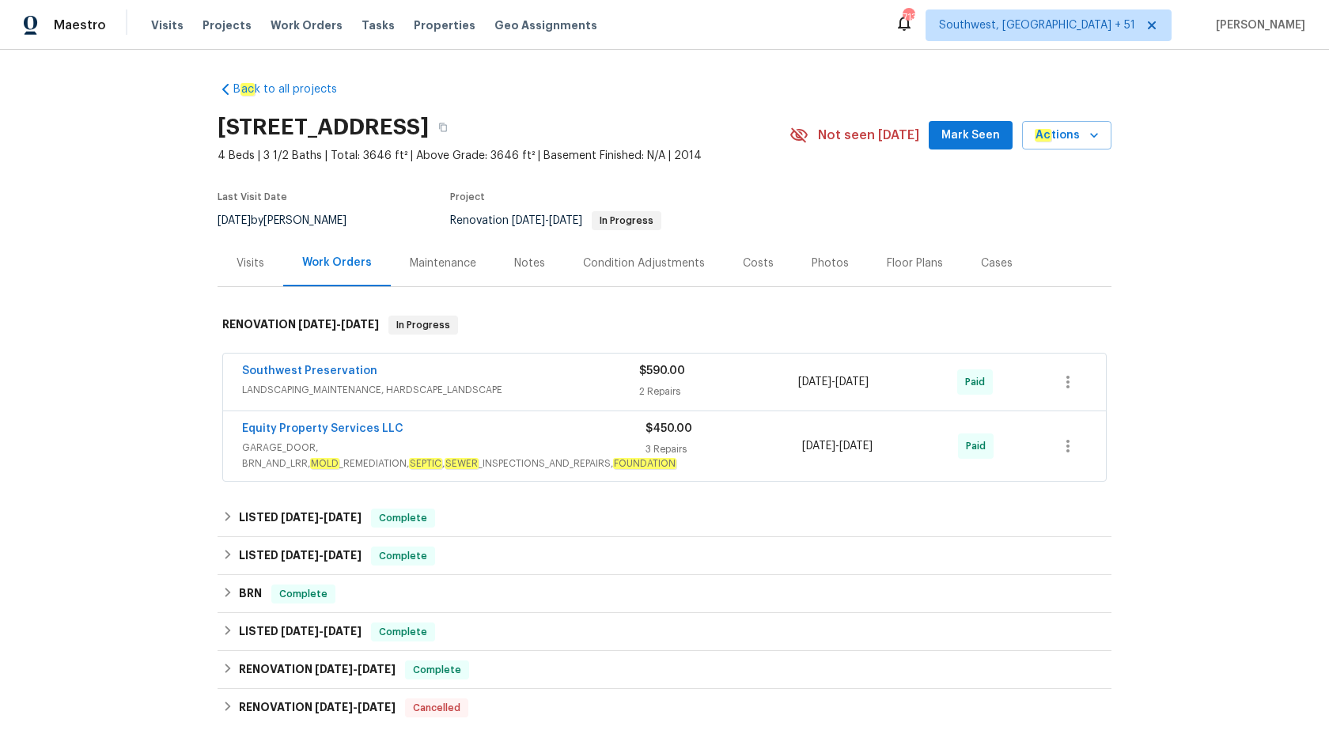
scroll to position [180, 0]
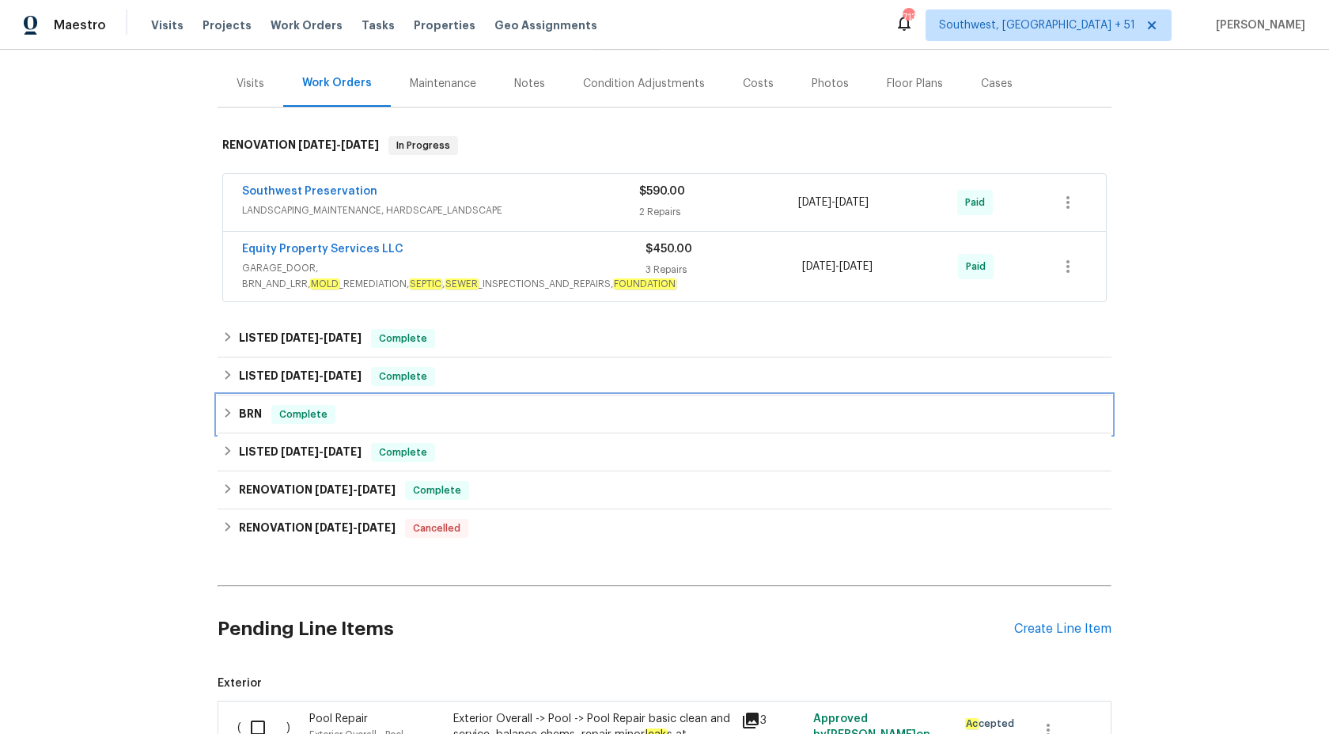
click at [461, 420] on div "BRN Complete" at bounding box center [664, 414] width 884 height 19
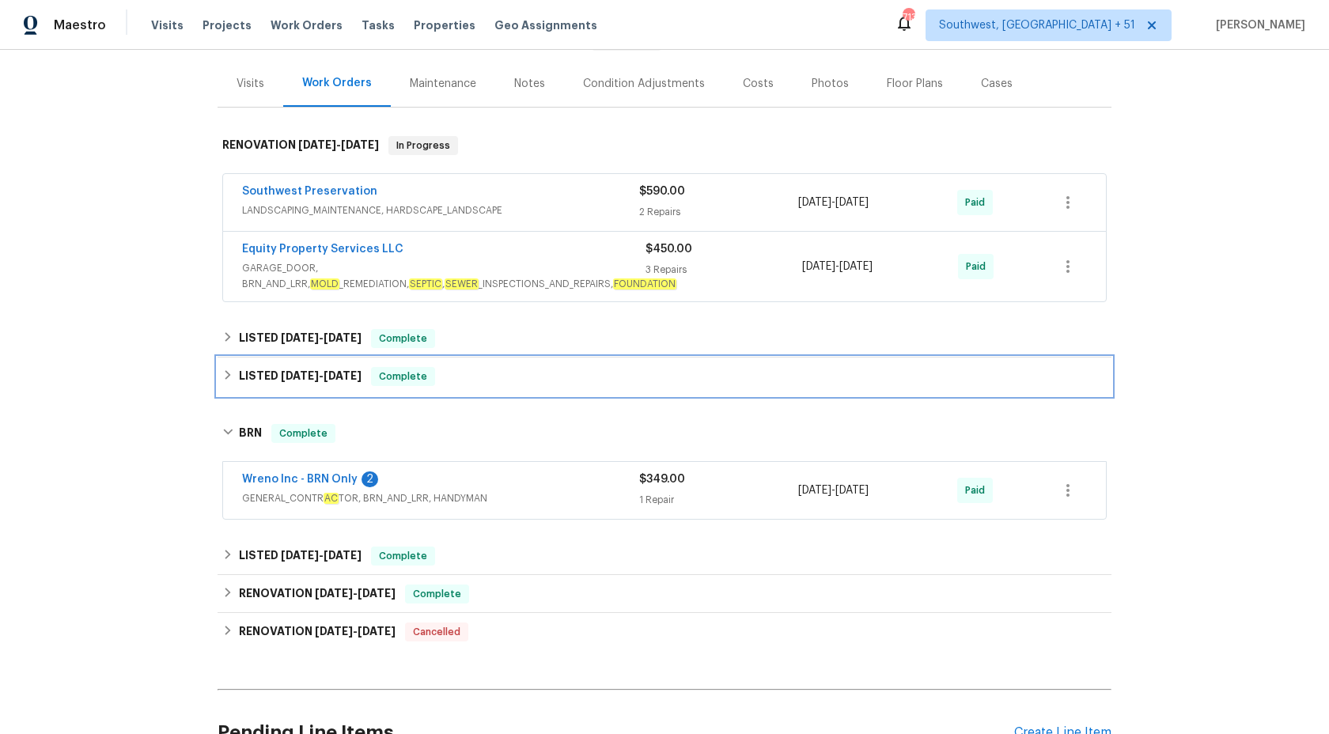
click at [487, 380] on div "LISTED 8/11/25 - 8/13/25 Complete" at bounding box center [664, 376] width 884 height 19
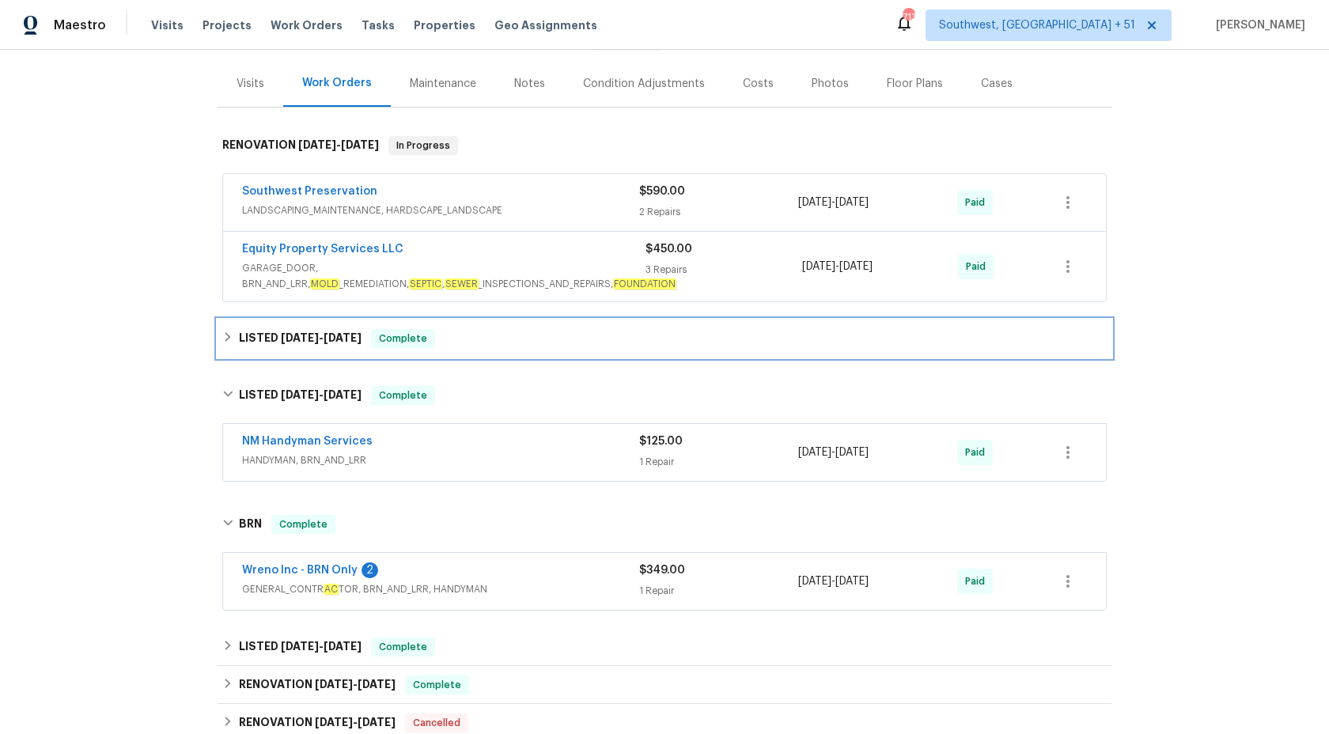
click at [495, 352] on div "LISTED 9/9/25 - 9/12/25 Complete" at bounding box center [664, 339] width 894 height 38
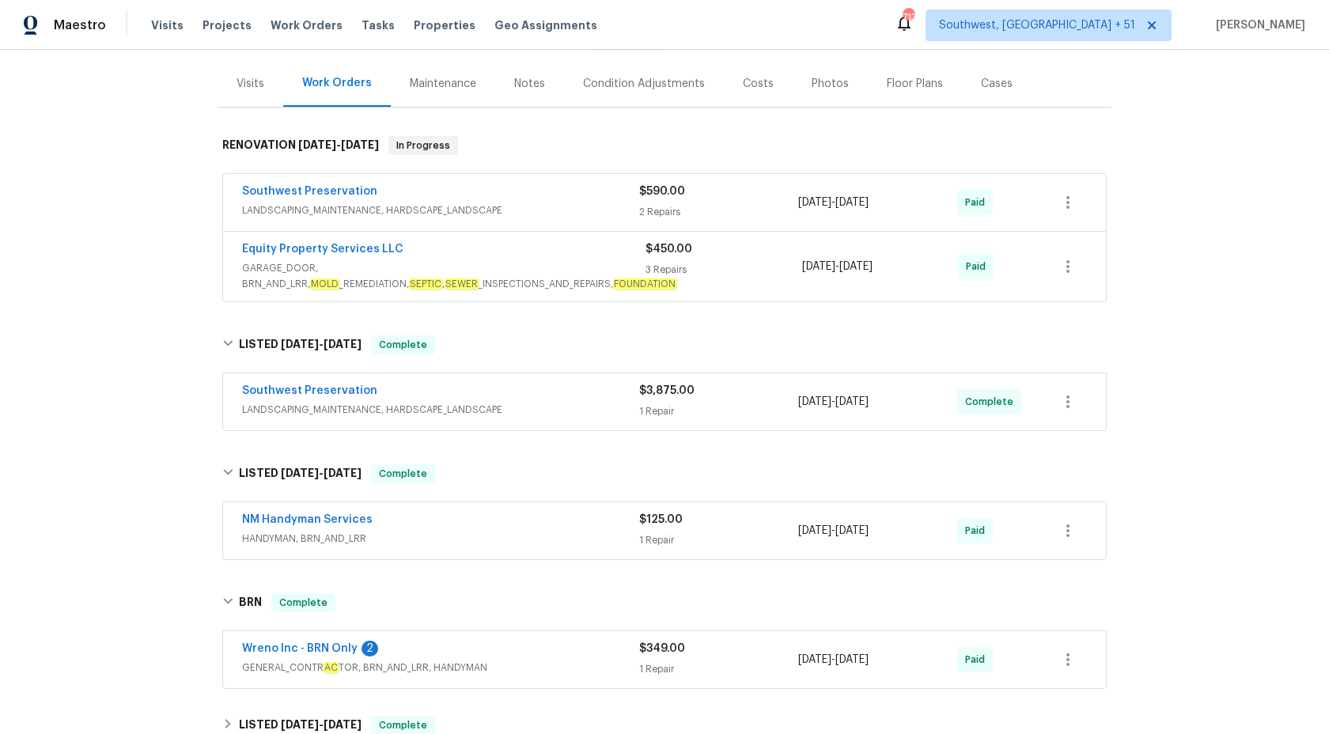
click at [564, 263] on span "GARAGE_DOOR, BRN_AND_LRR, MOLD _REMEDIATION, SEPTIC , SEWER _INSPECTIONS_AND_RE…" at bounding box center [443, 276] width 403 height 32
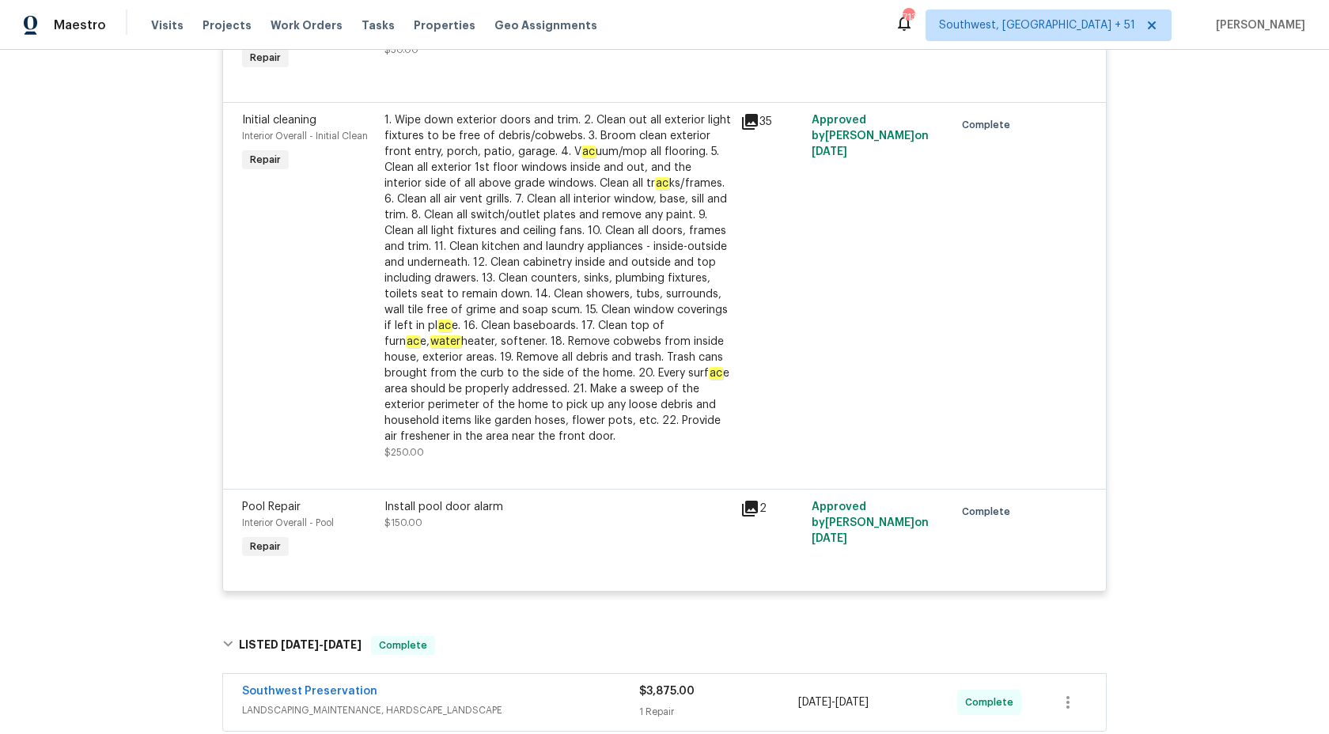
scroll to position [0, 0]
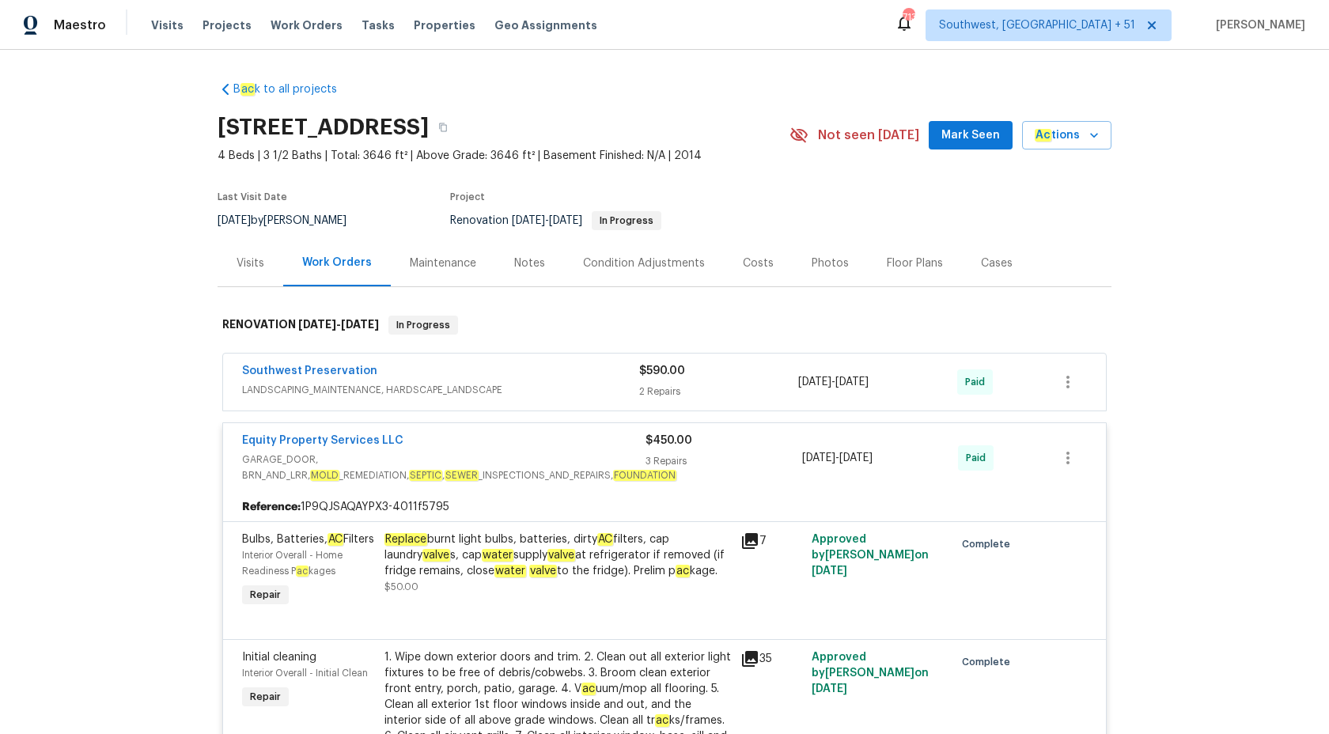
click at [612, 459] on span "GARAGE_DOOR, BRN_AND_LRR, MOLD _REMEDIATION, SEPTIC , SEWER _INSPECTIONS_AND_RE…" at bounding box center [443, 468] width 403 height 32
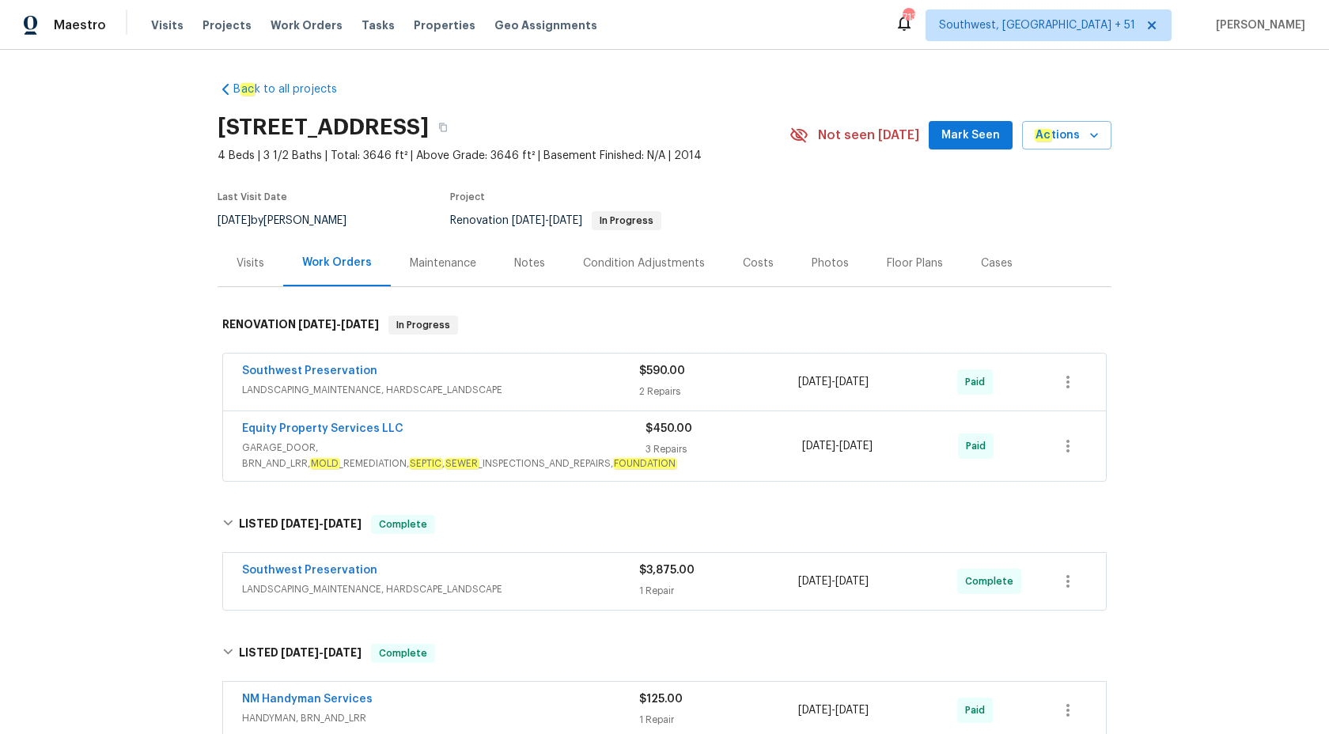
click at [614, 375] on div "Southwest Preservation" at bounding box center [440, 372] width 397 height 19
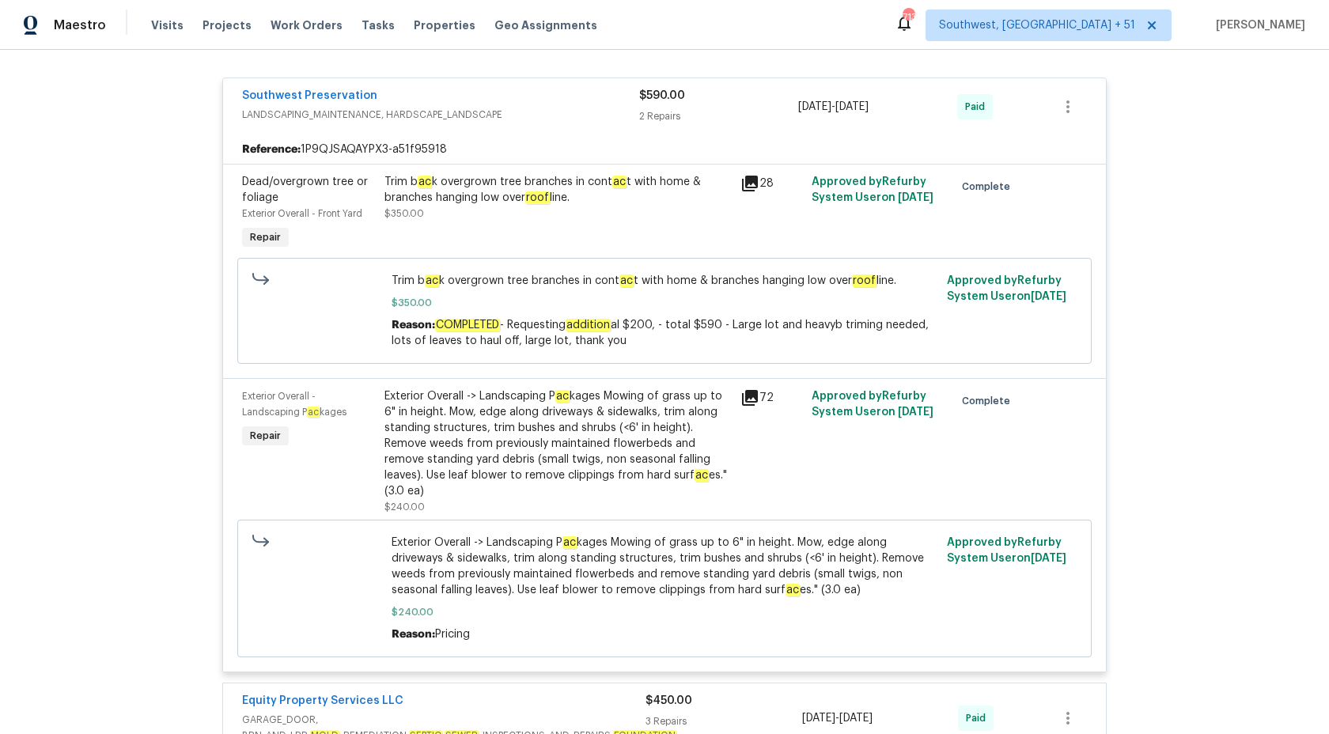
scroll to position [278, 0]
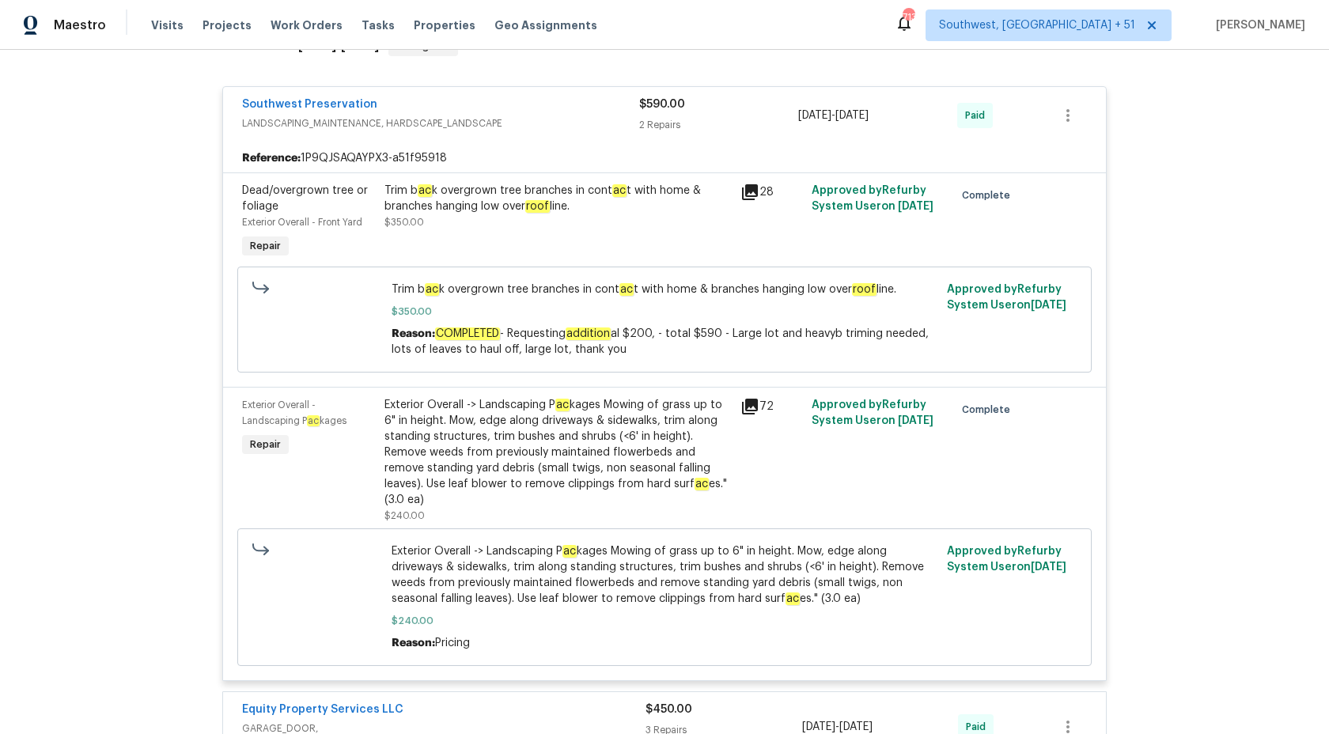
click at [660, 119] on div "2 Repairs" at bounding box center [718, 125] width 159 height 16
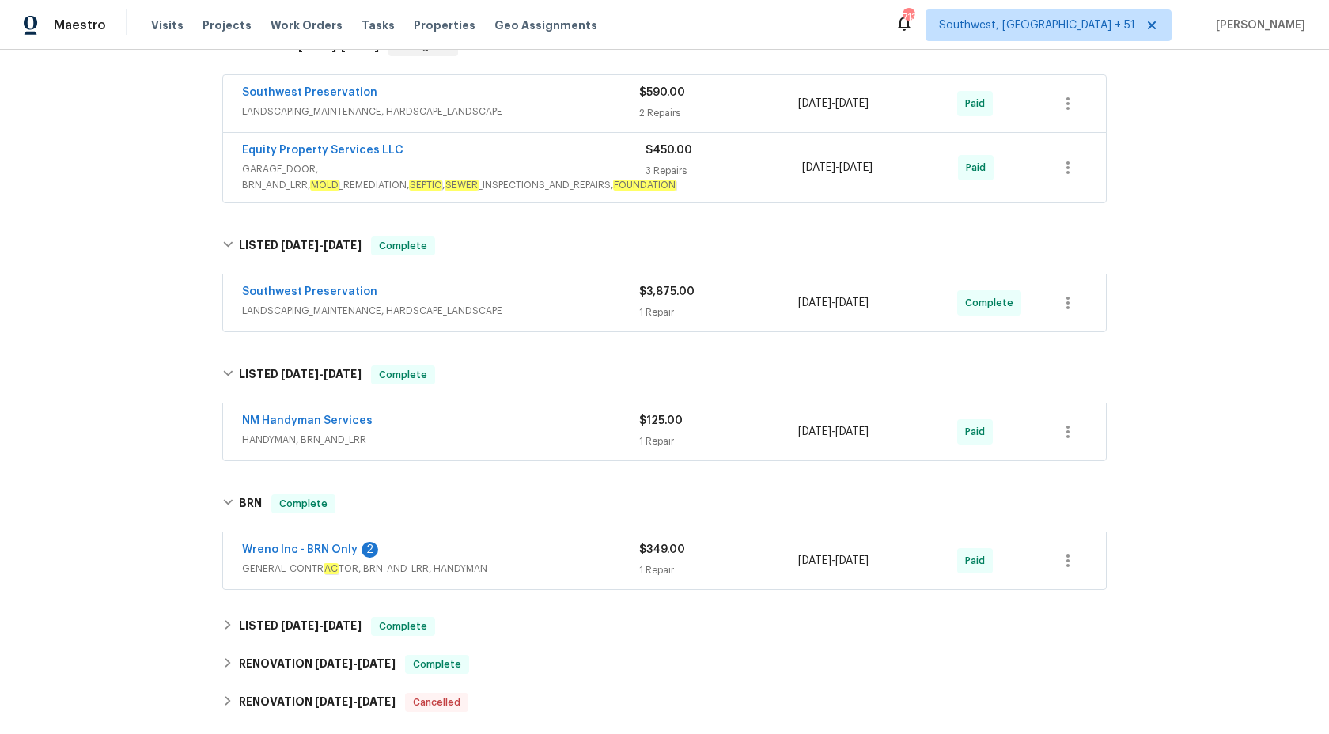
click at [605, 295] on div "Southwest Preservation" at bounding box center [440, 293] width 397 height 19
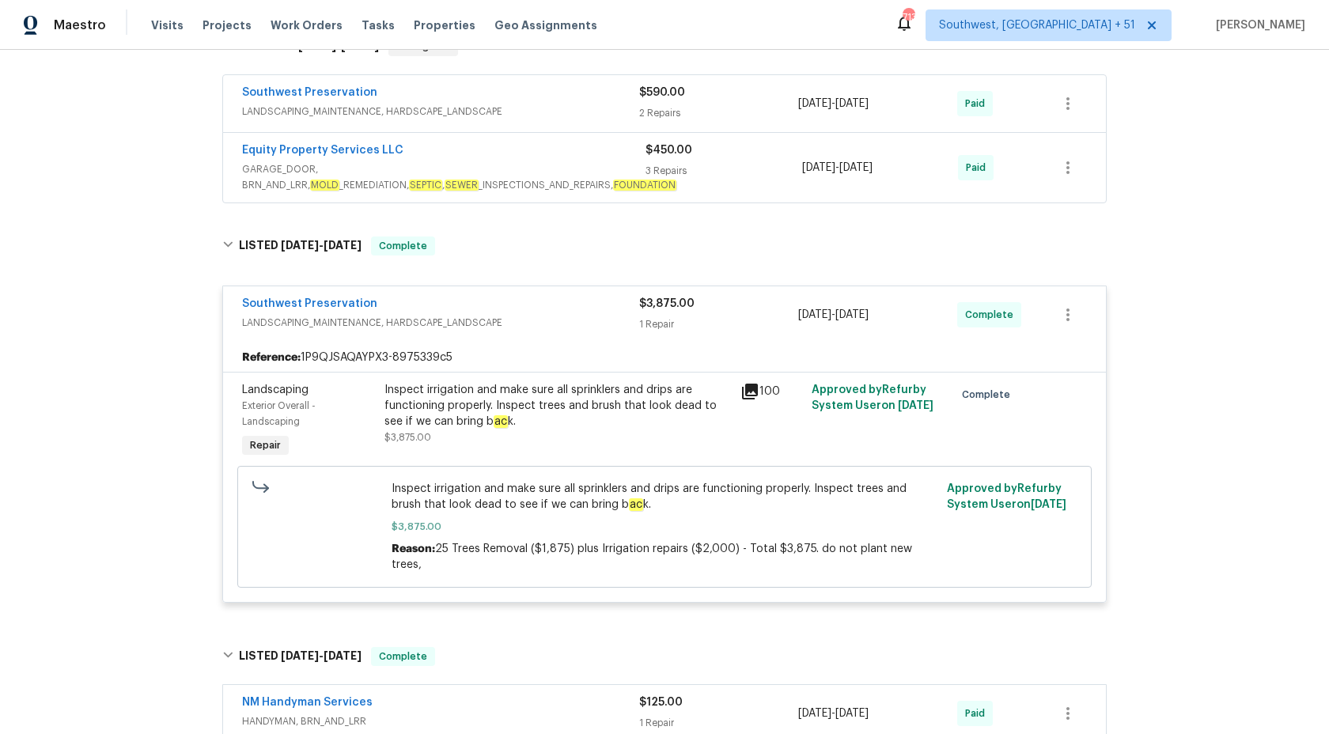
click at [623, 316] on span "LANDSCAPING_MAINTENANCE, HARDSCAPE_LANDSCAPE" at bounding box center [440, 323] width 397 height 16
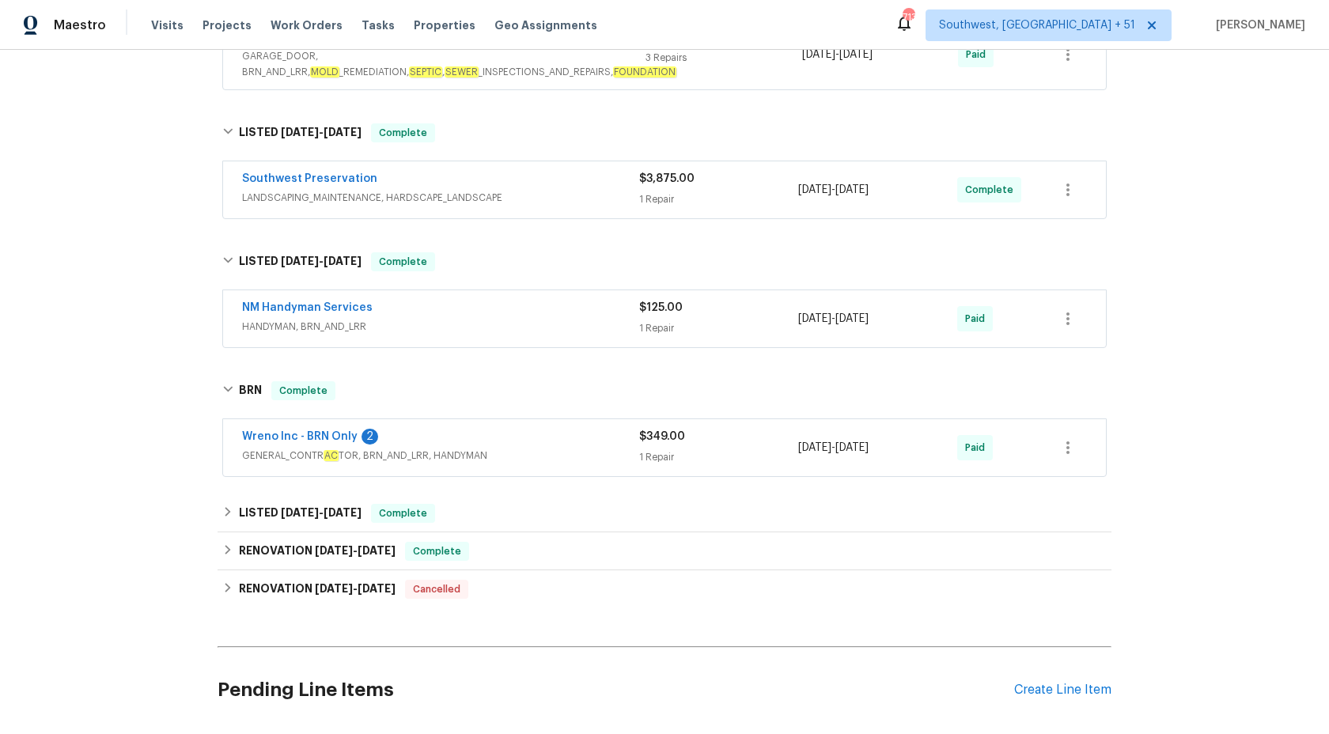
scroll to position [406, 0]
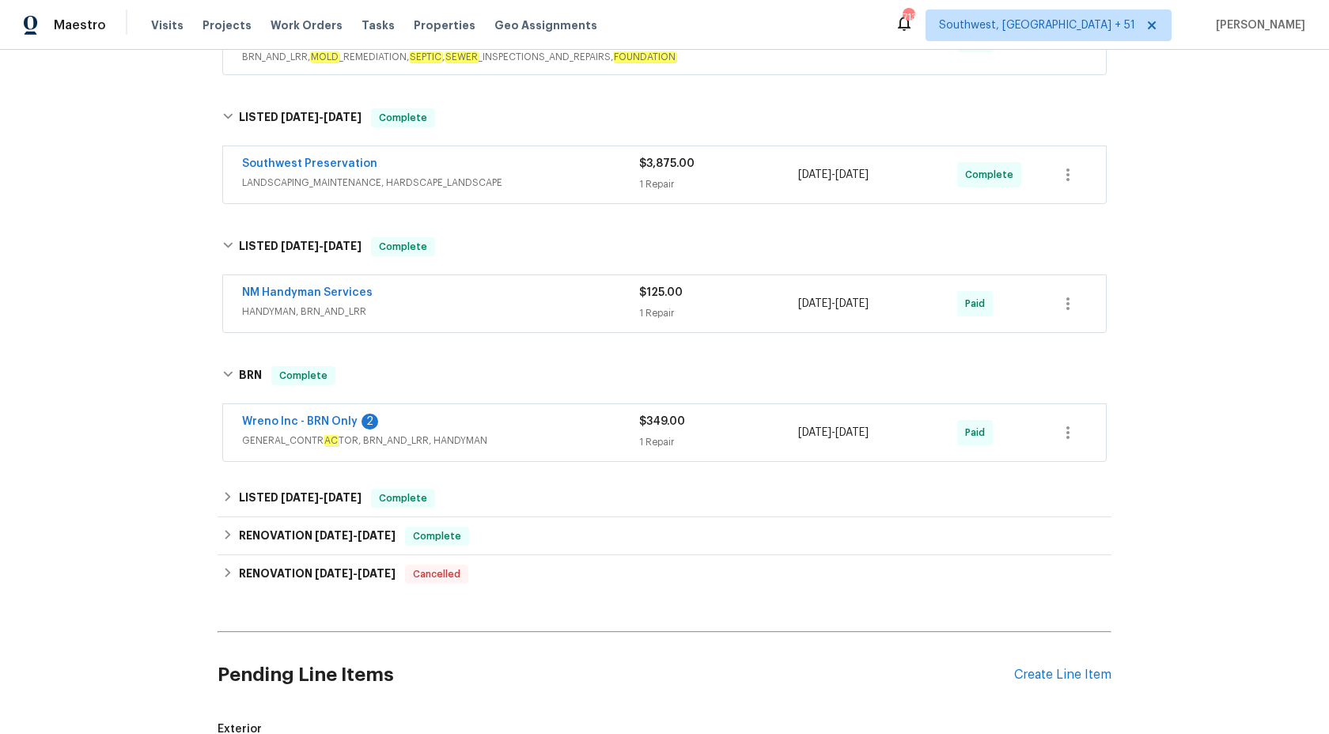
click at [617, 307] on span "HANDYMAN, BRN_AND_LRR" at bounding box center [440, 312] width 397 height 16
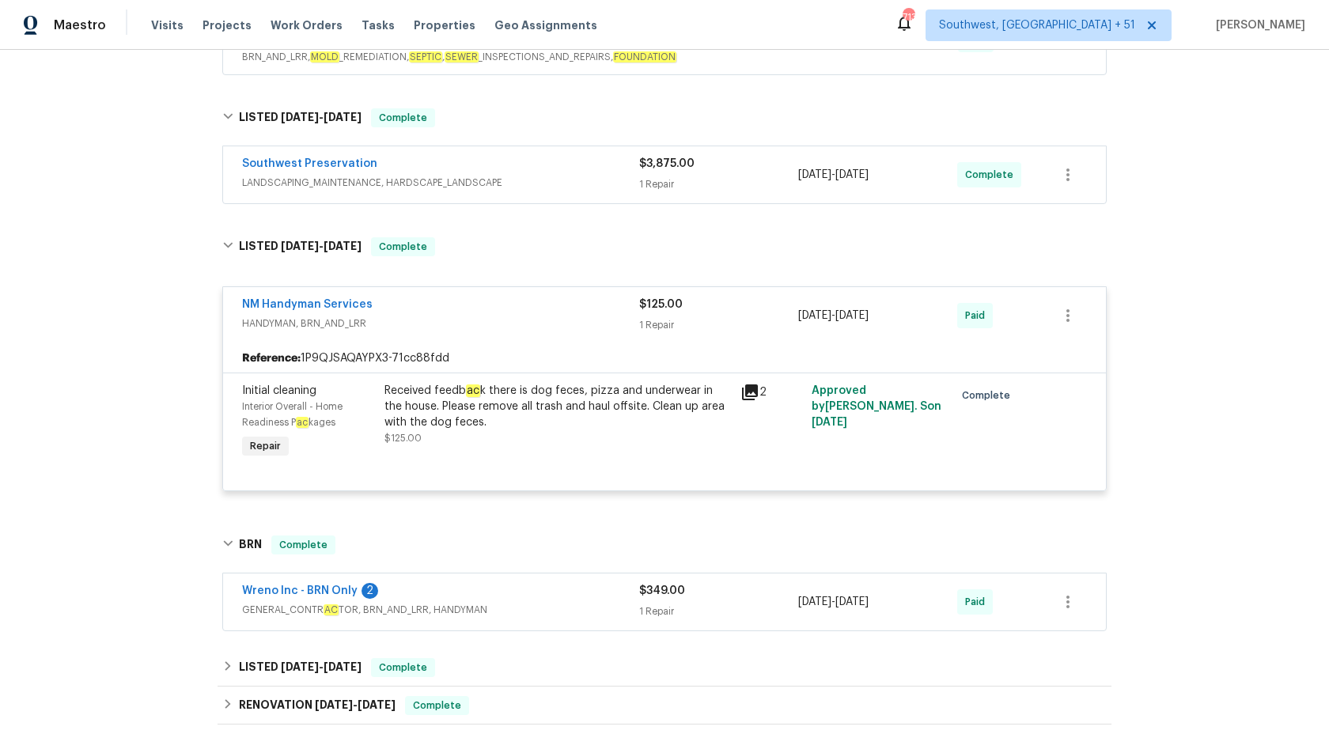
click at [618, 308] on div "NM Handyman Services" at bounding box center [440, 306] width 397 height 19
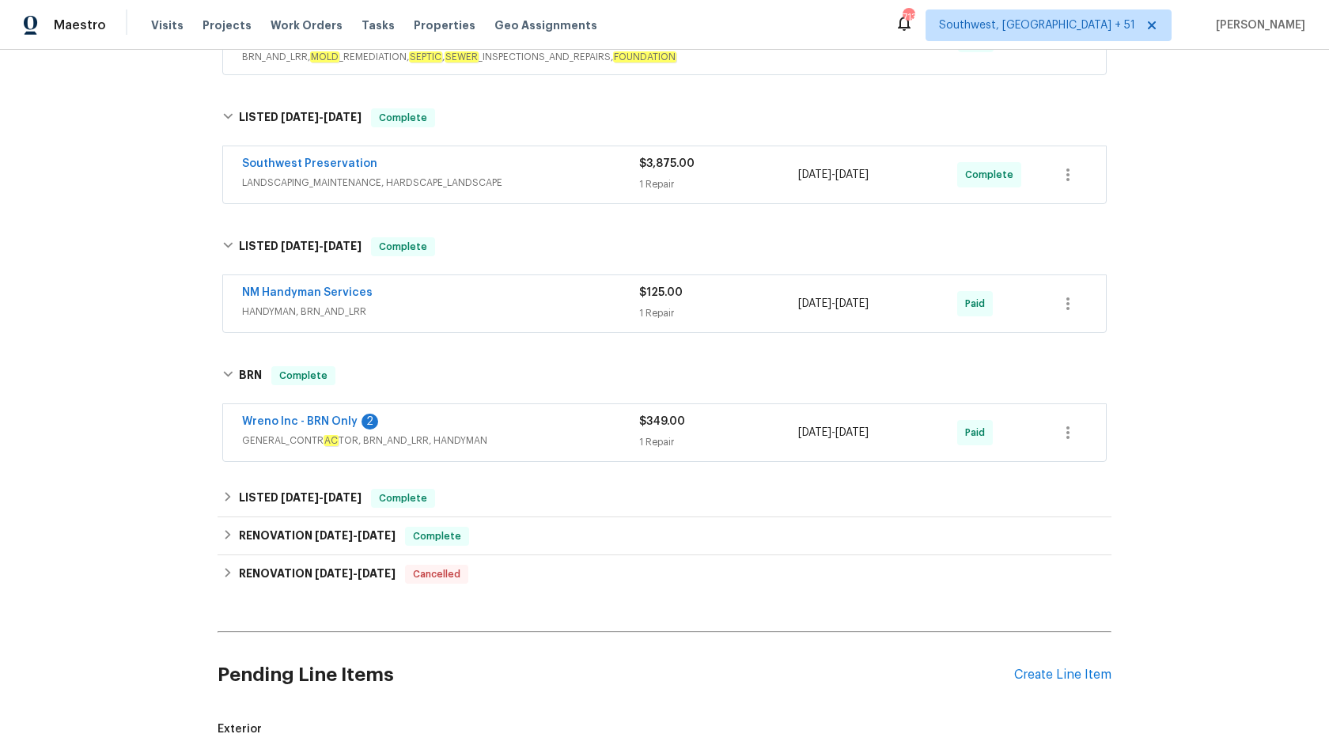
click at [658, 416] on span "$349.00" at bounding box center [662, 421] width 46 height 11
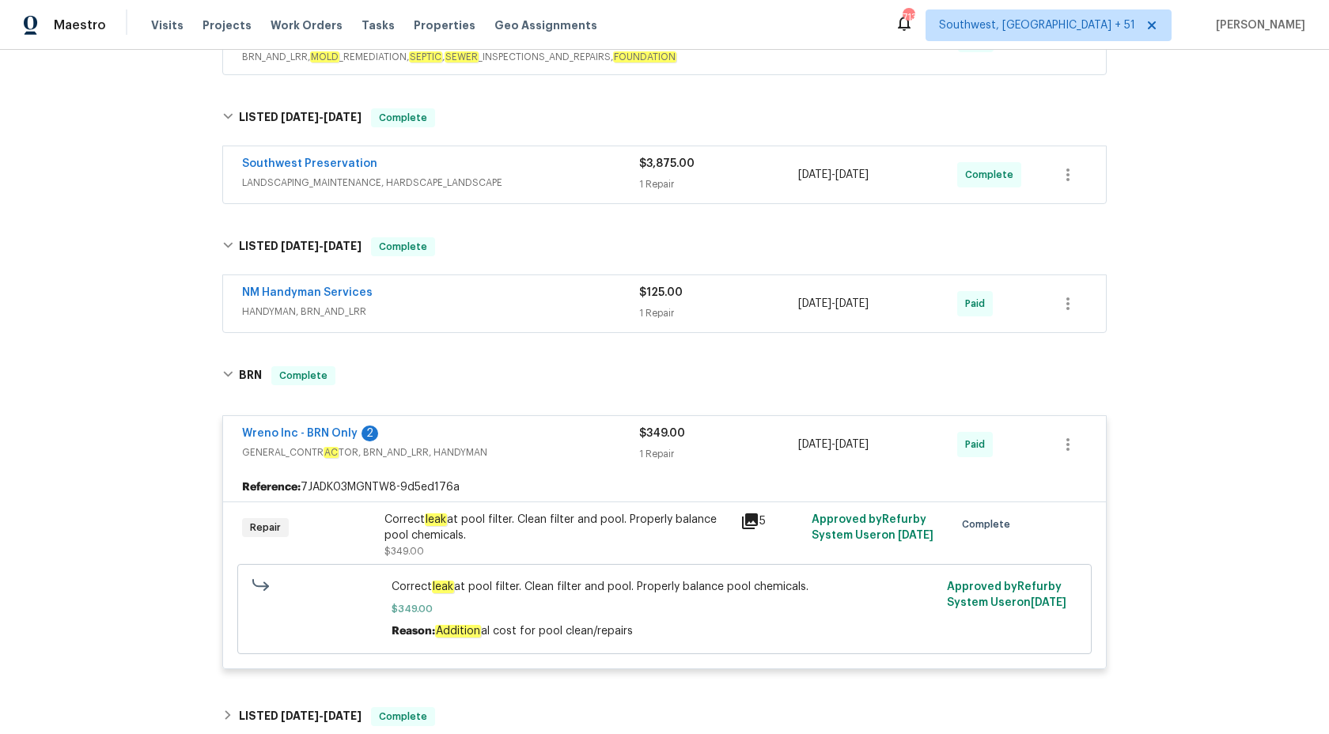
click at [658, 416] on div "Wreno Inc - BRN Only 2 GENERAL_CONTR AC TOR, BRN_AND_LRR, HANDYMAN $349.00 1 Re…" at bounding box center [664, 444] width 883 height 57
click at [70, 21] on span "Maestro" at bounding box center [80, 25] width 52 height 16
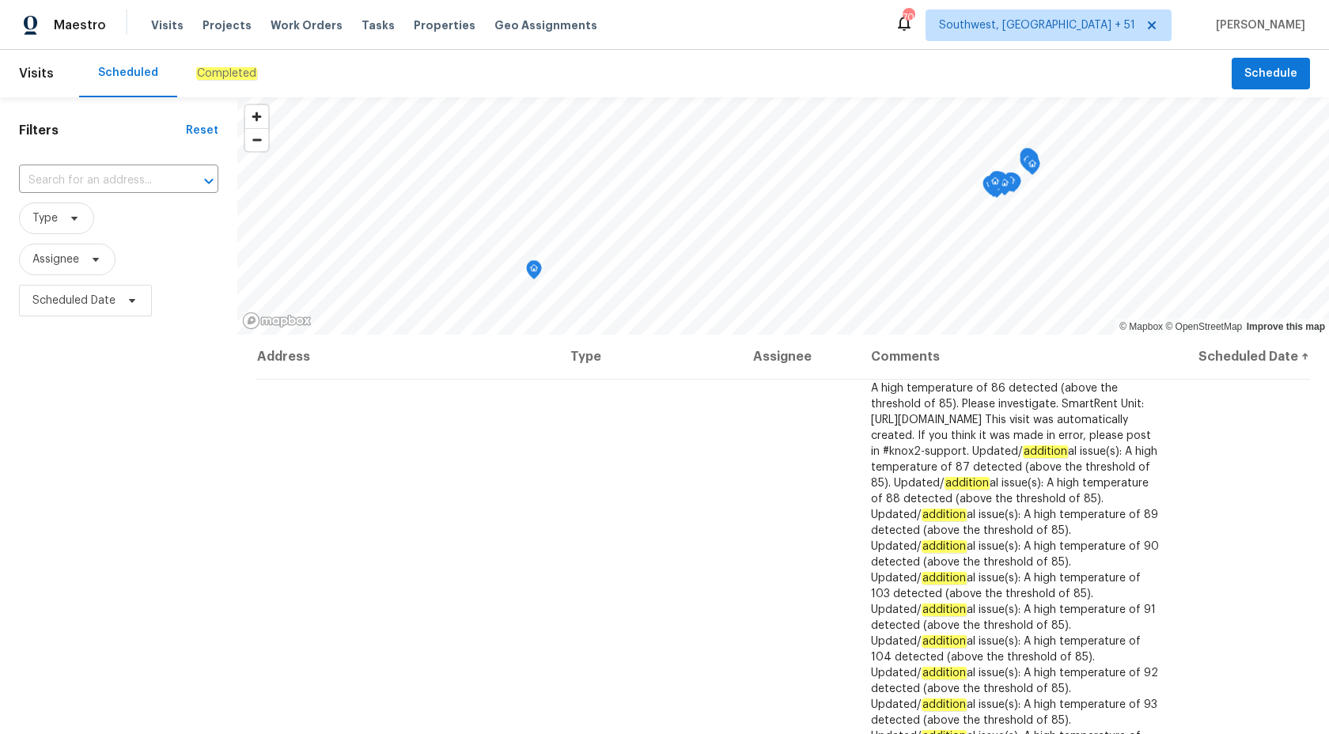
click at [203, 78] on em "Completed" at bounding box center [226, 73] width 61 height 13
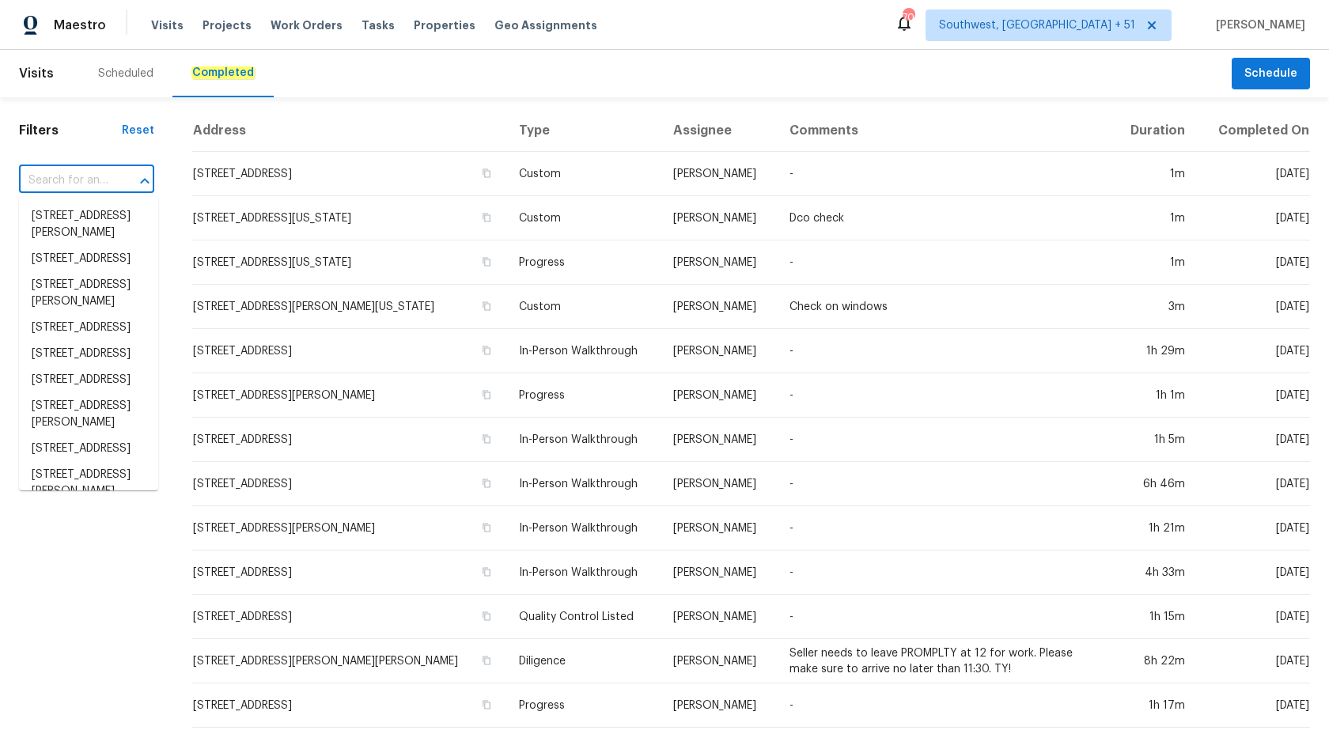
click at [93, 174] on input "text" at bounding box center [64, 180] width 91 height 25
paste input "[STREET_ADDRESS]"
type input "[STREET_ADDRESS]"
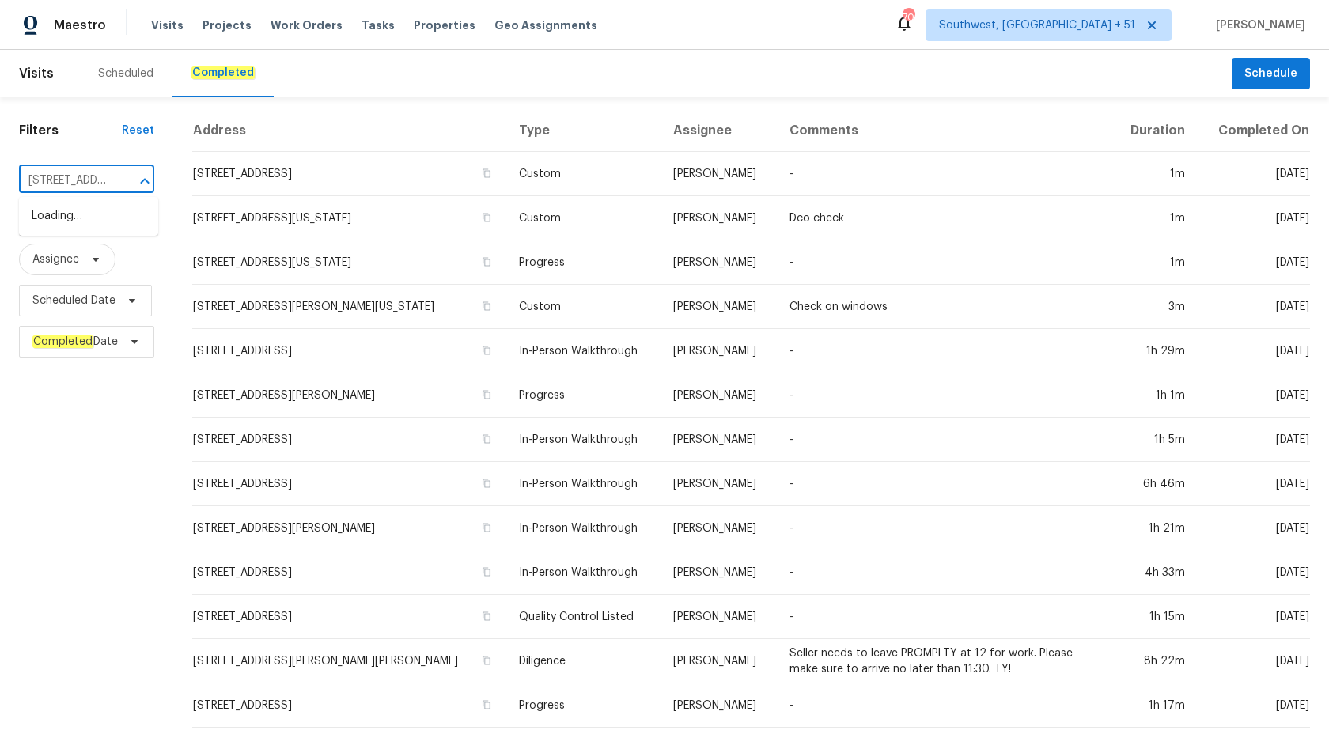
scroll to position [0, 137]
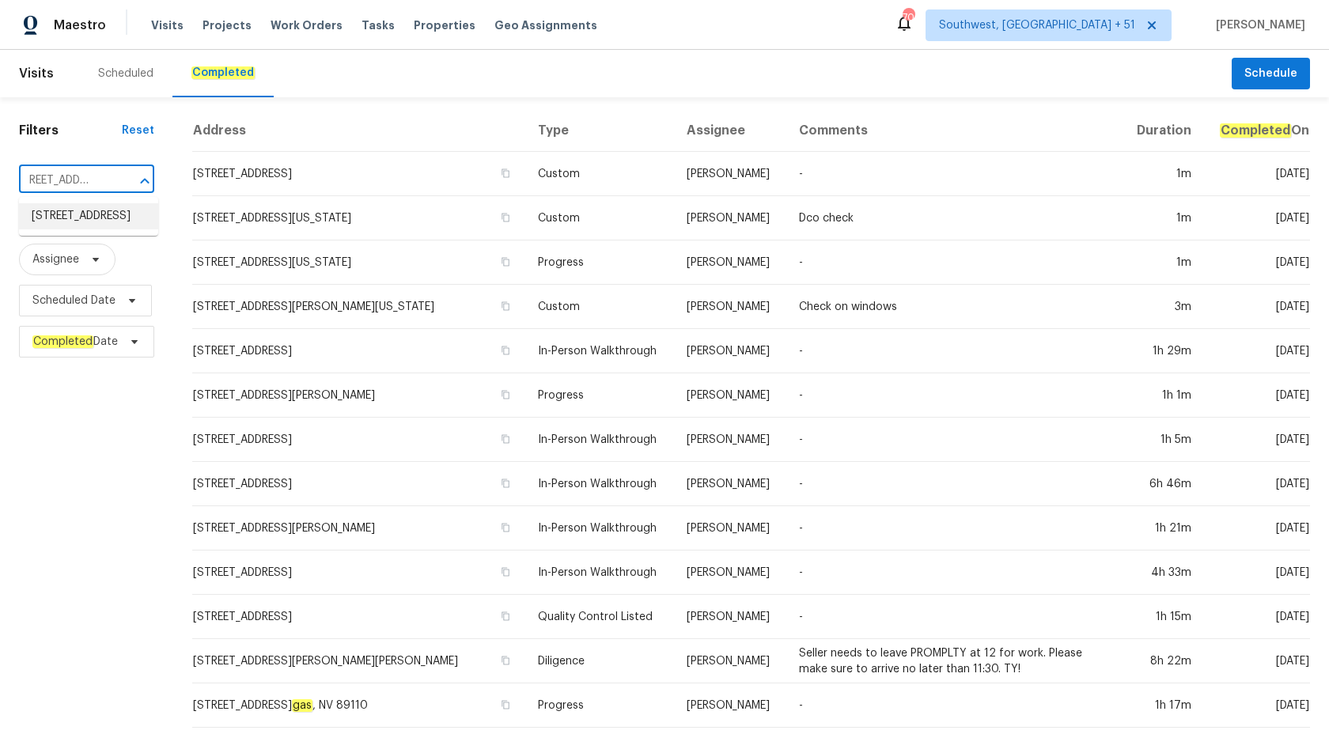
click at [100, 220] on li "[STREET_ADDRESS]" at bounding box center [88, 216] width 139 height 26
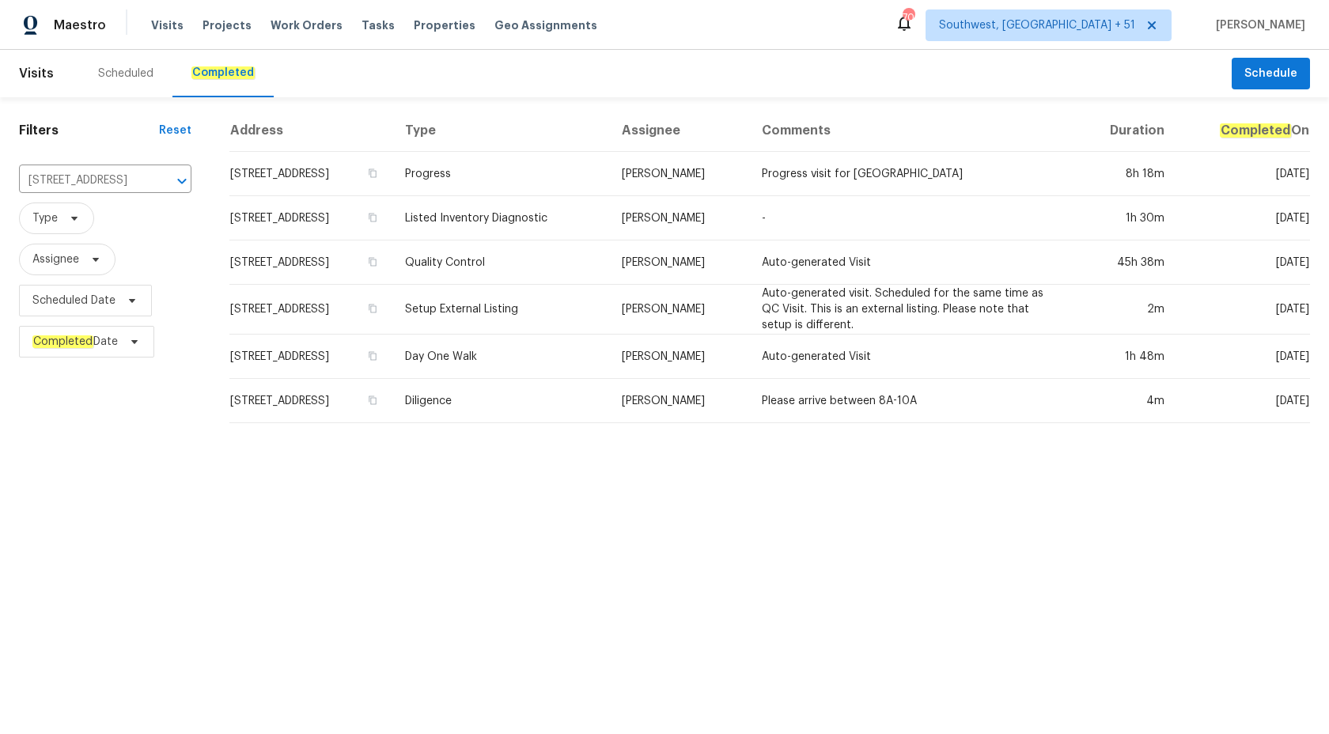
click at [609, 242] on td "Quality Control" at bounding box center [500, 262] width 217 height 44
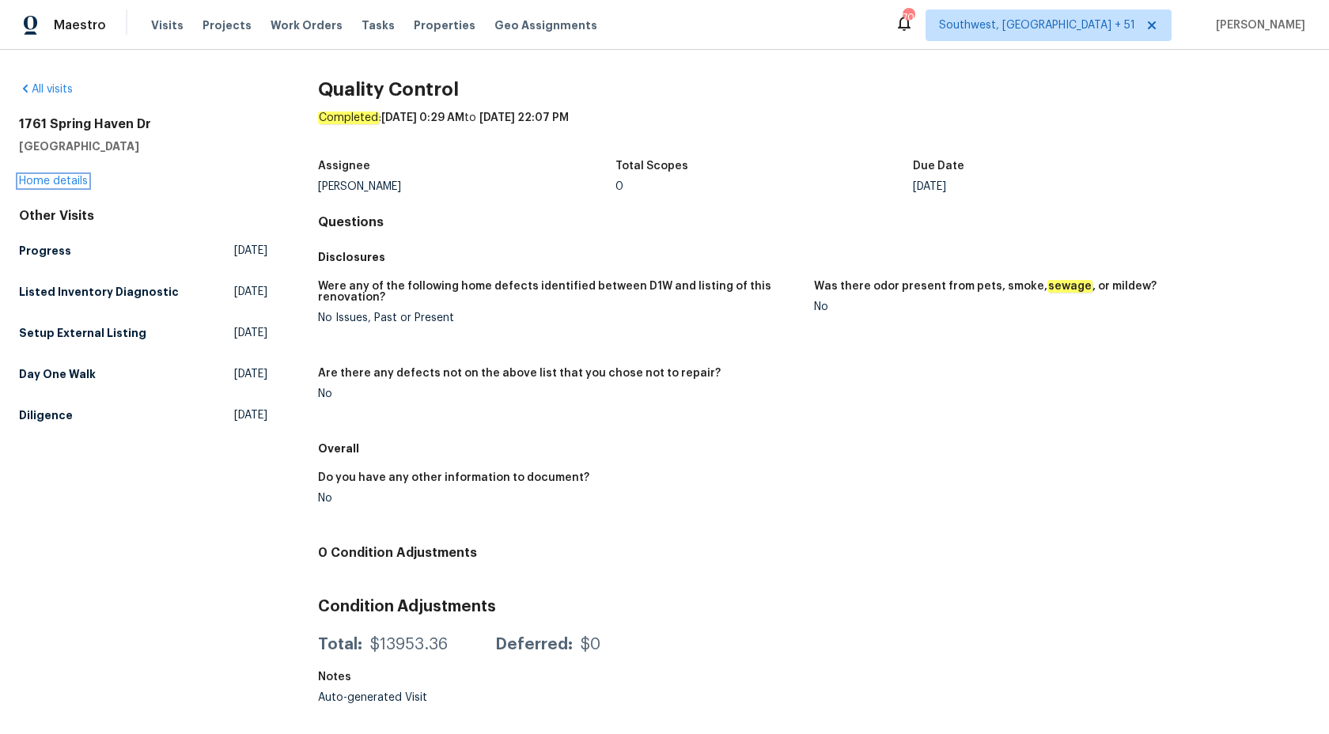
click at [71, 180] on link "Home details" at bounding box center [53, 181] width 69 height 11
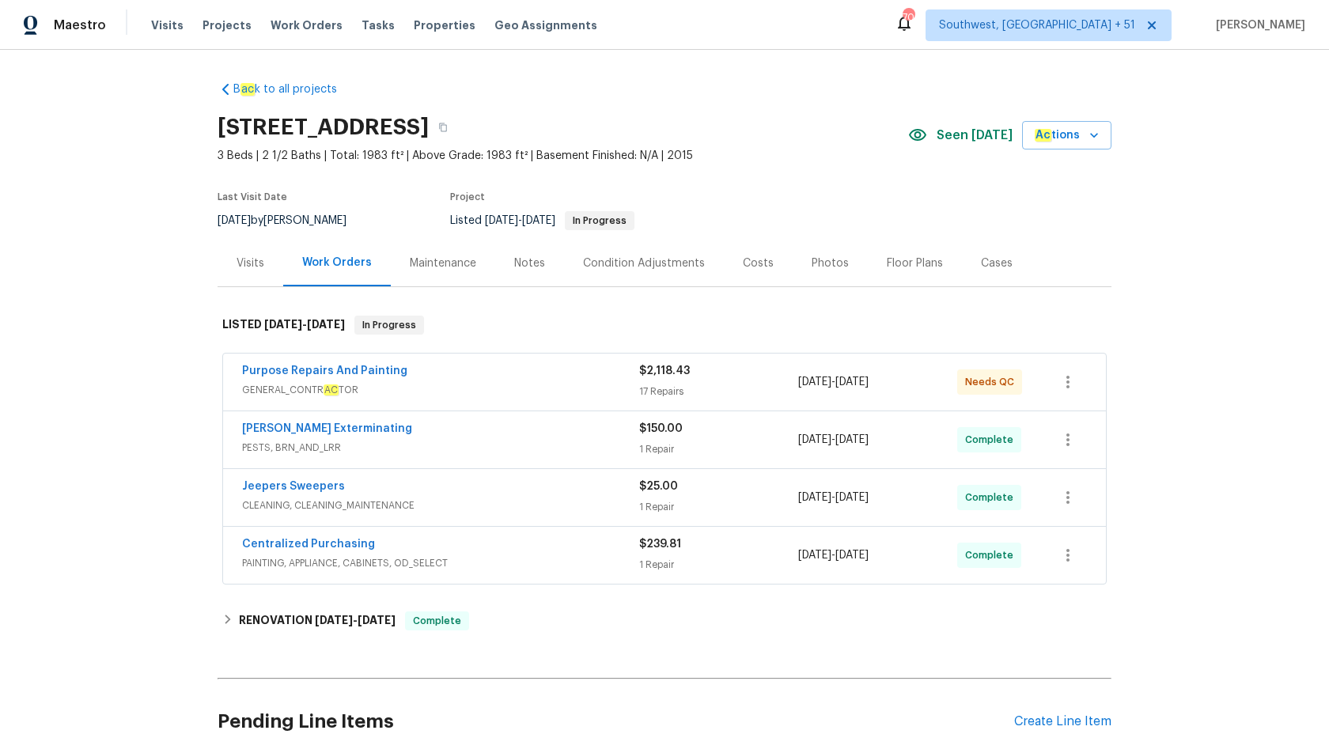
scroll to position [27, 0]
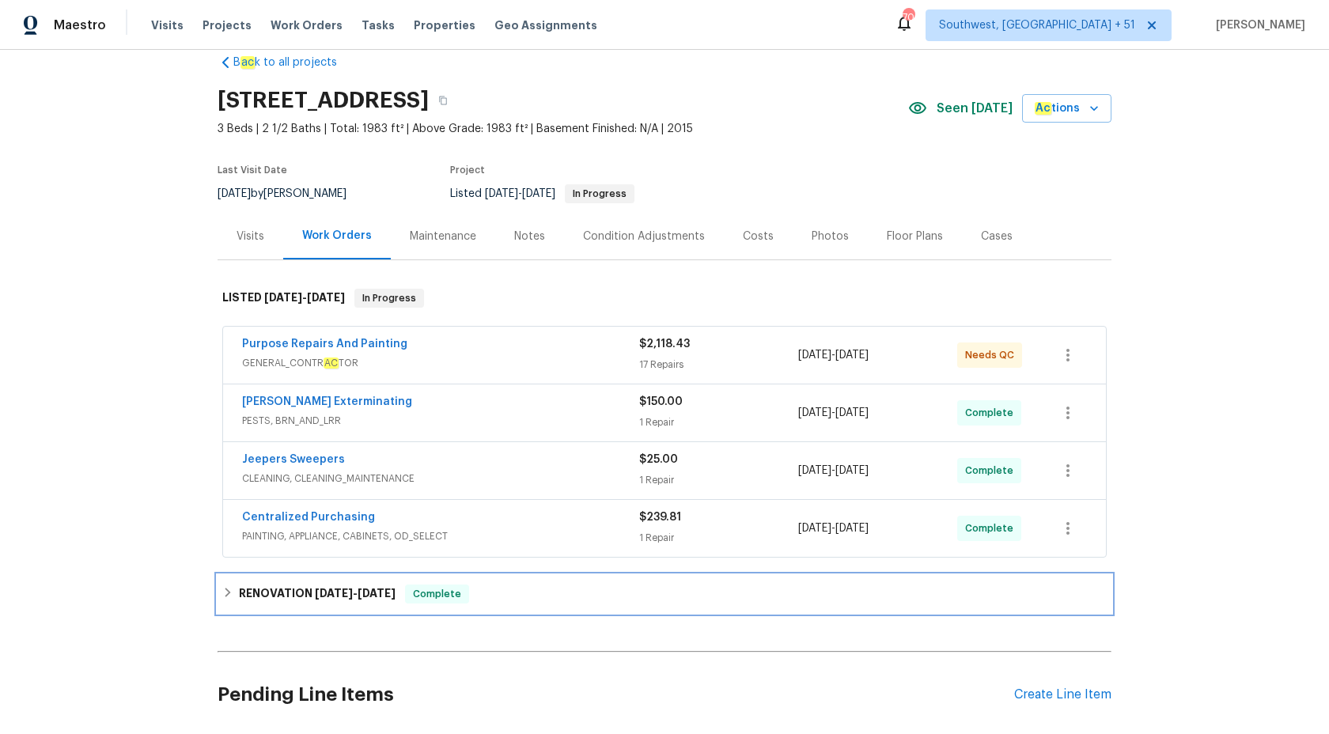
click at [389, 584] on h6 "RENOVATION [DATE] - [DATE]" at bounding box center [317, 593] width 157 height 19
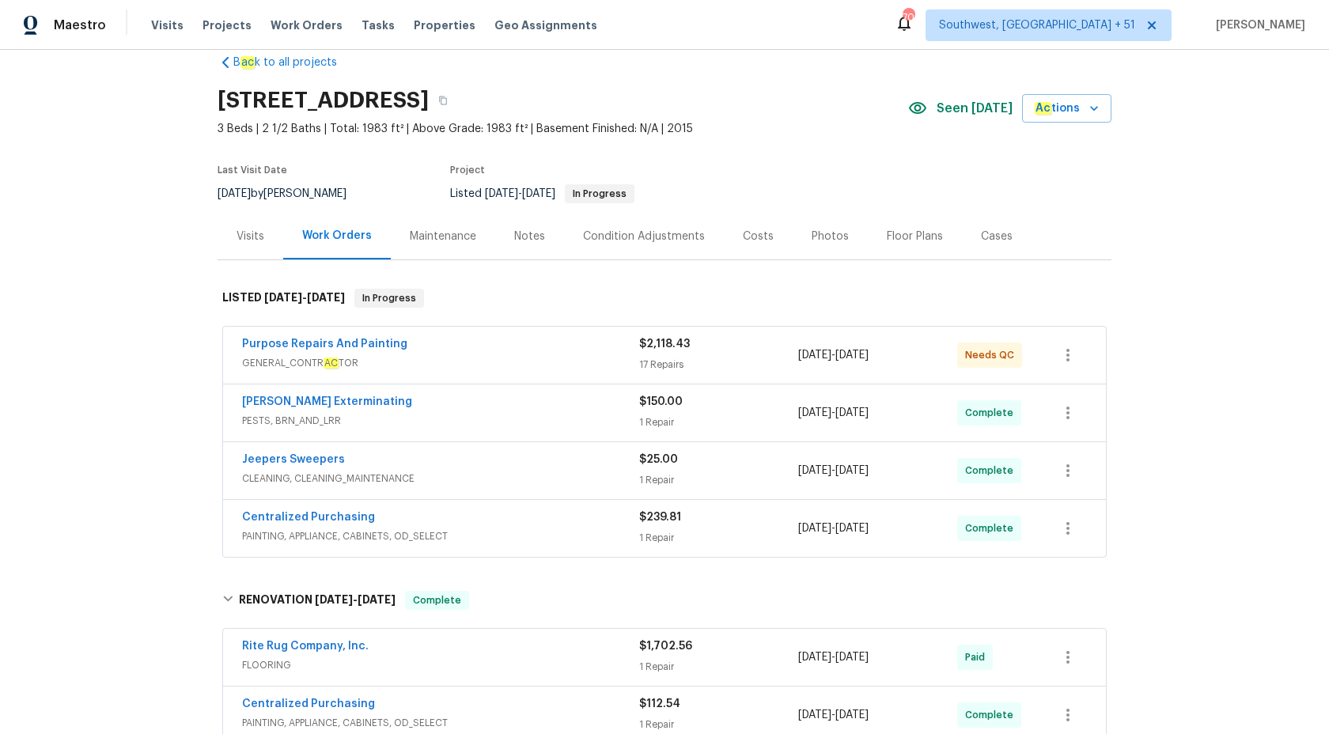
click at [589, 357] on span "GENERAL_CONTR AC TOR" at bounding box center [440, 363] width 397 height 16
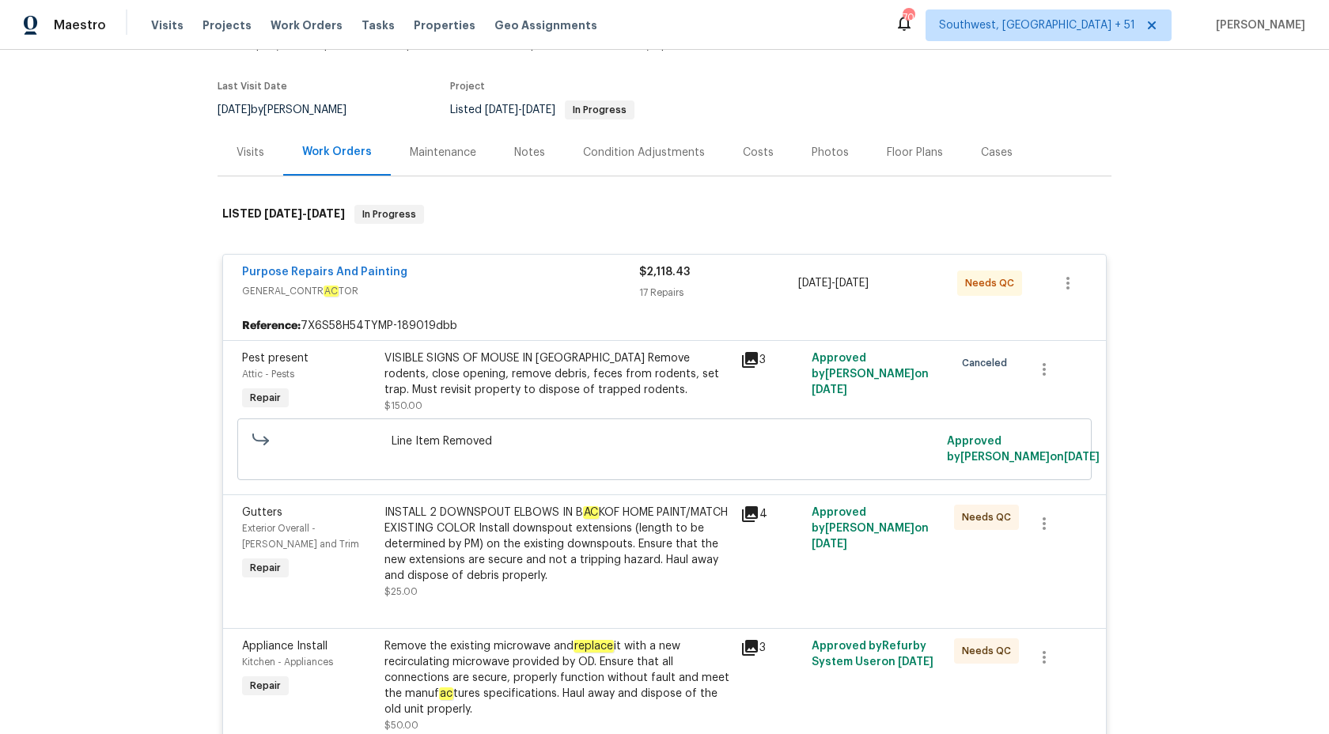
scroll to position [0, 0]
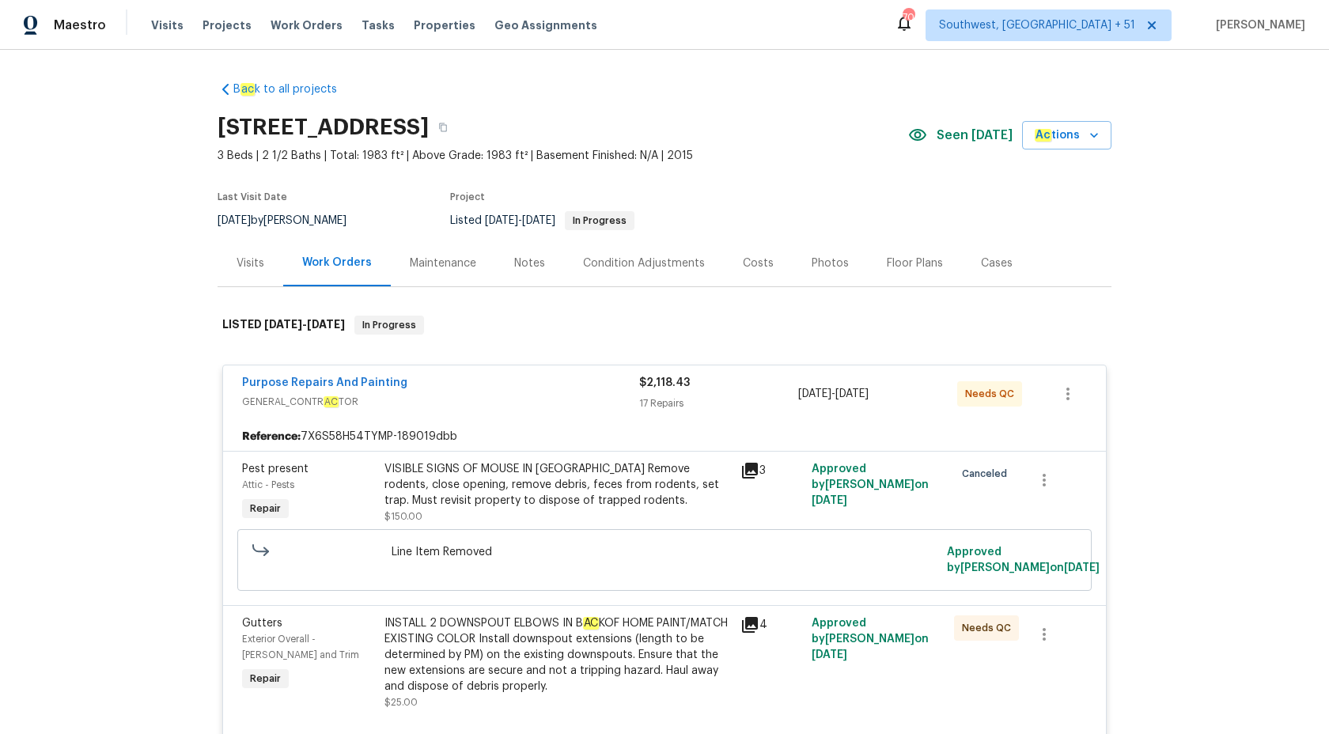
click at [637, 398] on span "GENERAL_CONTR AC TOR" at bounding box center [440, 402] width 397 height 16
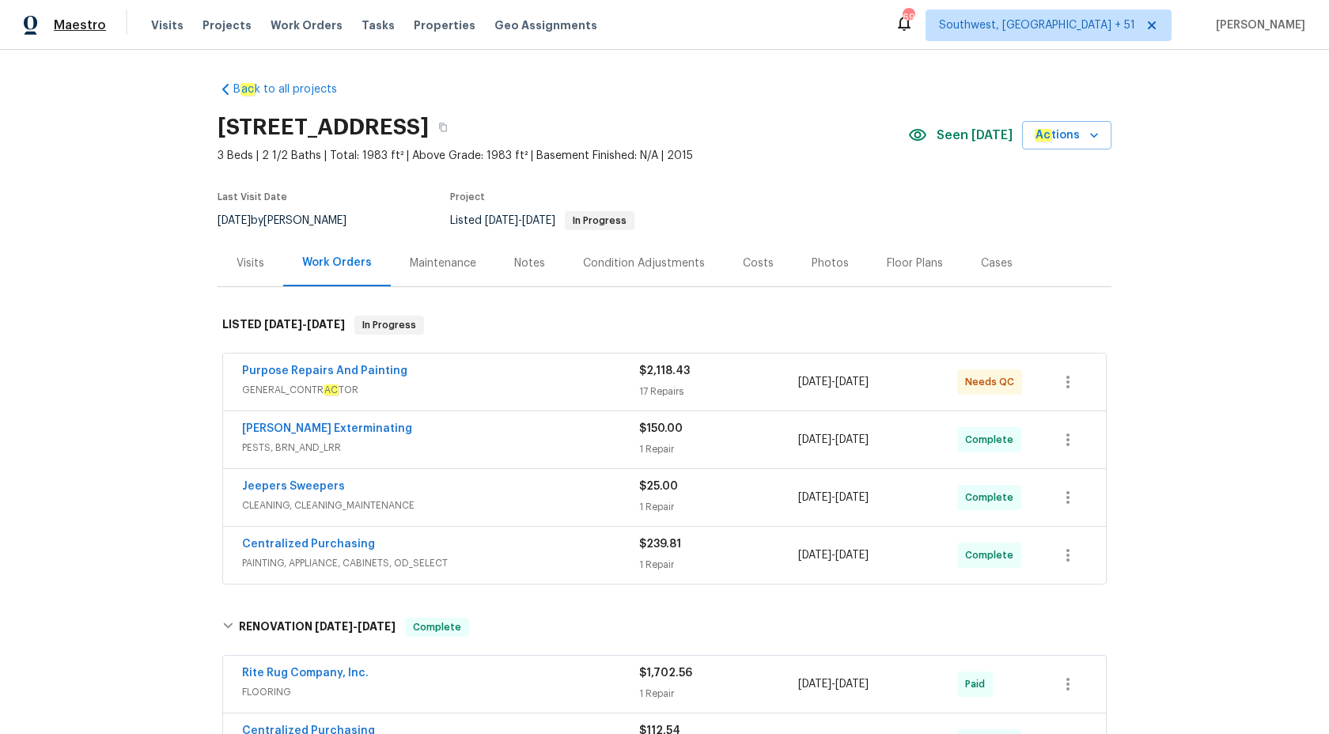
click at [102, 29] on span "Maestro" at bounding box center [80, 25] width 52 height 16
